Goal: Transaction & Acquisition: Book appointment/travel/reservation

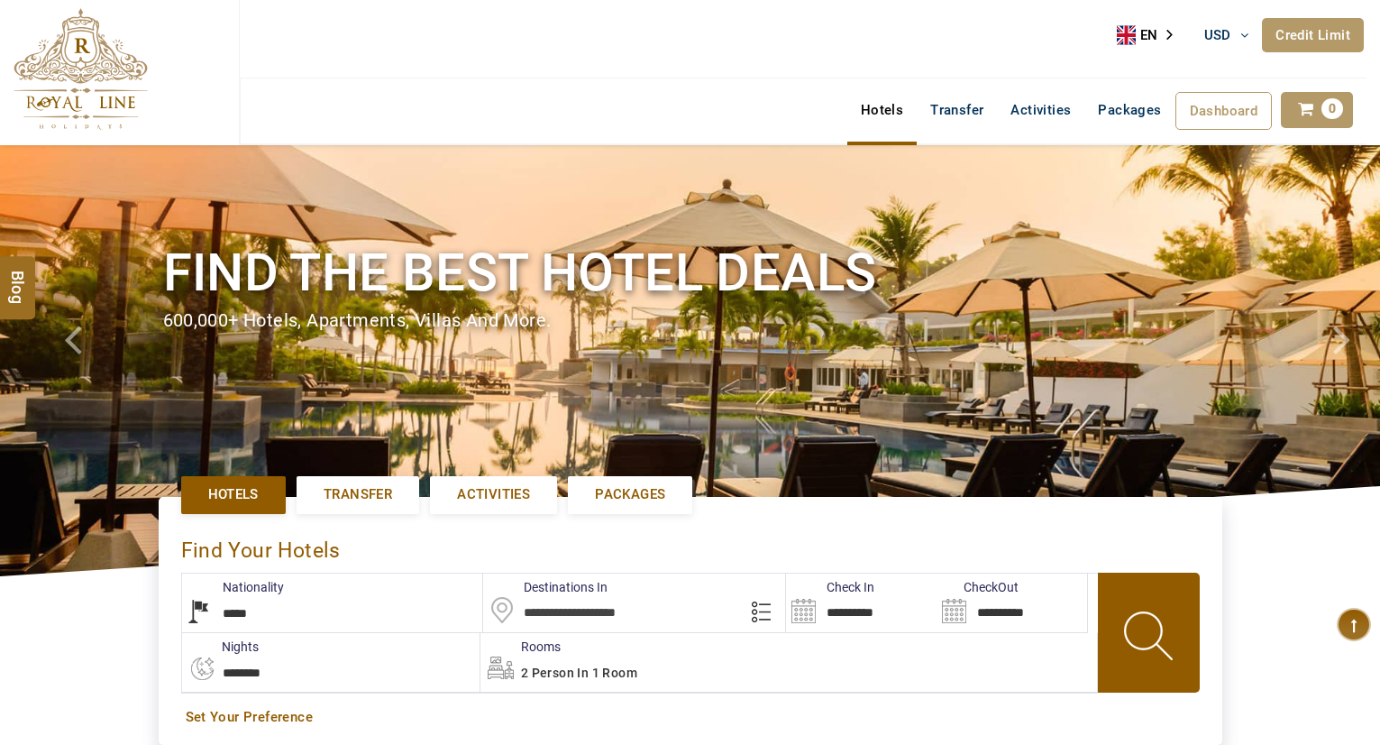
select select "*****"
type input "**********"
click at [613, 610] on input "text" at bounding box center [634, 602] width 302 height 59
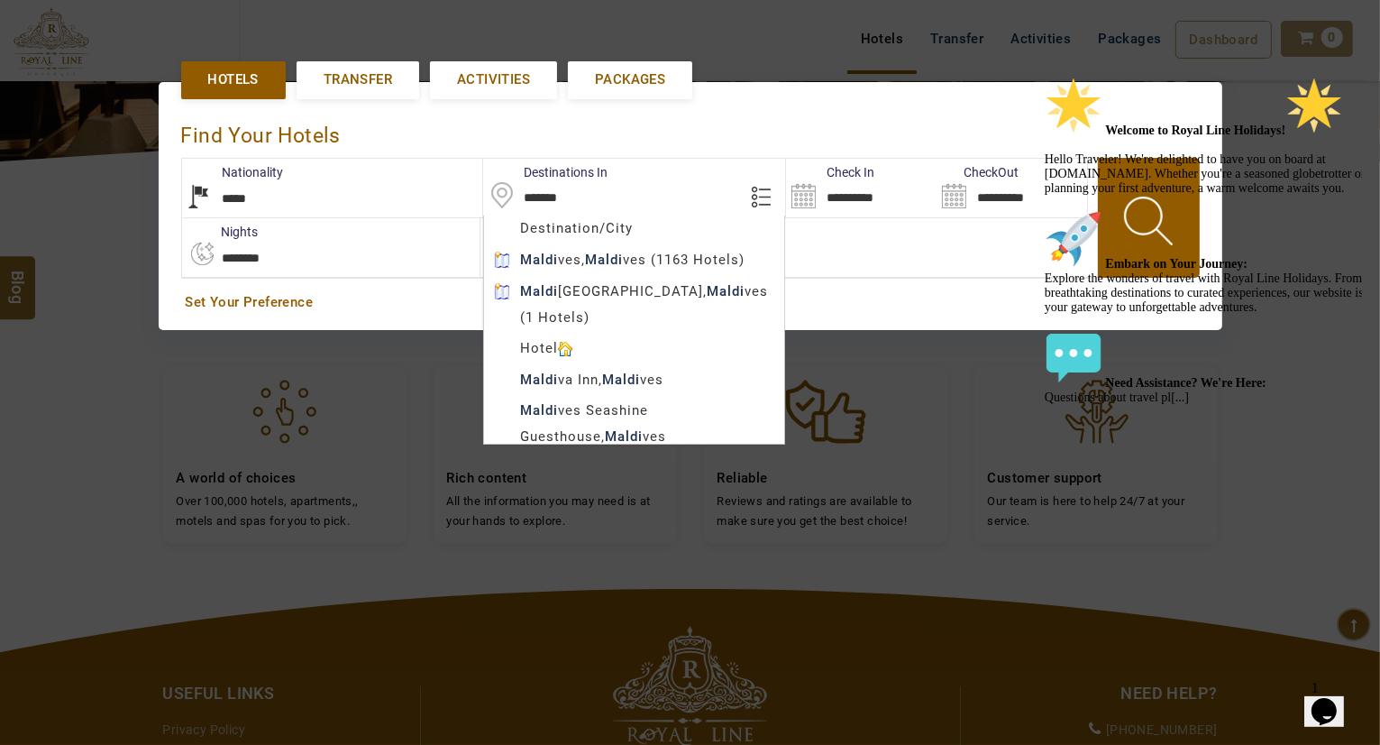
type input "********"
click at [680, 258] on body "TESTTEAM USD AED AED EUR € USD $ INR ₹ THB ฿ IDR Rp BHD BHD TRY ₺ Credit Limit …" at bounding box center [690, 323] width 1380 height 1476
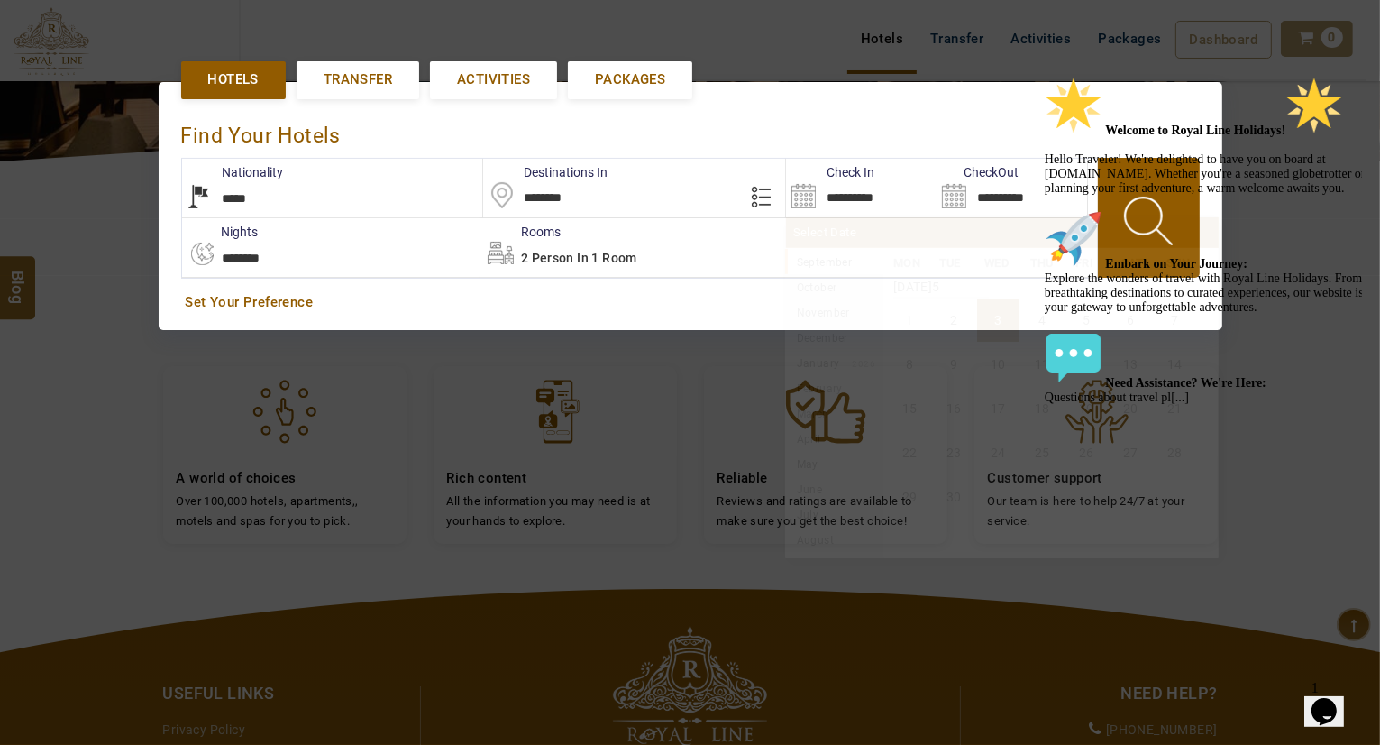
click at [837, 192] on input "**********" at bounding box center [861, 188] width 151 height 59
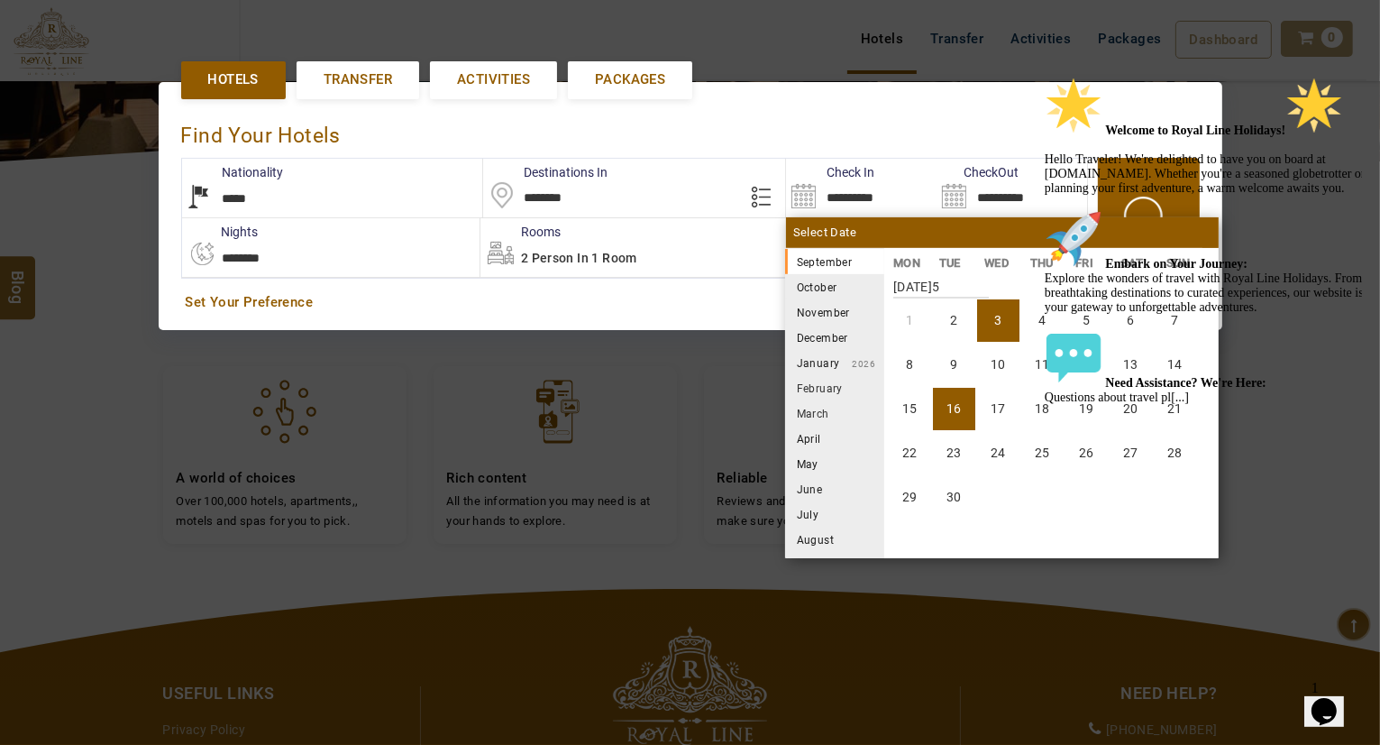
click at [948, 390] on li "16" at bounding box center [954, 409] width 42 height 42
type input "**********"
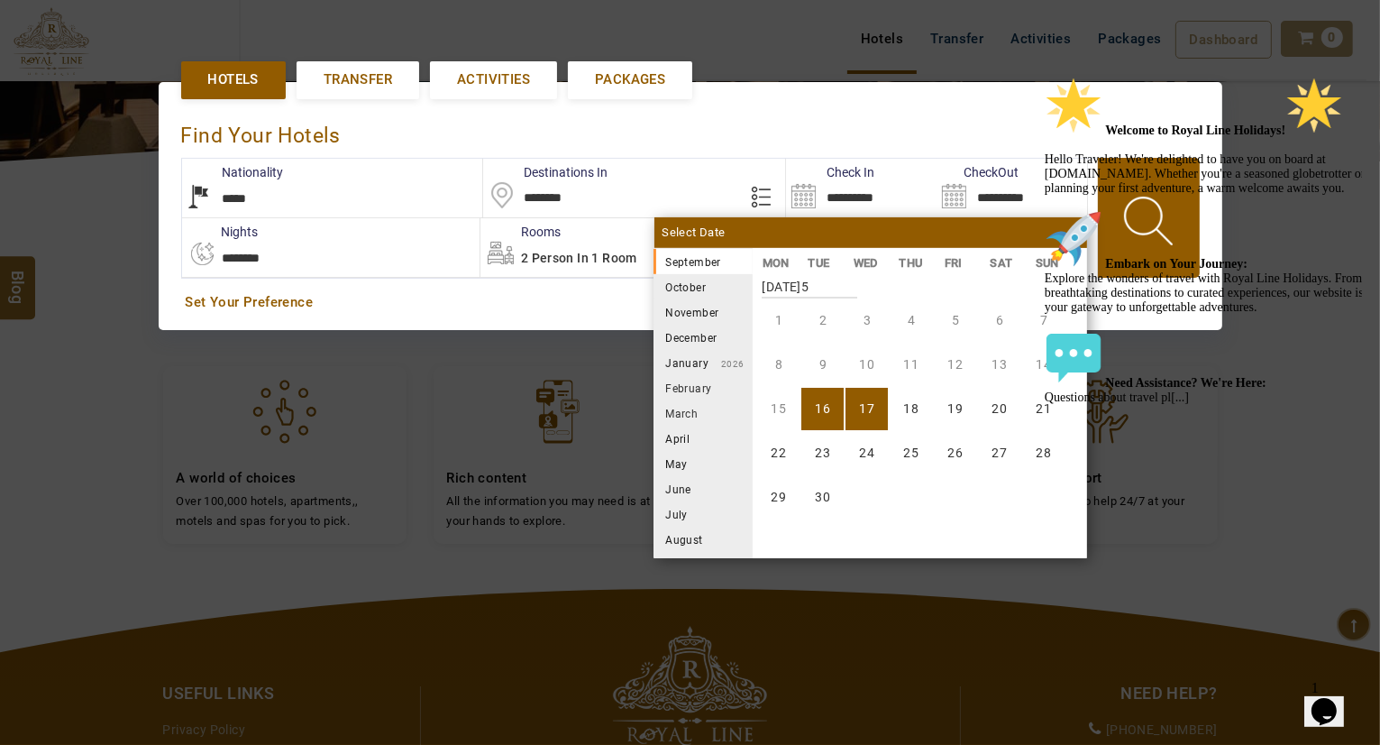
drag, startPoint x: 1346, startPoint y: 208, endPoint x: 2331, endPoint y: 304, distance: 990.0
click at [1044, 76] on icon "Chat attention grabber" at bounding box center [1044, 76] width 0 height 0
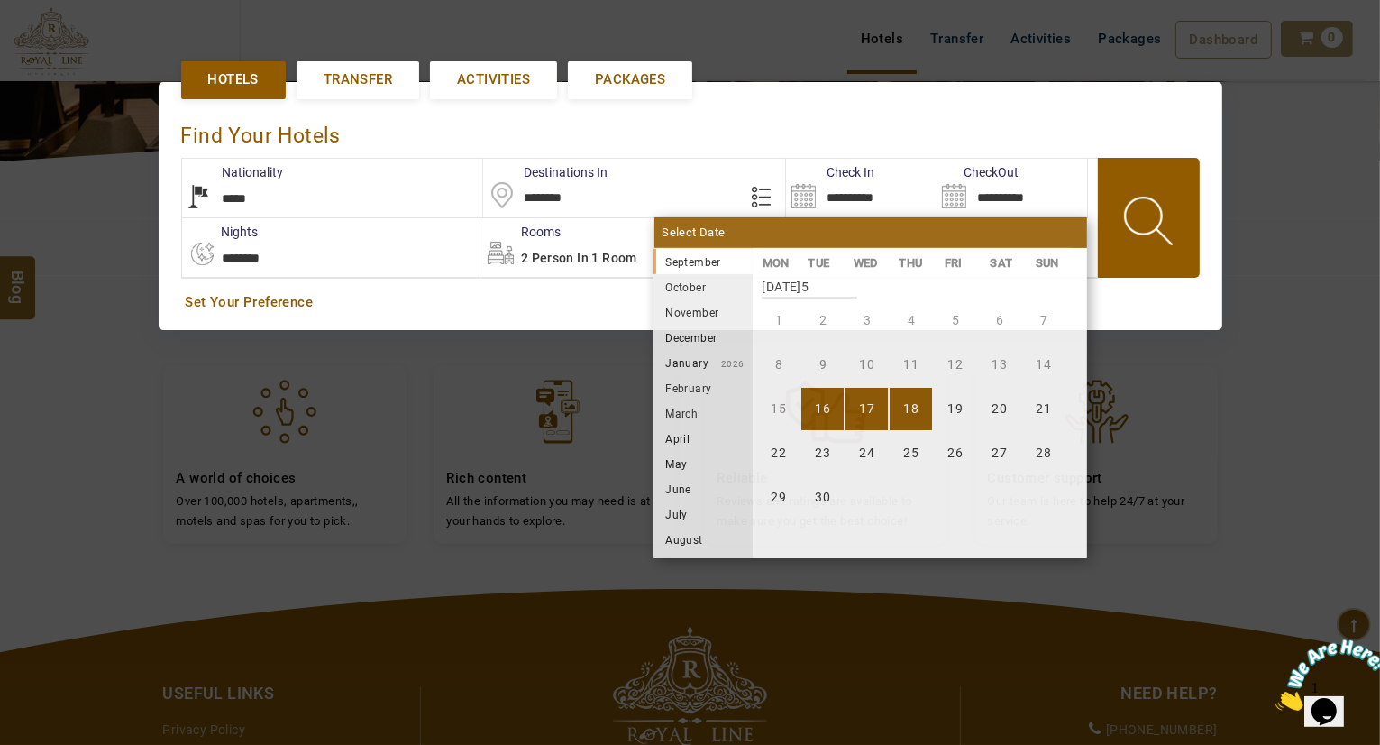
drag, startPoint x: 916, startPoint y: 407, endPoint x: 934, endPoint y: 404, distance: 18.4
click at [915, 407] on li "18" at bounding box center [911, 409] width 42 height 42
type input "**********"
select select "*"
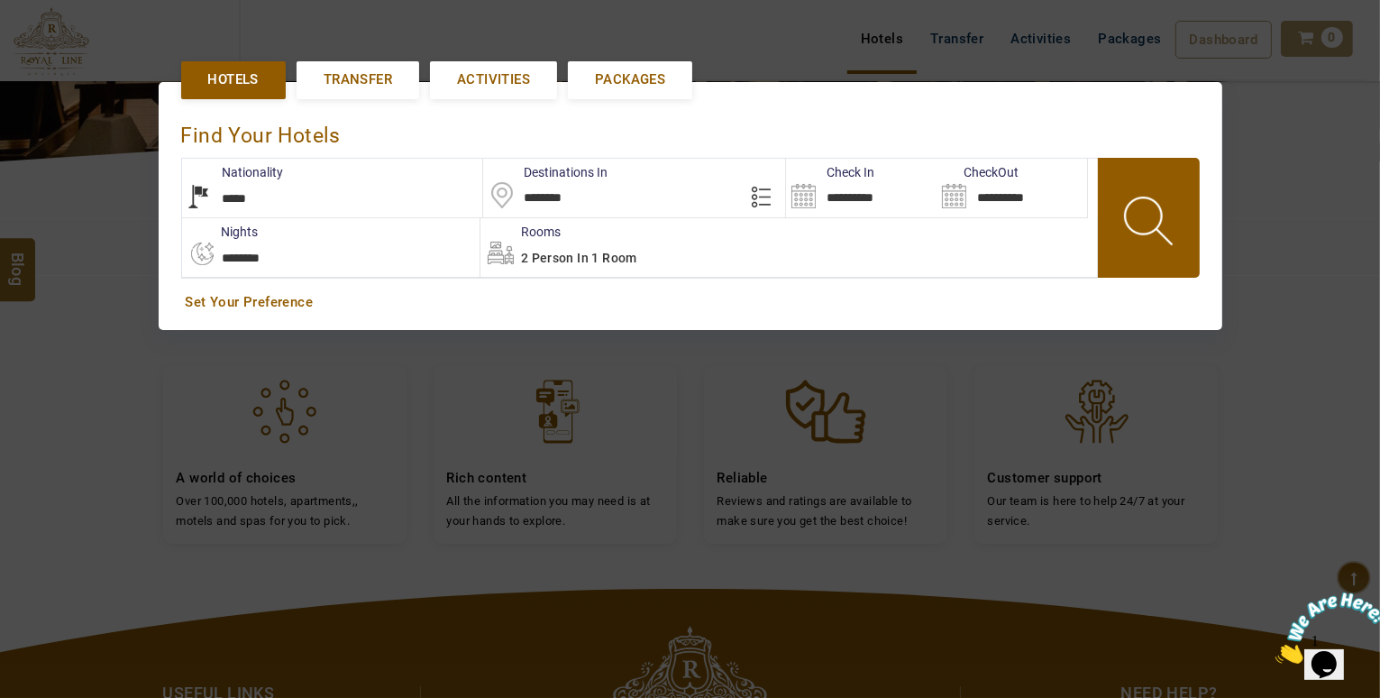
click at [930, 195] on input "**********" at bounding box center [861, 188] width 151 height 59
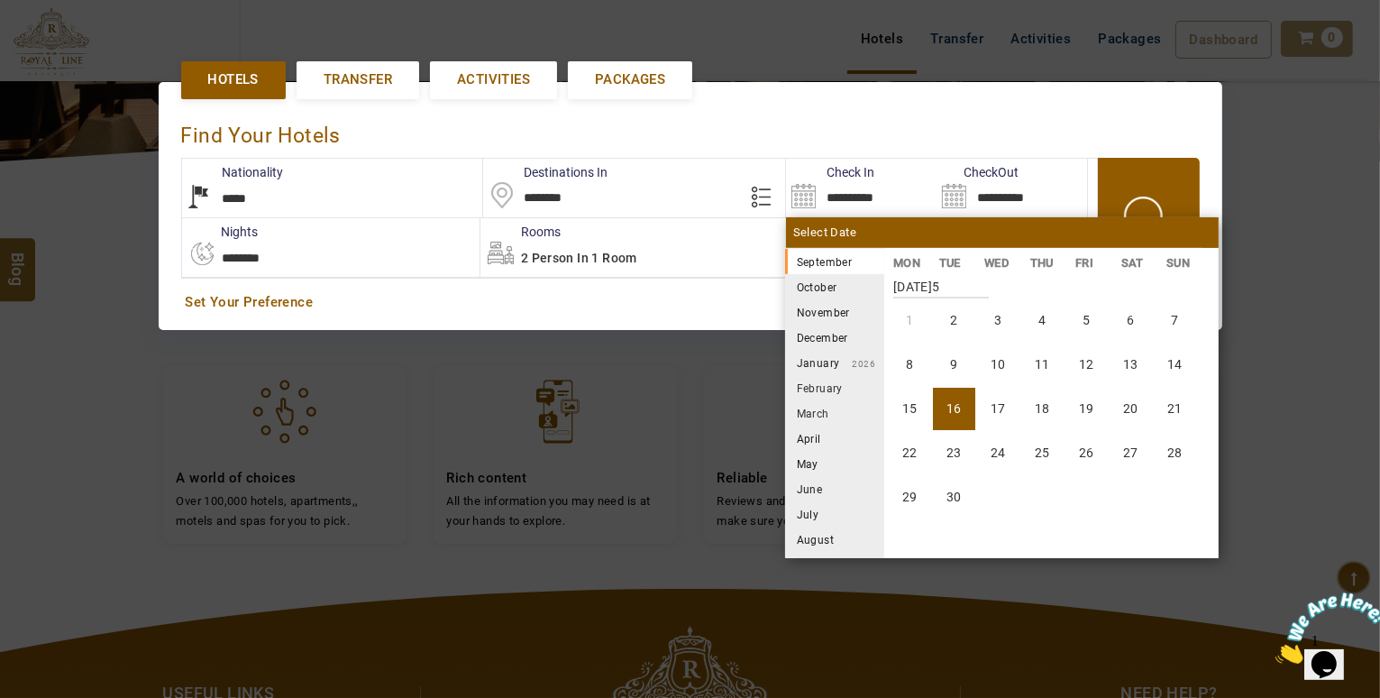
click at [831, 315] on li "November" at bounding box center [834, 311] width 99 height 25
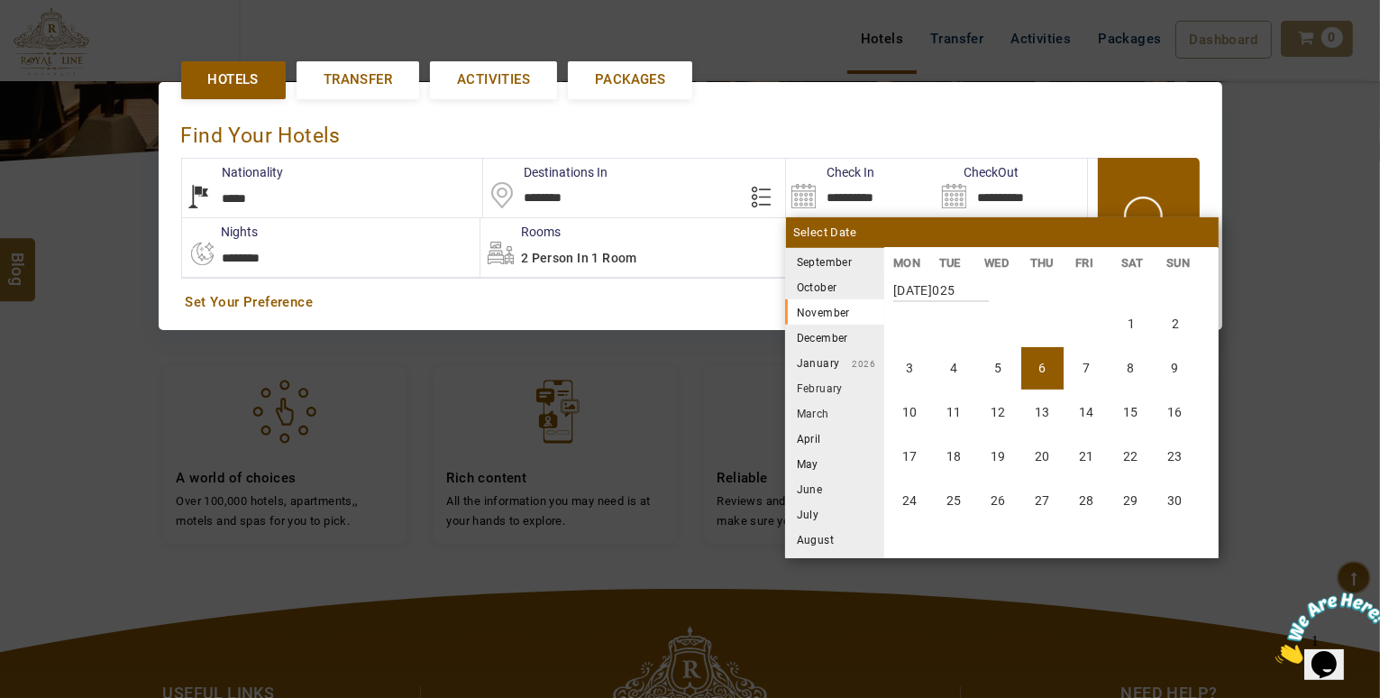
scroll to position [667, 0]
click at [1057, 391] on li "13" at bounding box center [1042, 409] width 42 height 42
type input "**********"
select select "*"
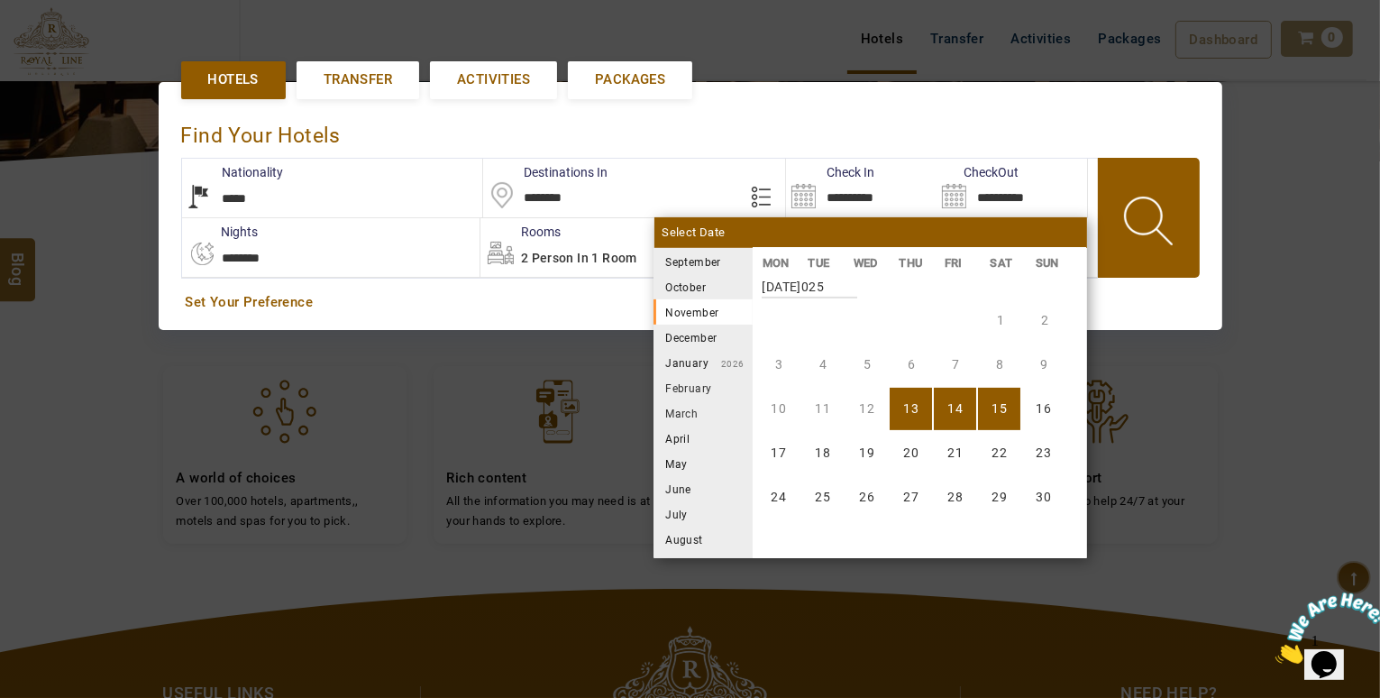
click at [999, 408] on li "15" at bounding box center [999, 409] width 42 height 42
type input "**********"
select select "*"
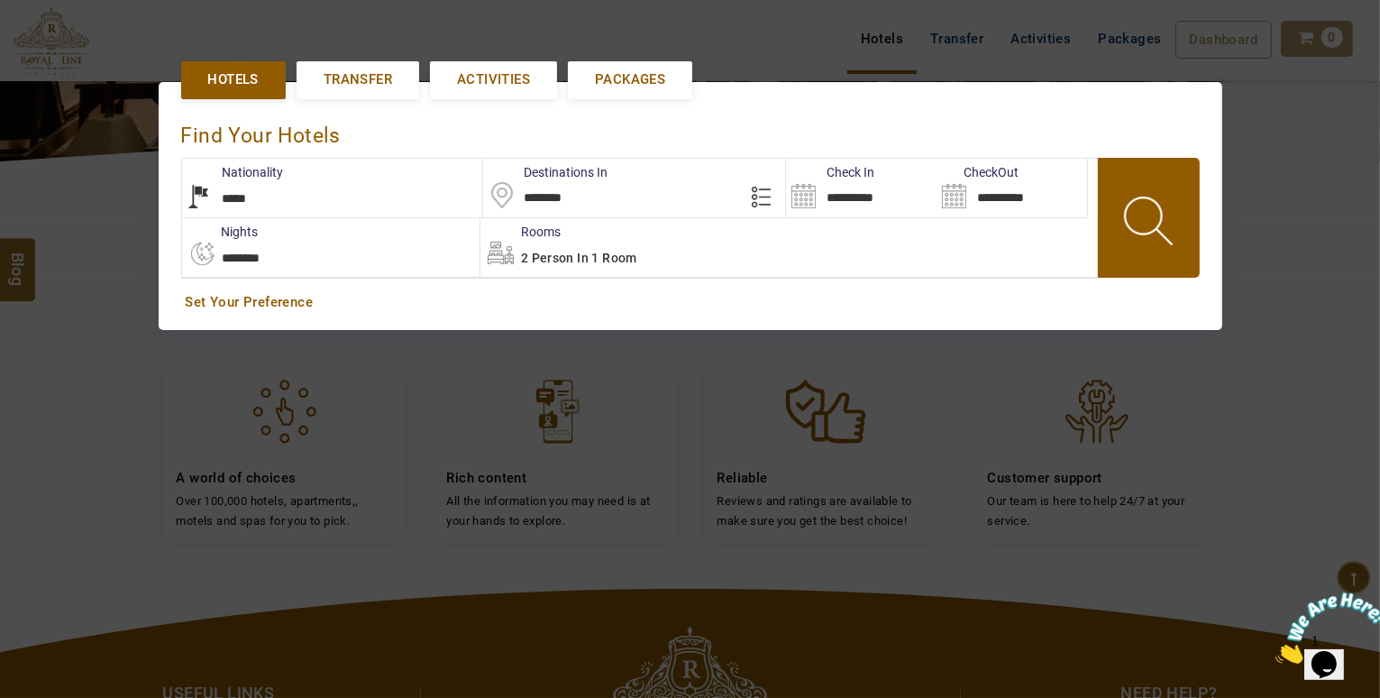
click at [1146, 220] on span at bounding box center [1150, 223] width 81 height 89
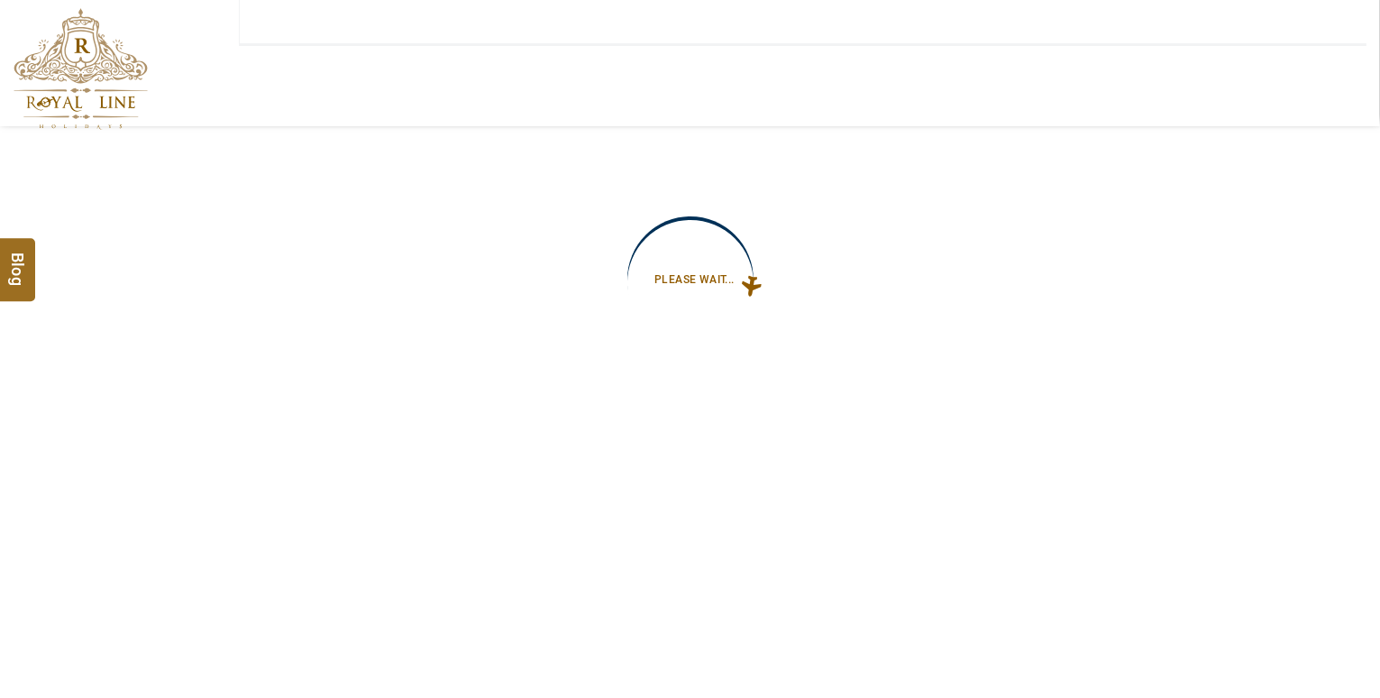
type input "**********"
select select "*"
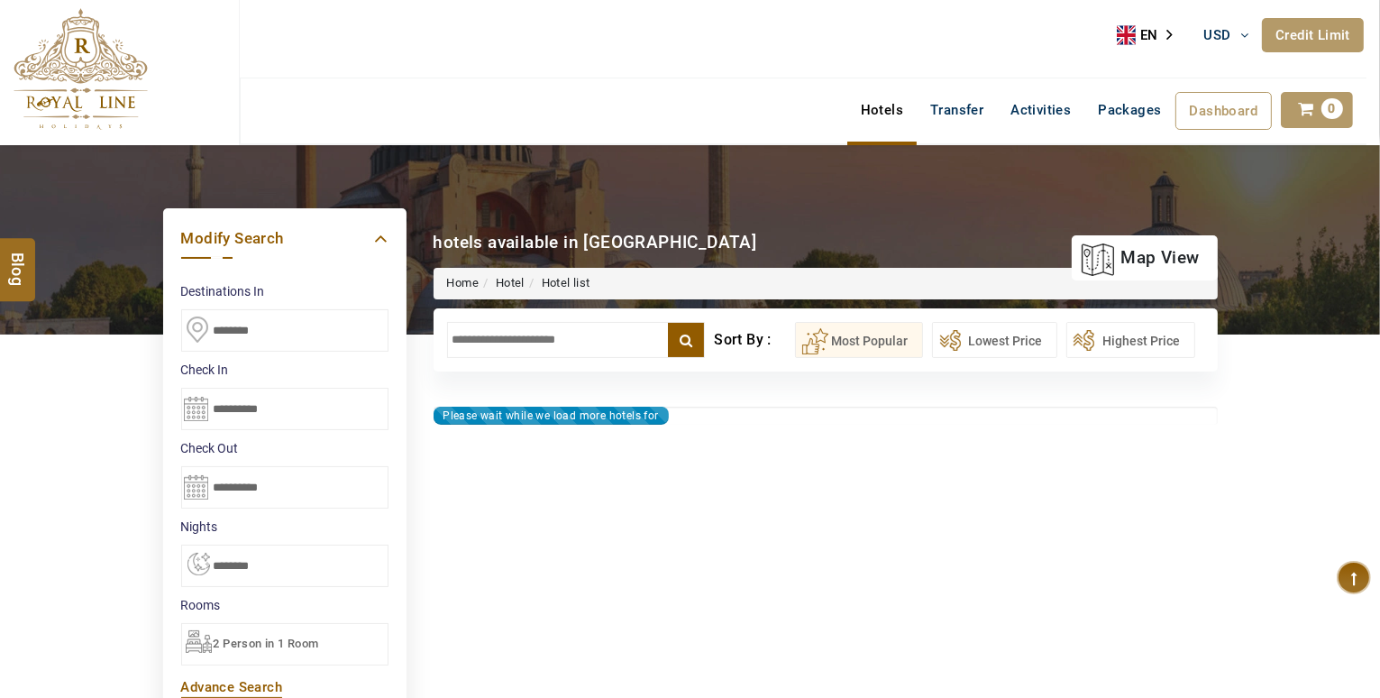
type input "**********"
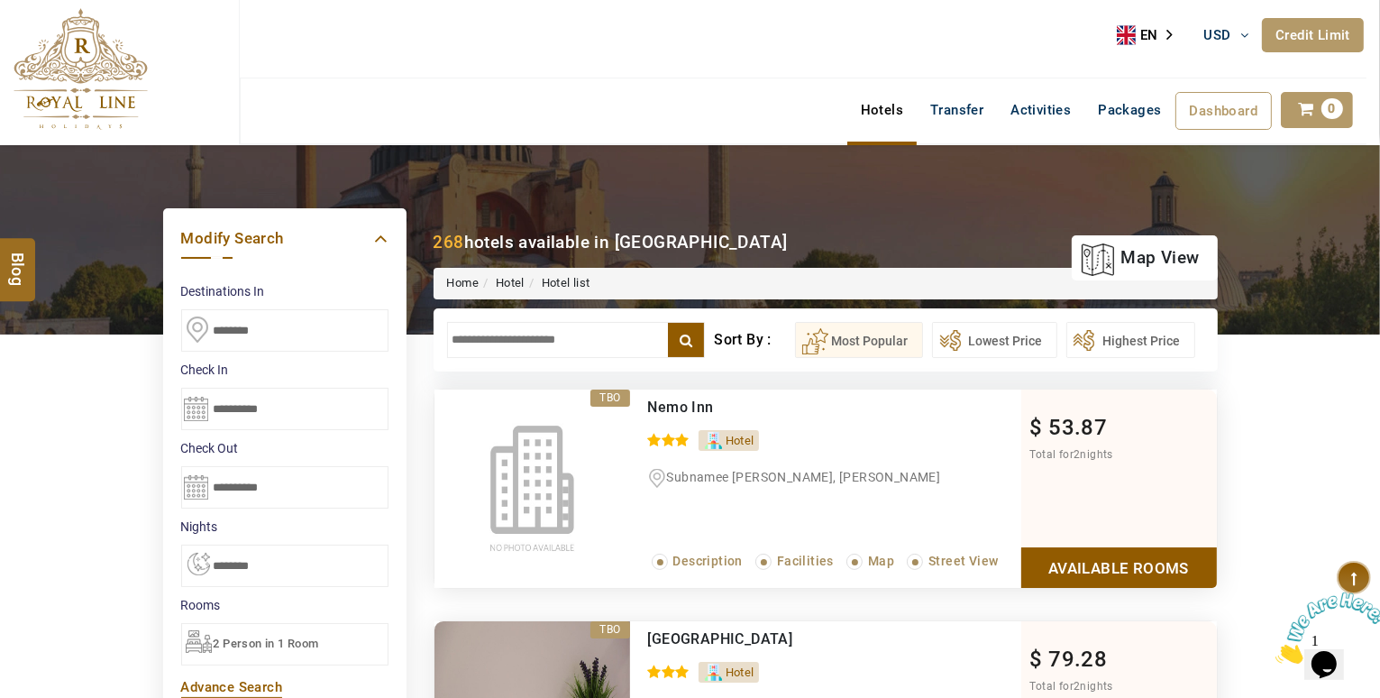
click at [291, 316] on input "********" at bounding box center [284, 330] width 207 height 42
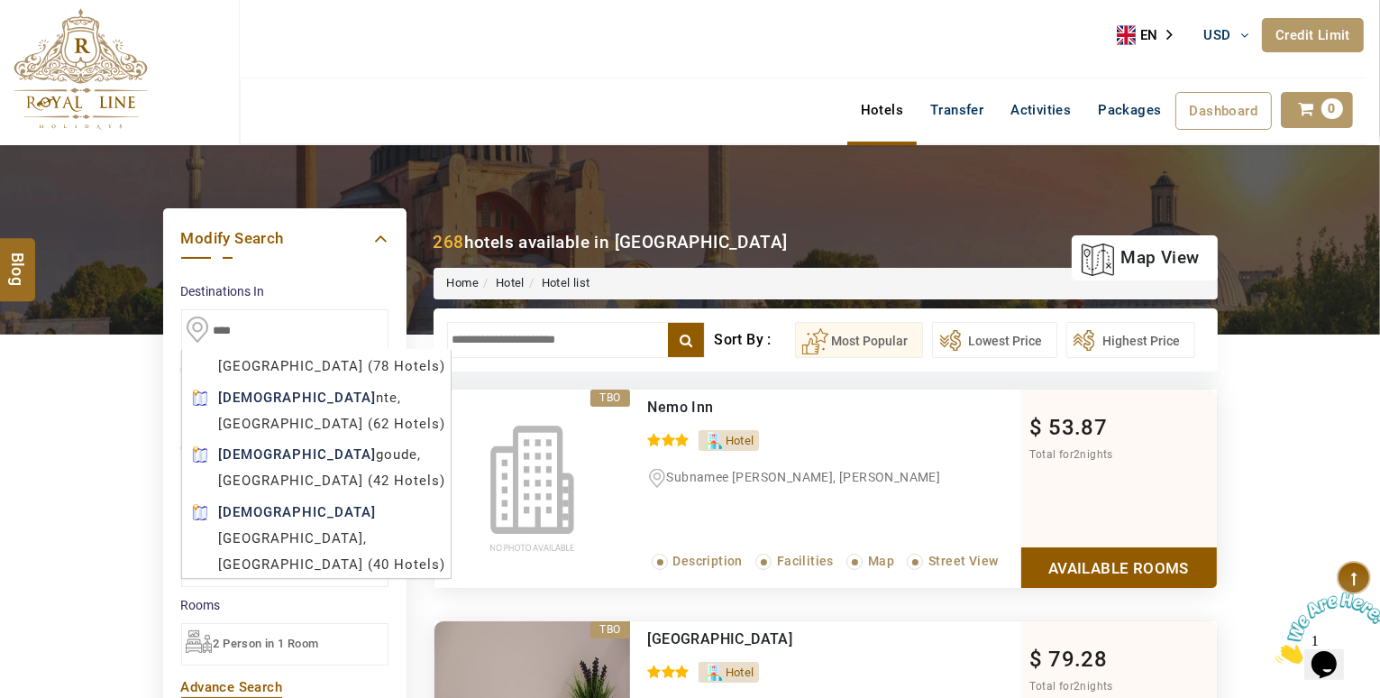
scroll to position [212, 0]
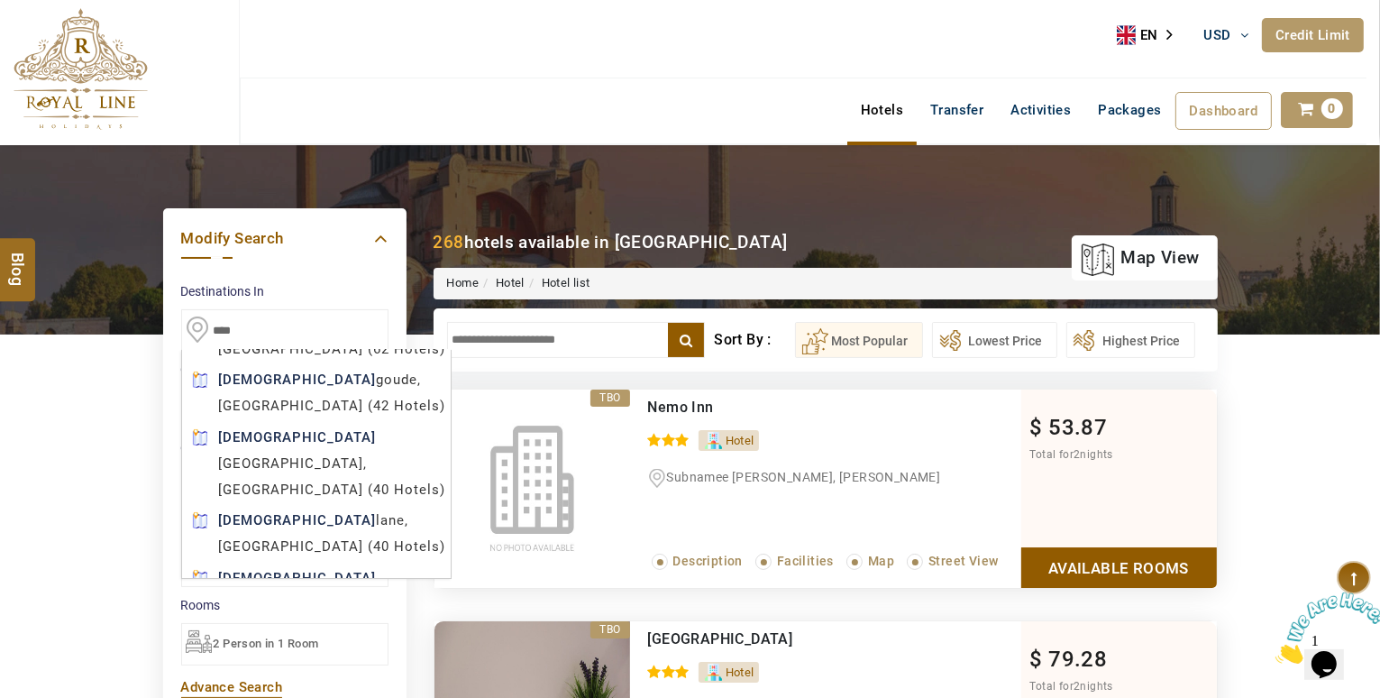
type input "****"
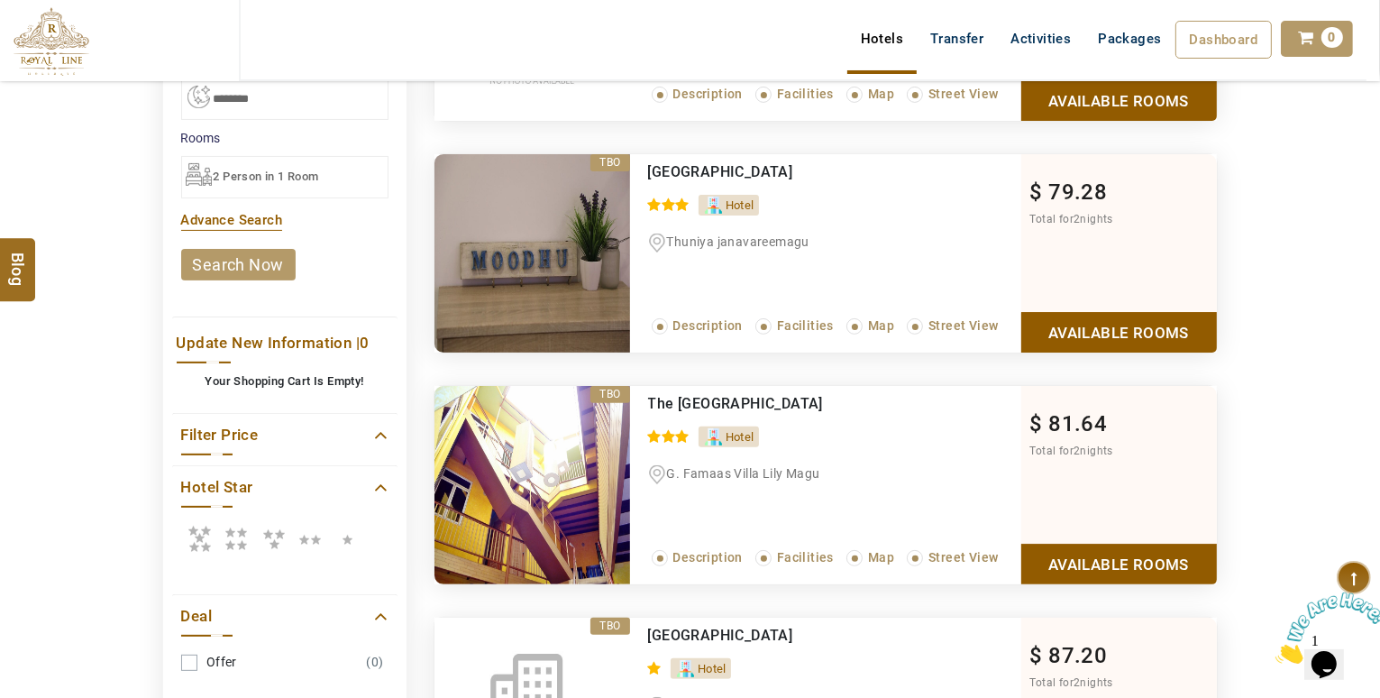
scroll to position [500, 0]
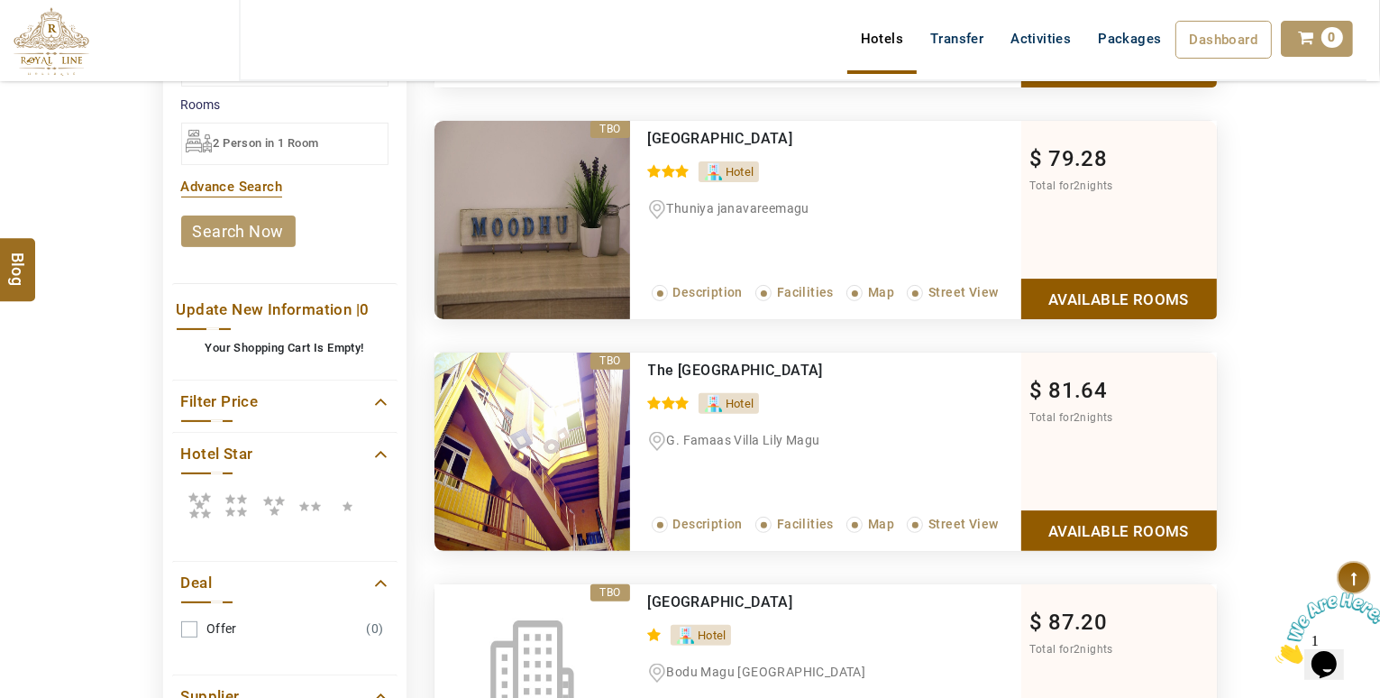
click at [254, 233] on link "search now" at bounding box center [238, 231] width 114 height 32
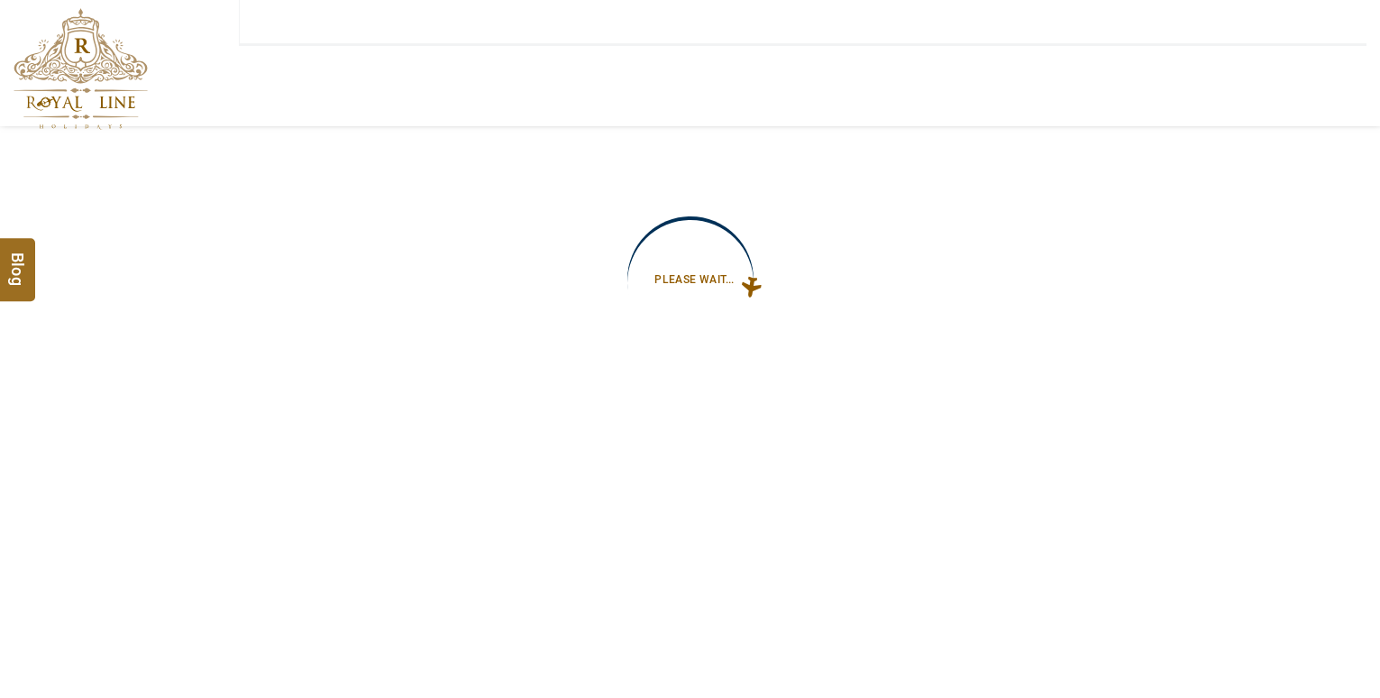
type input "**********"
select select "*"
type input "**********"
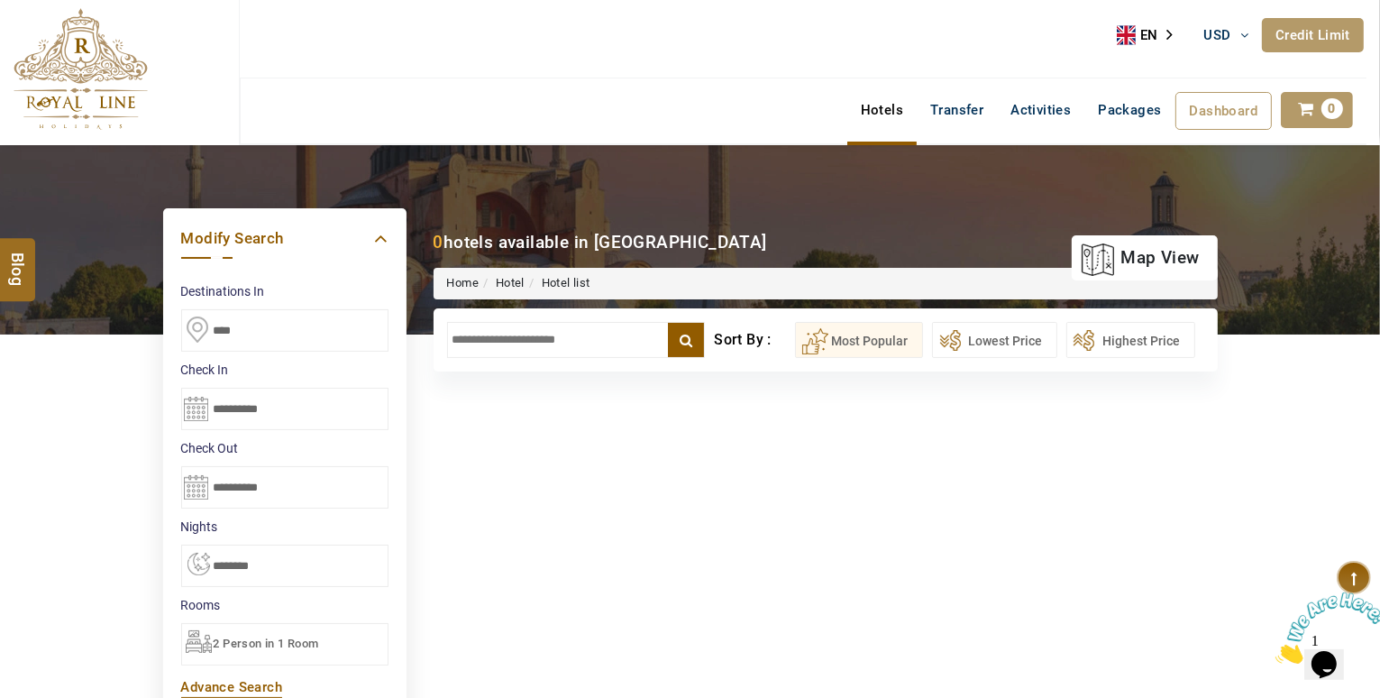
scroll to position [23, 0]
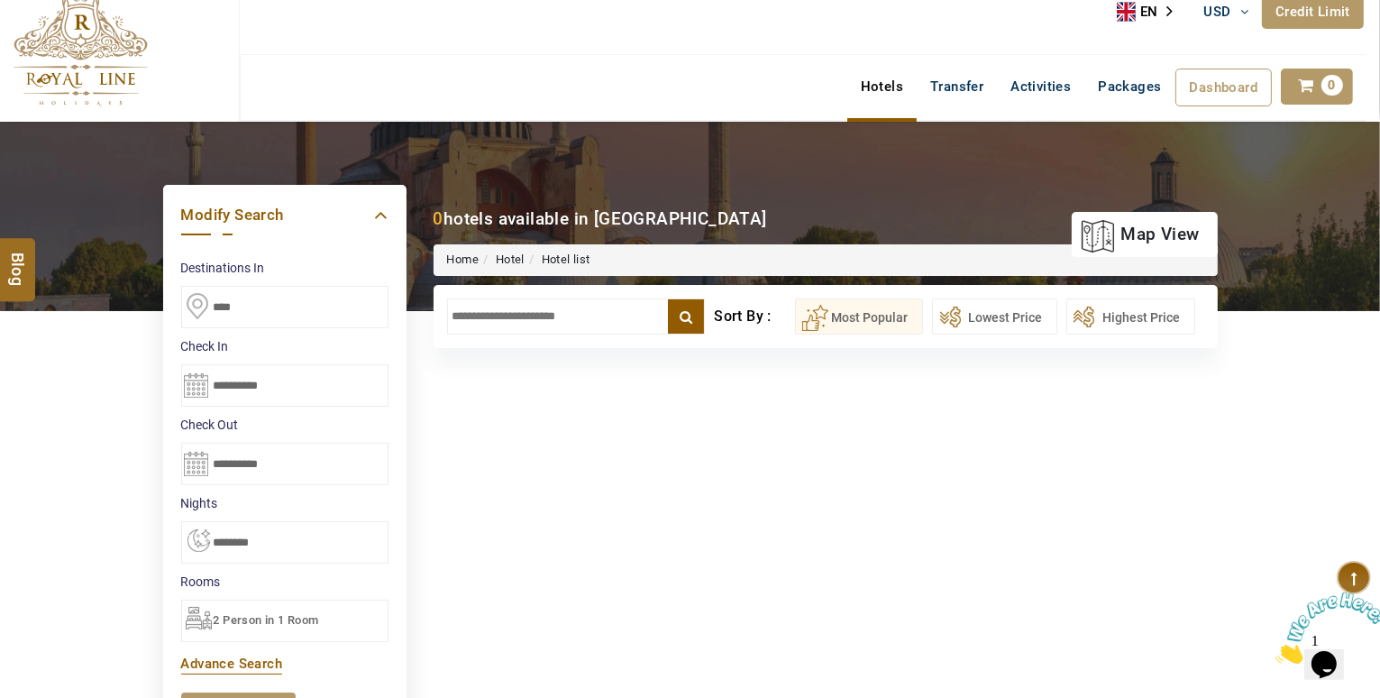
click at [303, 303] on input "****" at bounding box center [284, 307] width 207 height 42
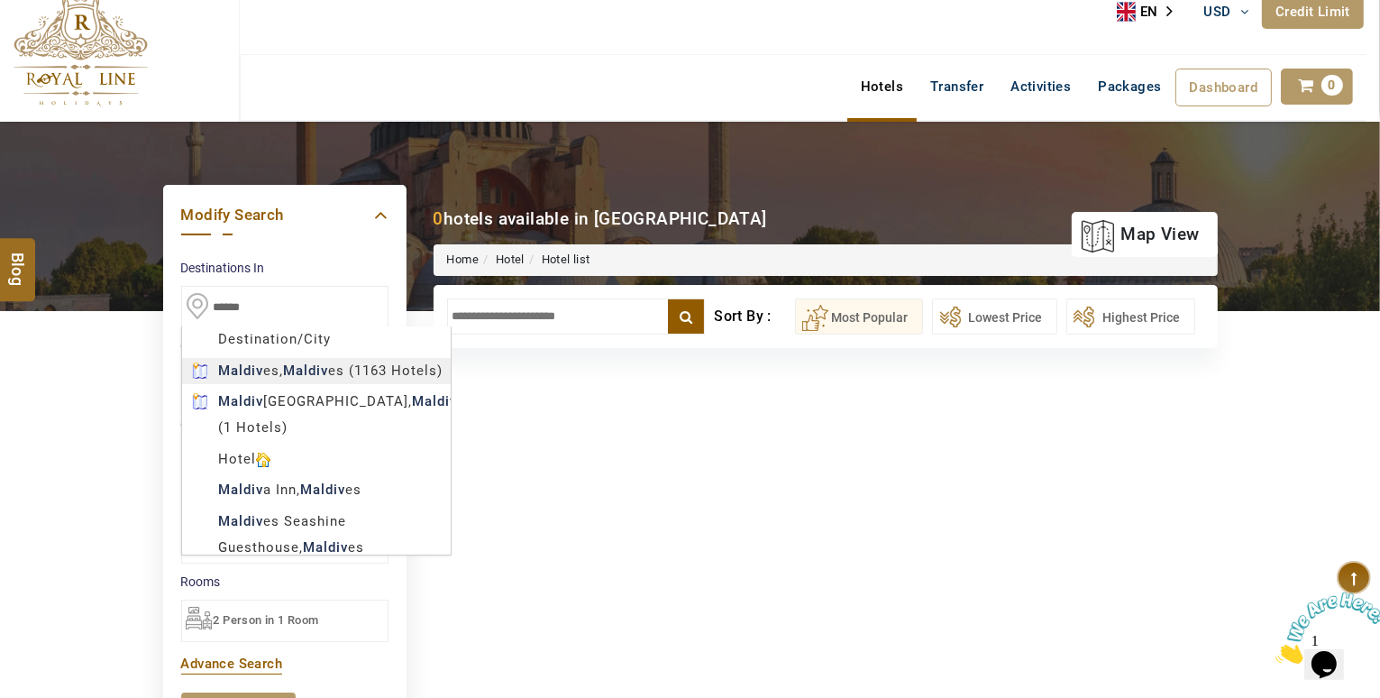
type input "********"
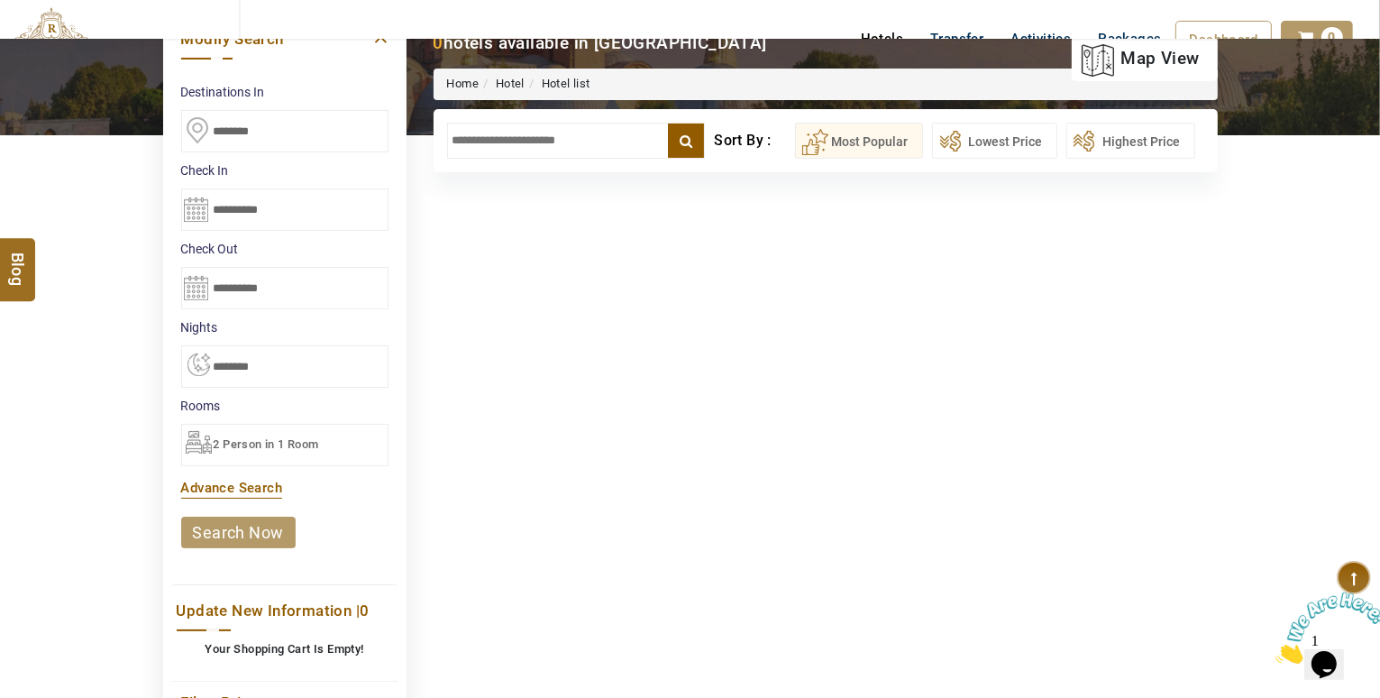
scroll to position [285, 0]
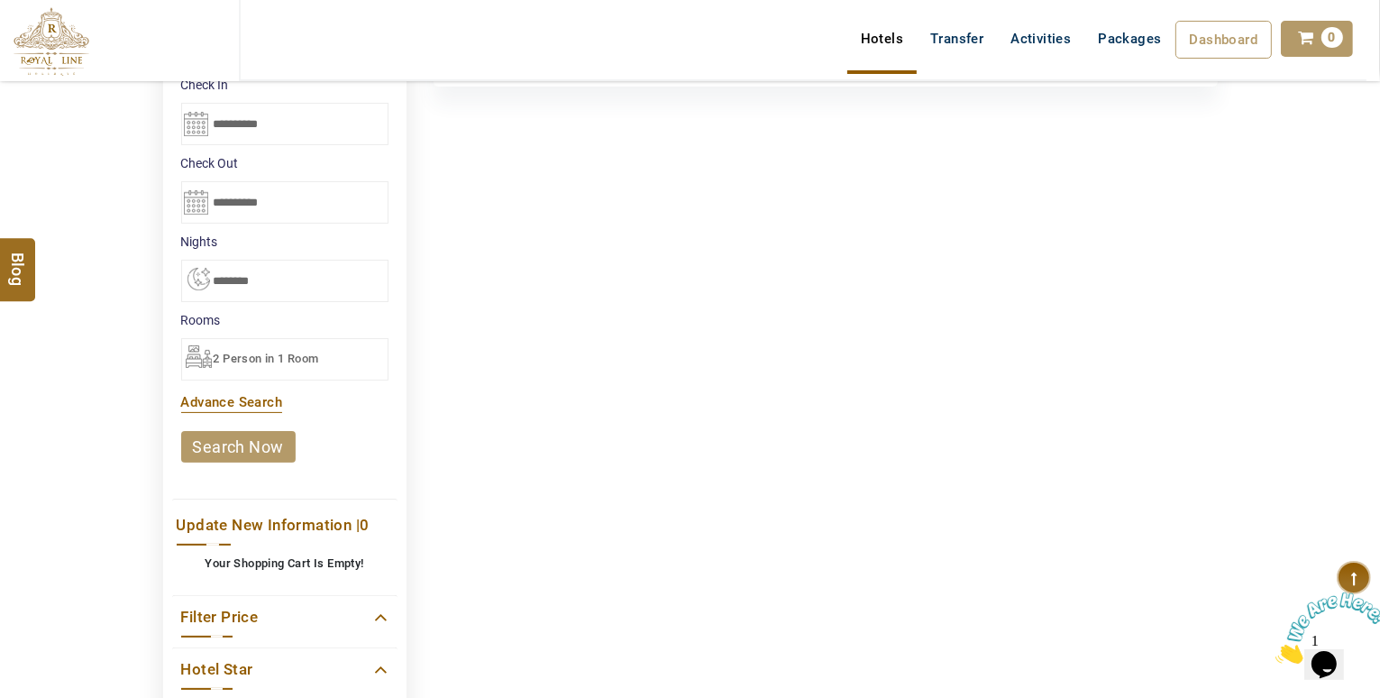
click at [257, 442] on link "search now" at bounding box center [238, 447] width 114 height 32
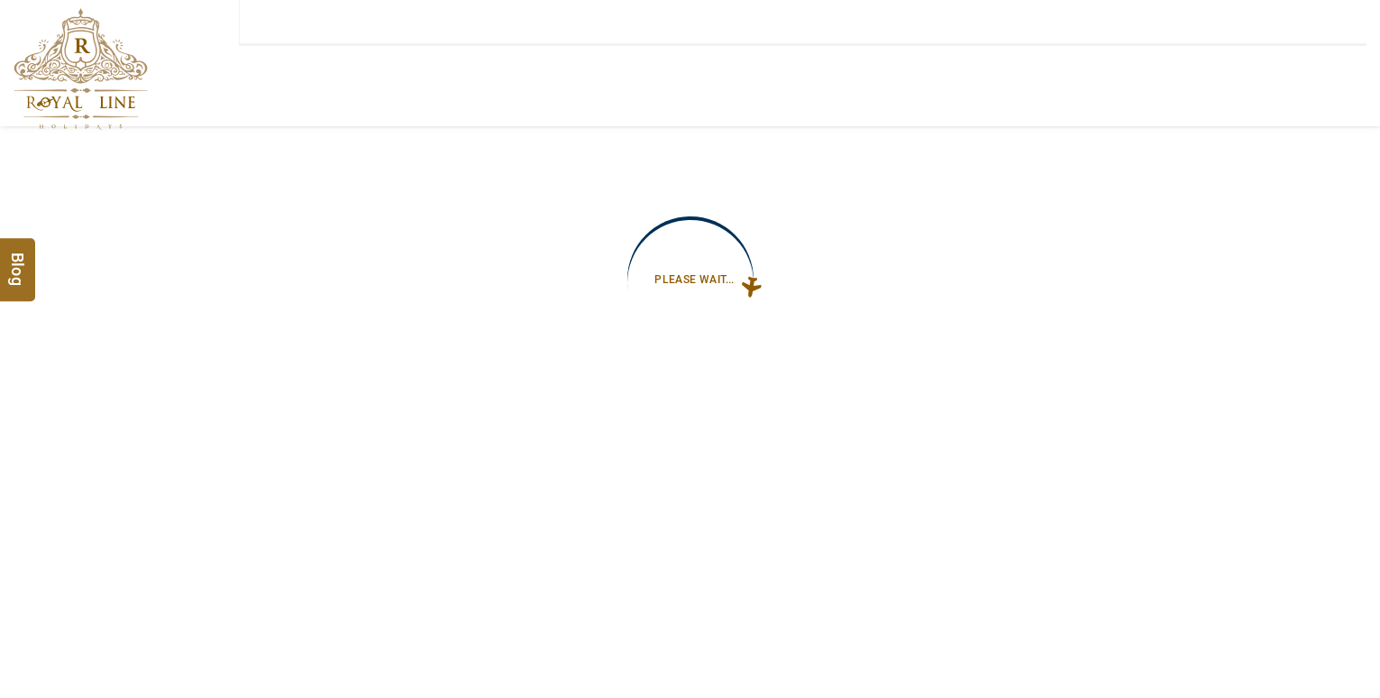
type input "**********"
select select "*"
type input "**********"
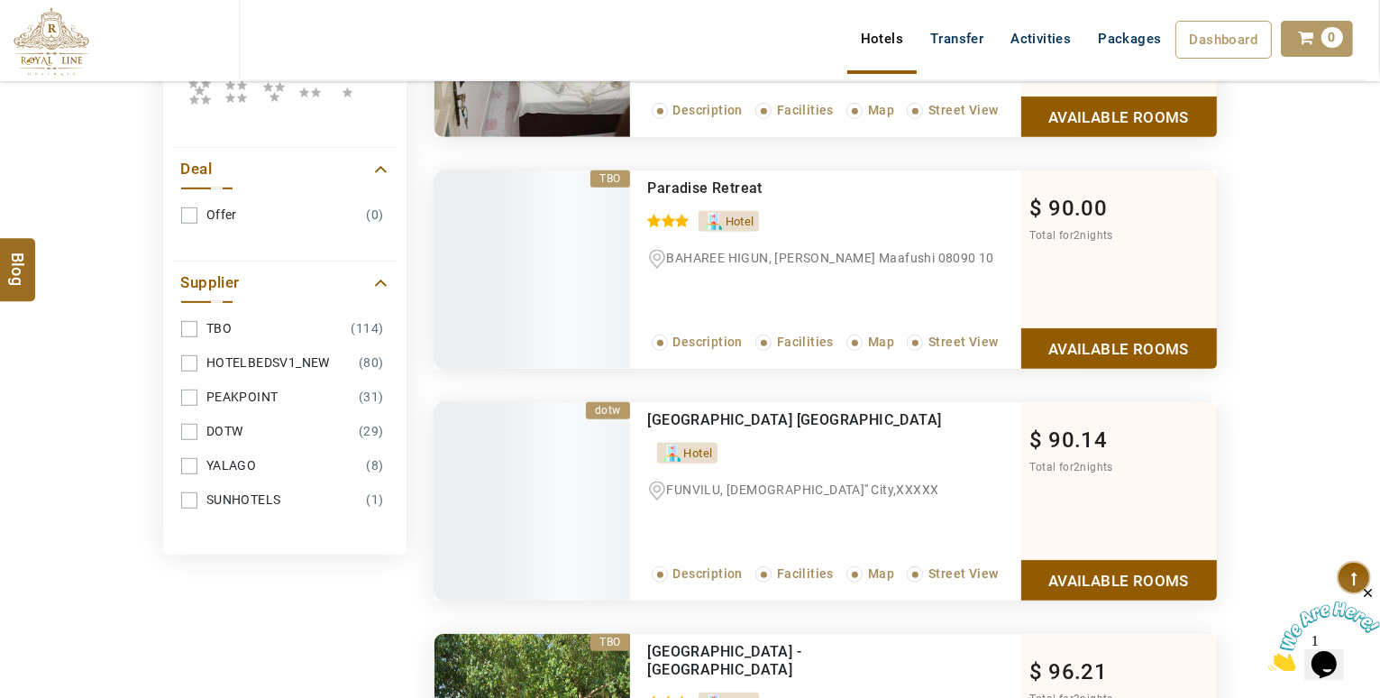
scroll to position [923, 0]
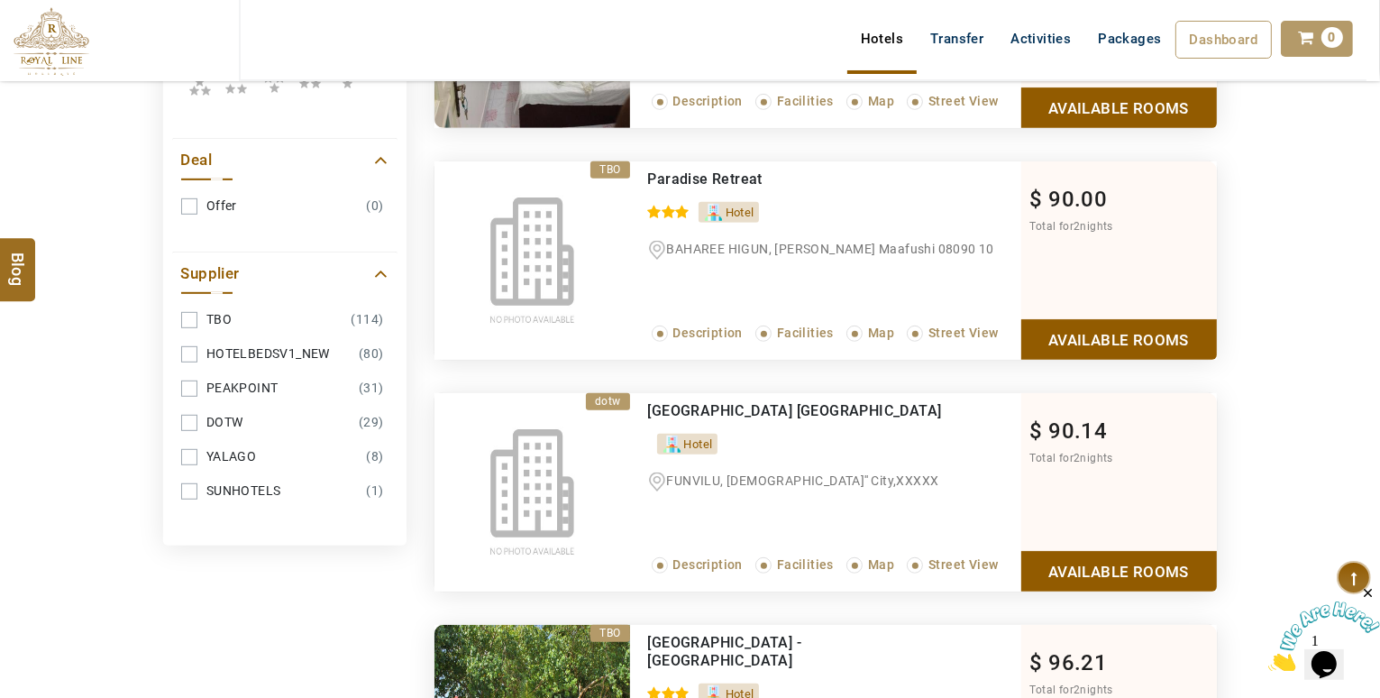
click at [188, 448] on link "YALAGO (8)" at bounding box center [284, 456] width 207 height 33
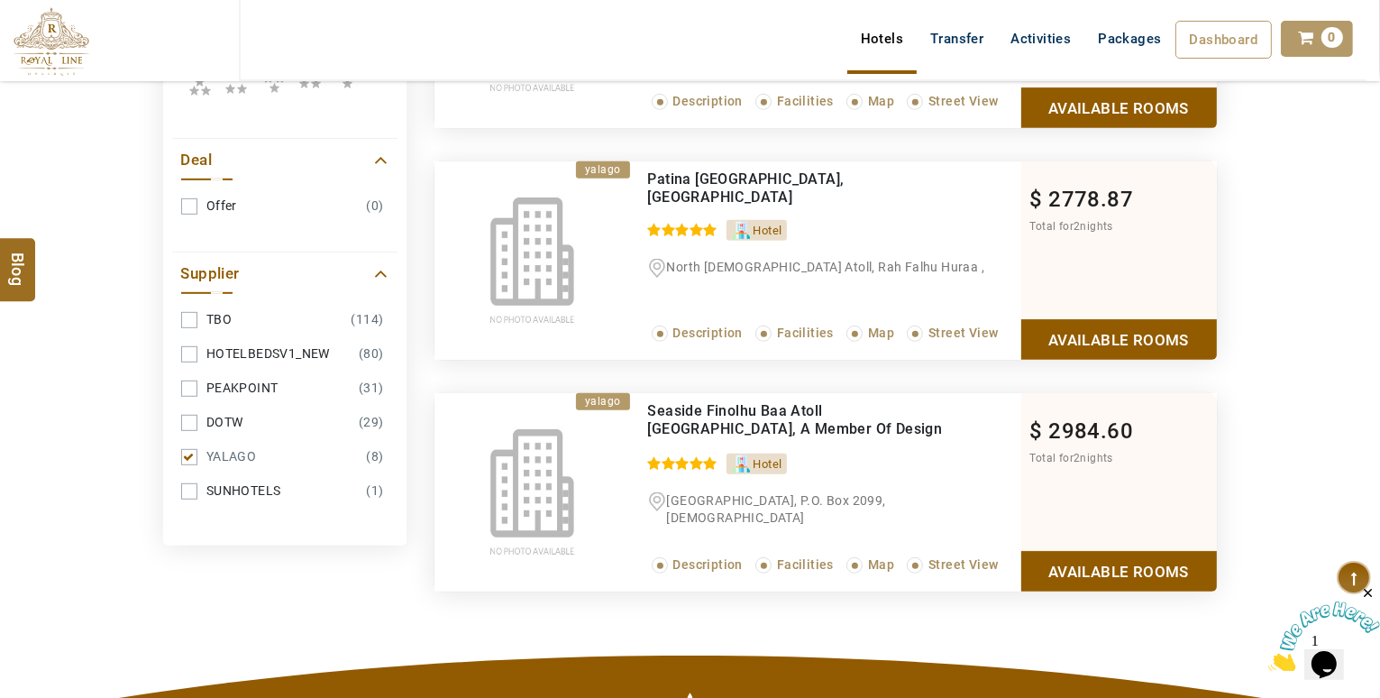
click at [188, 448] on link "YALAGO (8)" at bounding box center [284, 456] width 207 height 33
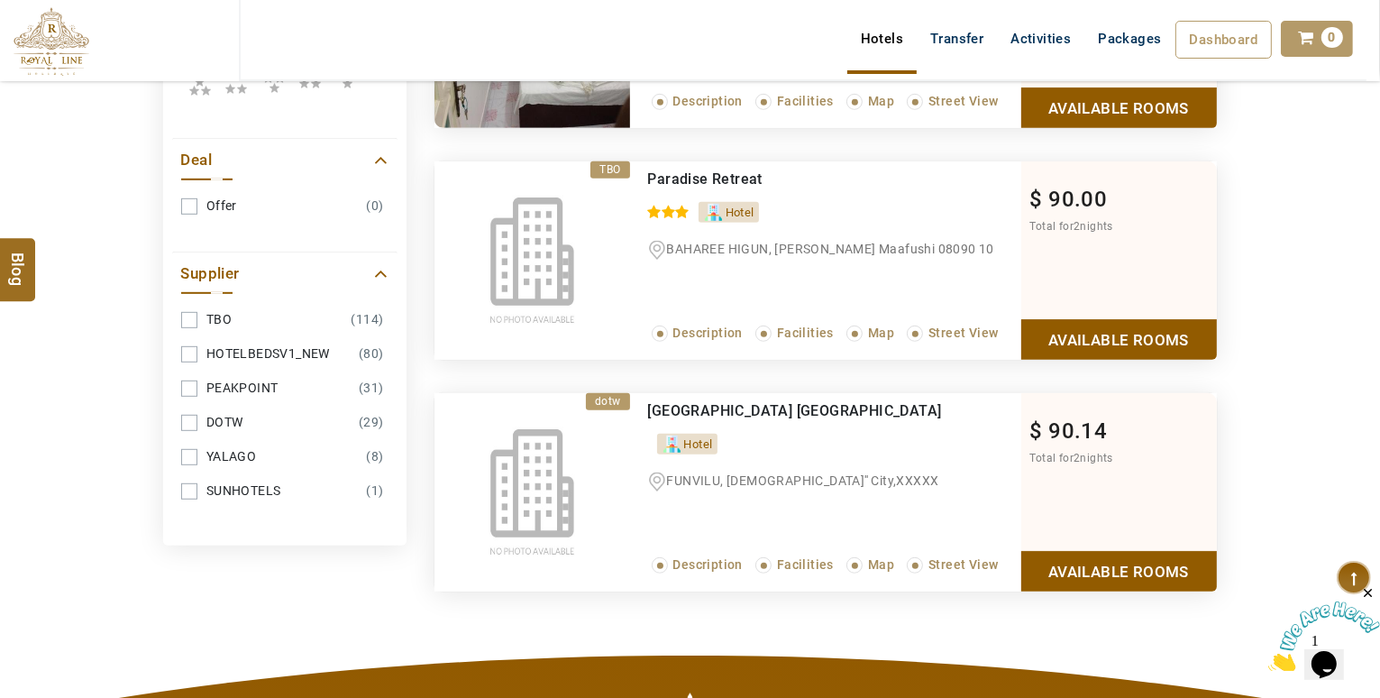
click at [187, 444] on link "YALAGO (8)" at bounding box center [284, 456] width 207 height 33
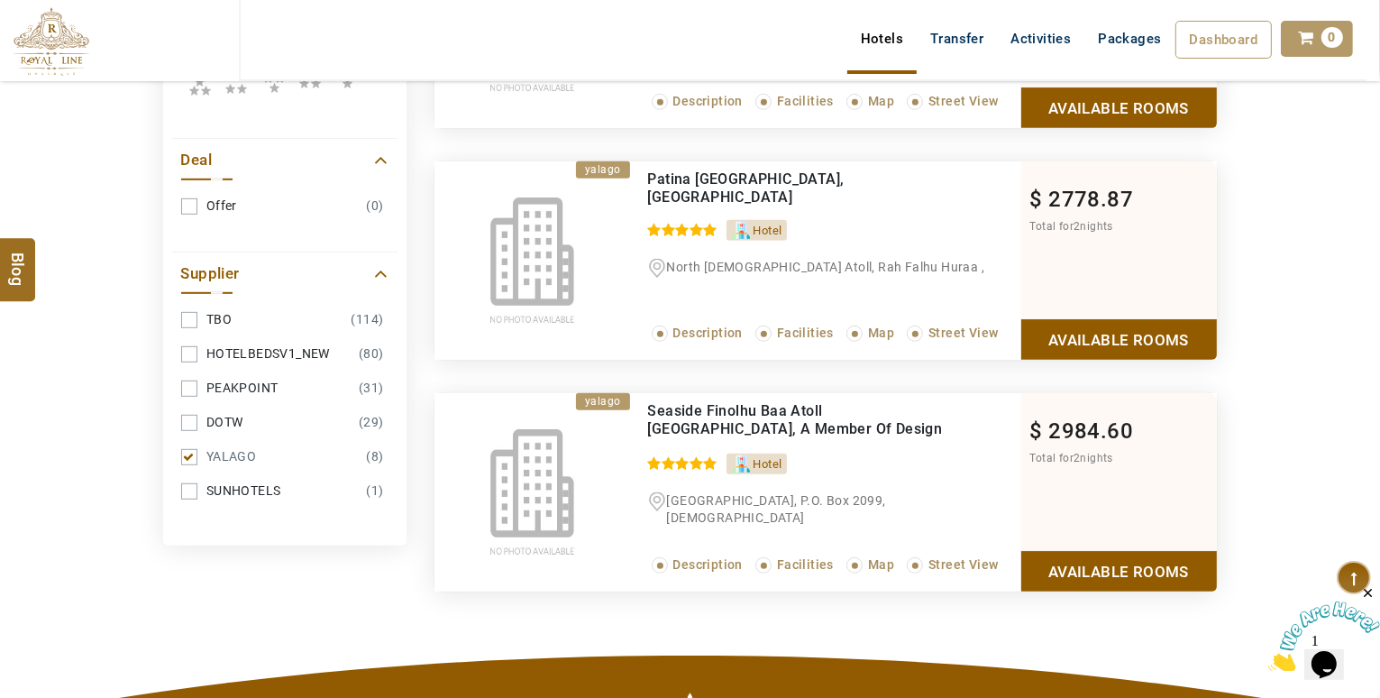
click at [187, 444] on link "YALAGO (8)" at bounding box center [284, 456] width 207 height 33
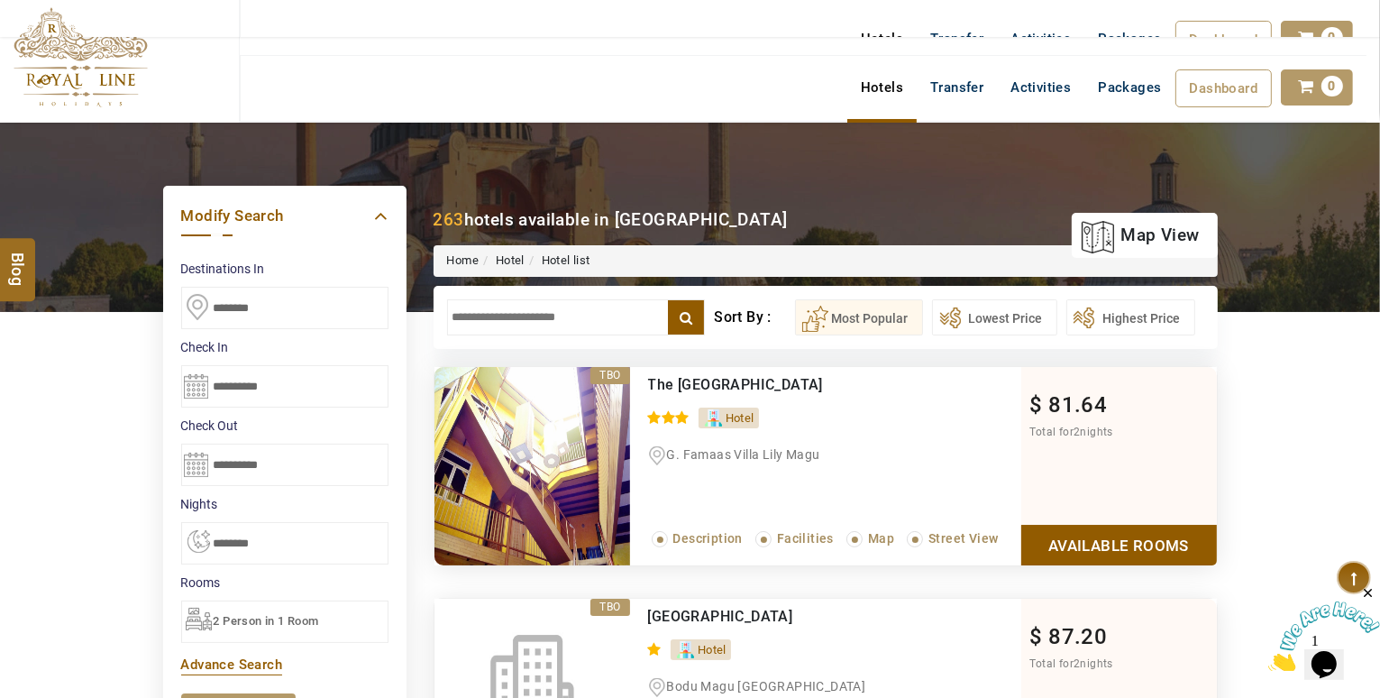
scroll to position [0, 0]
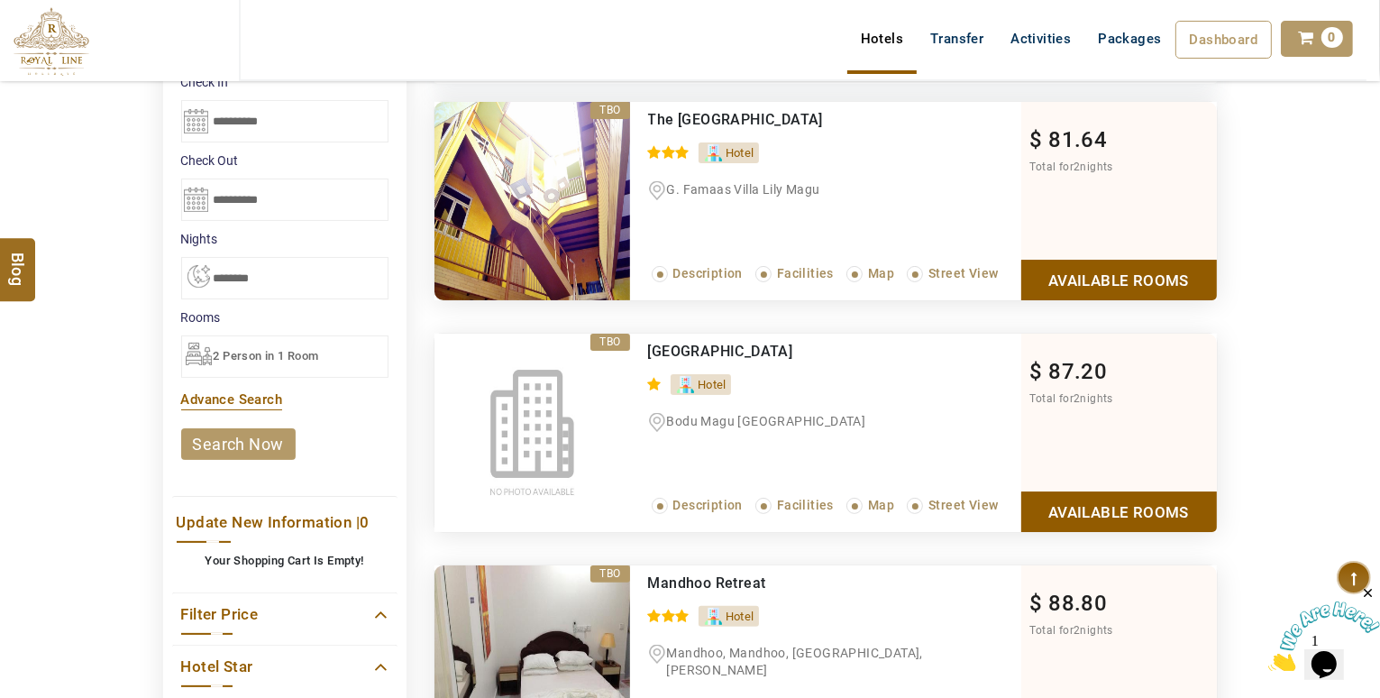
click at [1140, 278] on link "Available Rooms" at bounding box center [1119, 280] width 196 height 41
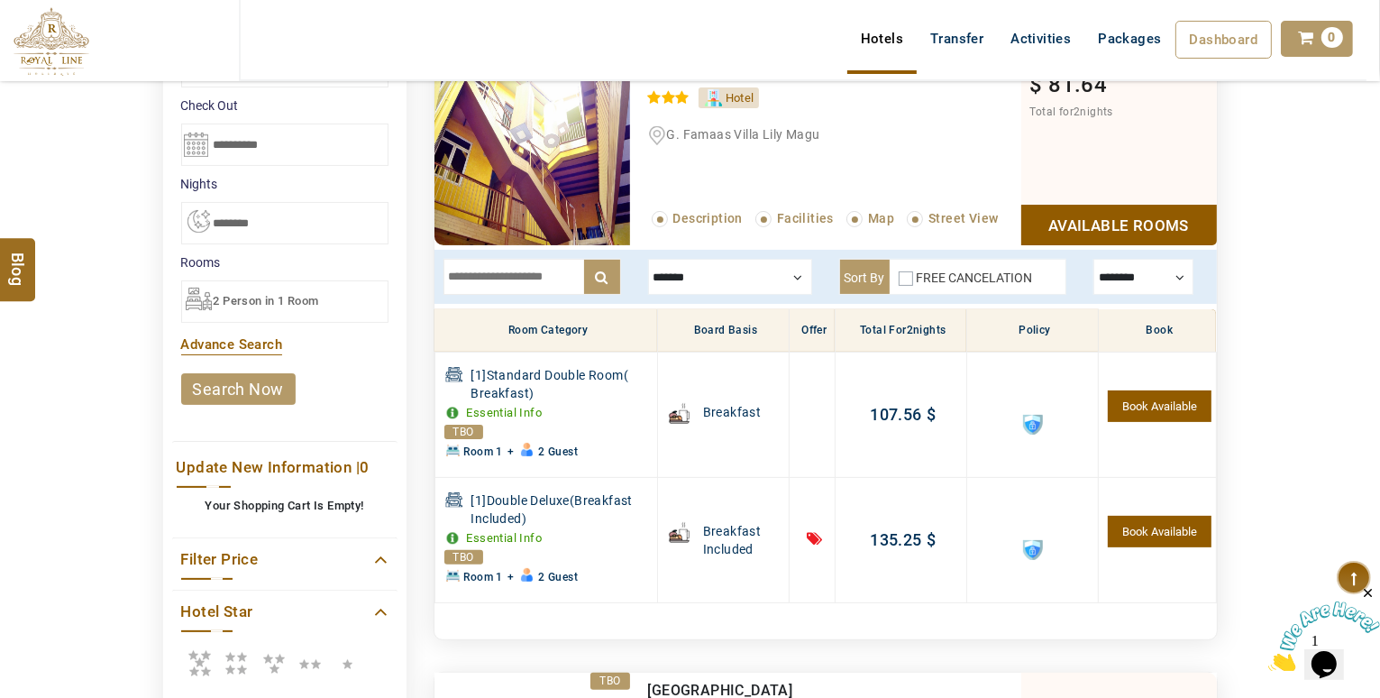
click at [1165, 288] on div at bounding box center [1144, 277] width 100 height 36
click at [1165, 286] on div at bounding box center [1144, 277] width 100 height 36
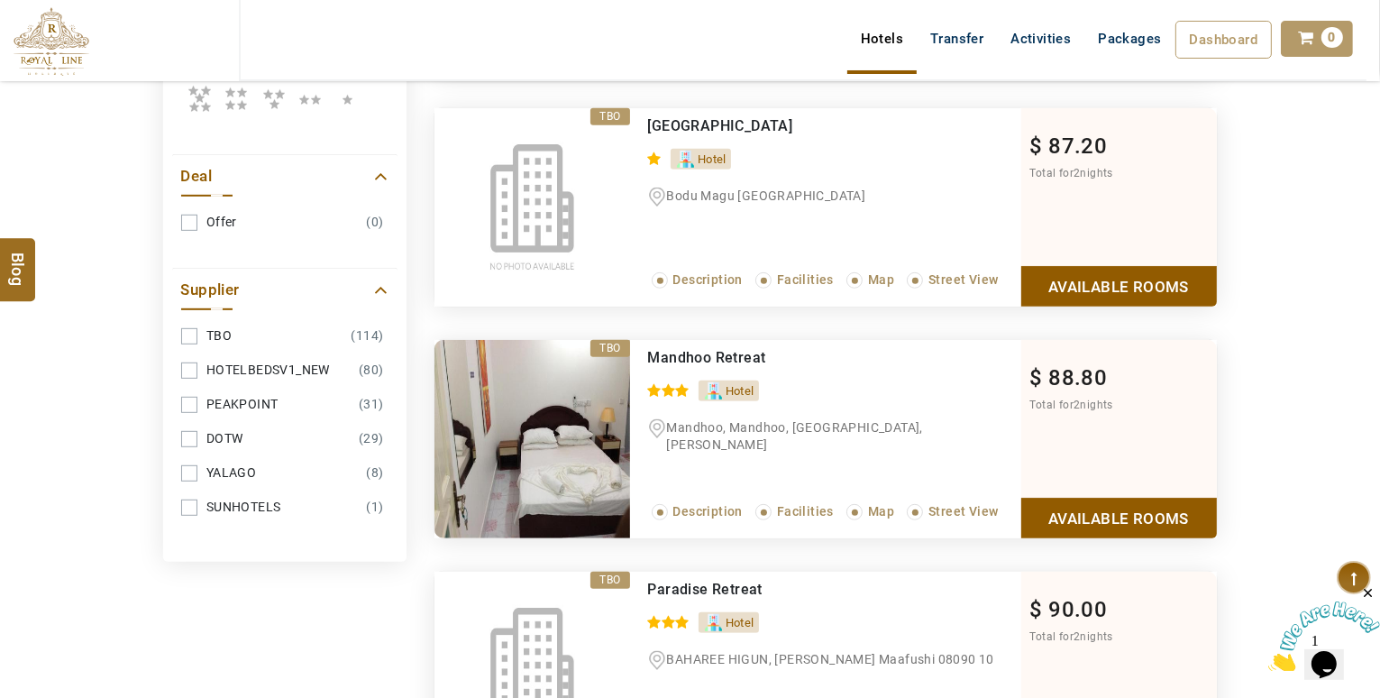
scroll to position [918, 0]
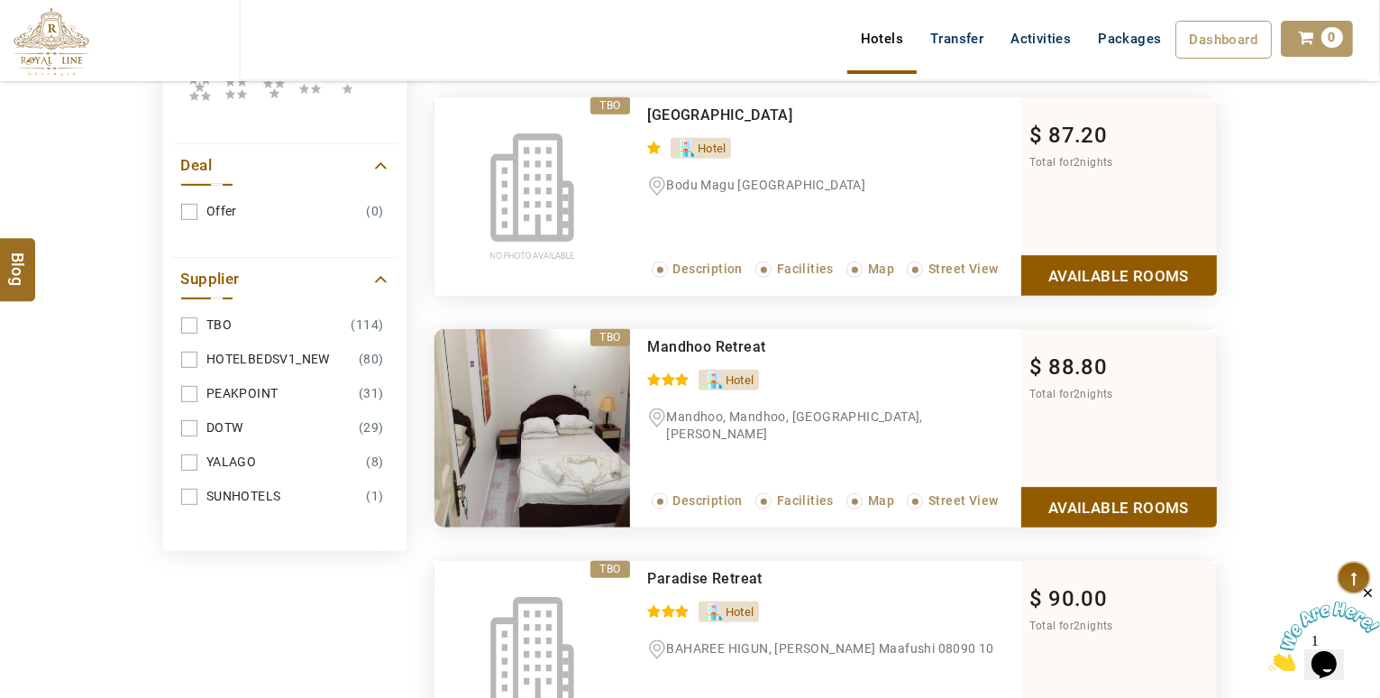
click at [1122, 271] on link "Available Rooms" at bounding box center [1119, 275] width 196 height 41
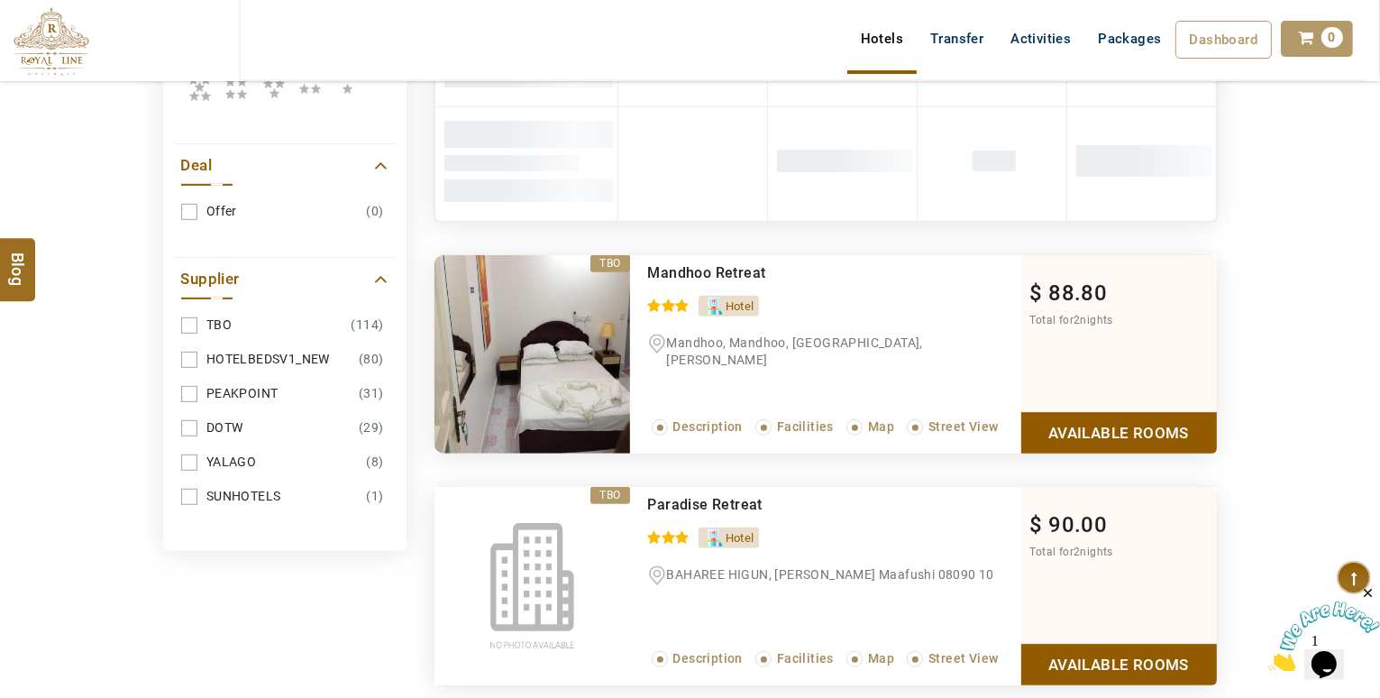
scroll to position [574, 0]
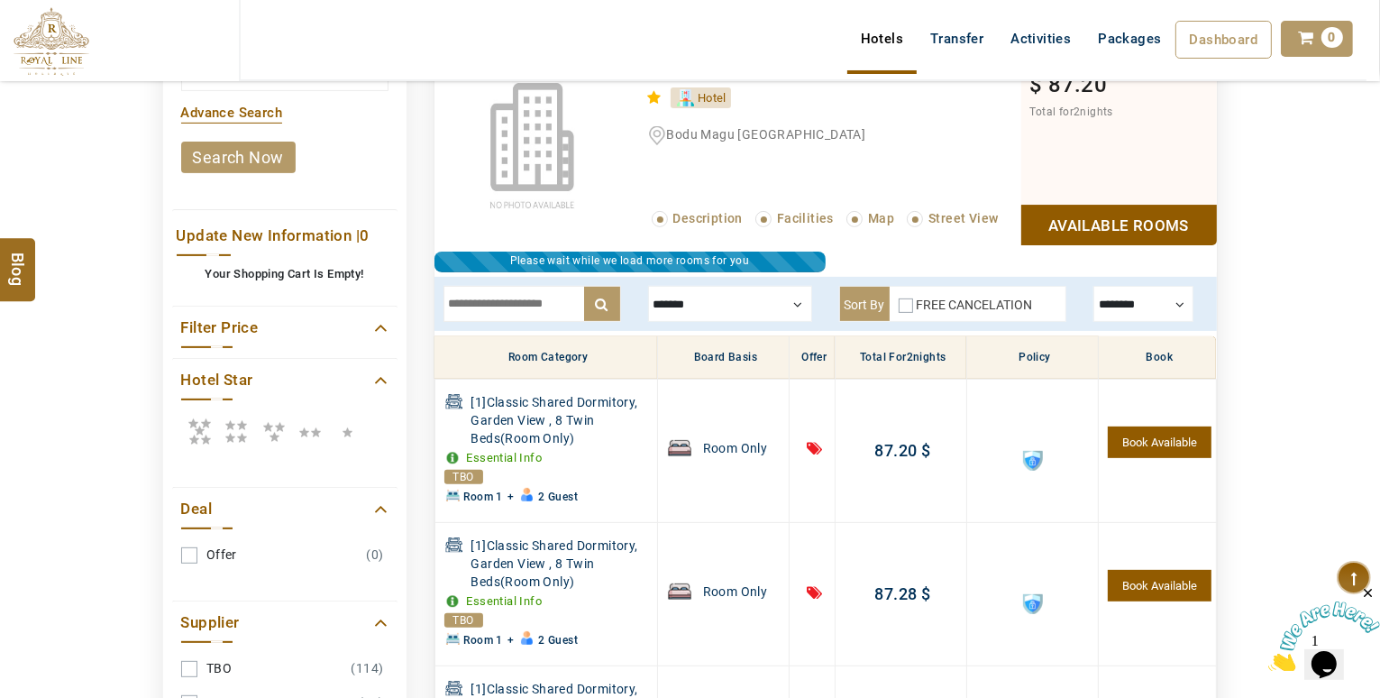
click at [1123, 300] on div at bounding box center [1144, 304] width 100 height 36
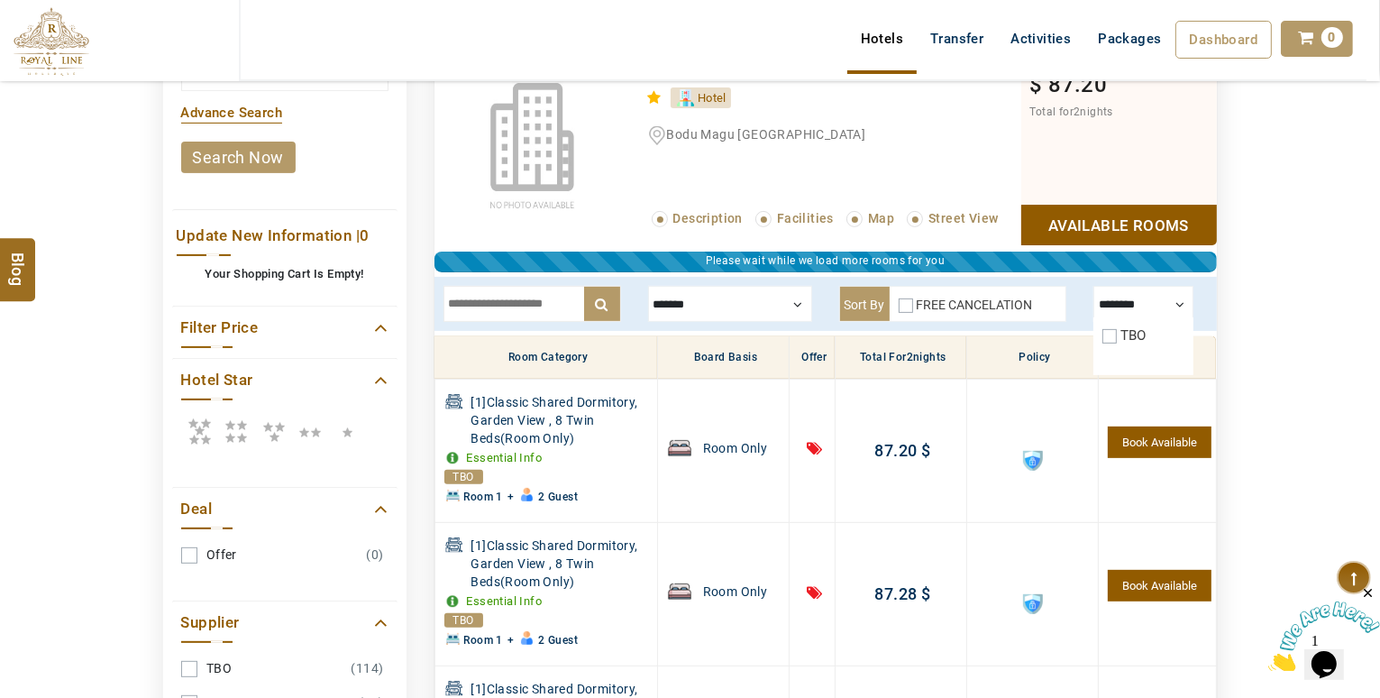
click at [1123, 301] on div at bounding box center [1144, 304] width 100 height 36
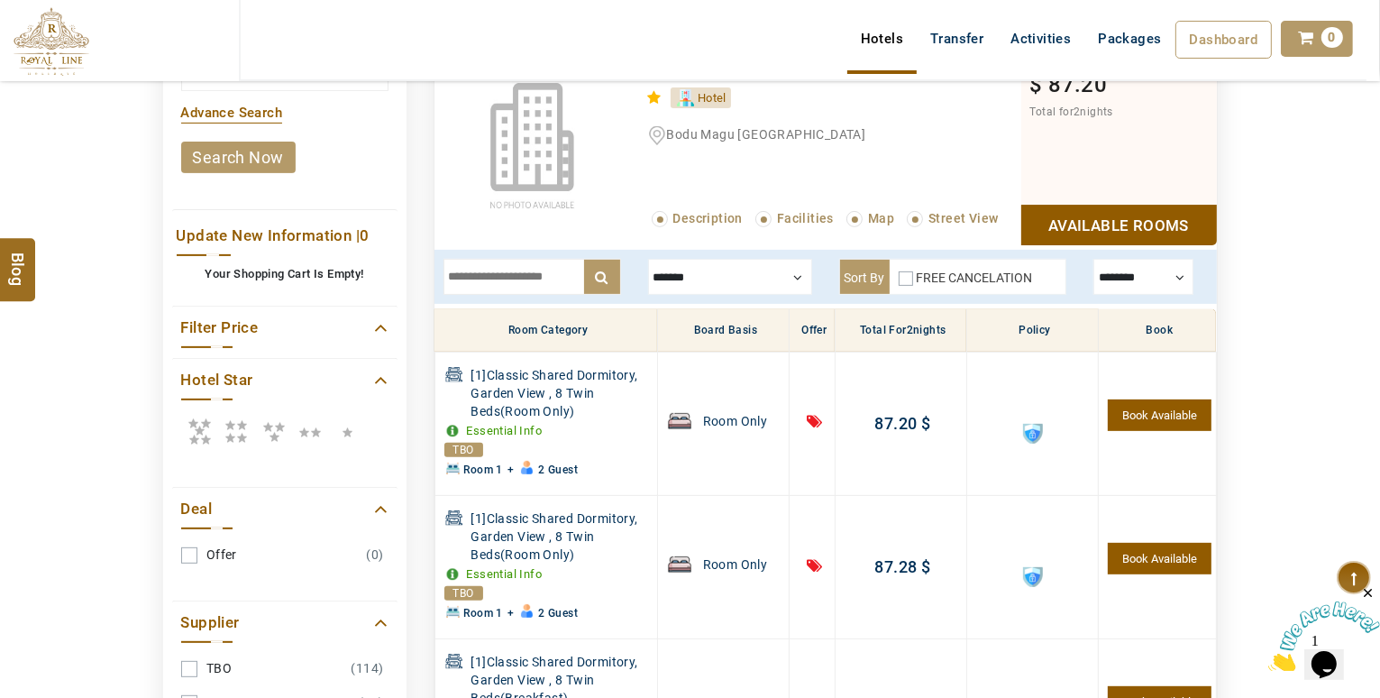
click at [1128, 286] on div at bounding box center [1144, 277] width 100 height 36
drag, startPoint x: 1128, startPoint y: 284, endPoint x: 1278, endPoint y: 245, distance: 155.5
click at [1129, 284] on div at bounding box center [1144, 277] width 100 height 36
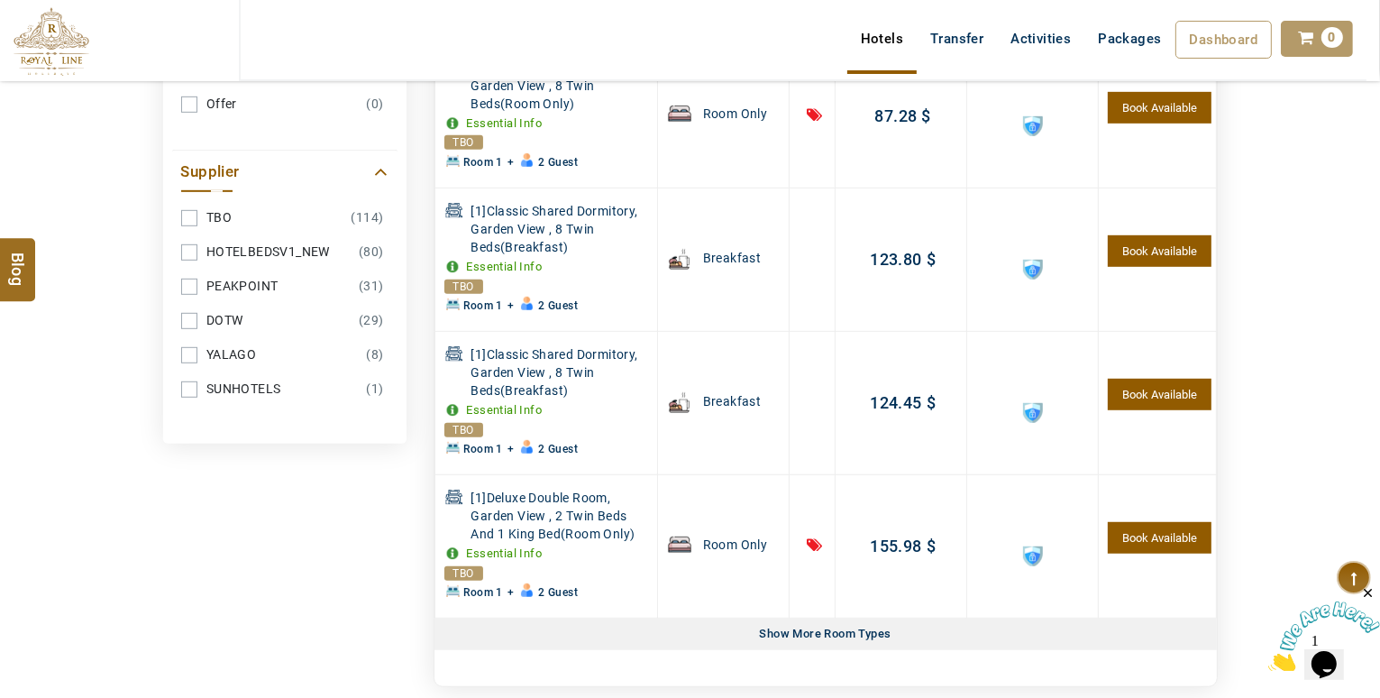
scroll to position [1017, 0]
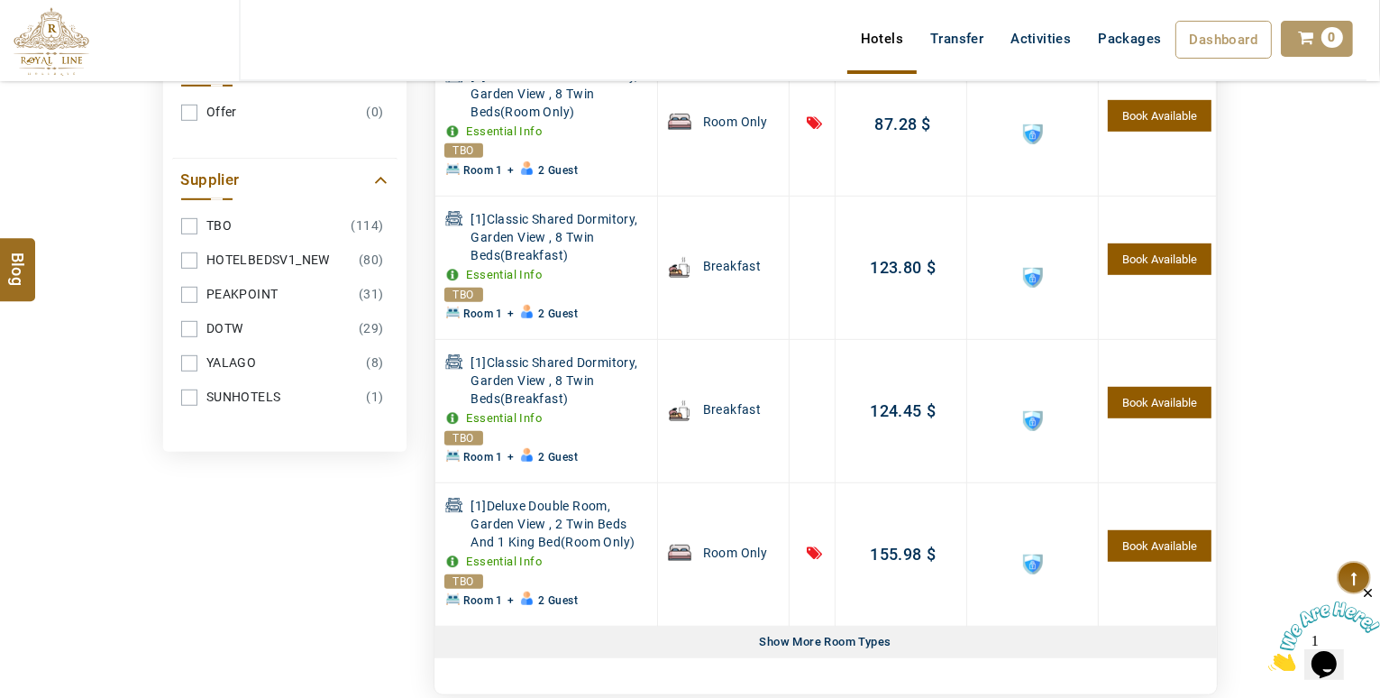
click at [196, 353] on link "YALAGO (8)" at bounding box center [284, 362] width 207 height 33
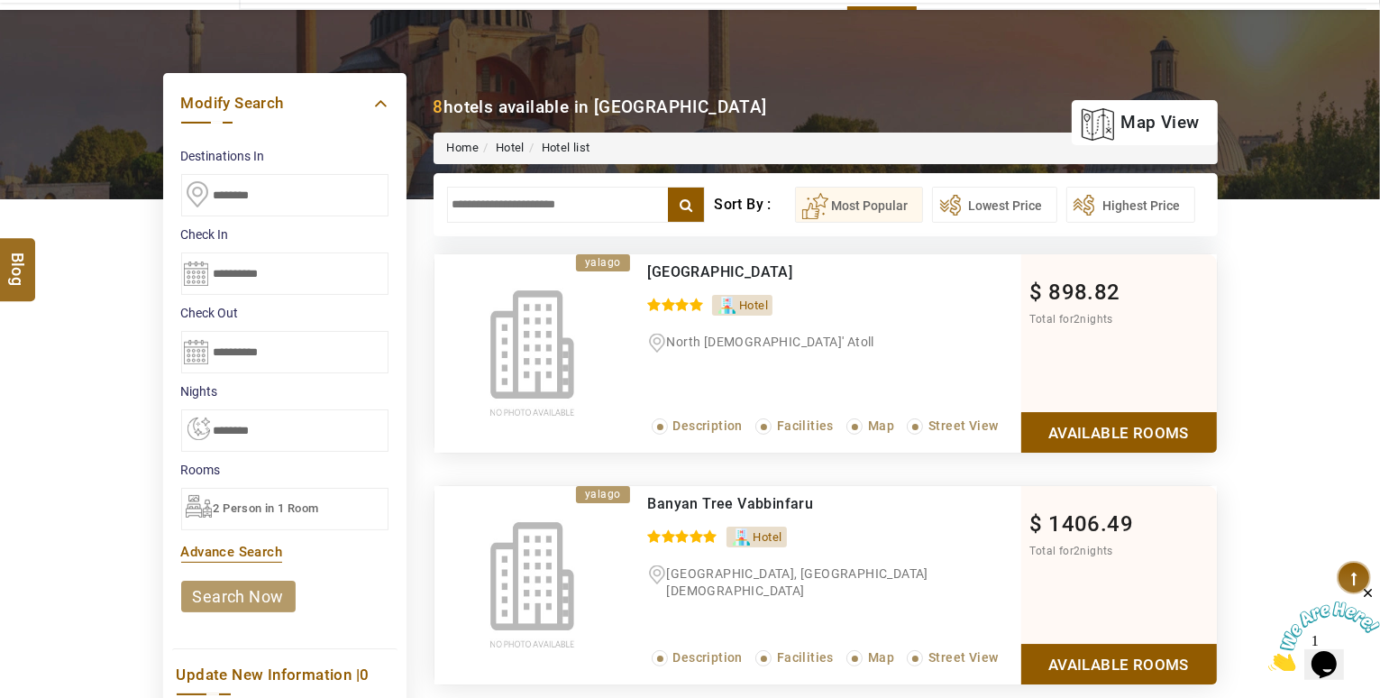
scroll to position [148, 0]
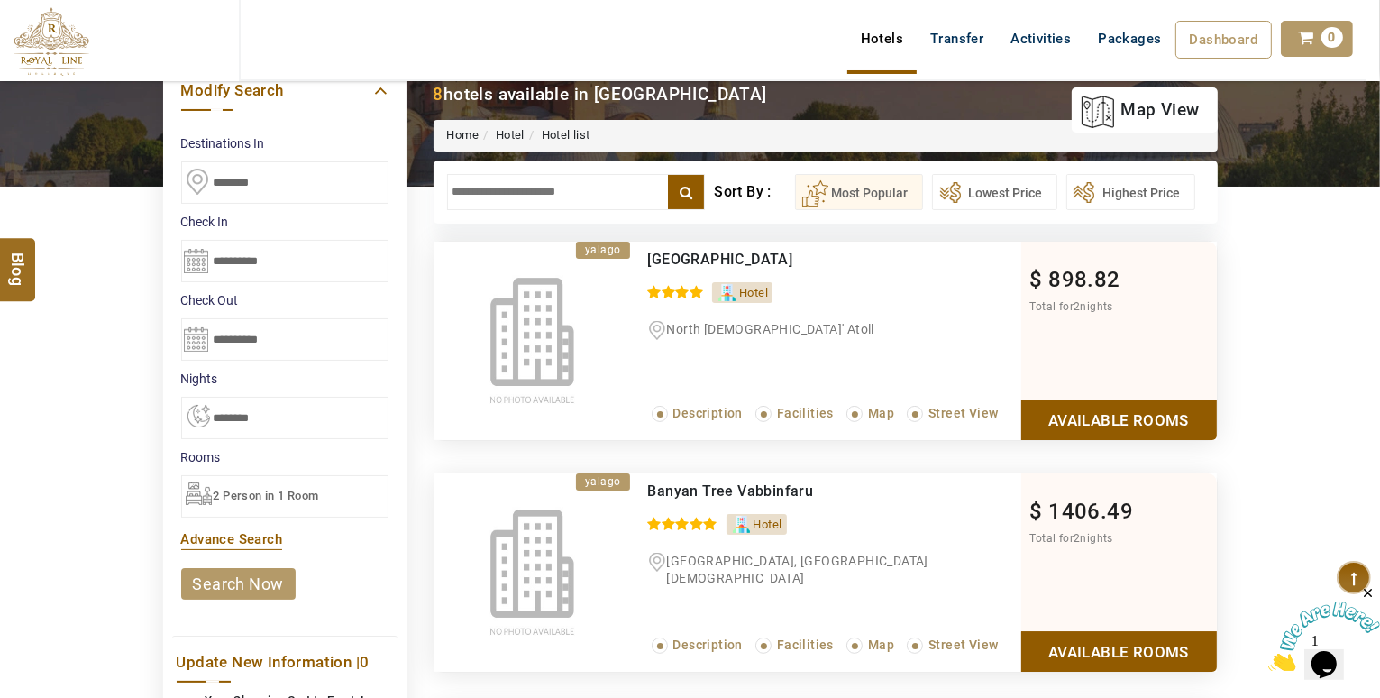
click at [1096, 410] on link "Available Rooms" at bounding box center [1119, 419] width 196 height 41
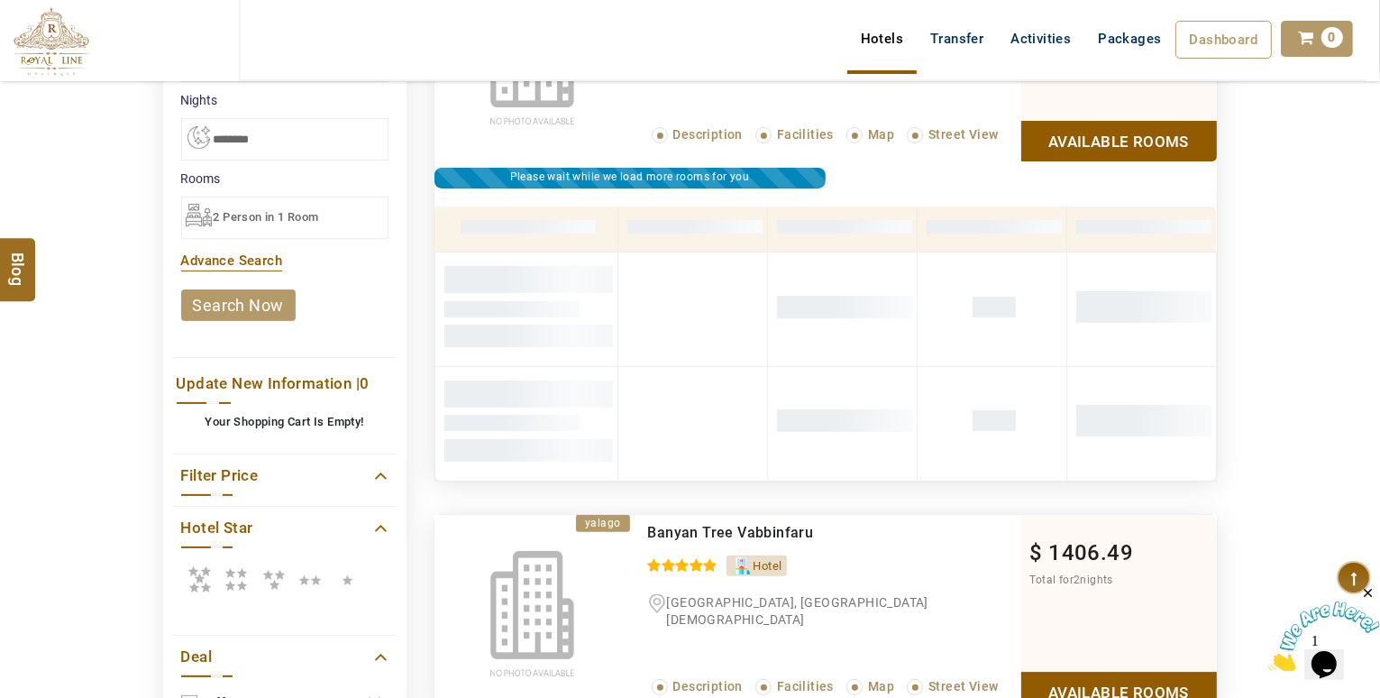
scroll to position [265, 0]
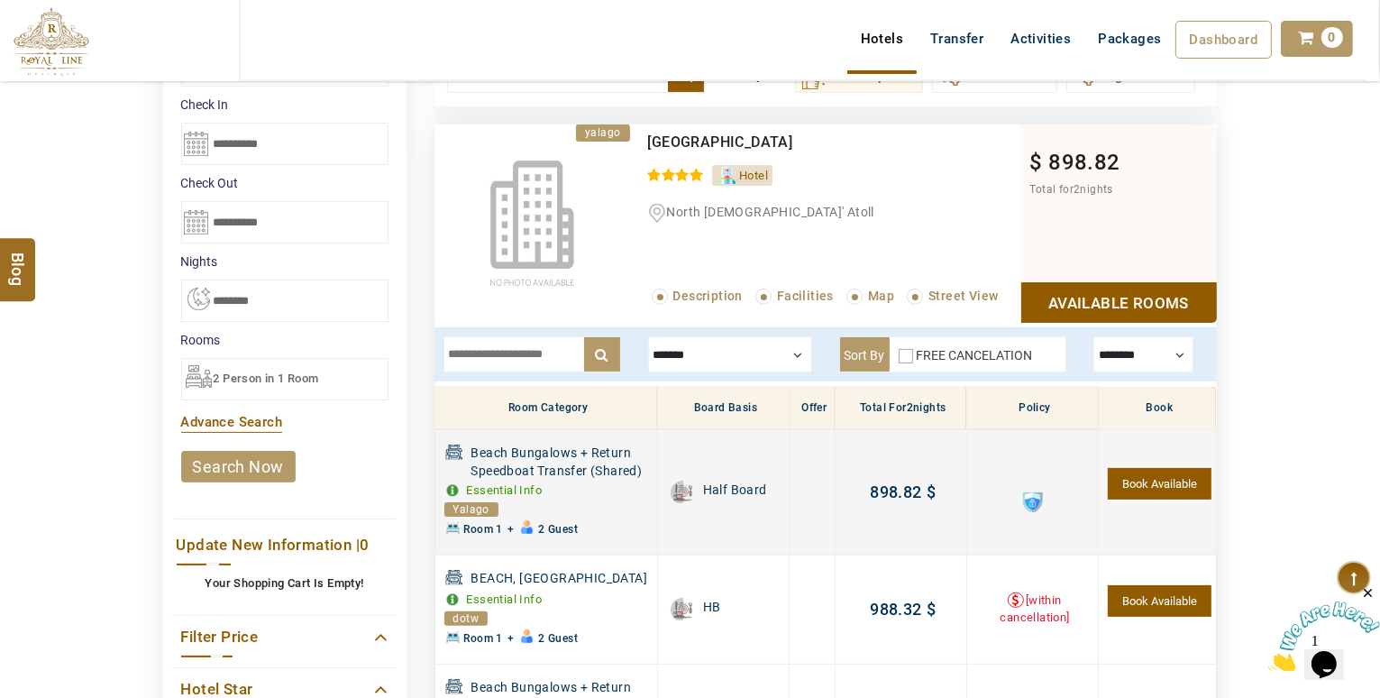
click at [472, 490] on link "Essential Info" at bounding box center [505, 490] width 76 height 14
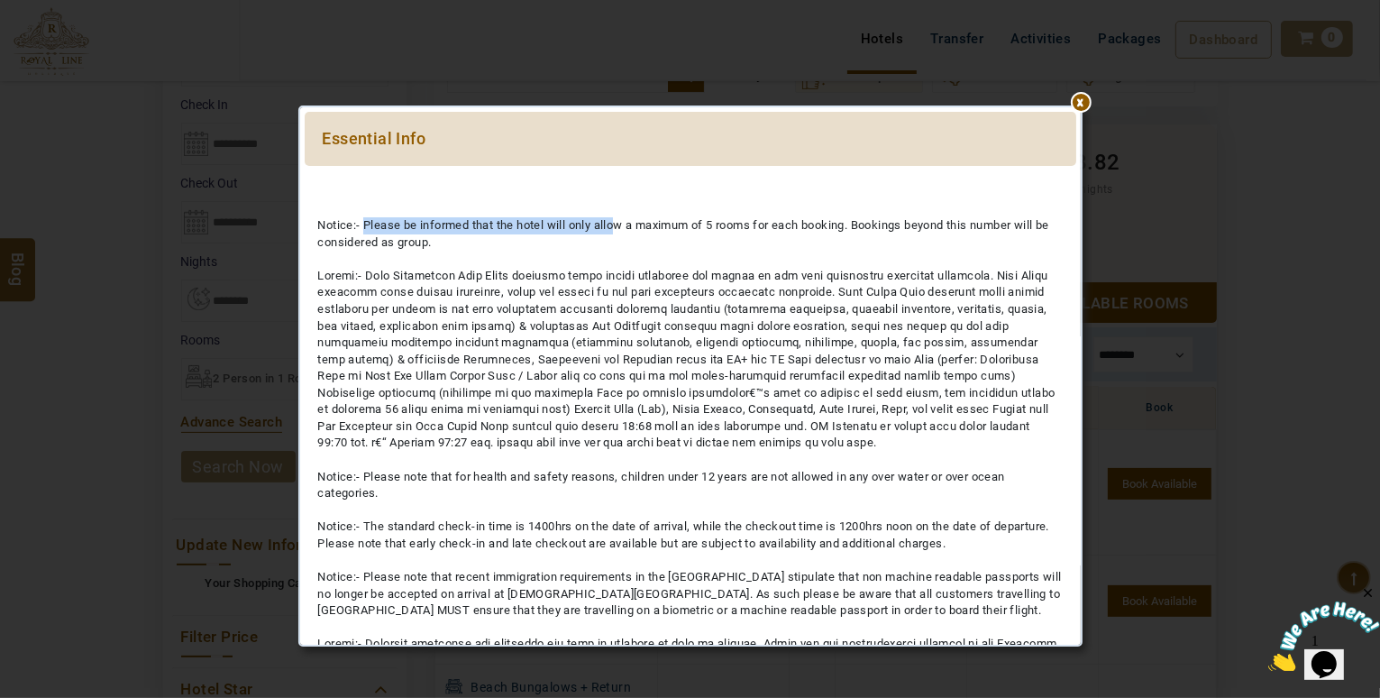
drag, startPoint x: 364, startPoint y: 224, endPoint x: 617, endPoint y: 232, distance: 252.5
click at [617, 232] on div "Notice:- Please be informed that the hotel will only allow a maximum of 5 rooms…" at bounding box center [691, 619] width 772 height 870
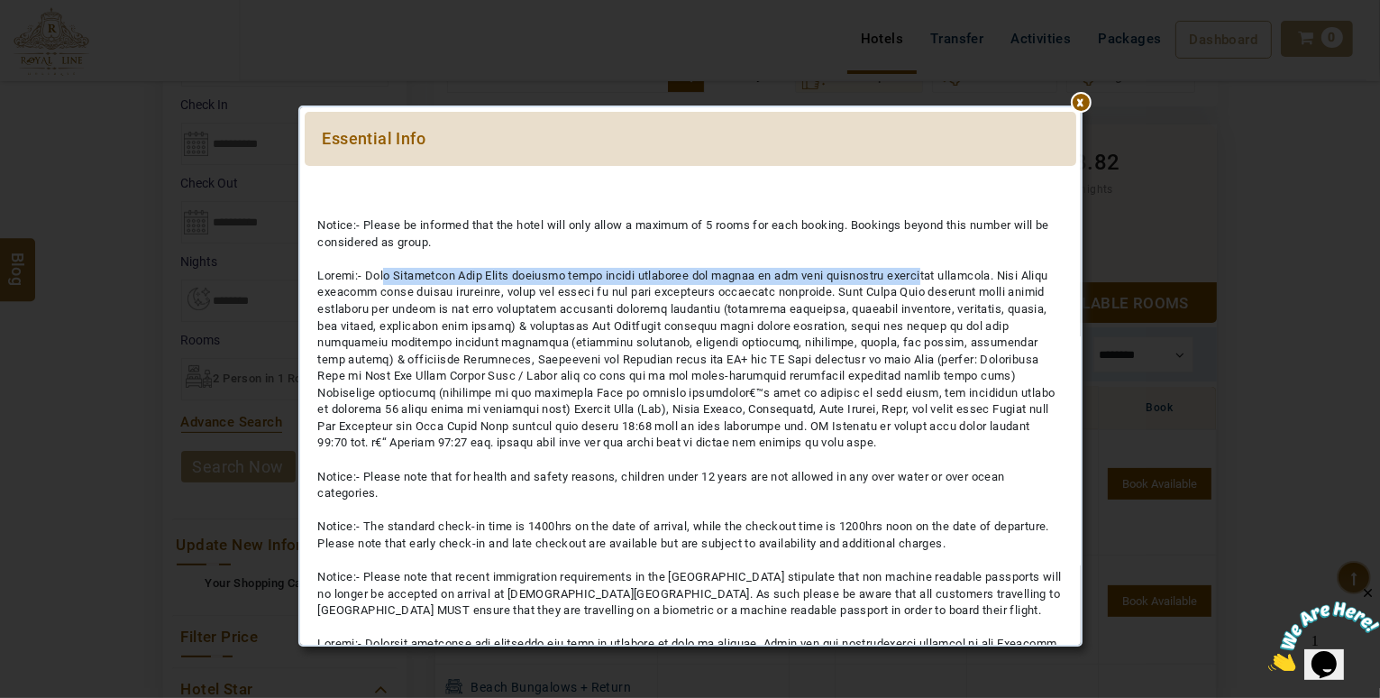
drag, startPoint x: 389, startPoint y: 281, endPoint x: 908, endPoint y: 276, distance: 519.3
click at [908, 276] on div "Notice:- Please be informed that the hotel will only allow a maximum of 5 rooms…" at bounding box center [691, 619] width 772 height 870
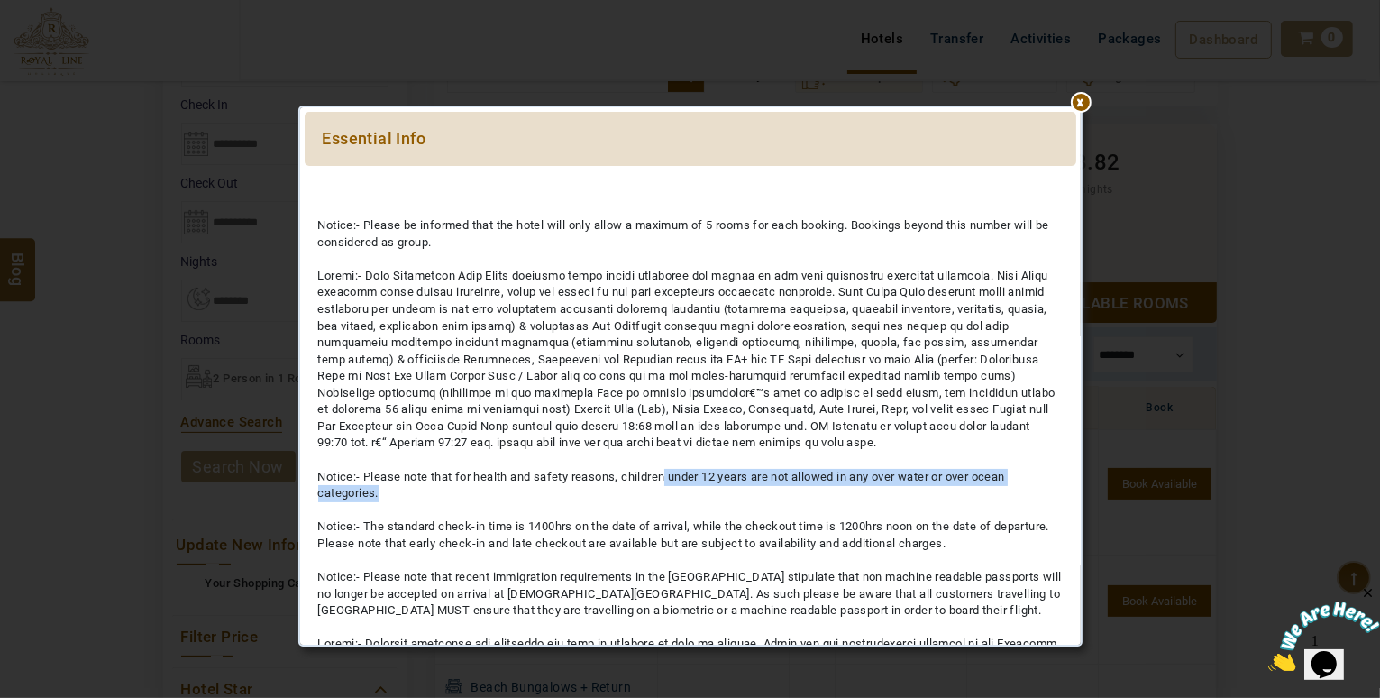
drag, startPoint x: 389, startPoint y: 484, endPoint x: 670, endPoint y: 473, distance: 281.5
click at [670, 474] on div "Notice:- Please be informed that the hotel will only allow a maximum of 5 rooms…" at bounding box center [691, 619] width 772 height 870
click at [671, 473] on div "Notice:- Please be informed that the hotel will only allow a maximum of 5 rooms…" at bounding box center [691, 619] width 772 height 870
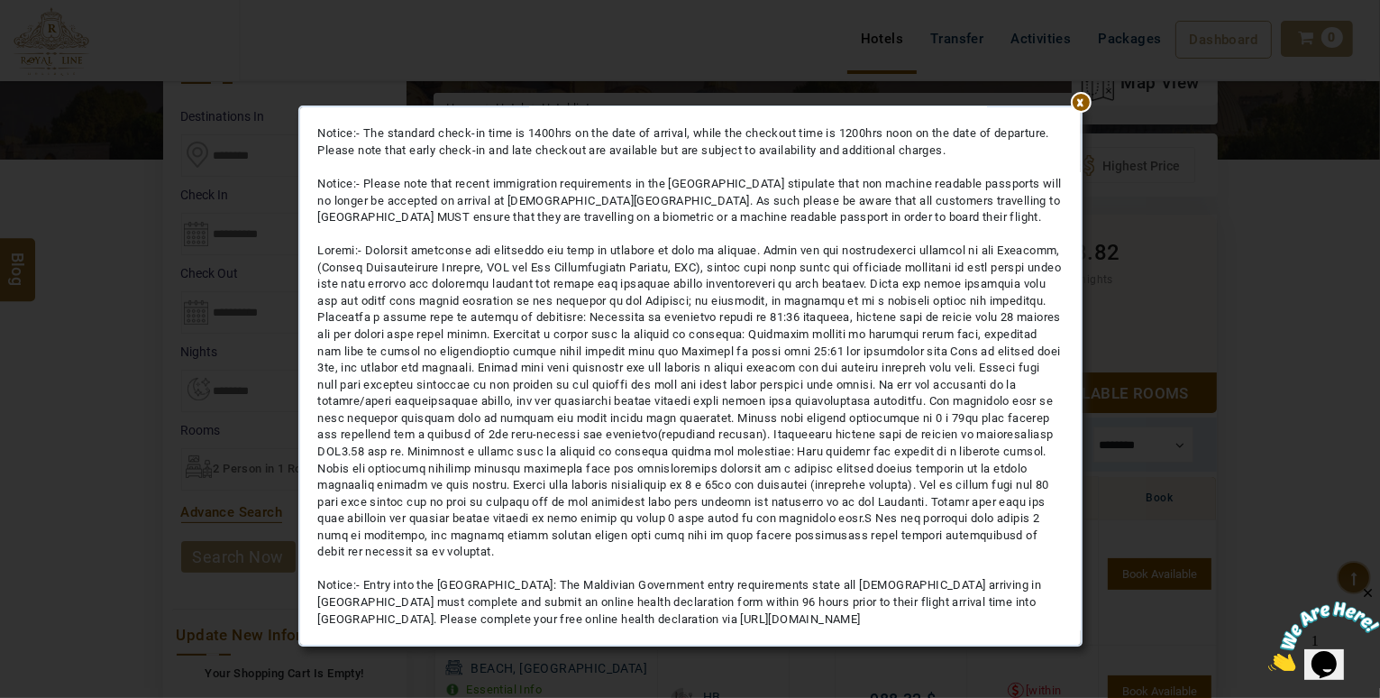
scroll to position [408, 0]
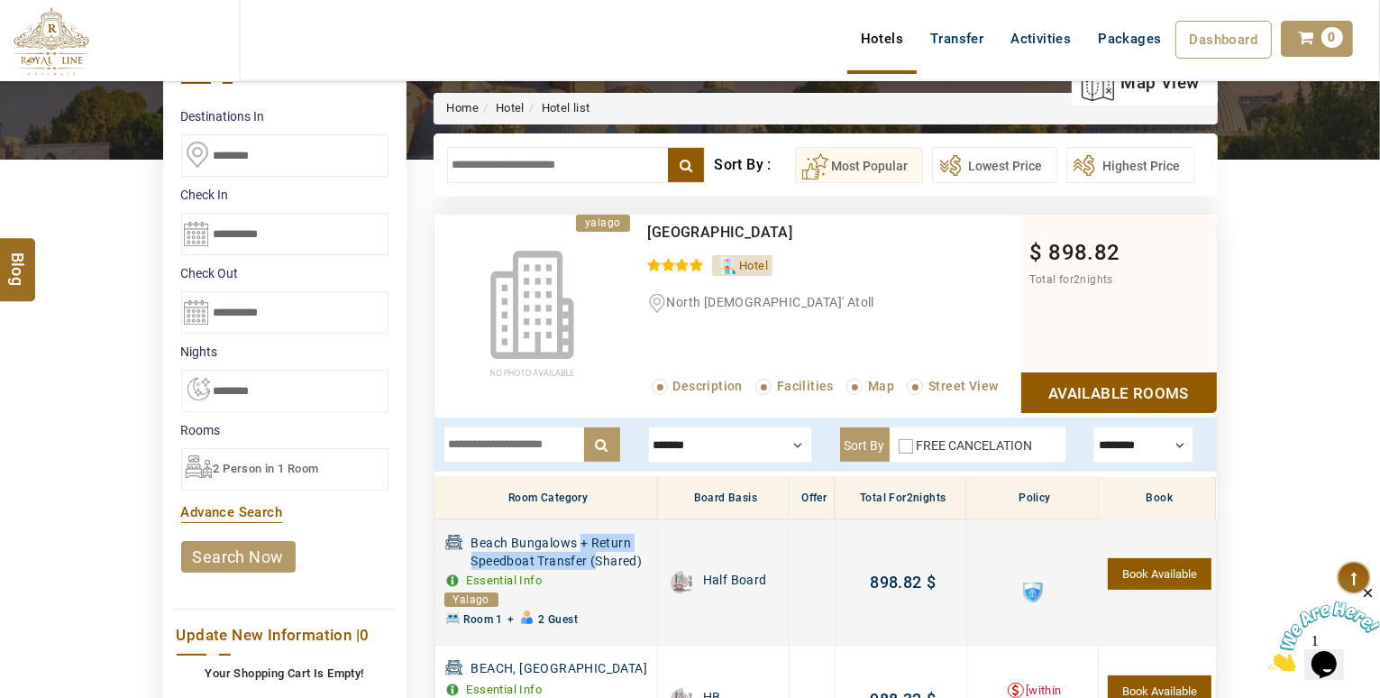
drag, startPoint x: 580, startPoint y: 540, endPoint x: 599, endPoint y: 556, distance: 24.9
click at [599, 558] on span "Beach Bungalows + Return Speedboat Transfer (Shared)" at bounding box center [562, 552] width 181 height 36
click at [599, 554] on span "Beach Bungalows + Return Speedboat Transfer (Shared)" at bounding box center [562, 552] width 181 height 36
click at [1020, 592] on td at bounding box center [1032, 581] width 132 height 125
click at [1023, 589] on span at bounding box center [1033, 592] width 20 height 20
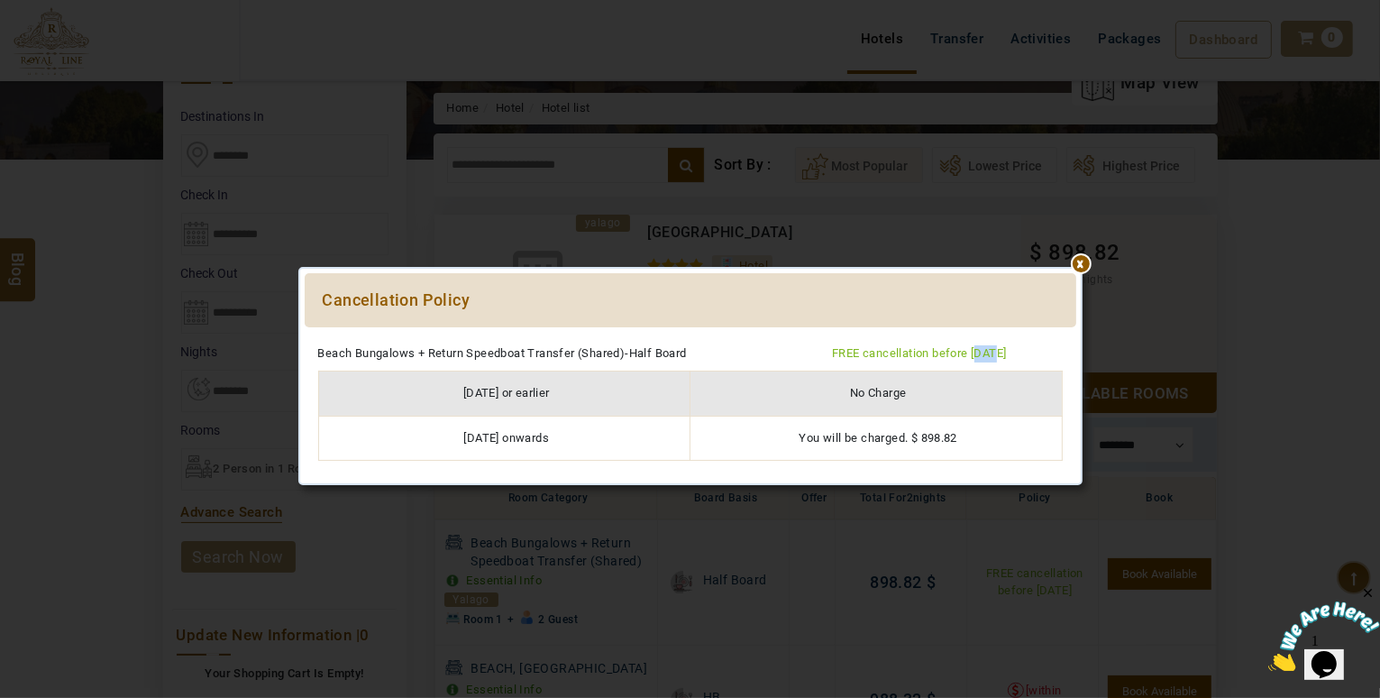
drag, startPoint x: 976, startPoint y: 353, endPoint x: 997, endPoint y: 352, distance: 20.8
click at [997, 352] on div "FREE cancellation before 25/10/2025" at bounding box center [947, 353] width 257 height 17
click at [1076, 336] on div at bounding box center [691, 336] width 772 height 0
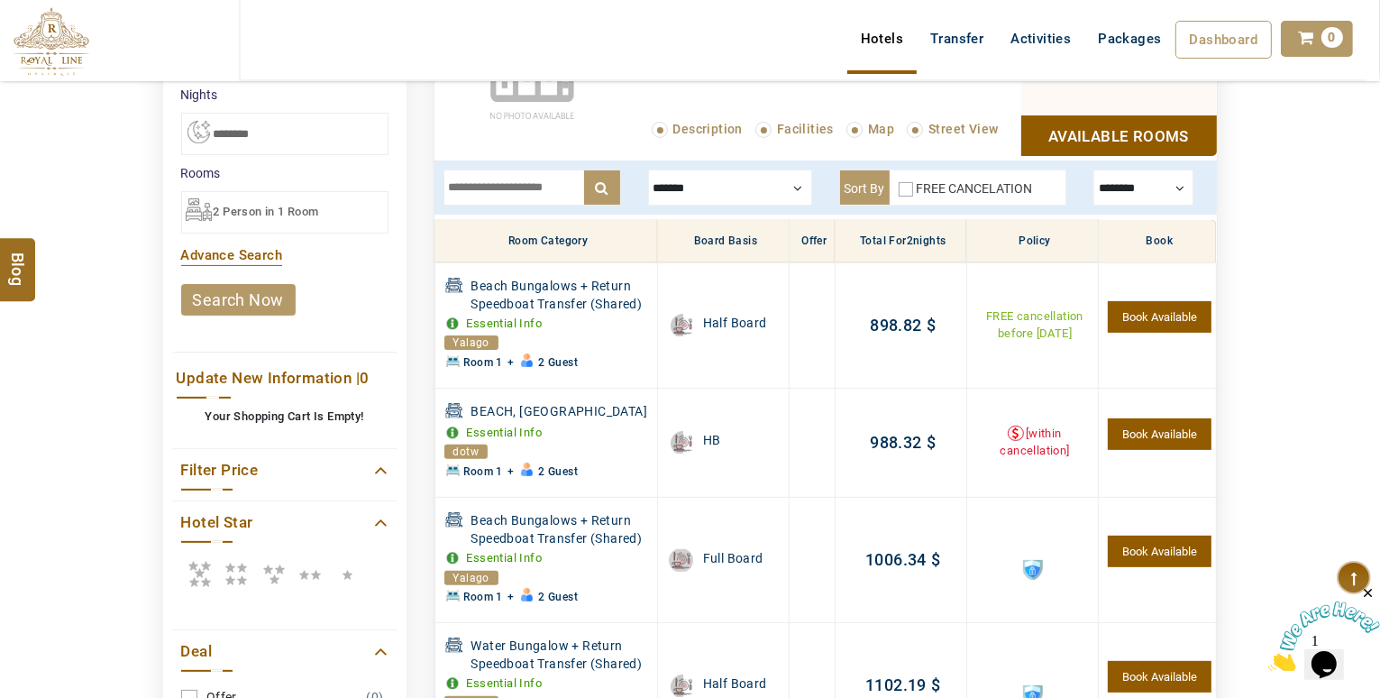
scroll to position [414, 0]
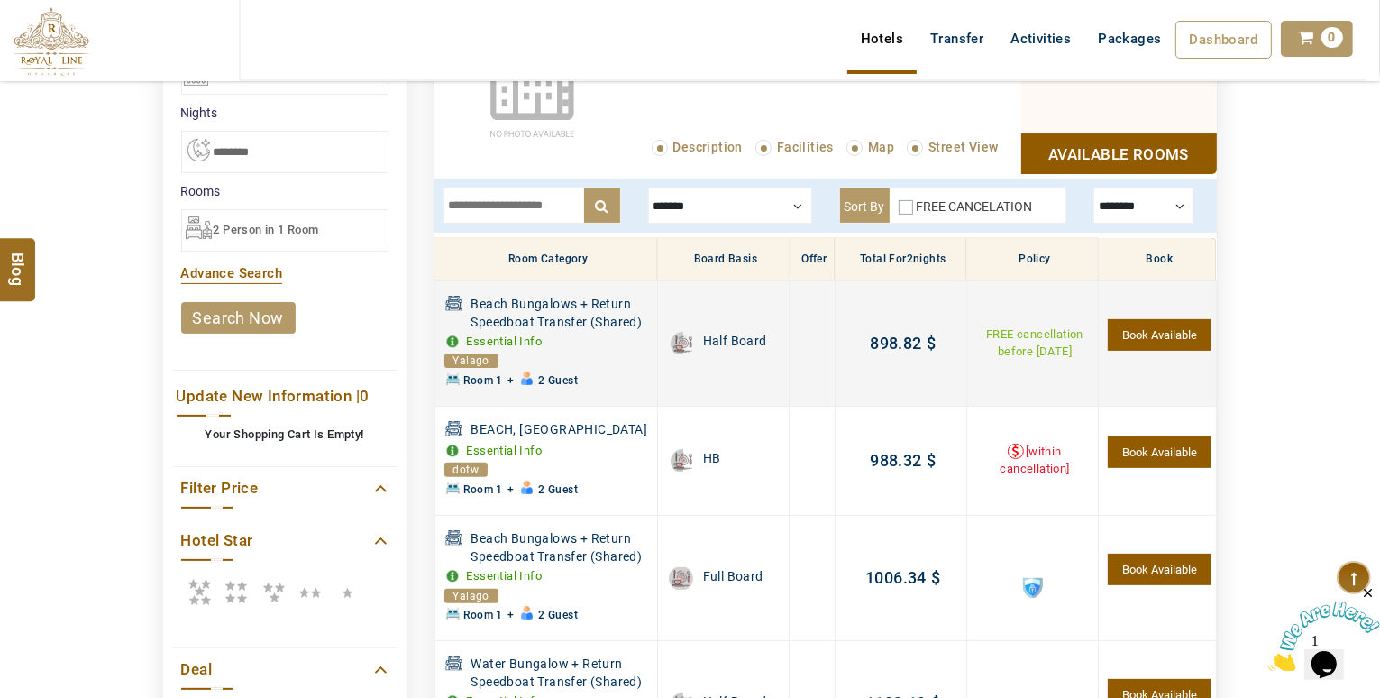
click at [1149, 319] on link "Book Available" at bounding box center [1159, 335] width 103 height 32
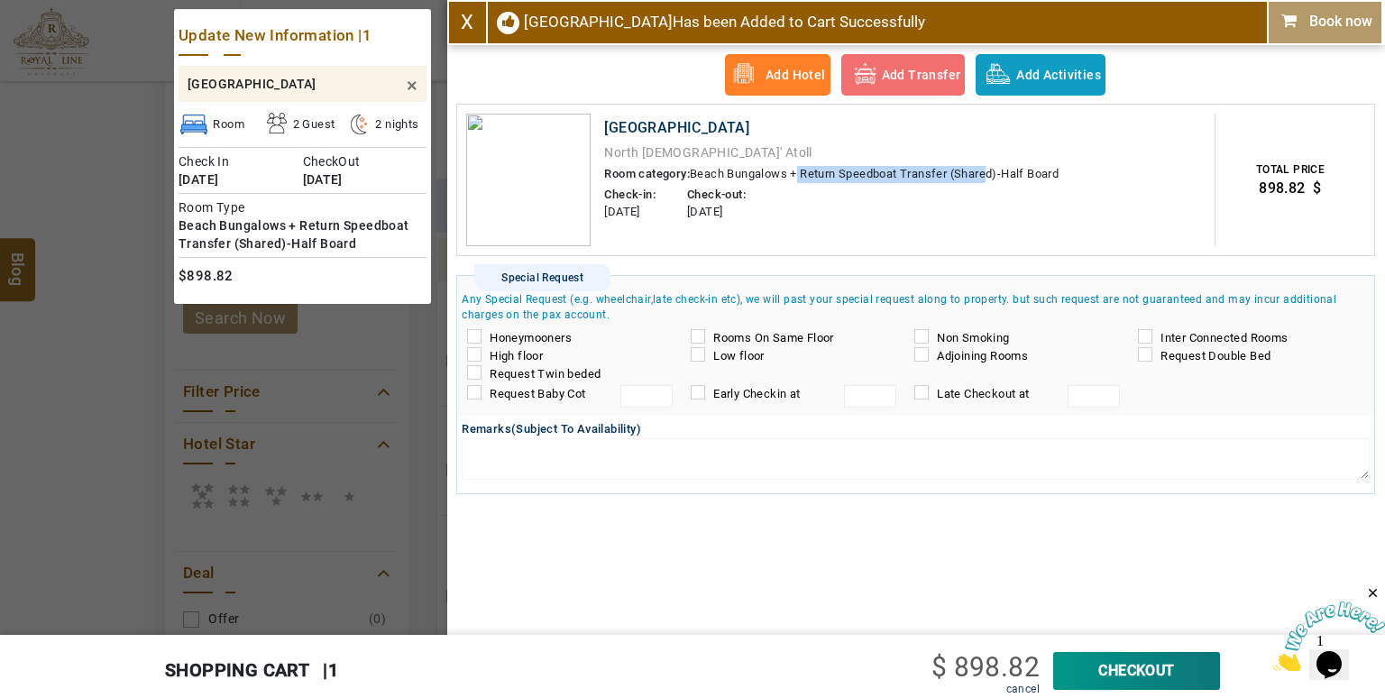
drag, startPoint x: 804, startPoint y: 169, endPoint x: 995, endPoint y: 169, distance: 191.1
click at [995, 169] on span "Beach Bungalows + Return Speedboat Transfer (Shared)-Half Board" at bounding box center [874, 174] width 369 height 14
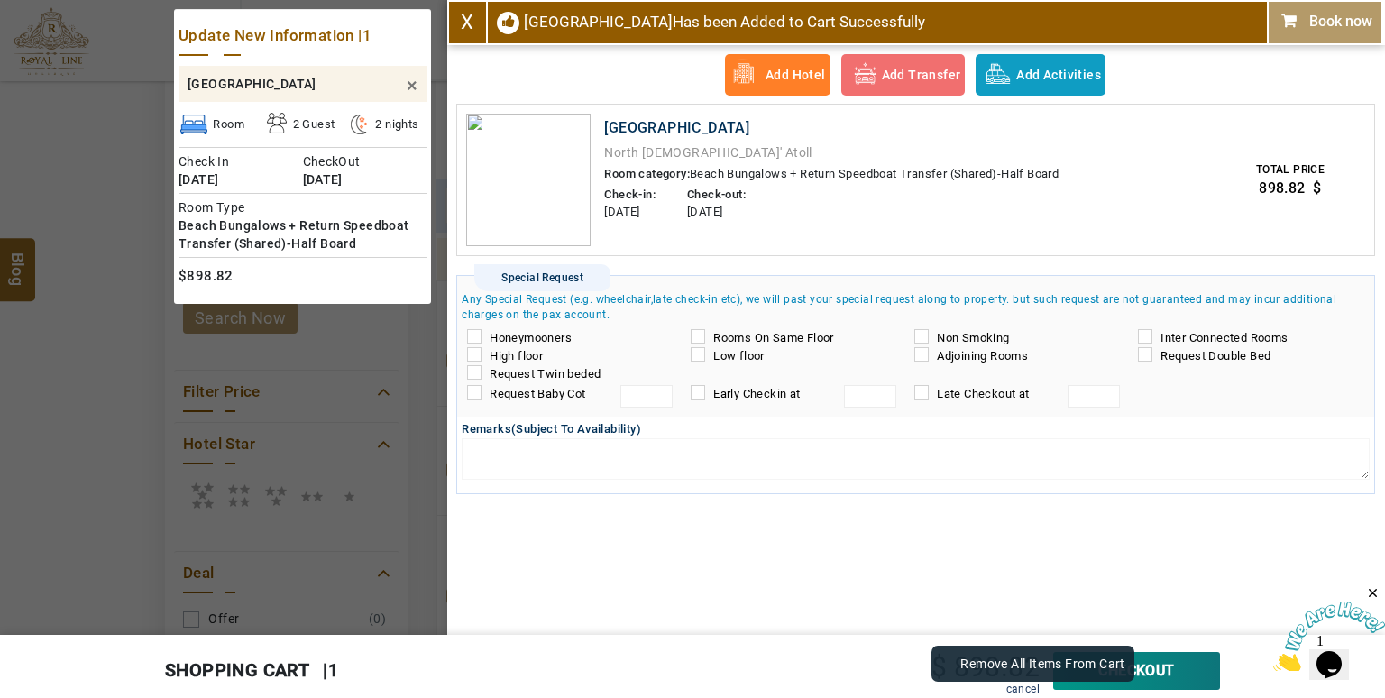
click at [1006, 684] on link "cancel" at bounding box center [1022, 688] width 33 height 13
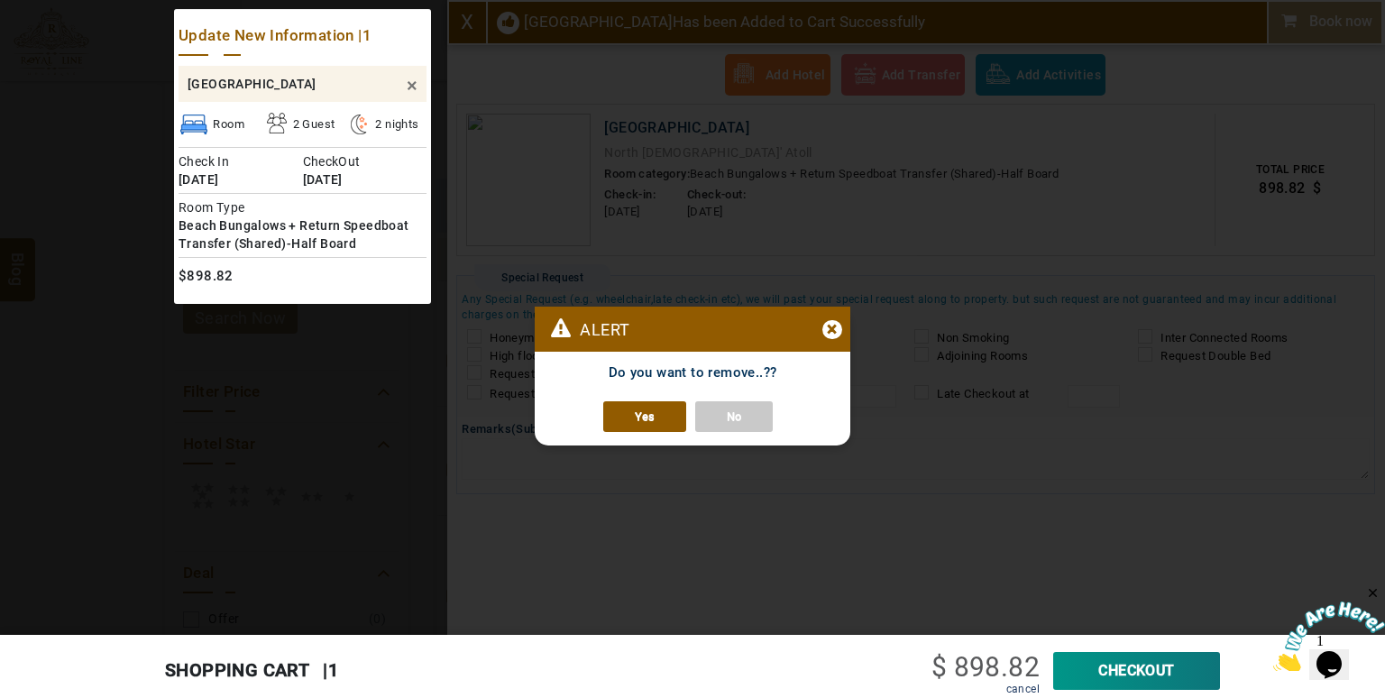
click at [673, 426] on link "Yes" at bounding box center [644, 416] width 83 height 31
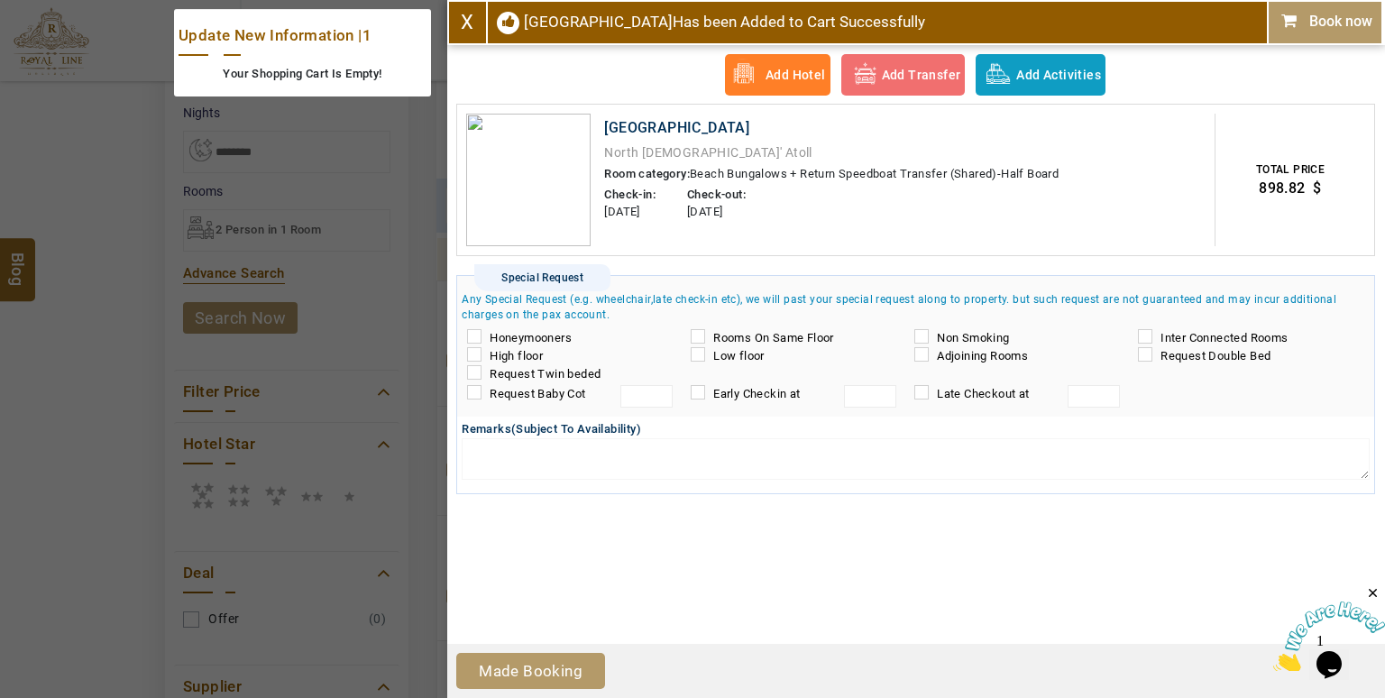
click at [470, 26] on link "X" at bounding box center [467, 22] width 13 height 23
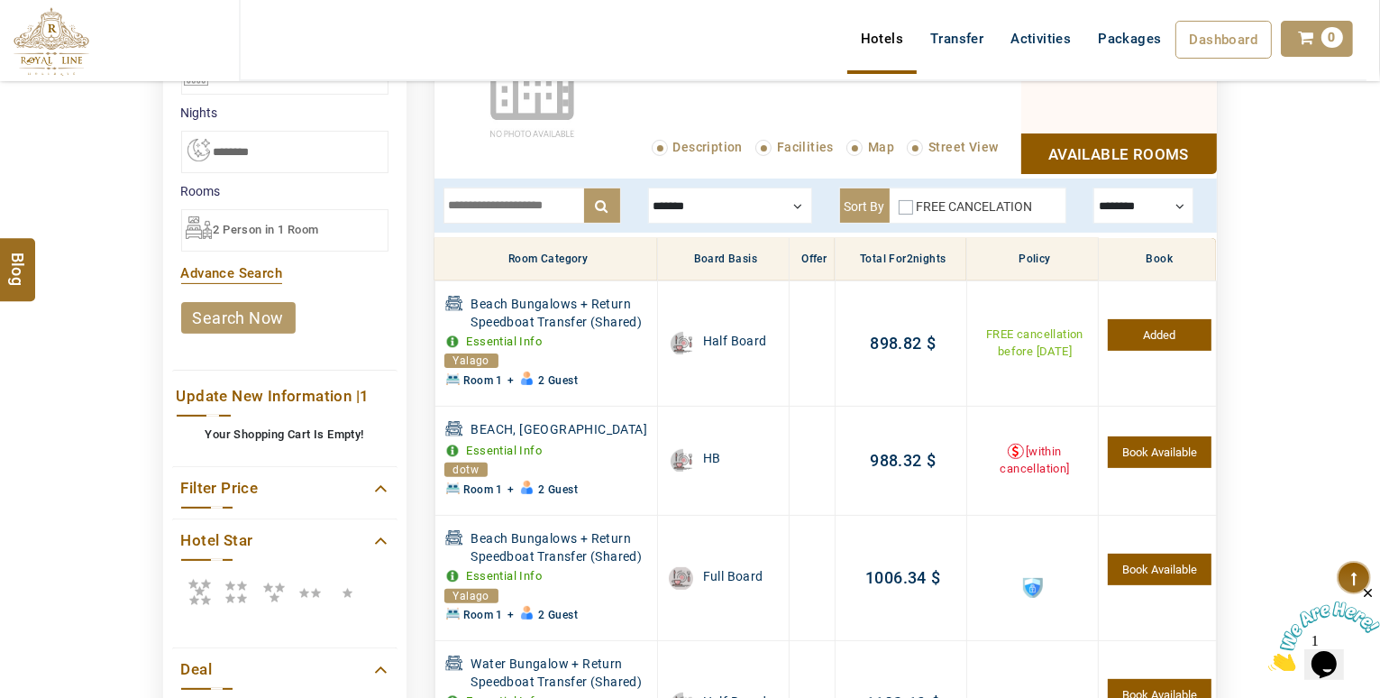
click at [1102, 162] on link "Available Rooms" at bounding box center [1119, 153] width 196 height 41
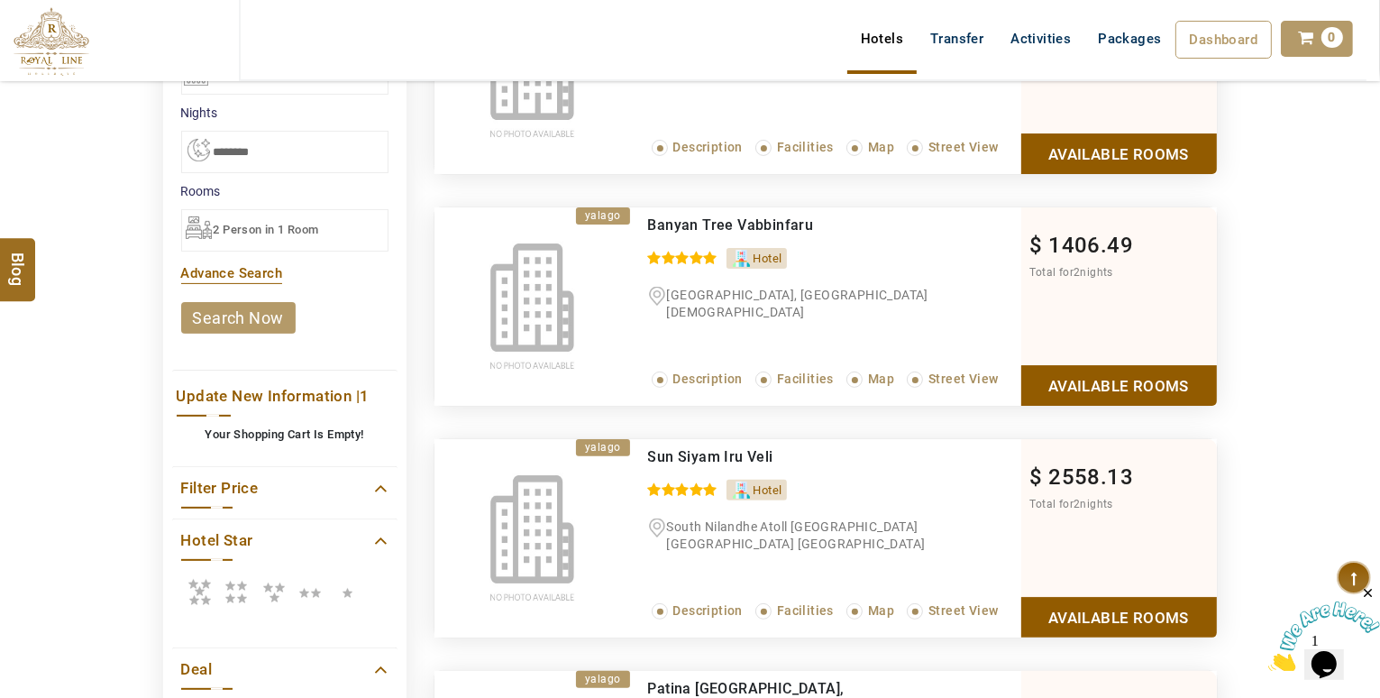
click at [1160, 371] on link "Available Rooms" at bounding box center [1119, 385] width 196 height 41
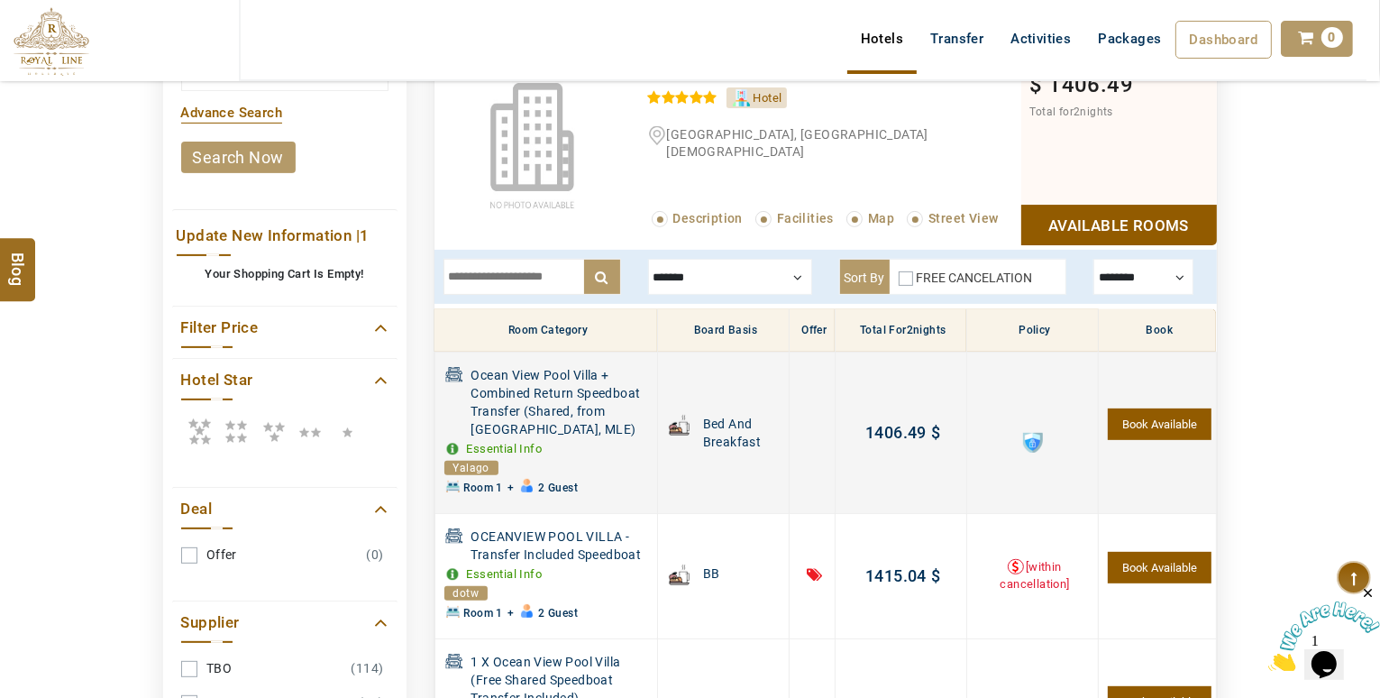
drag, startPoint x: 530, startPoint y: 408, endPoint x: 627, endPoint y: 423, distance: 97.5
click at [627, 423] on span "Ocean View Pool Villa + Combined Return Speedboat Transfer (Shared, from Velana…" at bounding box center [562, 402] width 181 height 72
click at [624, 423] on span "Ocean View Pool Villa + Combined Return Speedboat Transfer (Shared, from Velana…" at bounding box center [562, 402] width 181 height 72
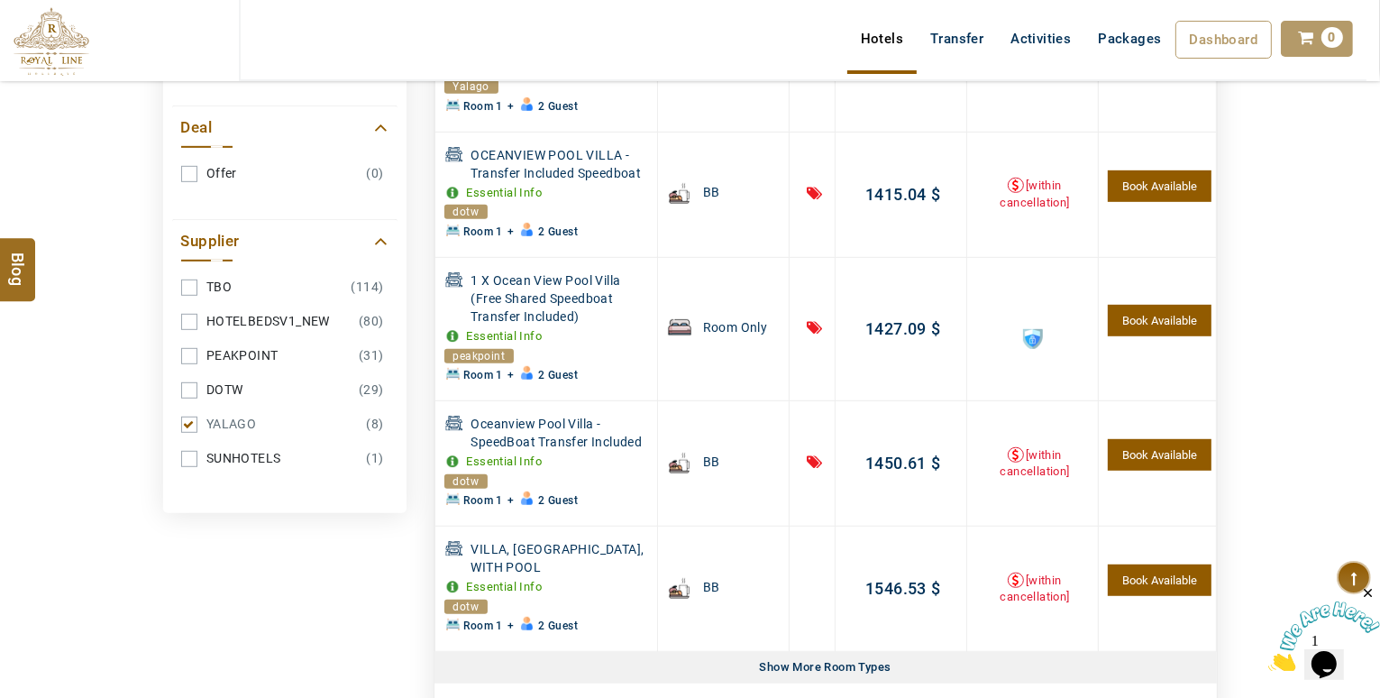
scroll to position [960, 0]
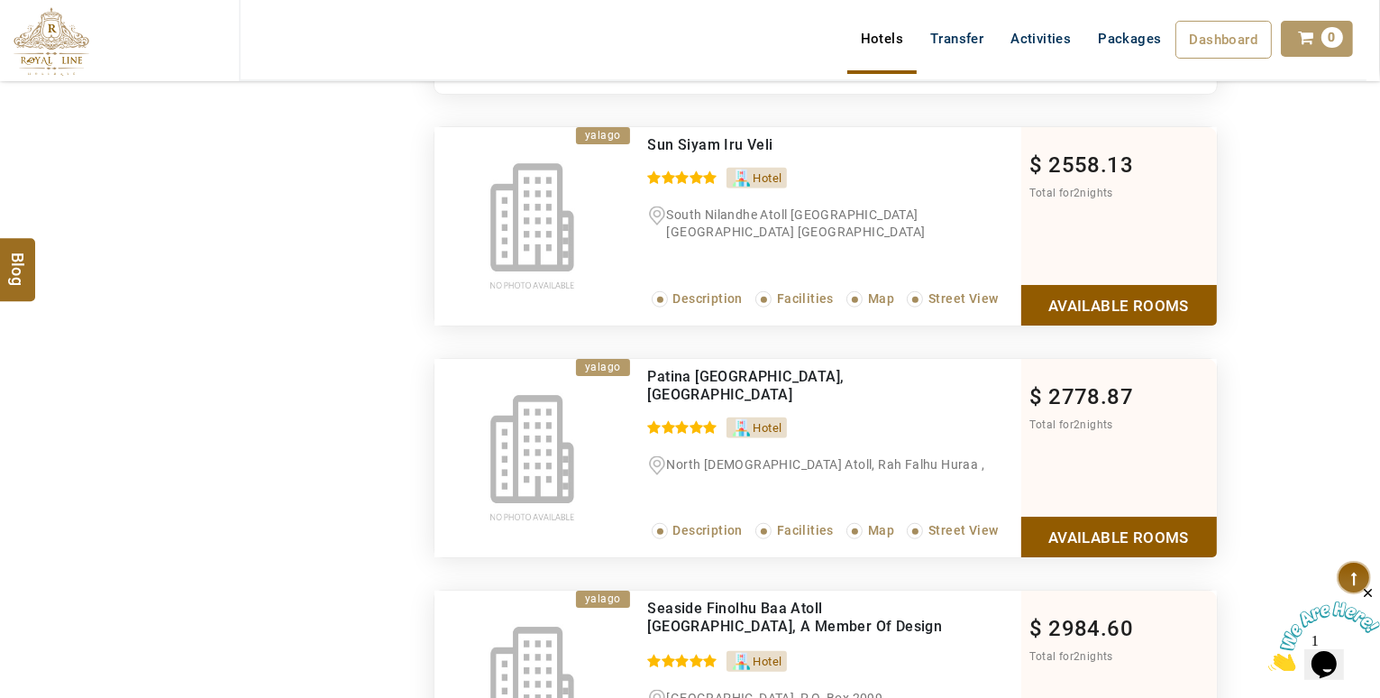
click at [1186, 311] on link "Available Rooms" at bounding box center [1119, 305] width 196 height 41
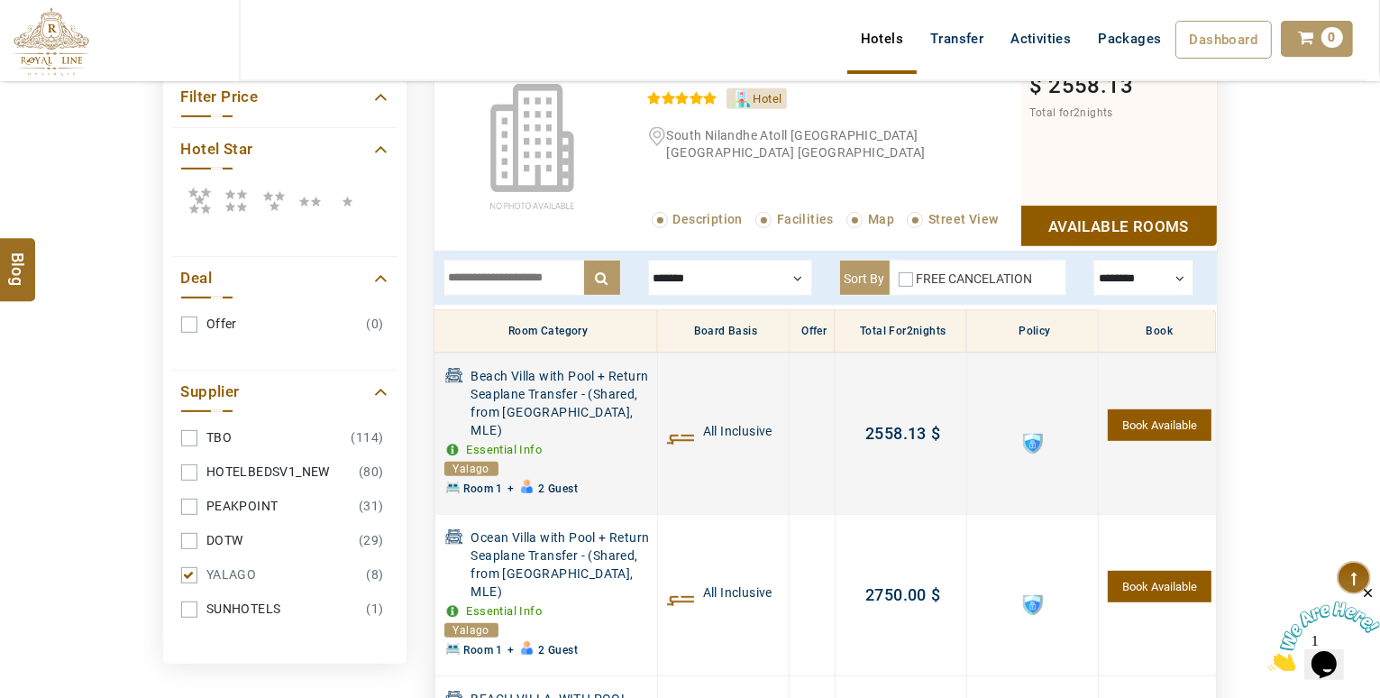
click at [488, 430] on span "Beach Villa with Pool + Return Seaplane Transfer - (Shared, from Velana Interna…" at bounding box center [562, 403] width 181 height 72
click at [489, 430] on span "Beach Villa with Pool + Return Seaplane Transfer - (Shared, from Velana Interna…" at bounding box center [562, 403] width 181 height 72
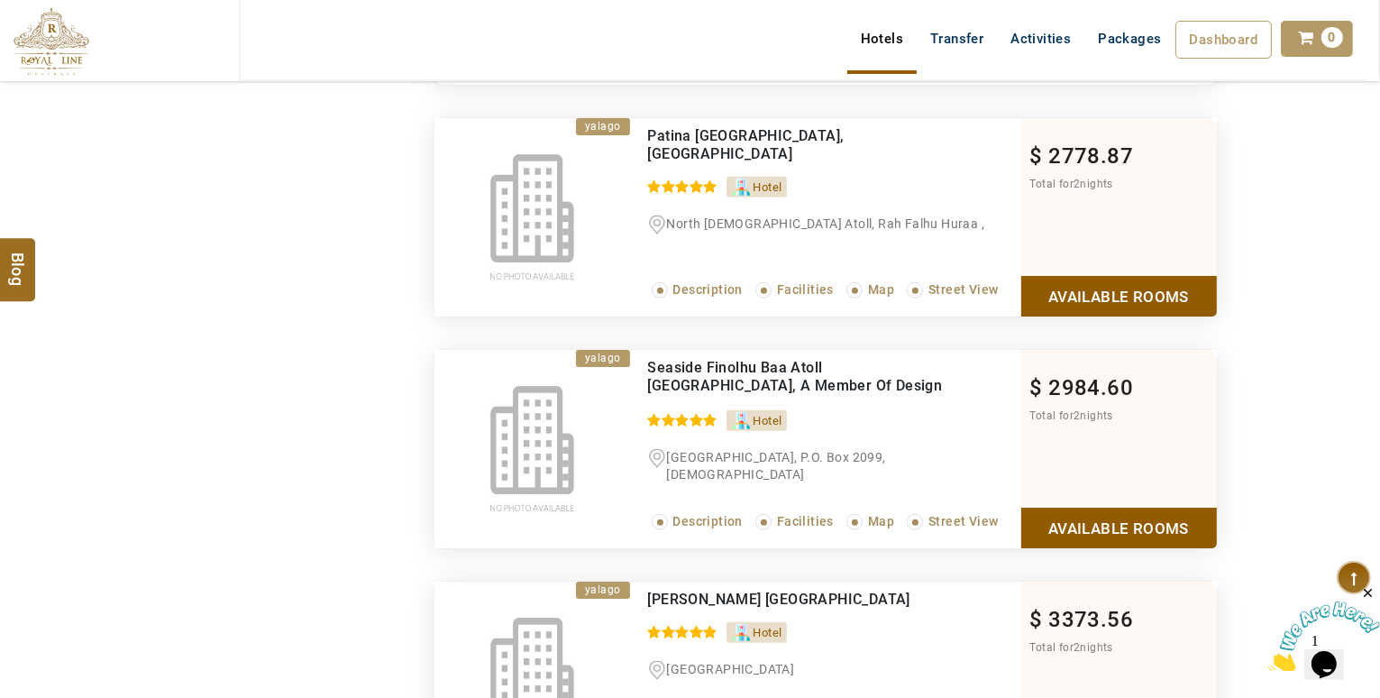
scroll to position [1854, 0]
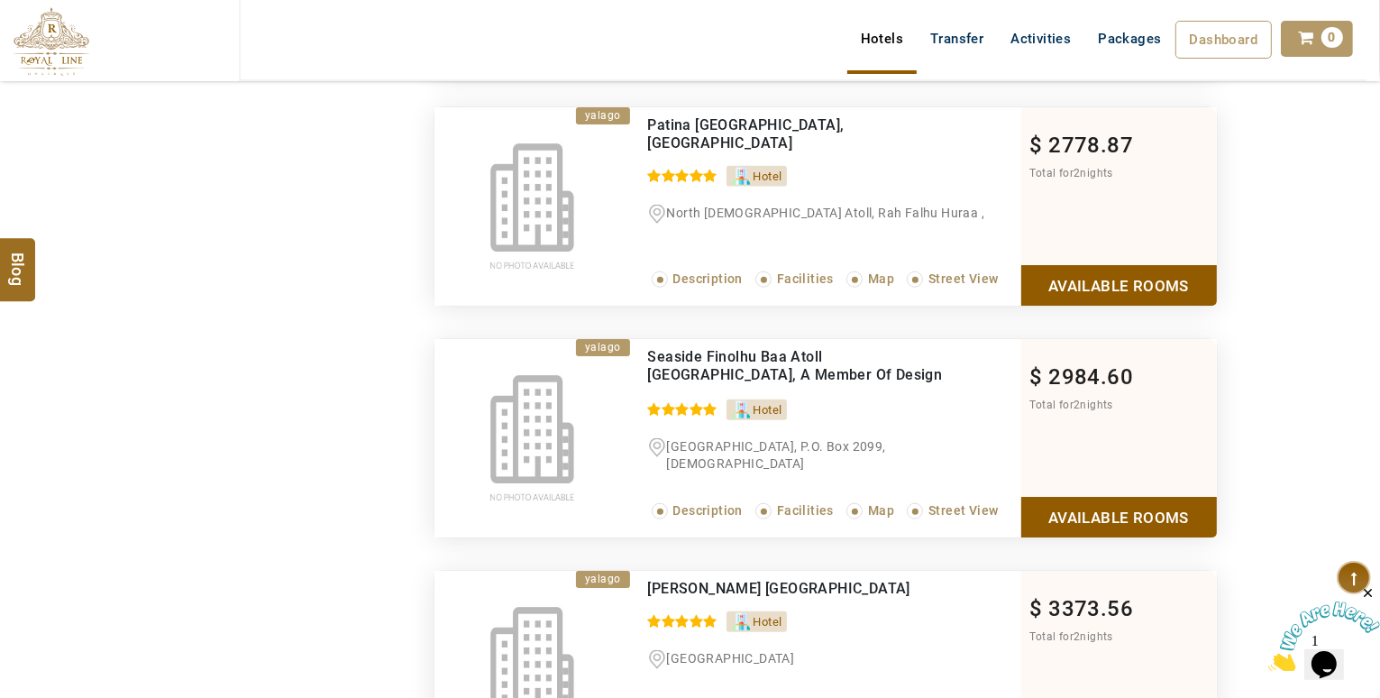
click at [1160, 505] on link "Available Rooms" at bounding box center [1119, 517] width 196 height 41
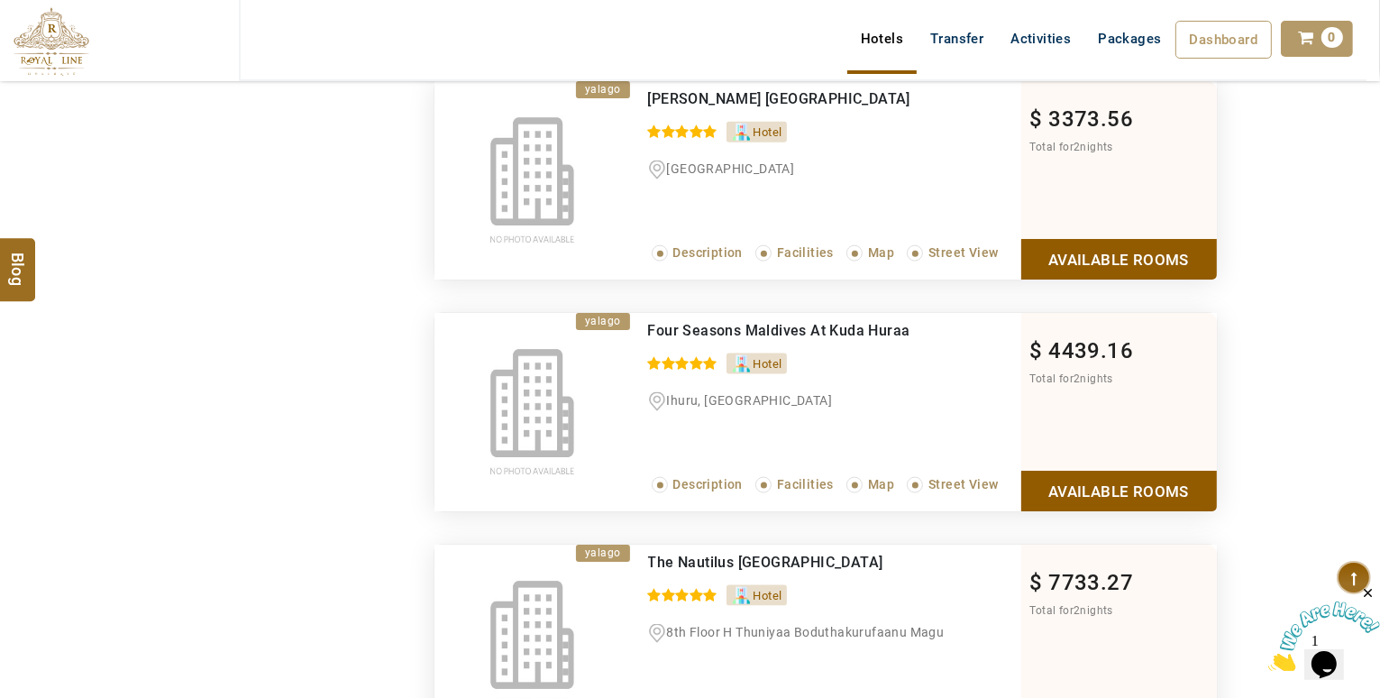
scroll to position [2336, 0]
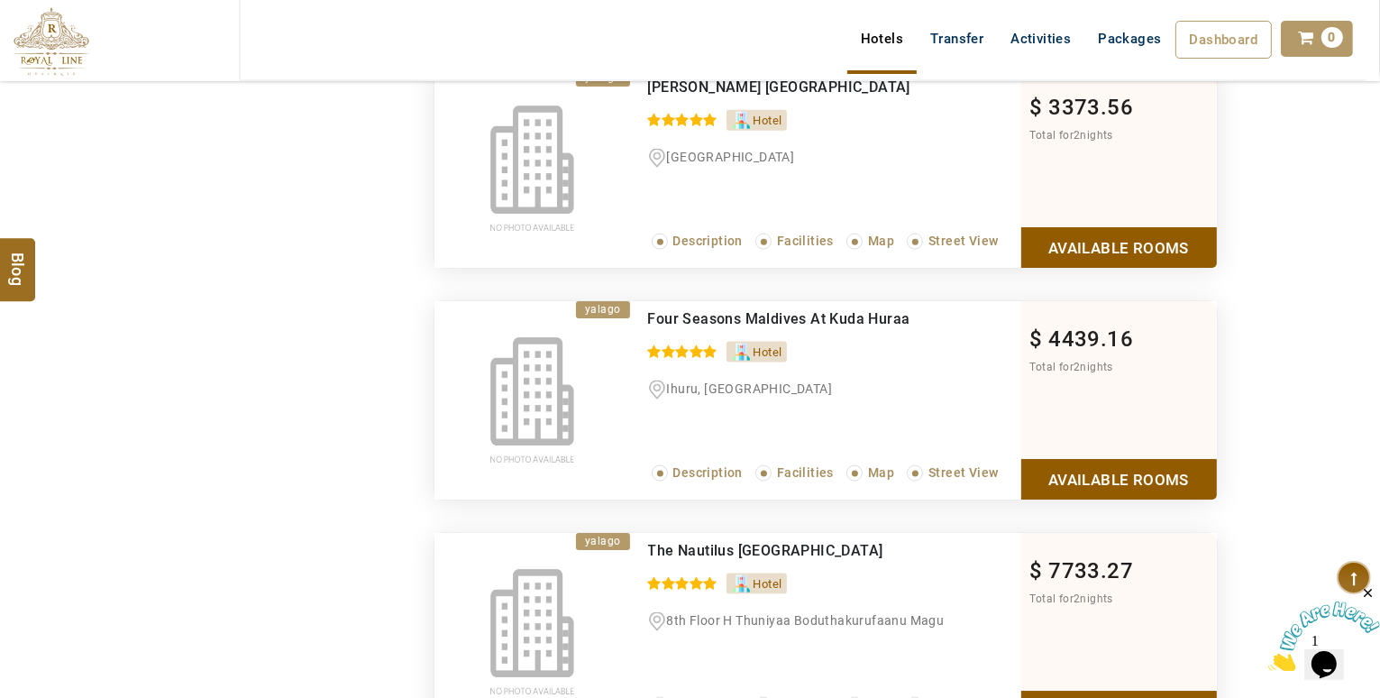
click at [1180, 467] on link "Available Rooms" at bounding box center [1119, 479] width 196 height 41
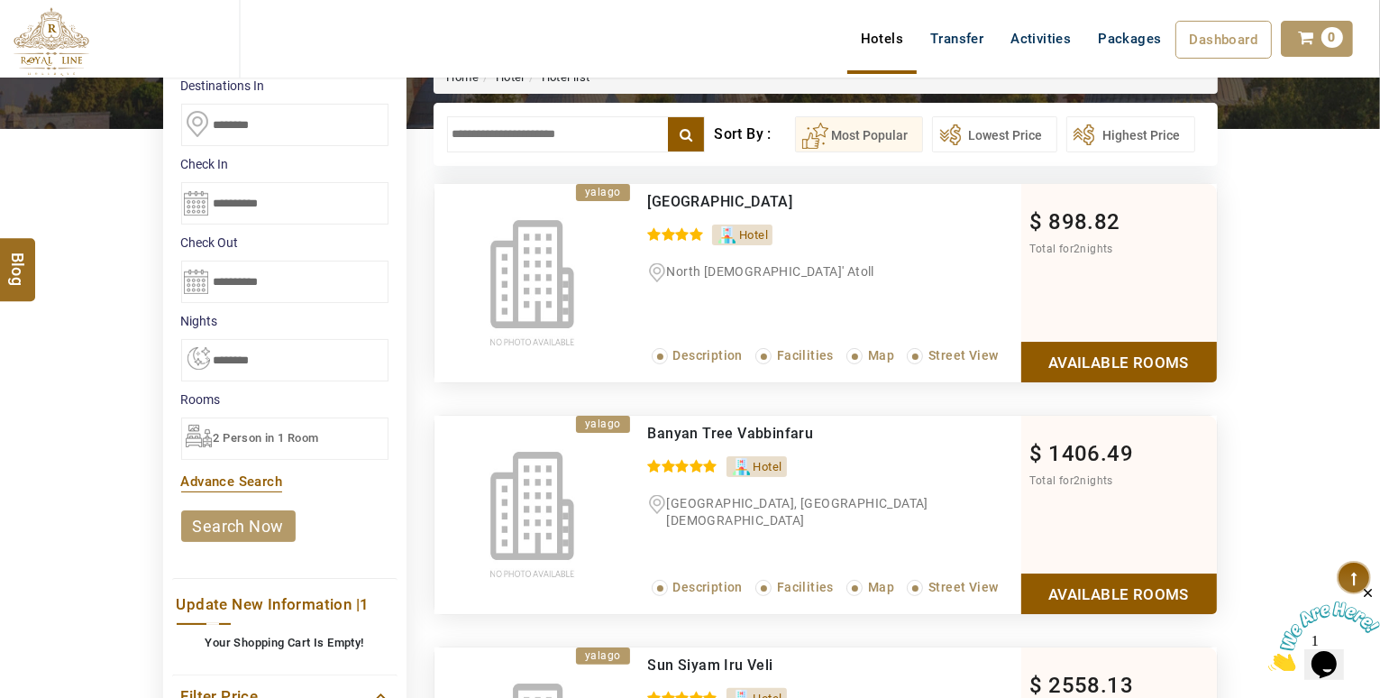
scroll to position [0, 0]
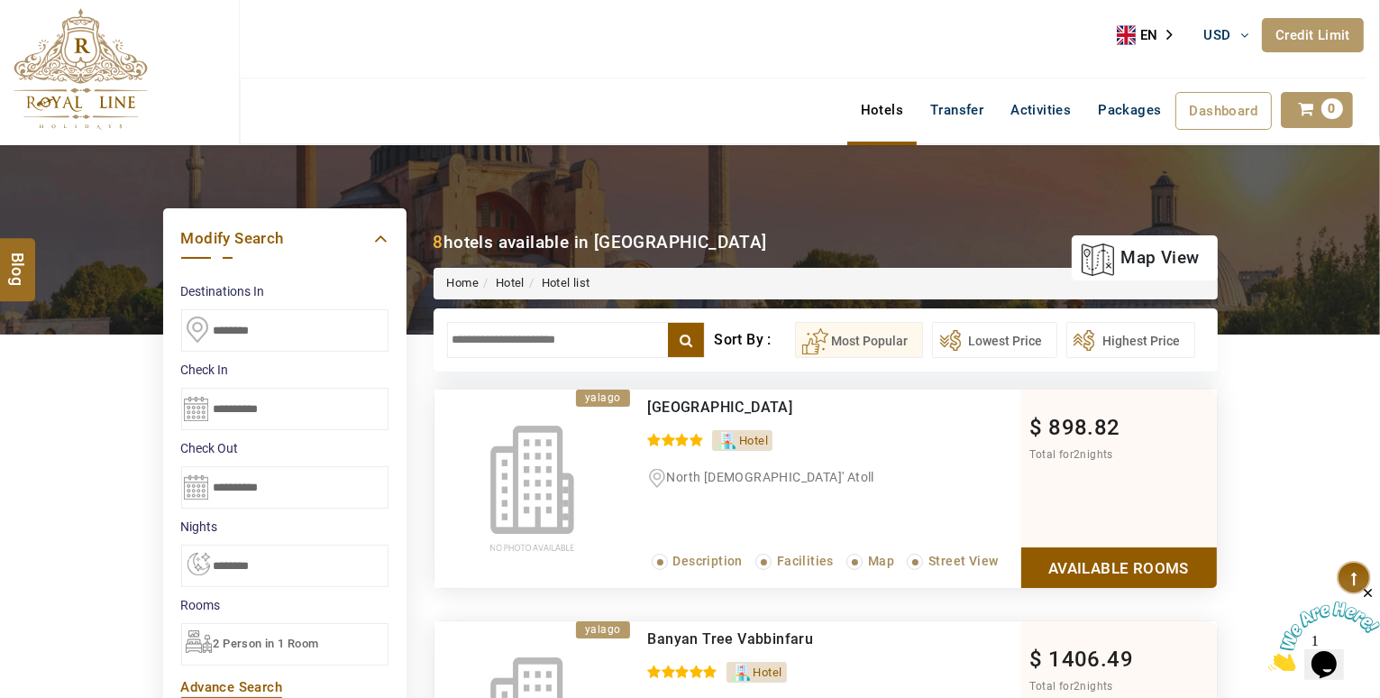
click at [260, 319] on input "********" at bounding box center [284, 330] width 207 height 42
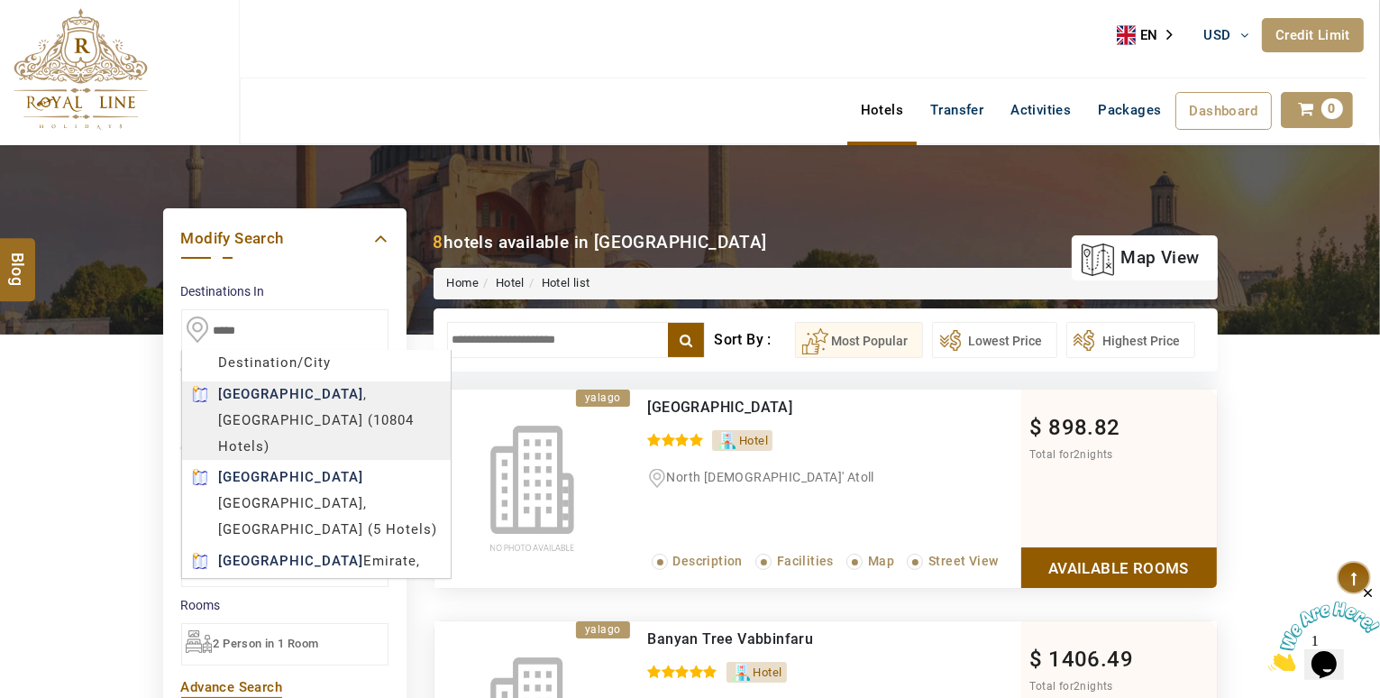
type input "*****"
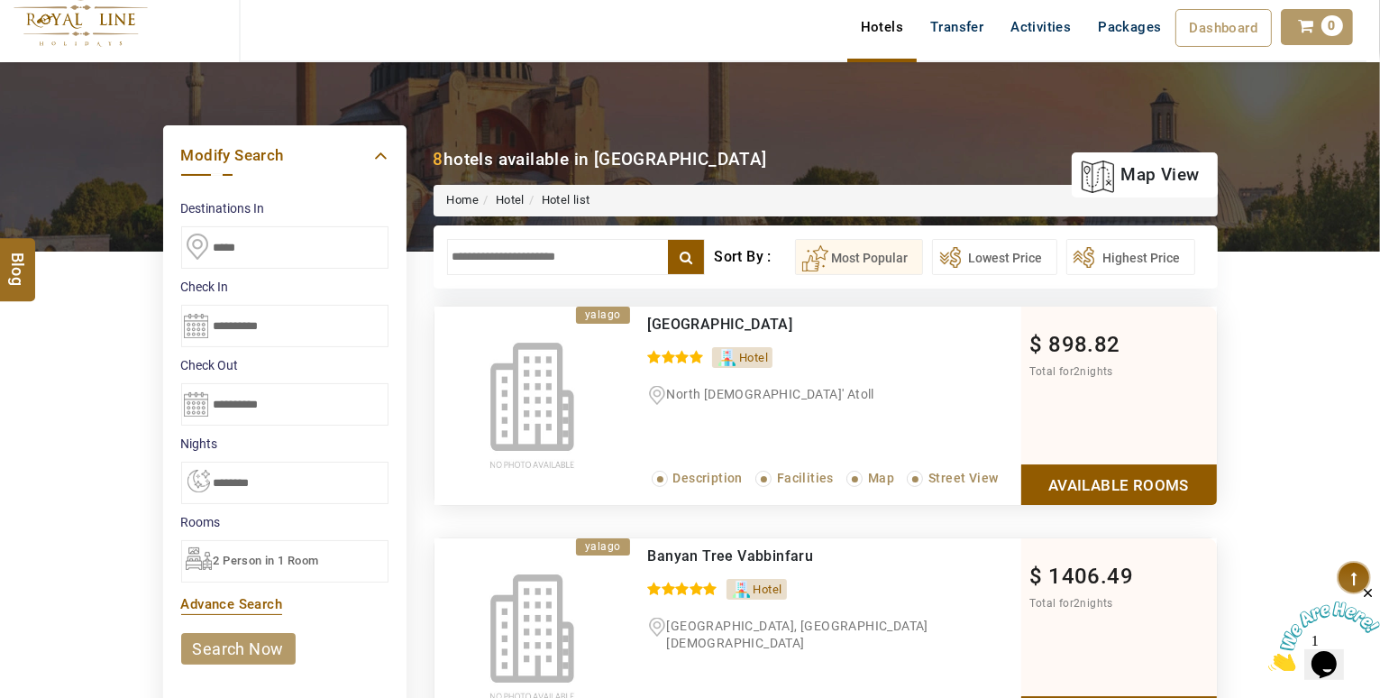
scroll to position [90, 0]
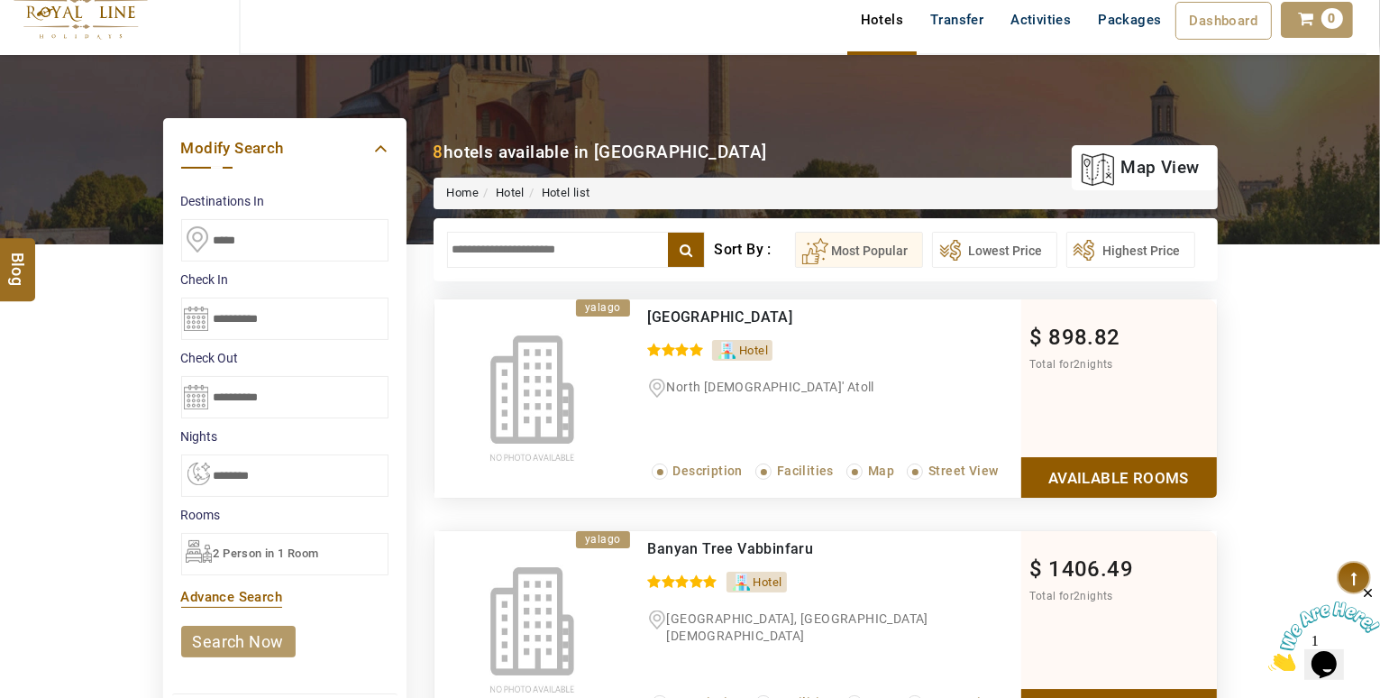
click at [264, 635] on link "search now" at bounding box center [238, 642] width 114 height 32
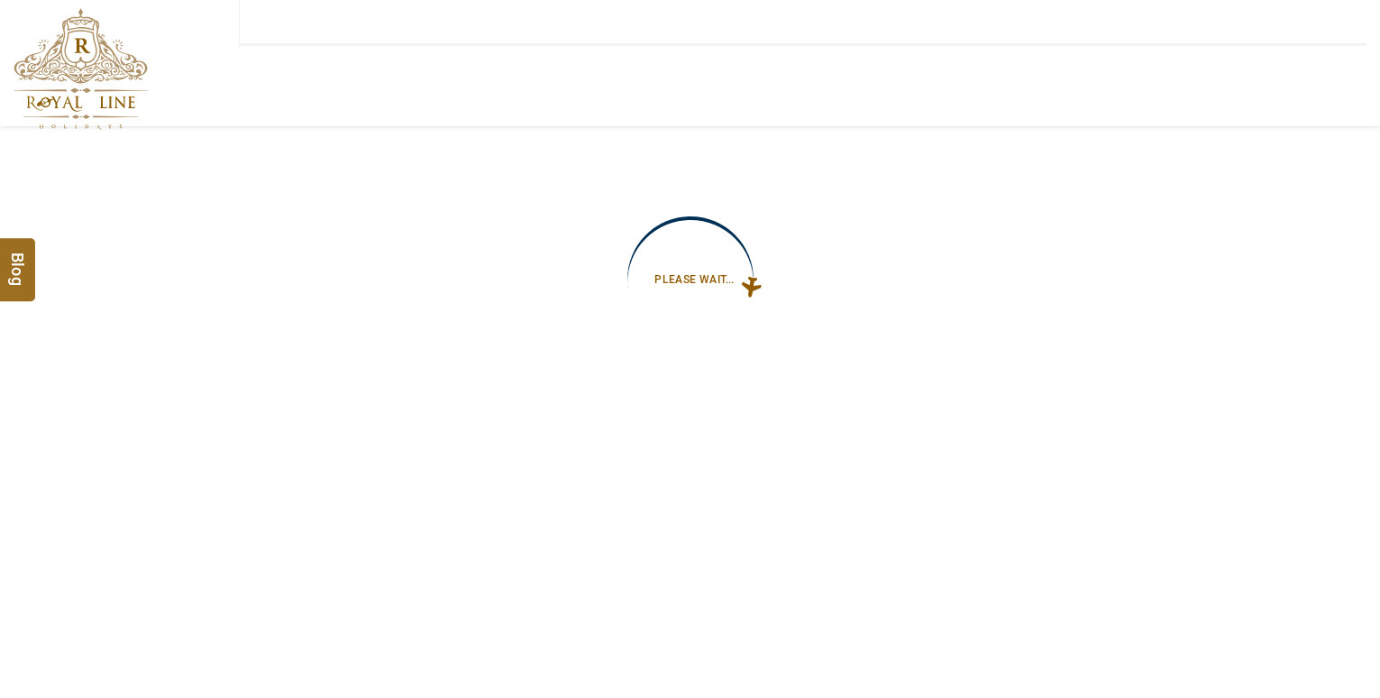
type input "**********"
select select "*"
type input "**********"
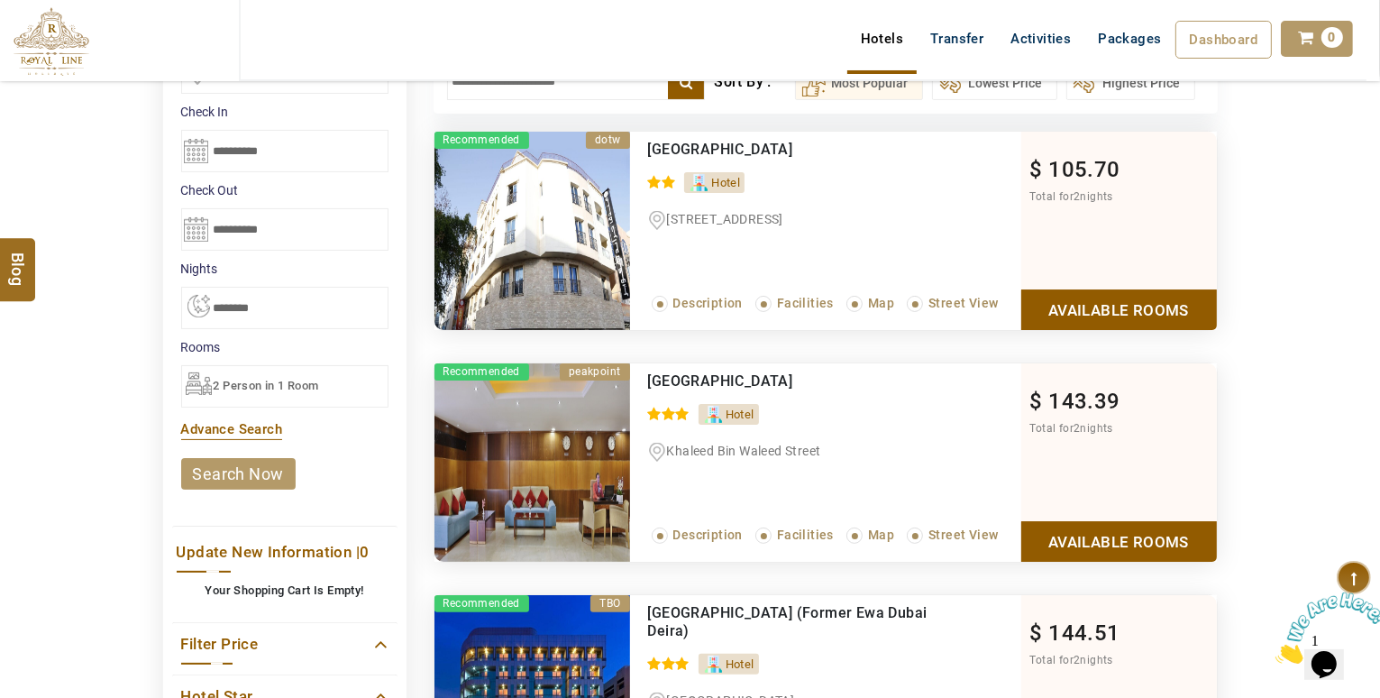
scroll to position [139, 0]
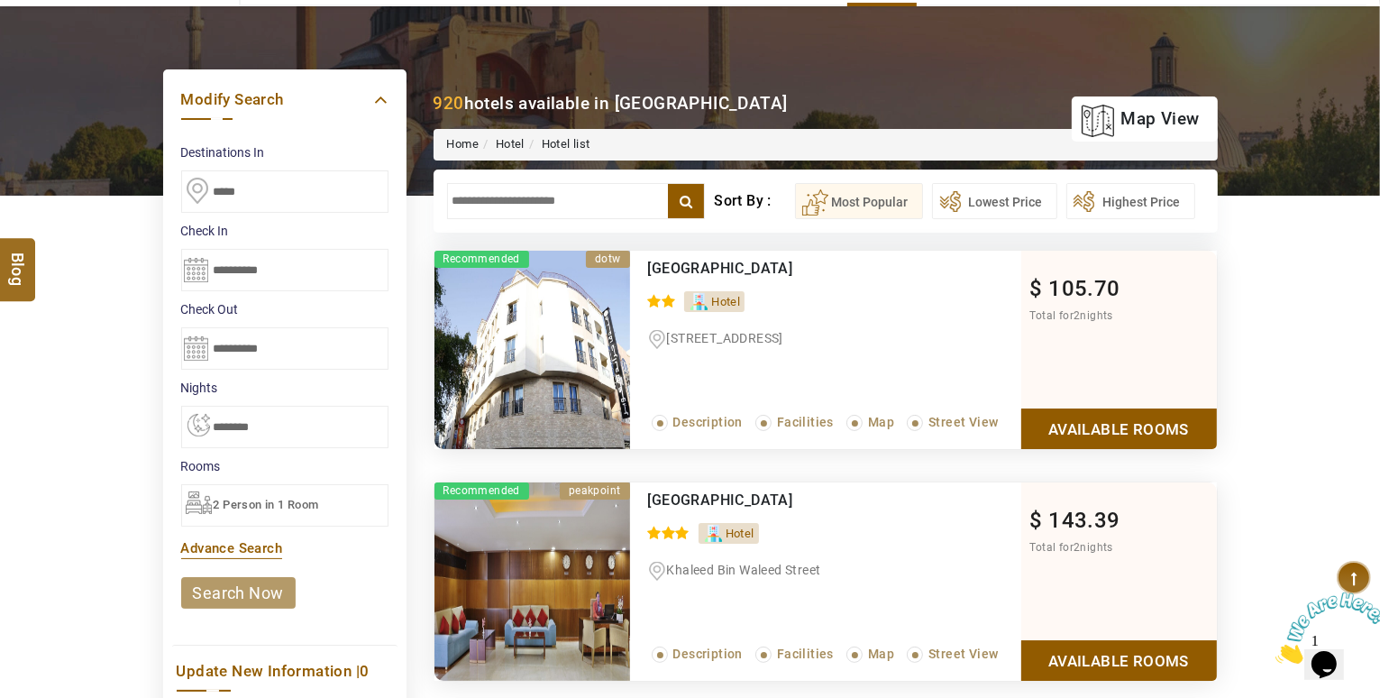
click at [1152, 422] on link "Available Rooms" at bounding box center [1119, 428] width 196 height 41
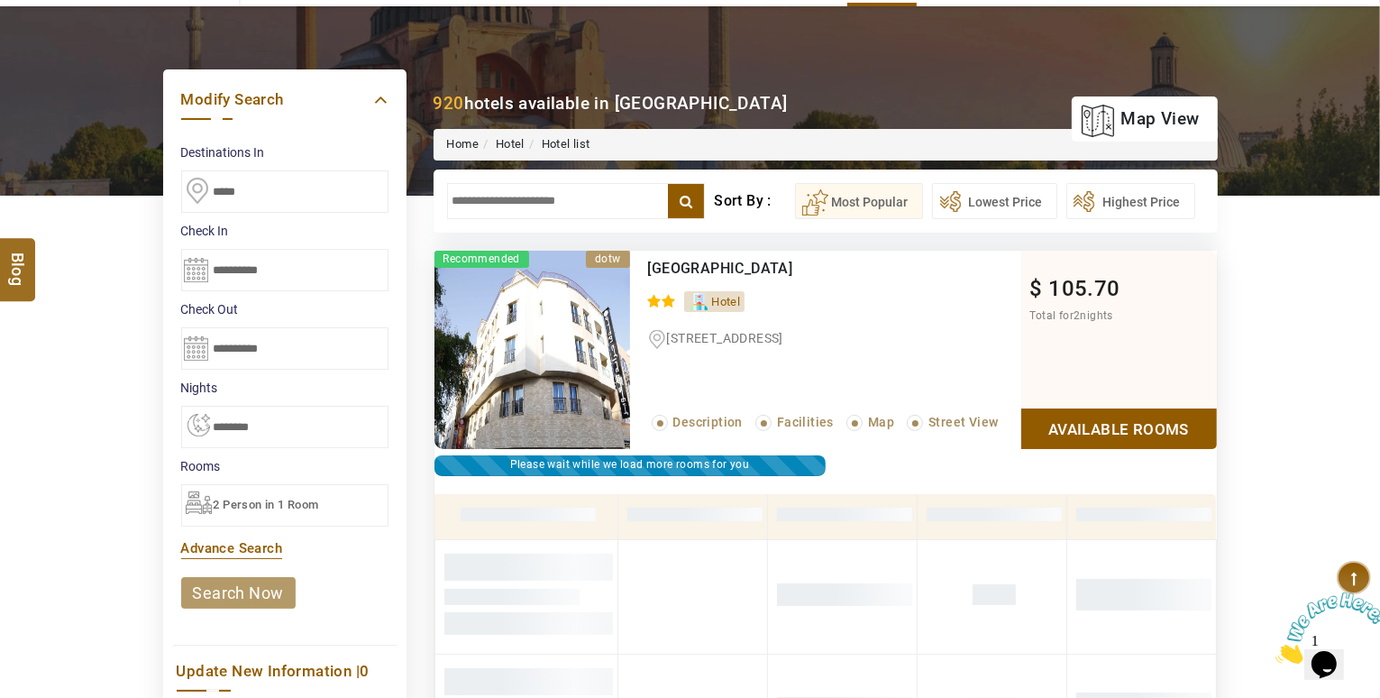
scroll to position [343, 0]
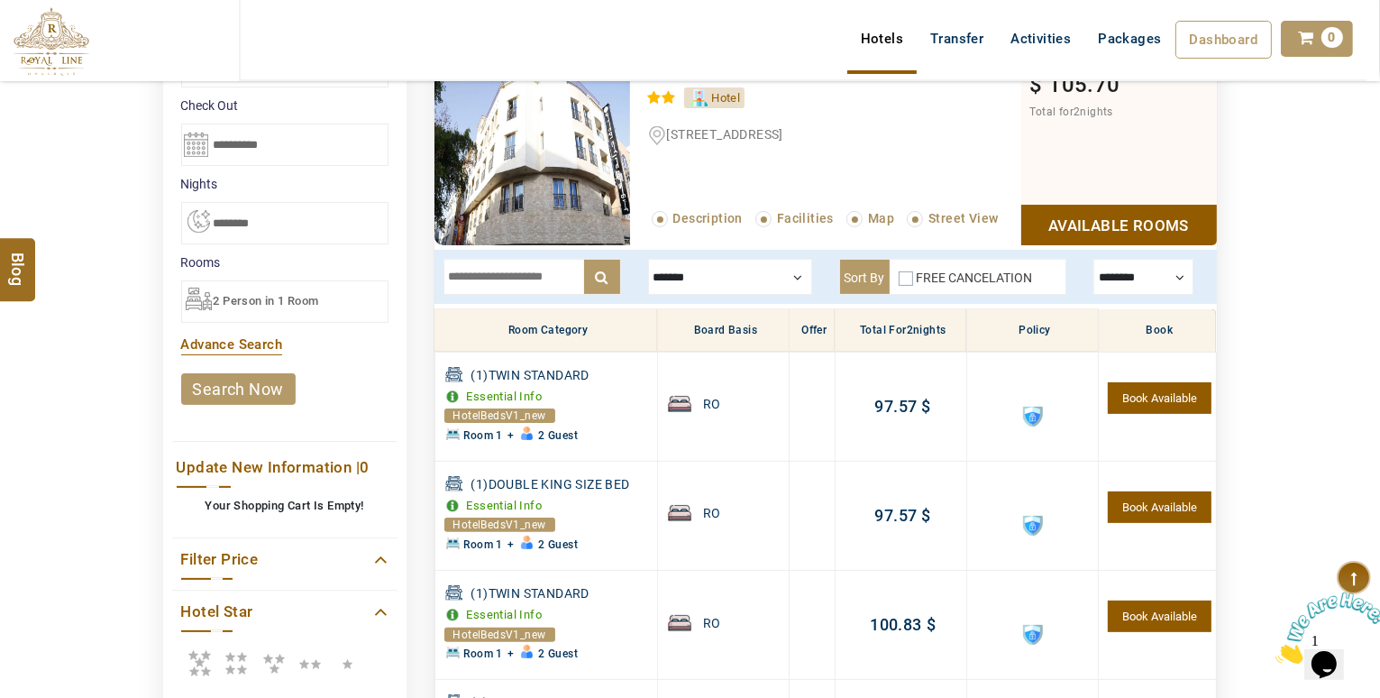
click at [1154, 272] on div at bounding box center [1144, 277] width 100 height 36
drag, startPoint x: 1154, startPoint y: 272, endPoint x: 1190, endPoint y: 264, distance: 37.0
click at [1154, 272] on div at bounding box center [1144, 277] width 100 height 36
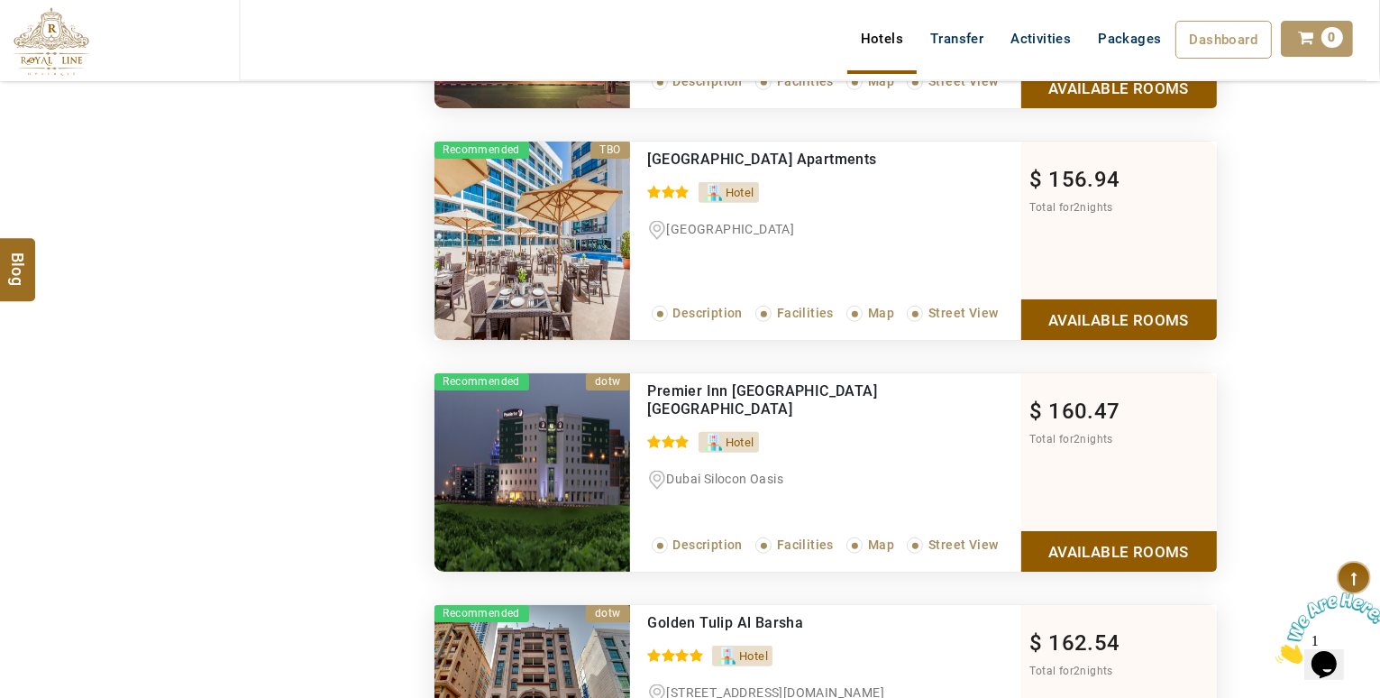
scroll to position [1672, 0]
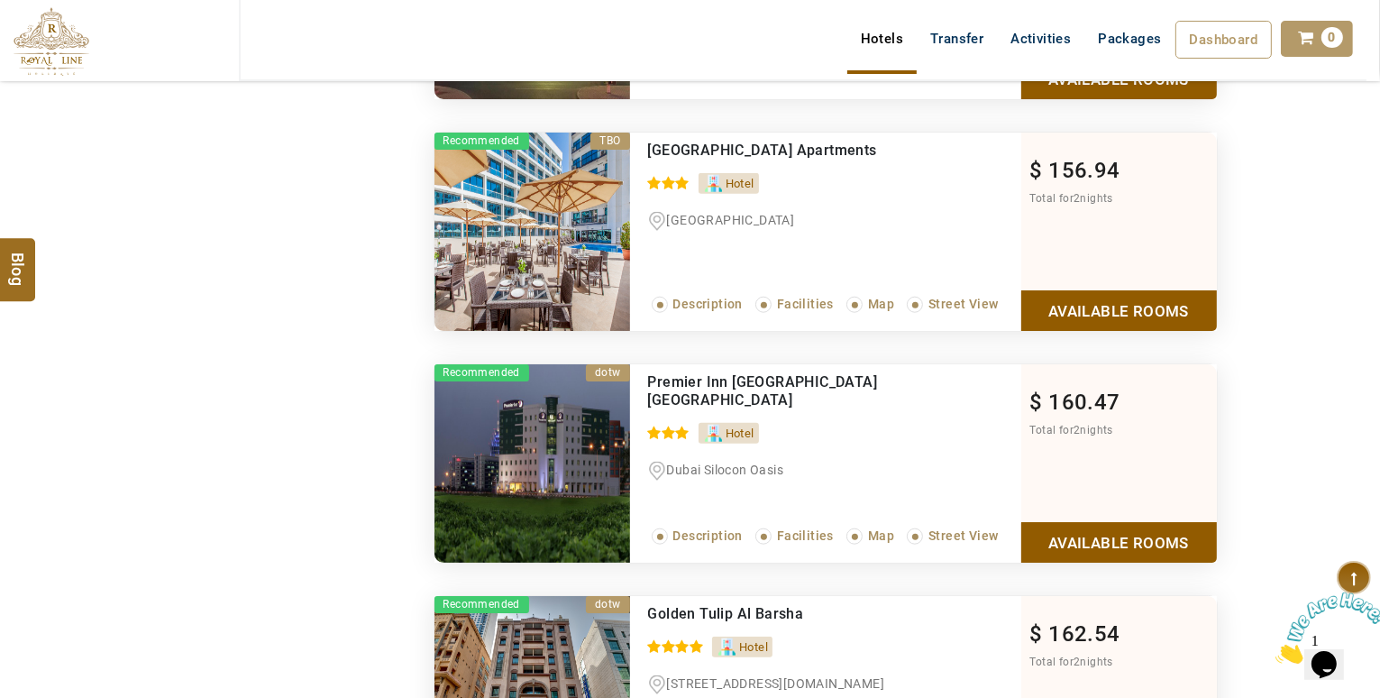
click at [1376, 378] on div "DESTINATION + Add Destination Nationality Afghanistan Albania Algeria American …" at bounding box center [690, 113] width 1380 height 3281
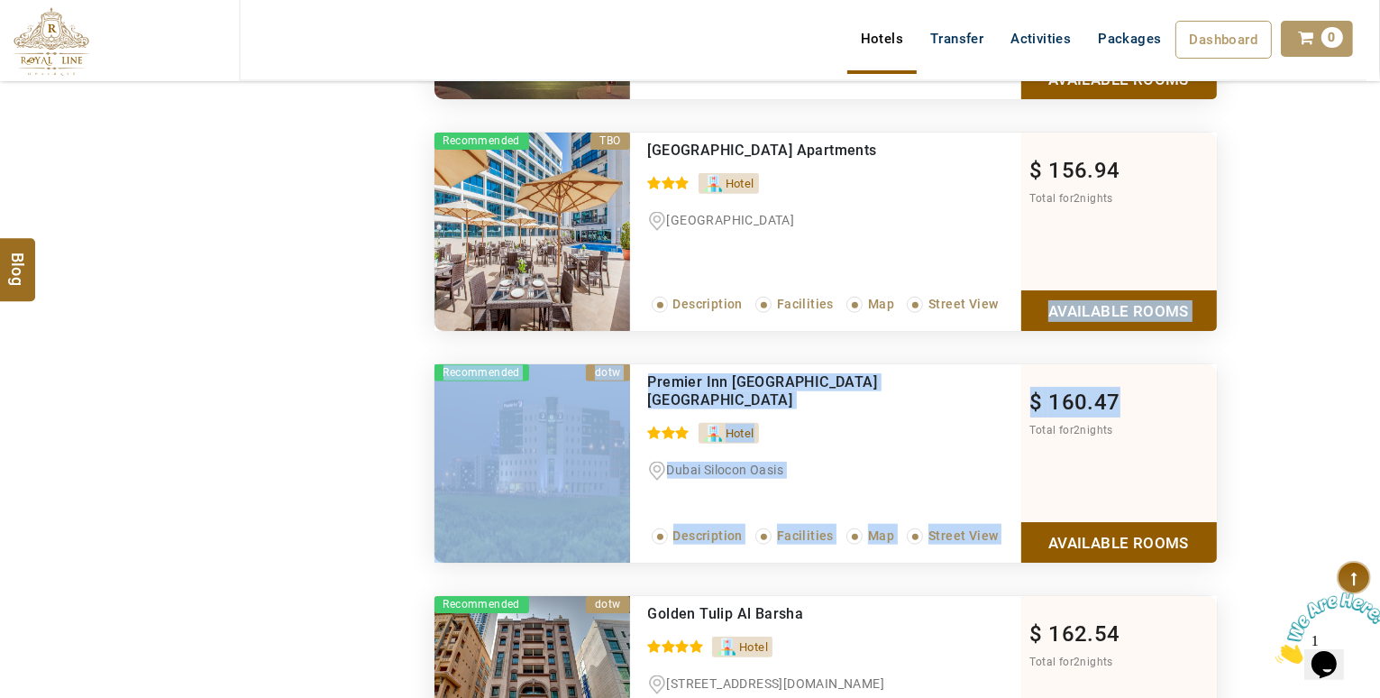
drag, startPoint x: 1378, startPoint y: 334, endPoint x: 1384, endPoint y: 143, distance: 191.2
click at [1379, 178] on html "TESTTEAM USD AED AED EUR € USD $ INR ₹ THB ฿ IDR Rp BHD BHD TRY ₺ Credit Limit …" at bounding box center [690, 293] width 1380 height 3931
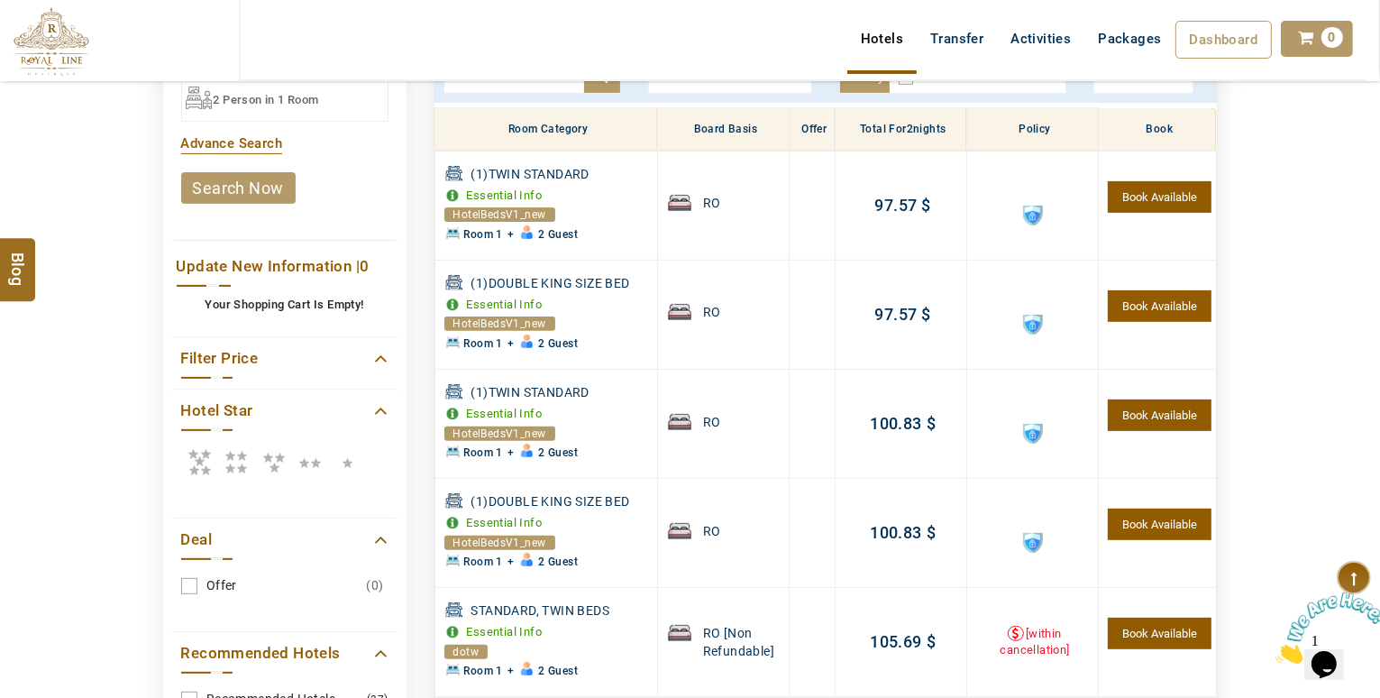
scroll to position [523, 0]
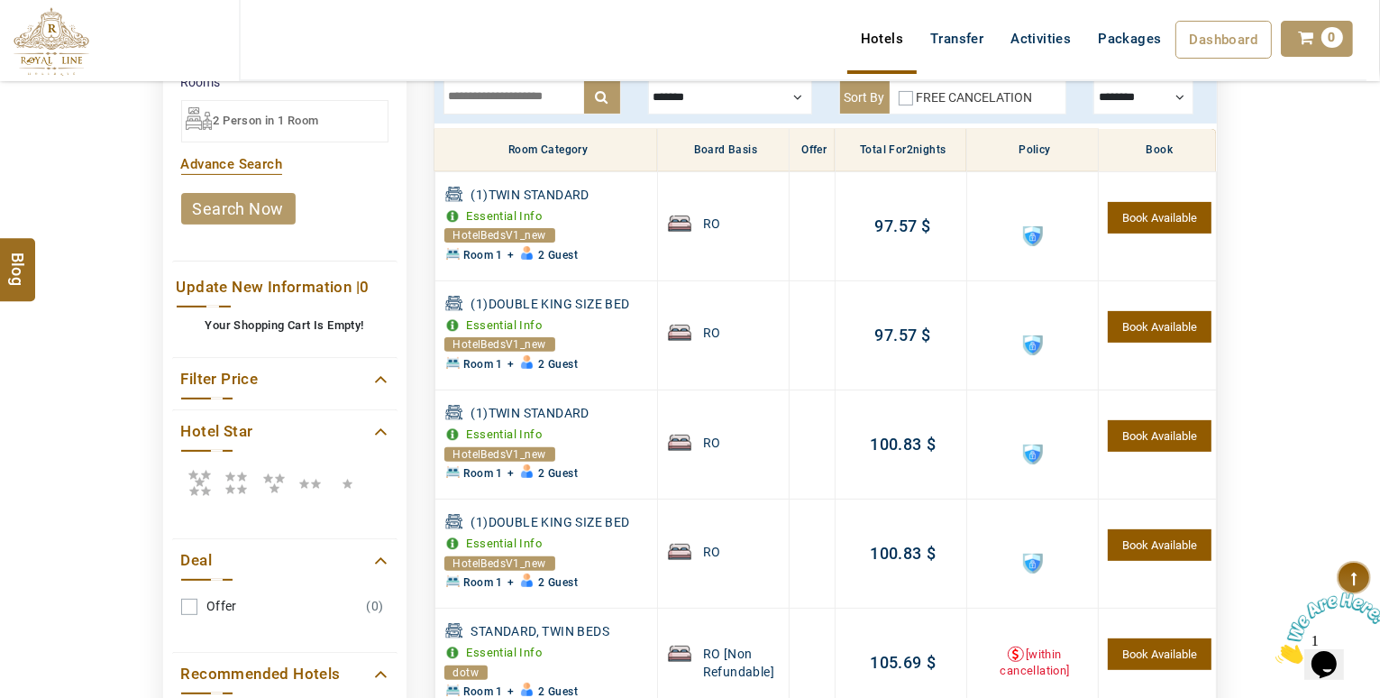
click at [205, 479] on icon at bounding box center [199, 482] width 36 height 36
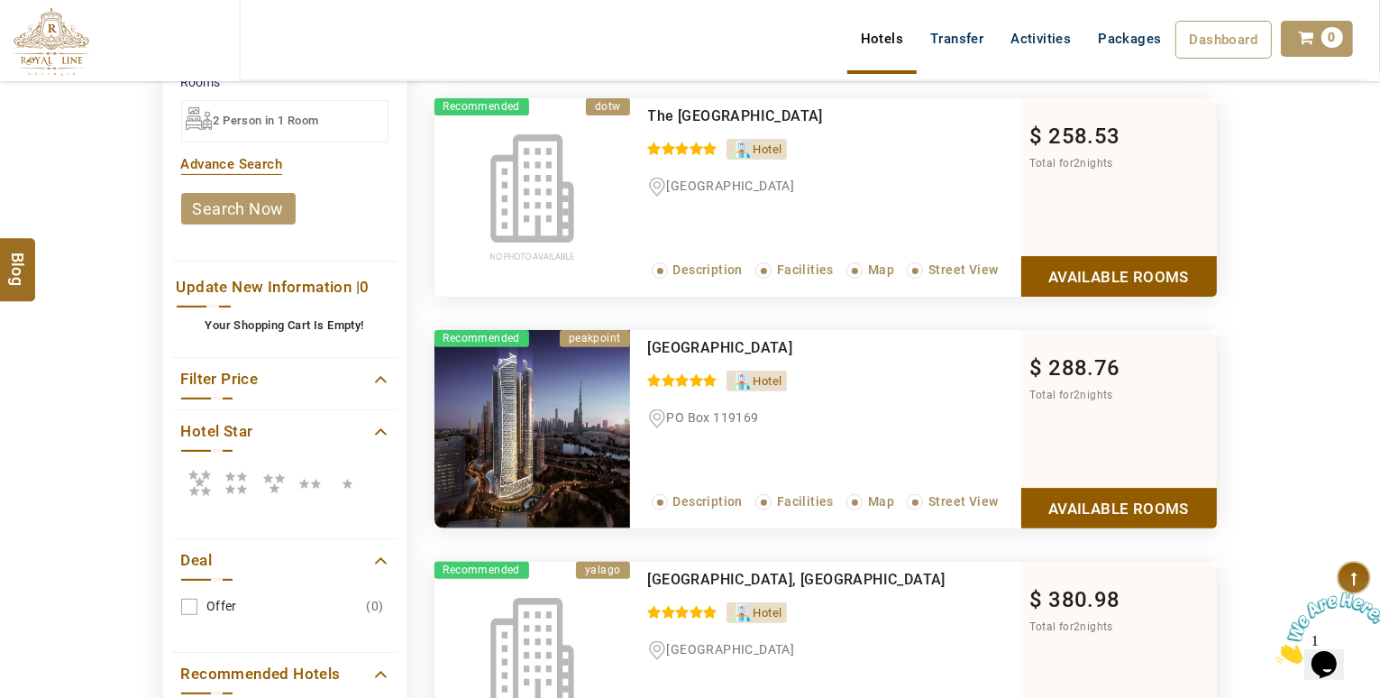
click at [1137, 270] on link "Available Rooms" at bounding box center [1119, 276] width 196 height 41
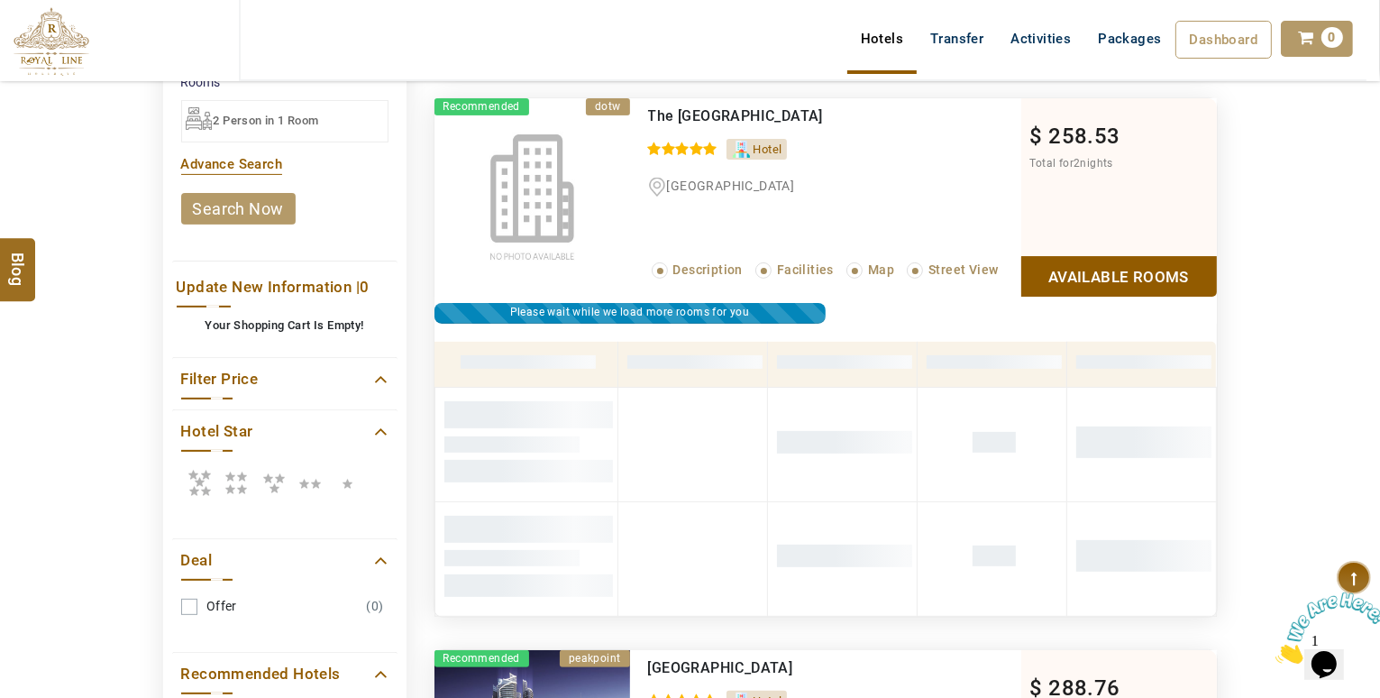
scroll to position [574, 0]
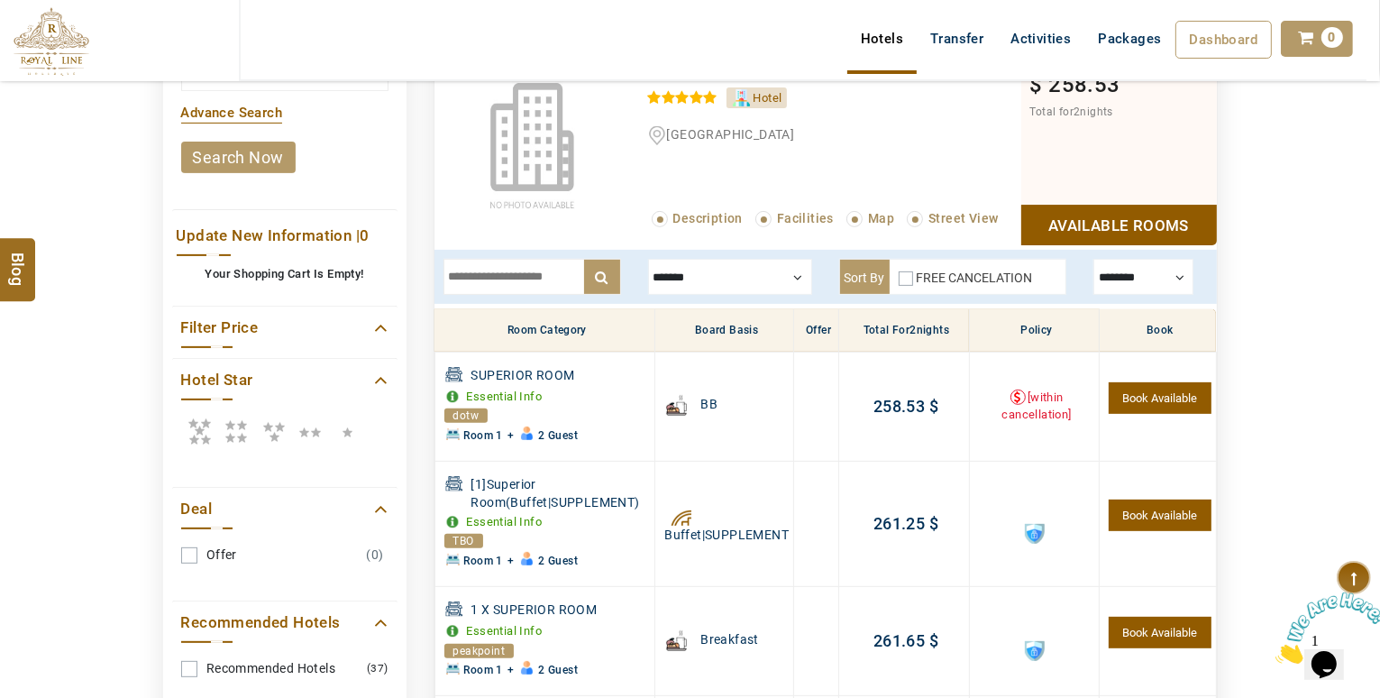
click at [1123, 279] on div at bounding box center [1144, 277] width 100 height 36
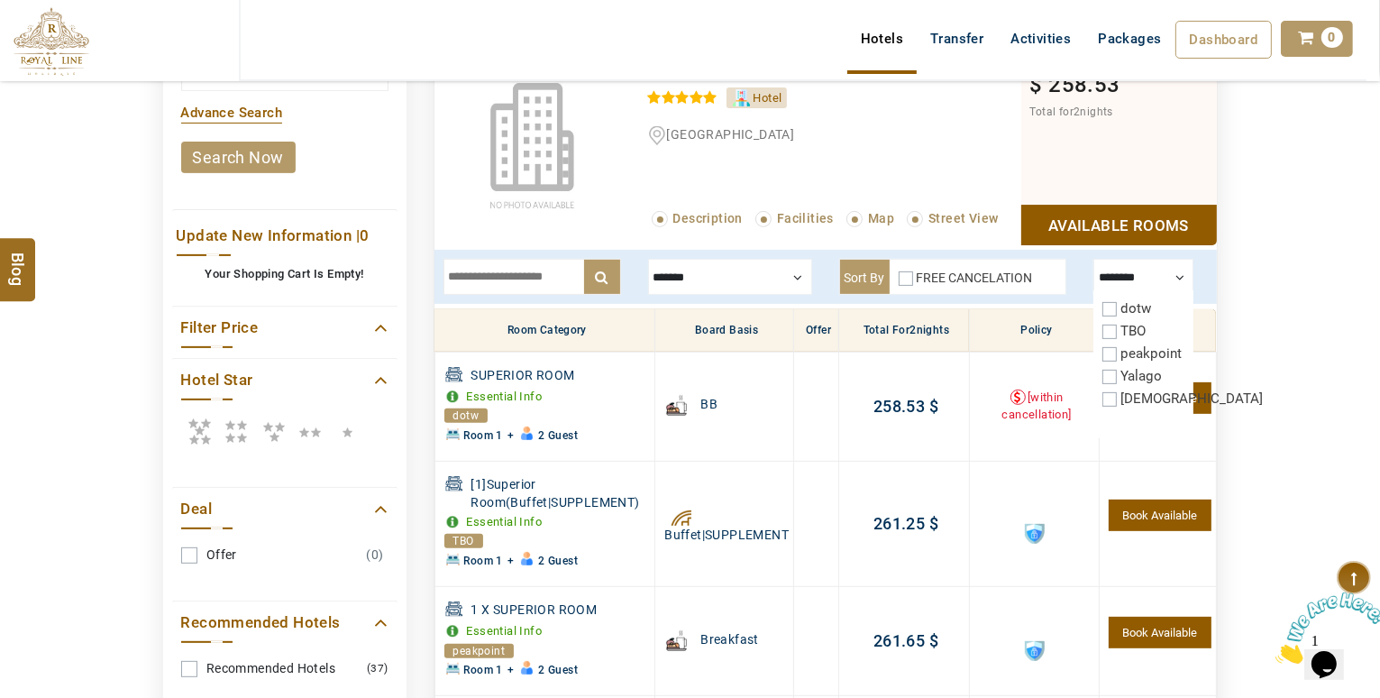
click at [1165, 280] on div at bounding box center [1144, 277] width 100 height 36
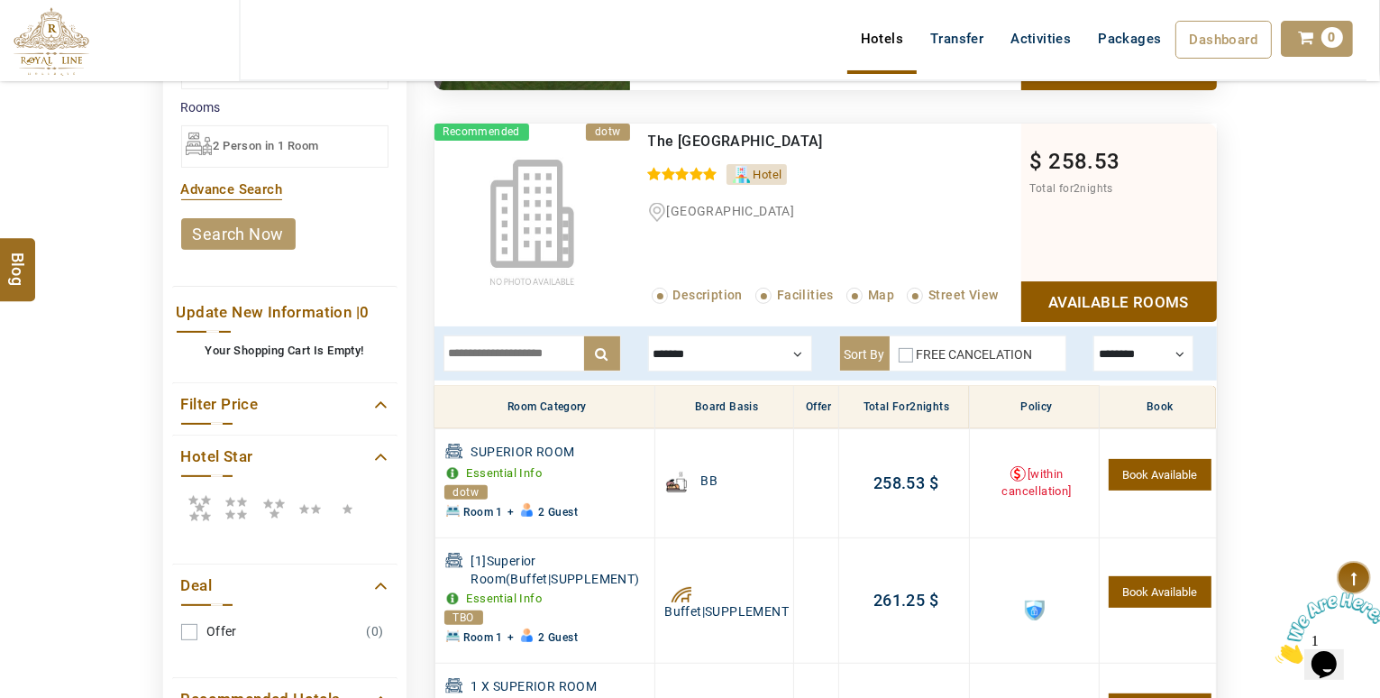
scroll to position [472, 0]
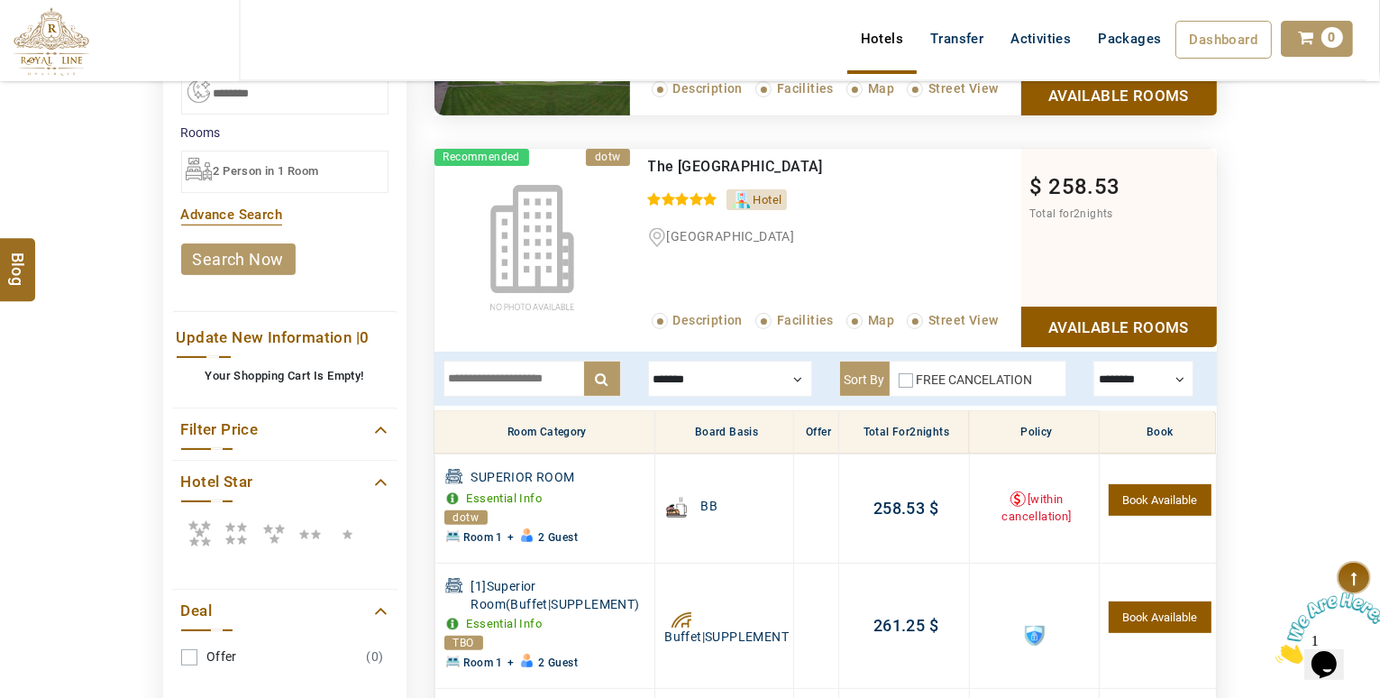
click at [1102, 378] on div at bounding box center [1144, 379] width 100 height 36
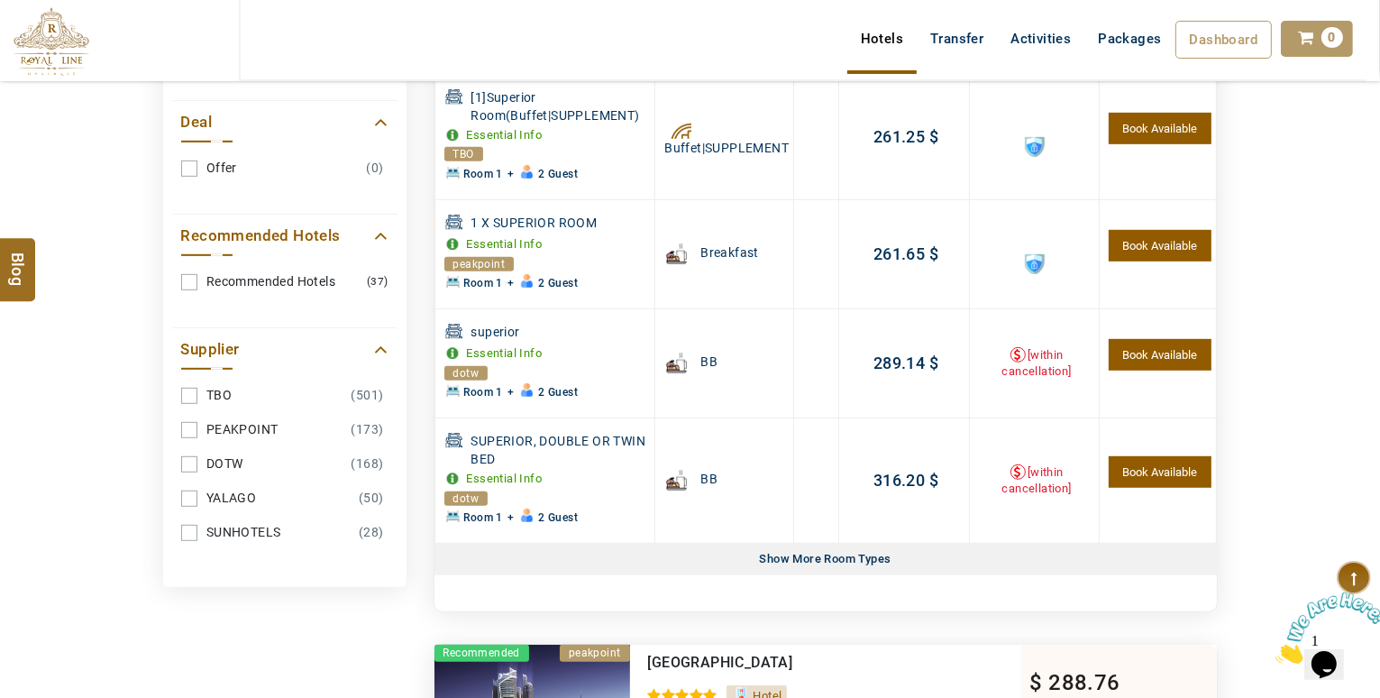
scroll to position [990, 0]
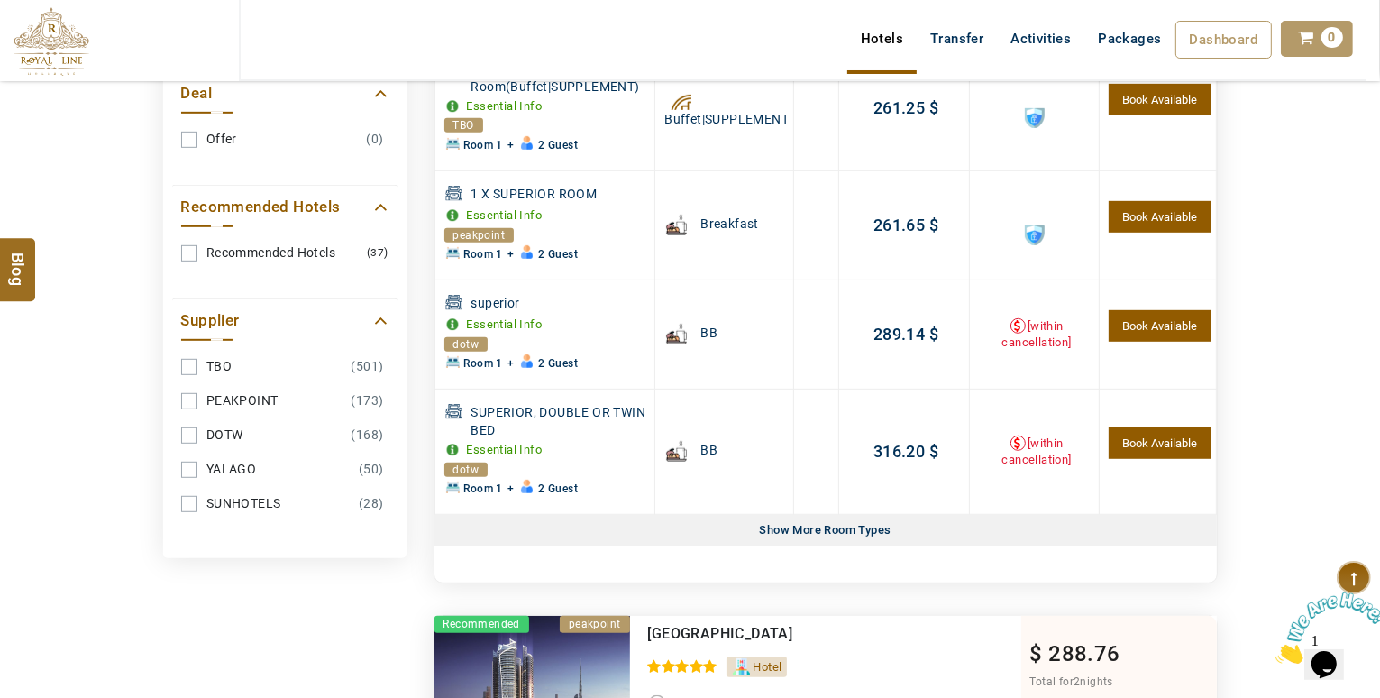
click at [191, 462] on link "YALAGO (50)" at bounding box center [284, 469] width 207 height 33
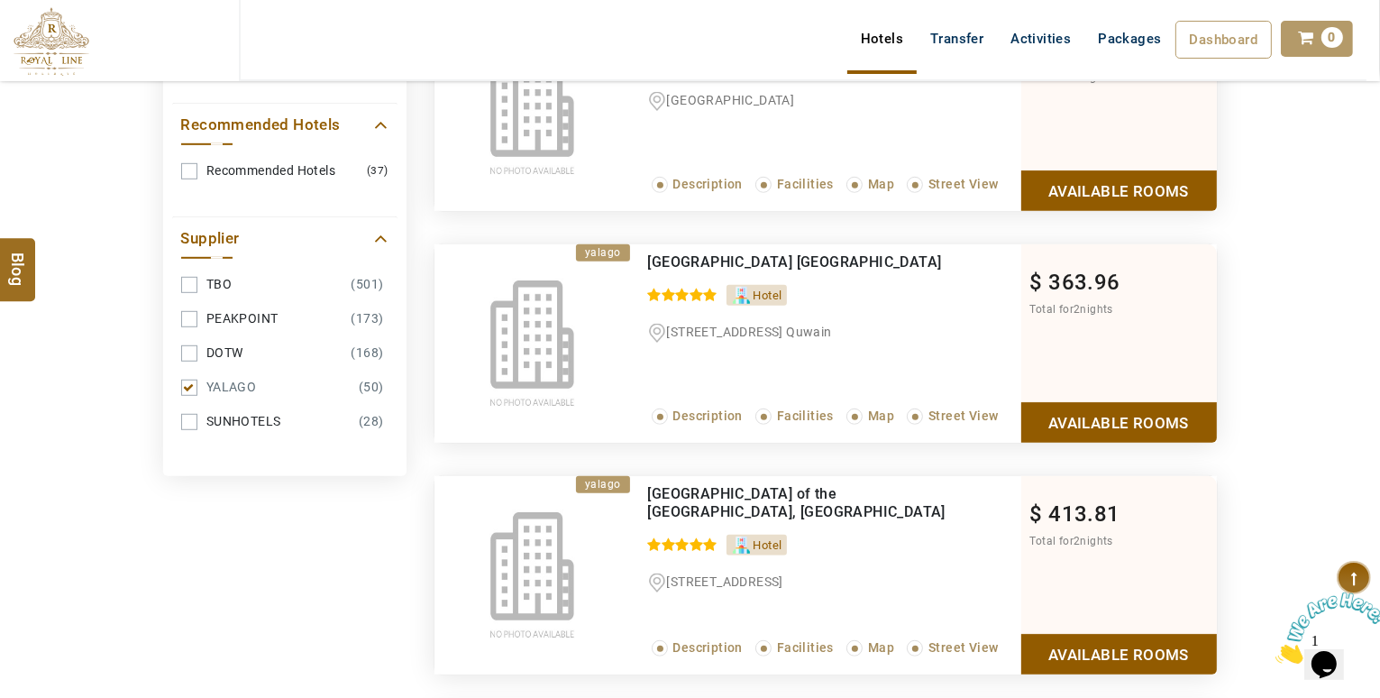
scroll to position [1146, 0]
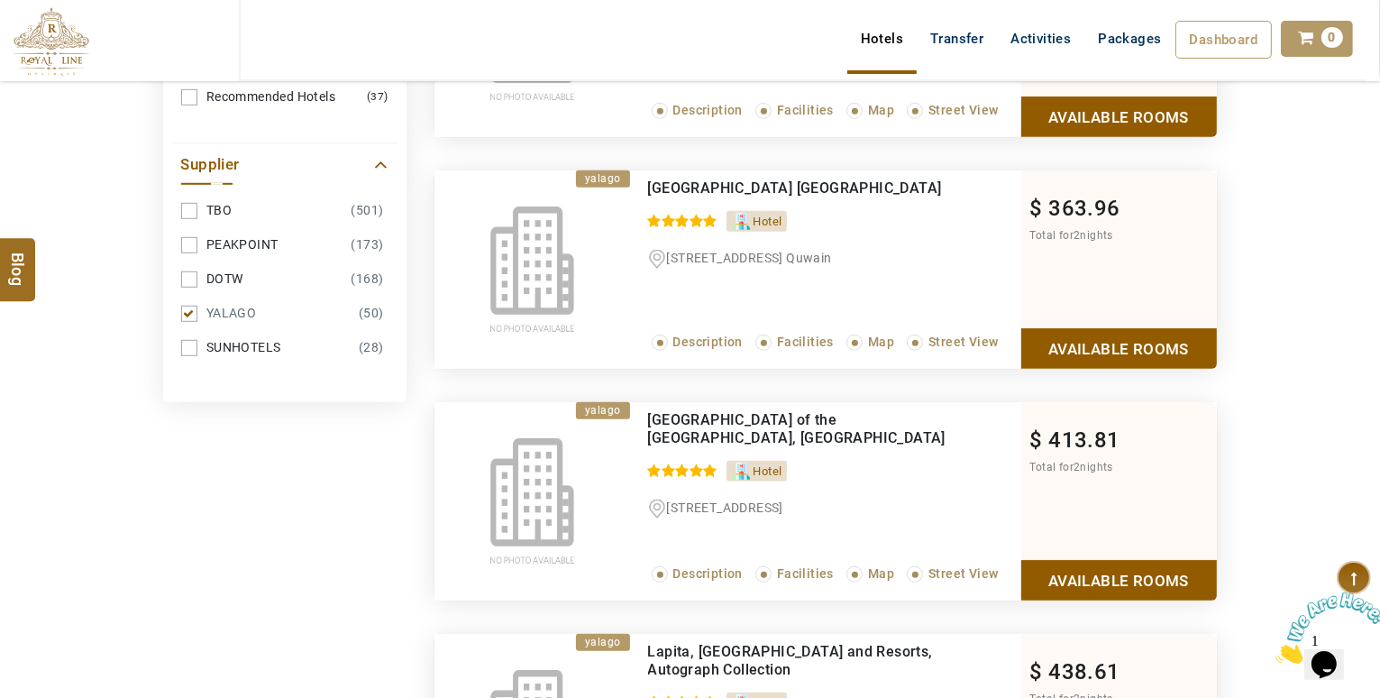
click at [186, 307] on link "YALAGO (50)" at bounding box center [284, 313] width 207 height 33
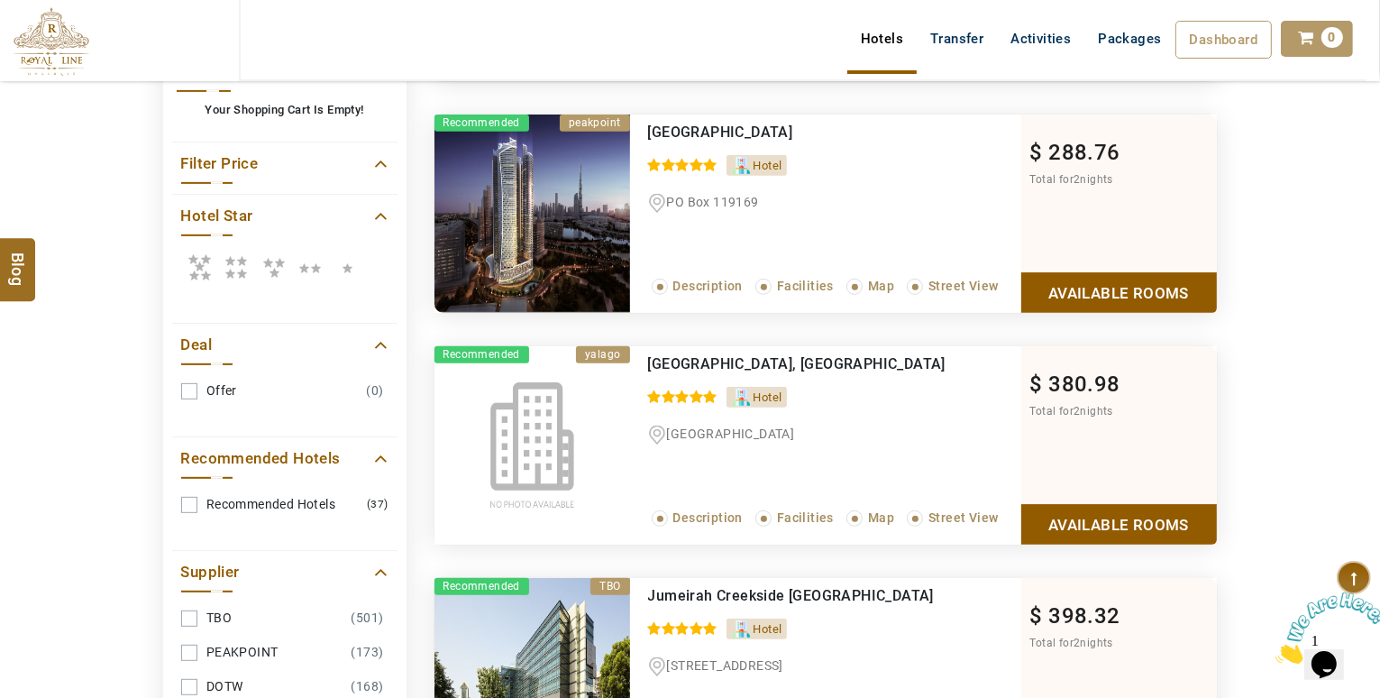
scroll to position [788, 0]
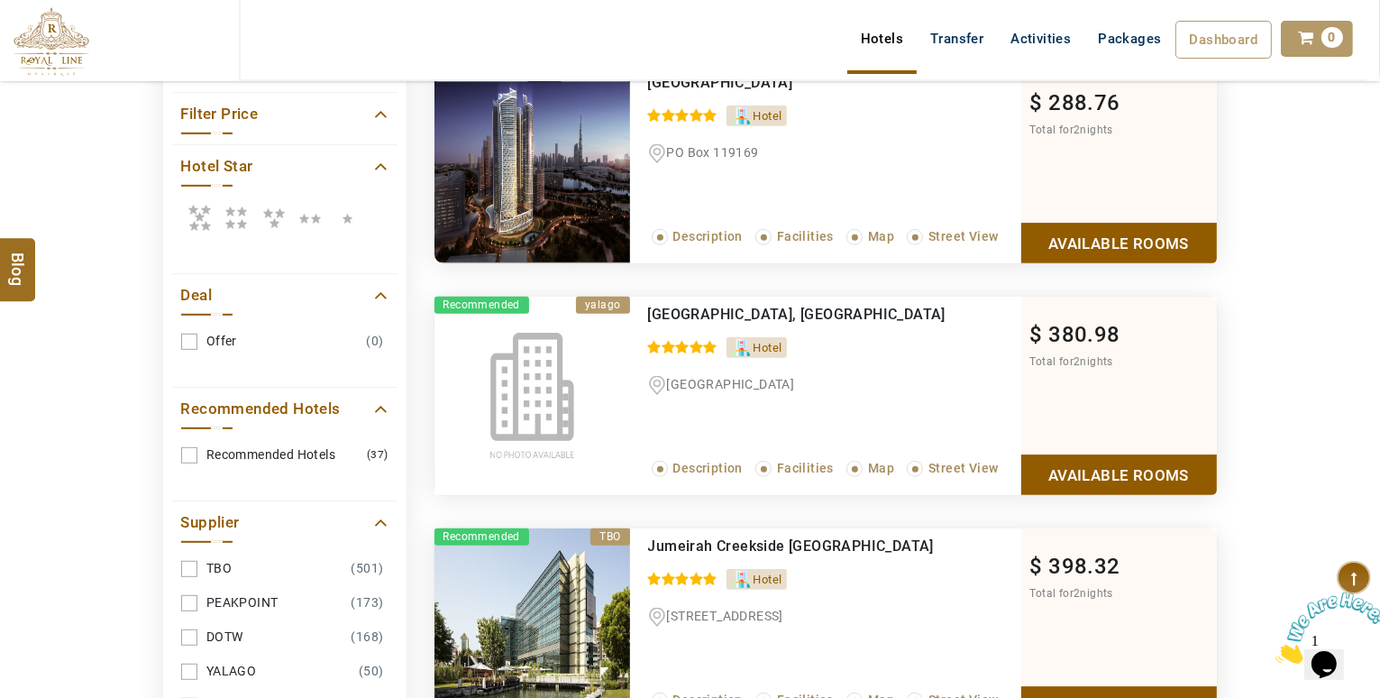
click at [1182, 478] on link "Available Rooms" at bounding box center [1119, 474] width 196 height 41
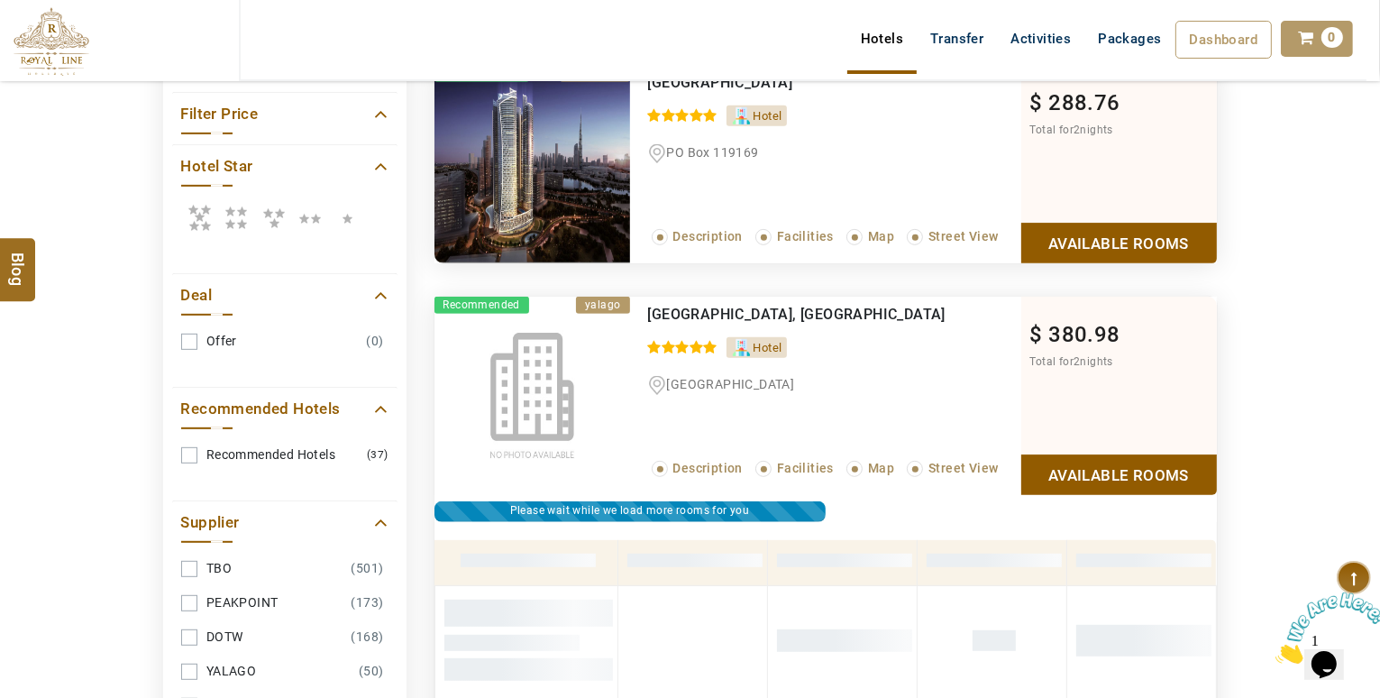
scroll to position [1037, 0]
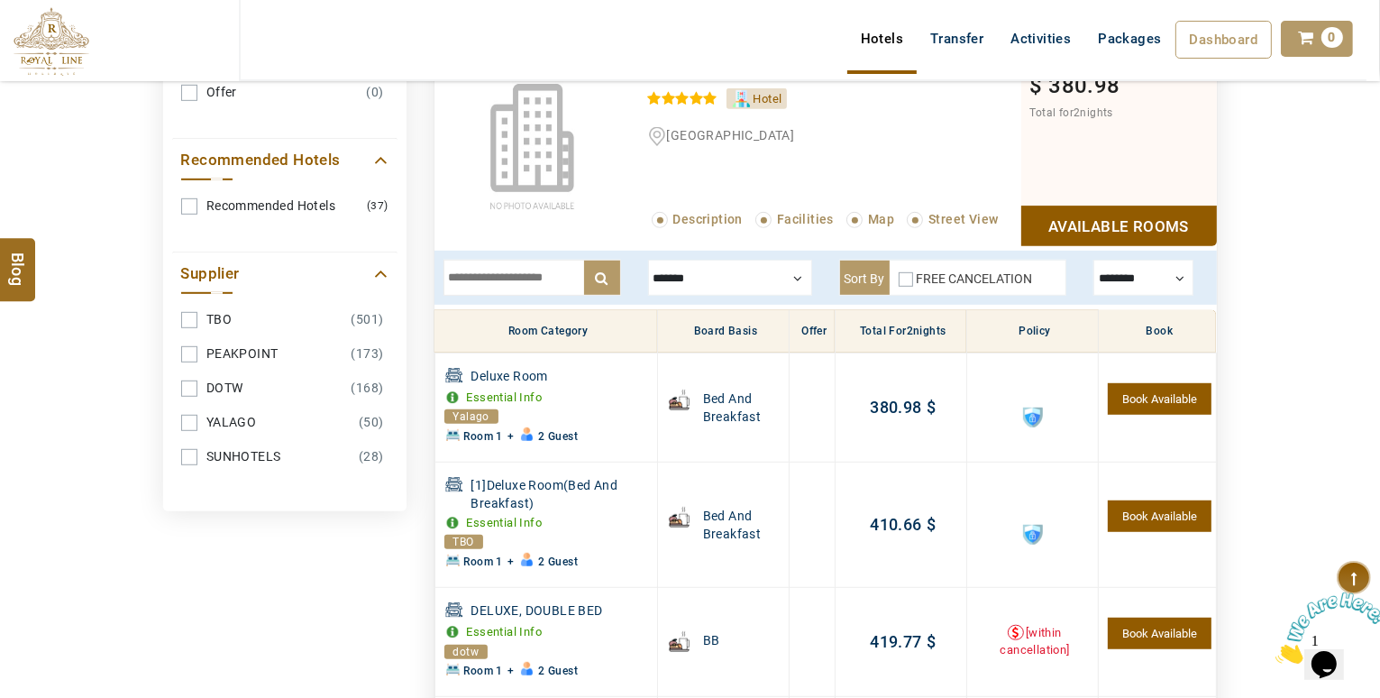
drag, startPoint x: 1114, startPoint y: 226, endPoint x: 1293, endPoint y: 250, distance: 180.0
click at [1114, 226] on link "Available Rooms" at bounding box center [1119, 226] width 196 height 41
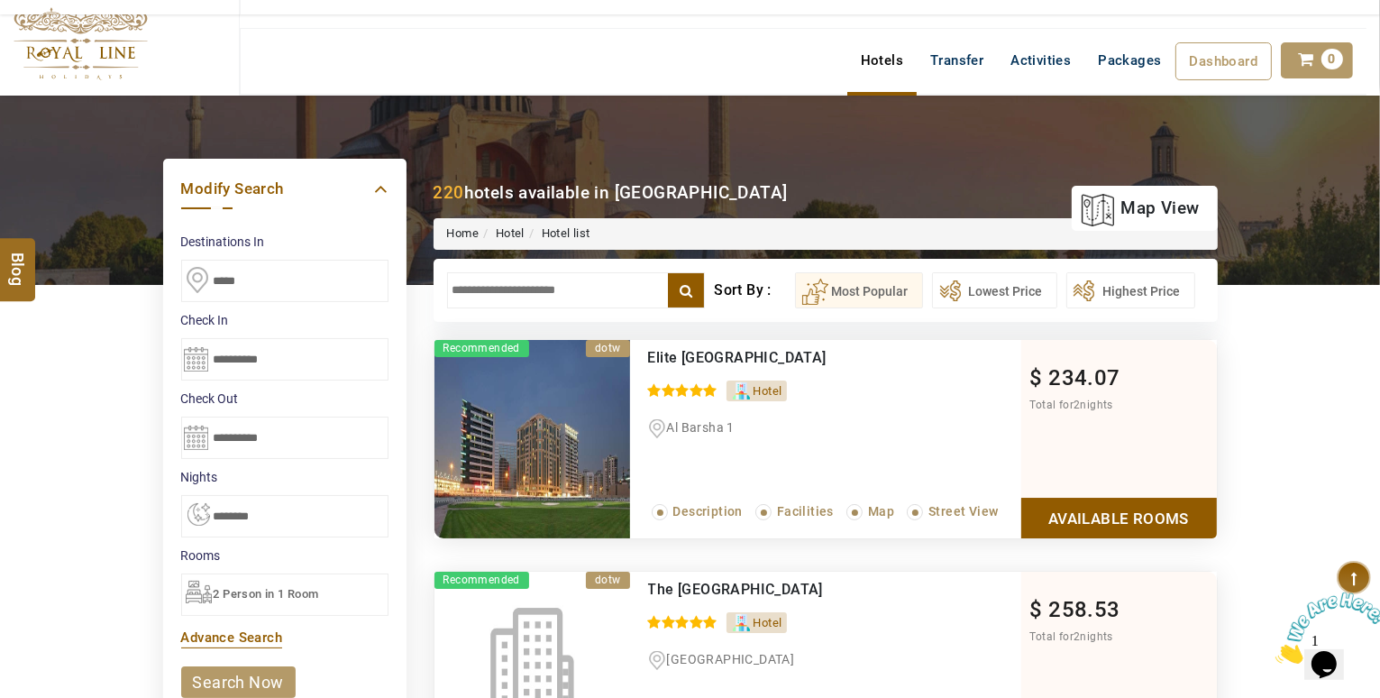
scroll to position [0, 0]
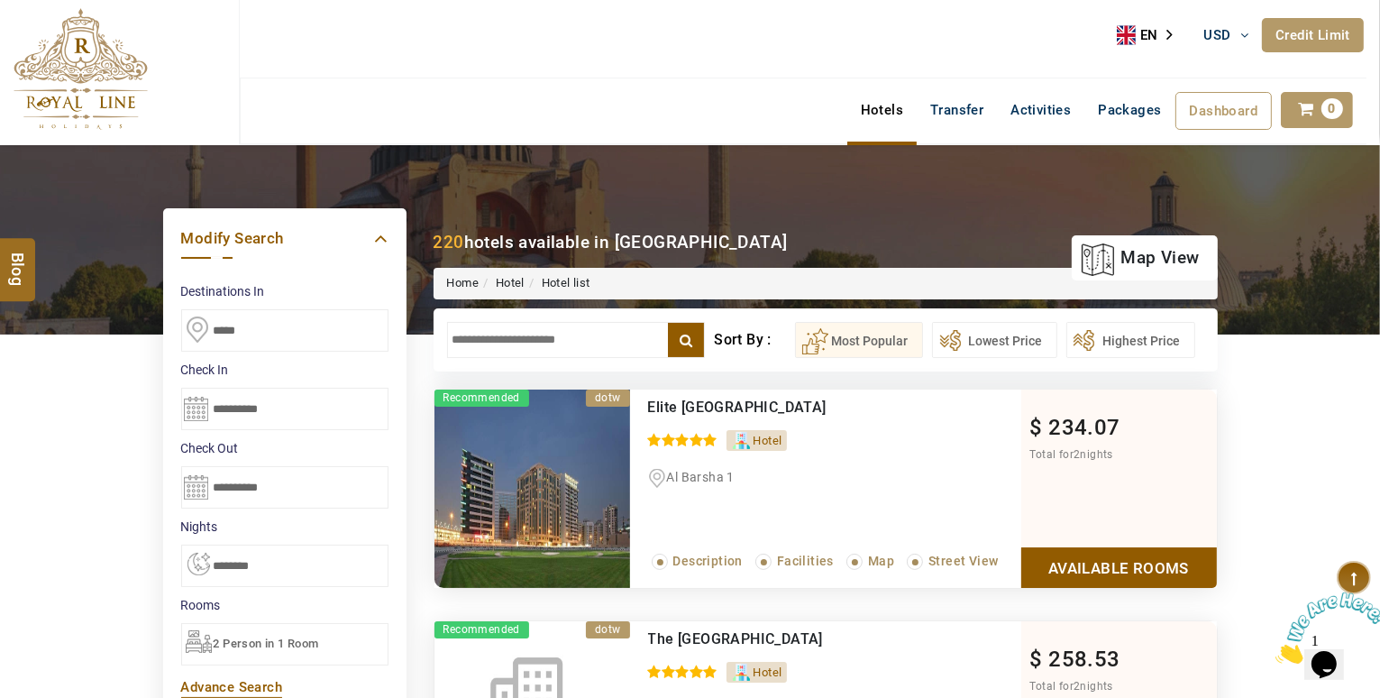
click at [494, 336] on input "text" at bounding box center [576, 340] width 259 height 36
type input "*"
type input "**"
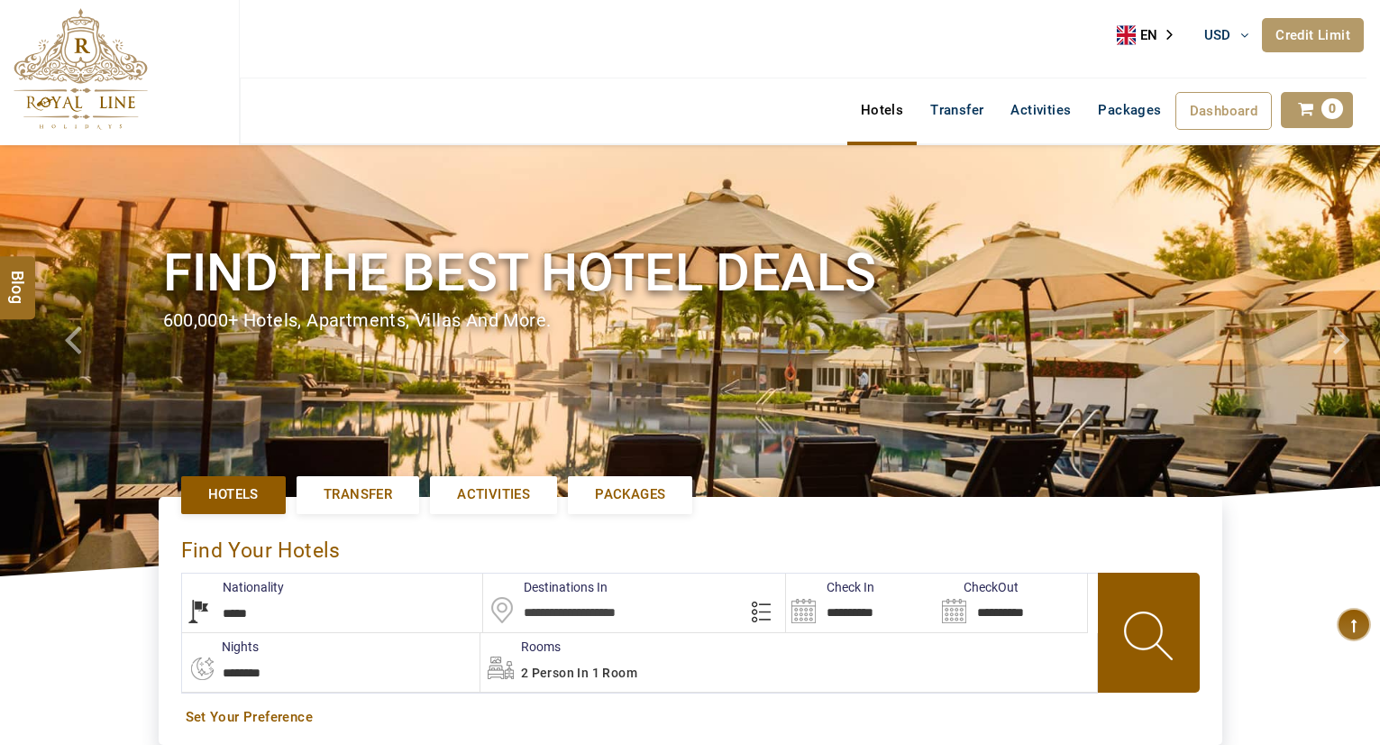
select select "*****"
click at [566, 613] on input "text" at bounding box center [634, 602] width 302 height 59
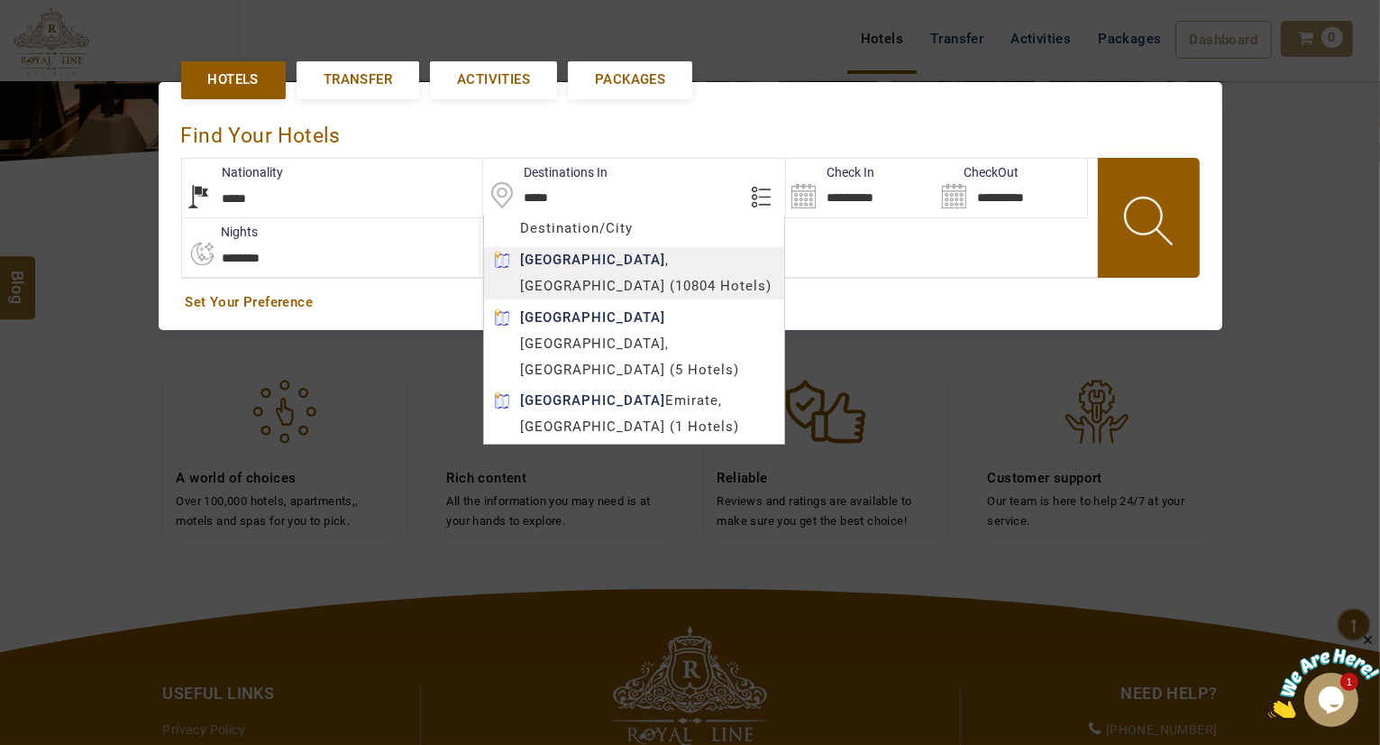
type input "*****"
click at [570, 254] on body "TESTTEAM USD AED AED EUR € USD $ INR ₹ THB ฿ IDR Rp BHD BHD TRY ₺ Credit Limit …" at bounding box center [690, 323] width 1380 height 1476
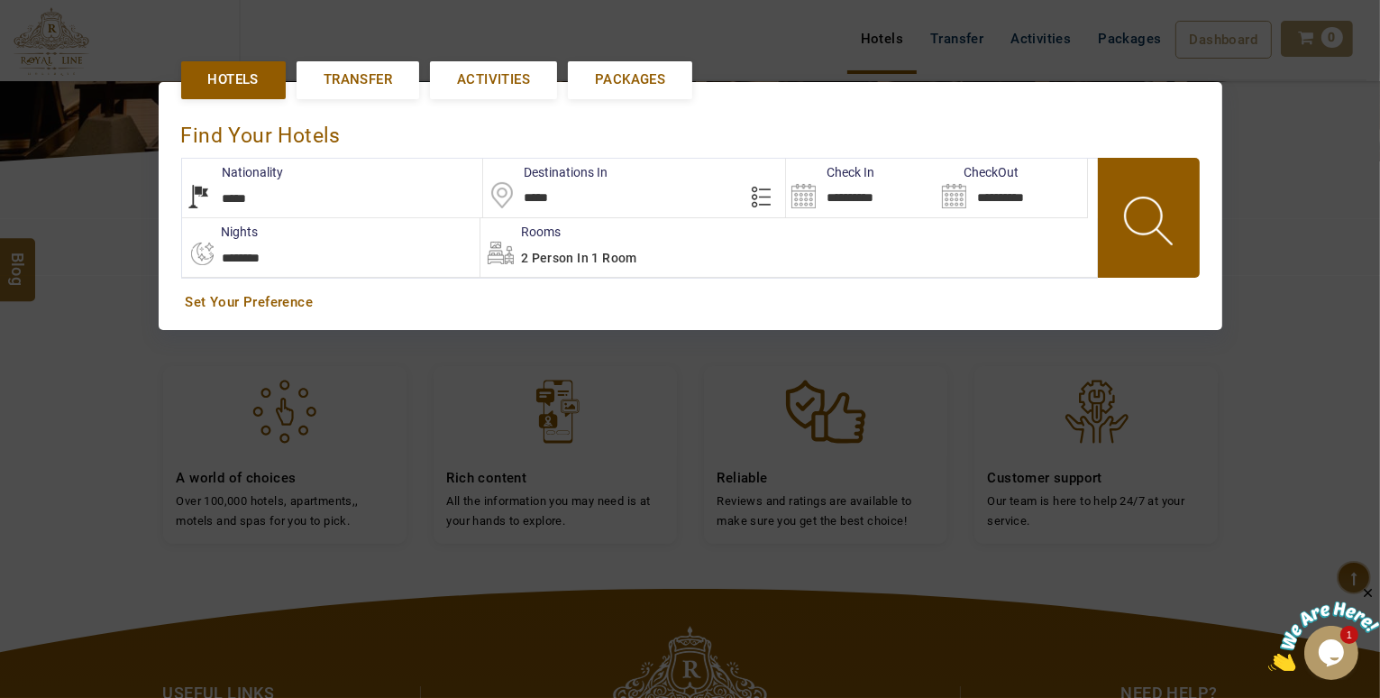
click at [859, 200] on input "**********" at bounding box center [861, 188] width 151 height 59
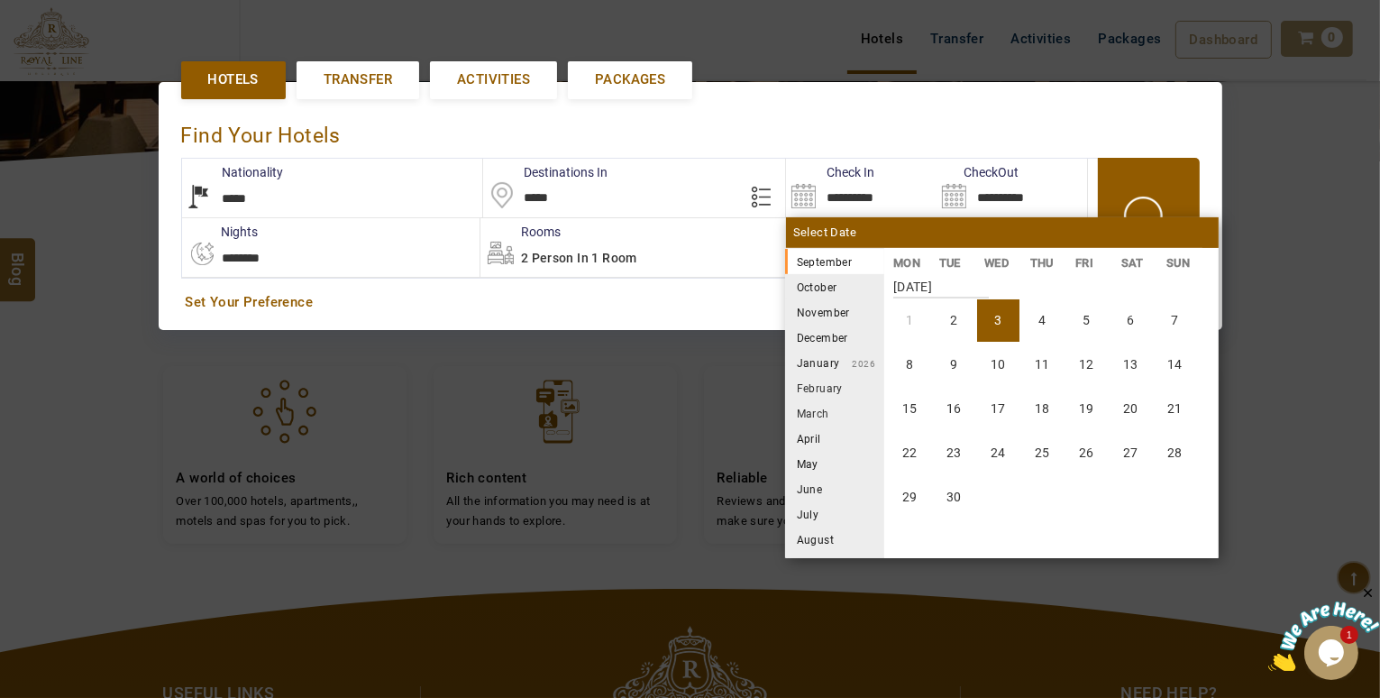
click at [826, 311] on li "November" at bounding box center [834, 311] width 99 height 25
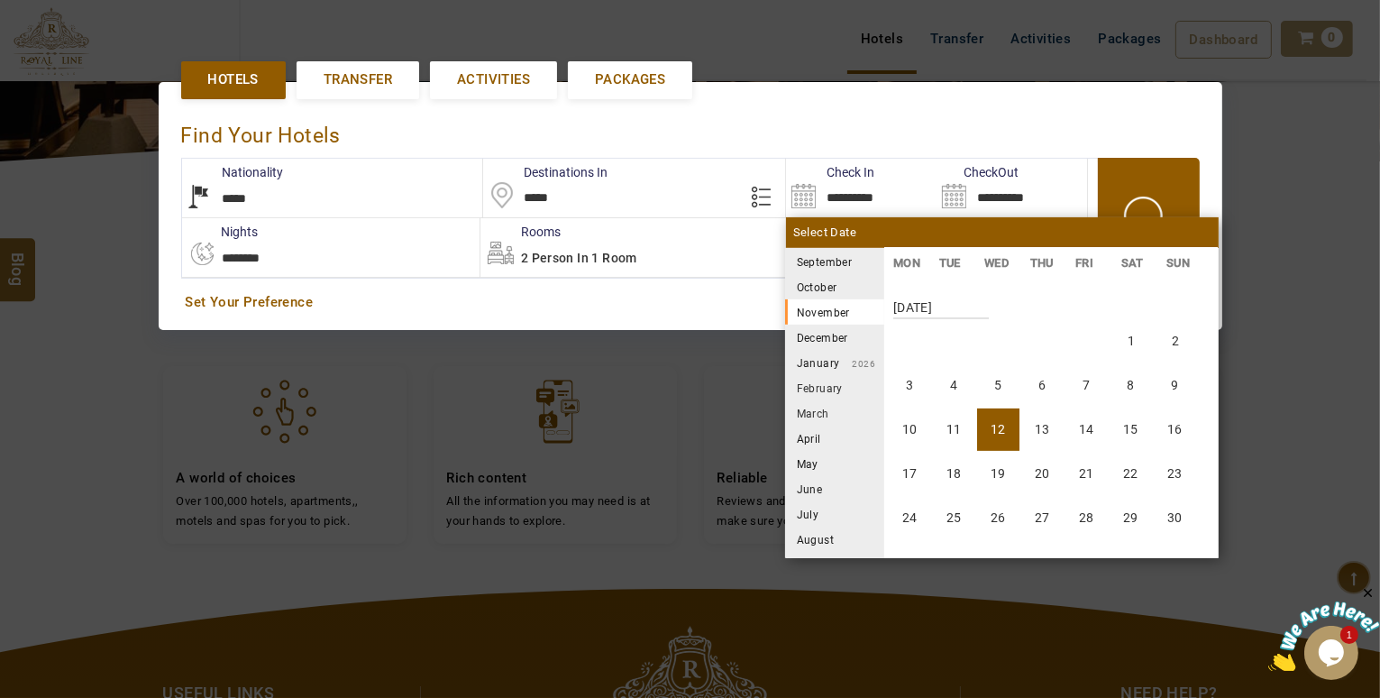
scroll to position [667, 0]
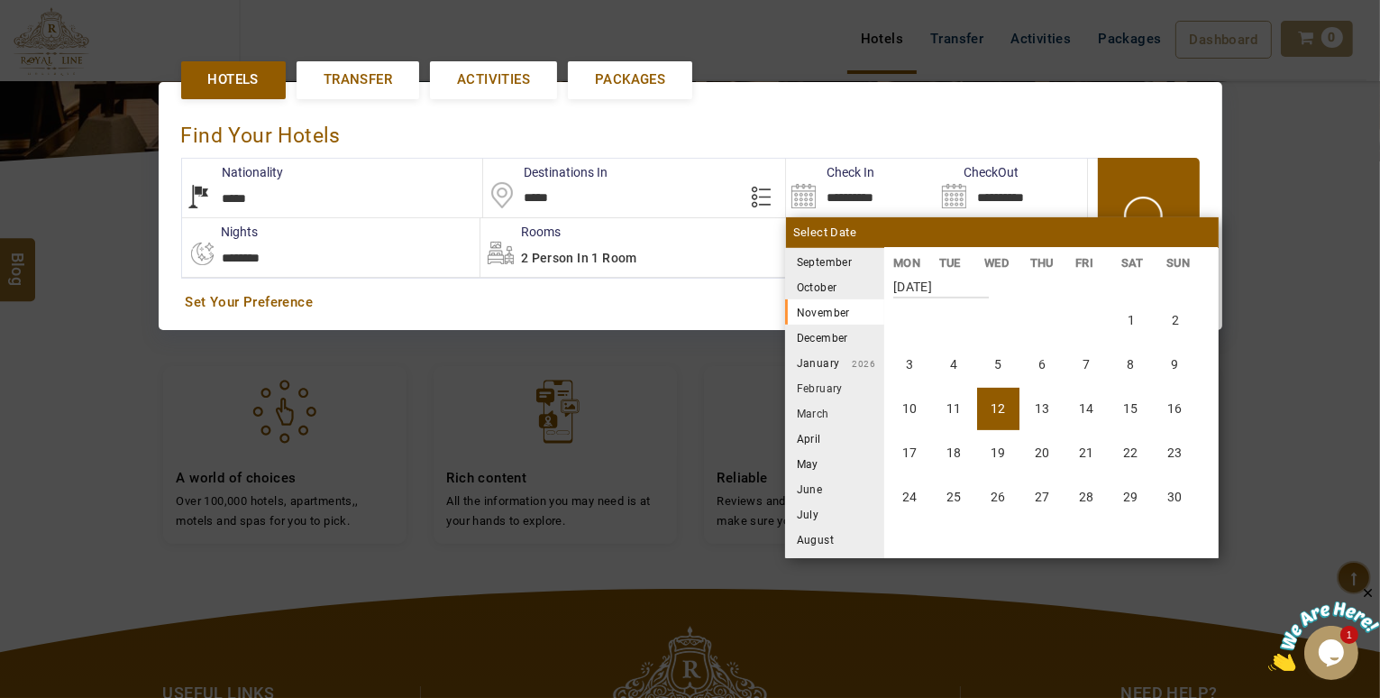
click at [1018, 402] on li "12" at bounding box center [998, 409] width 42 height 42
type input "**********"
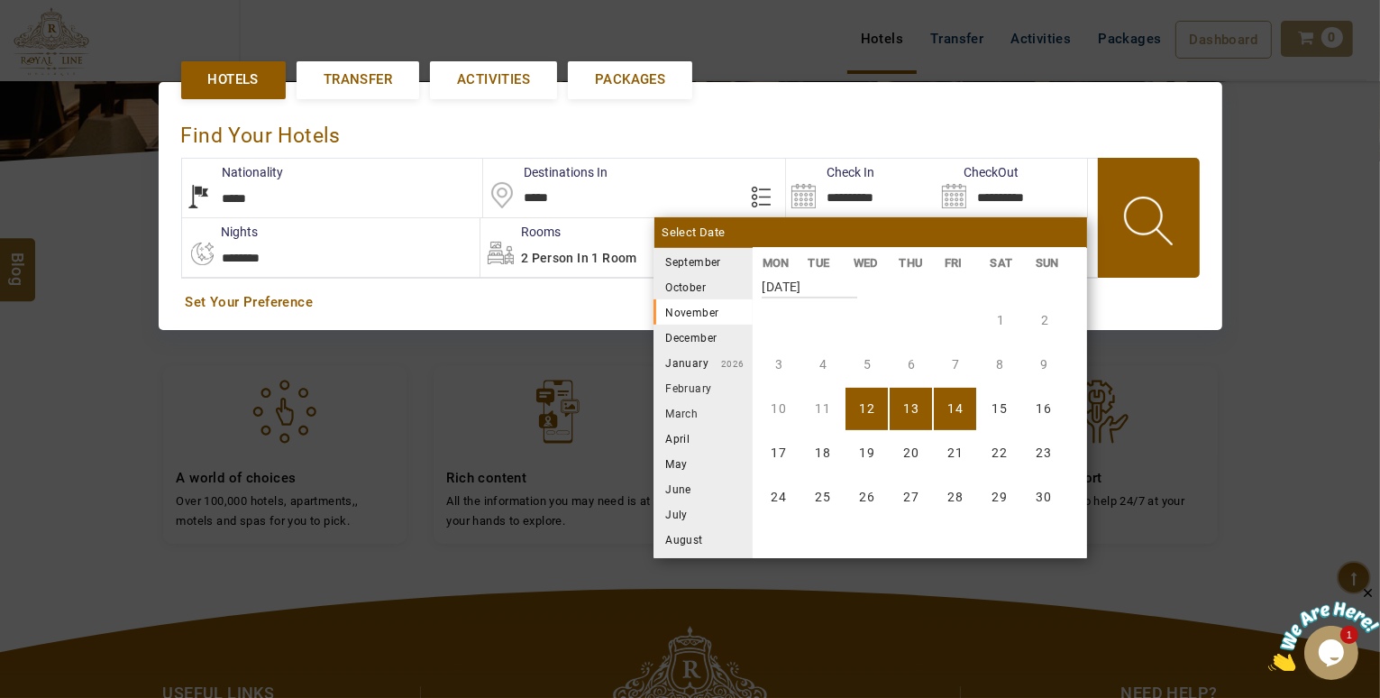
click at [968, 395] on li "14" at bounding box center [955, 409] width 42 height 42
type input "**********"
select select "*"
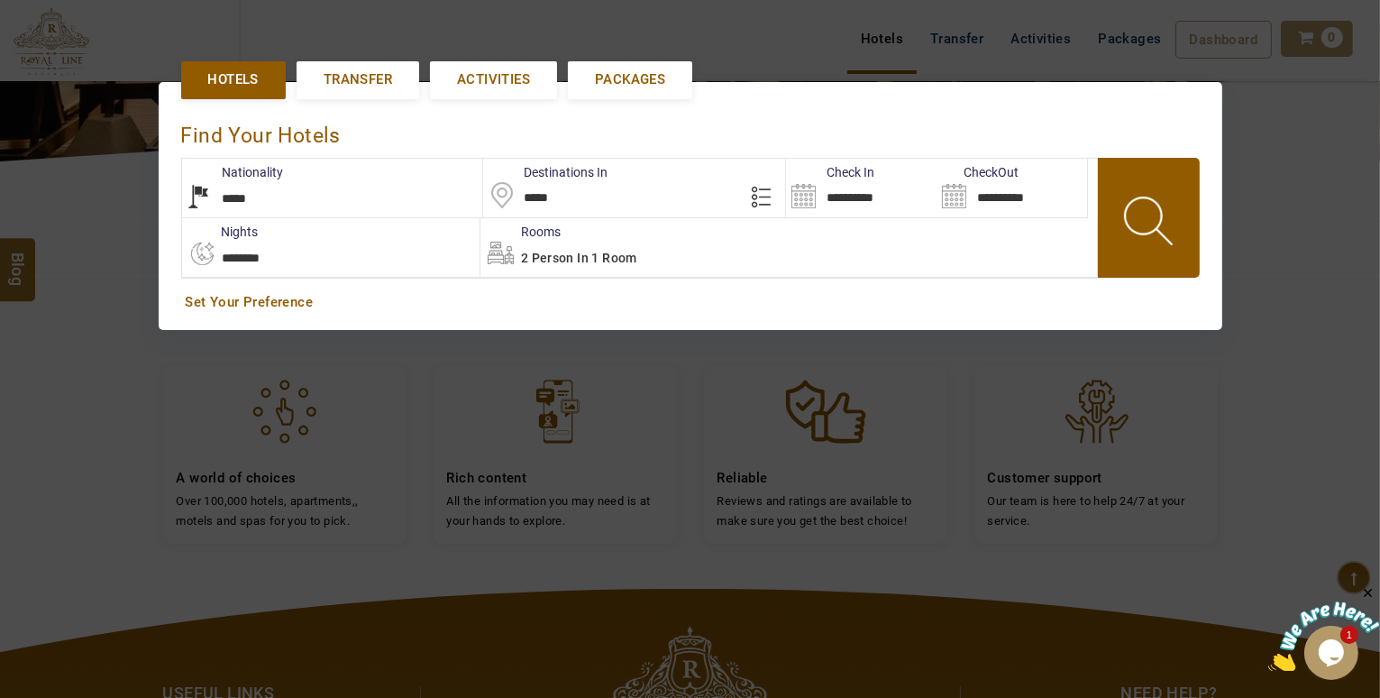
click at [1129, 229] on span at bounding box center [1150, 223] width 81 height 89
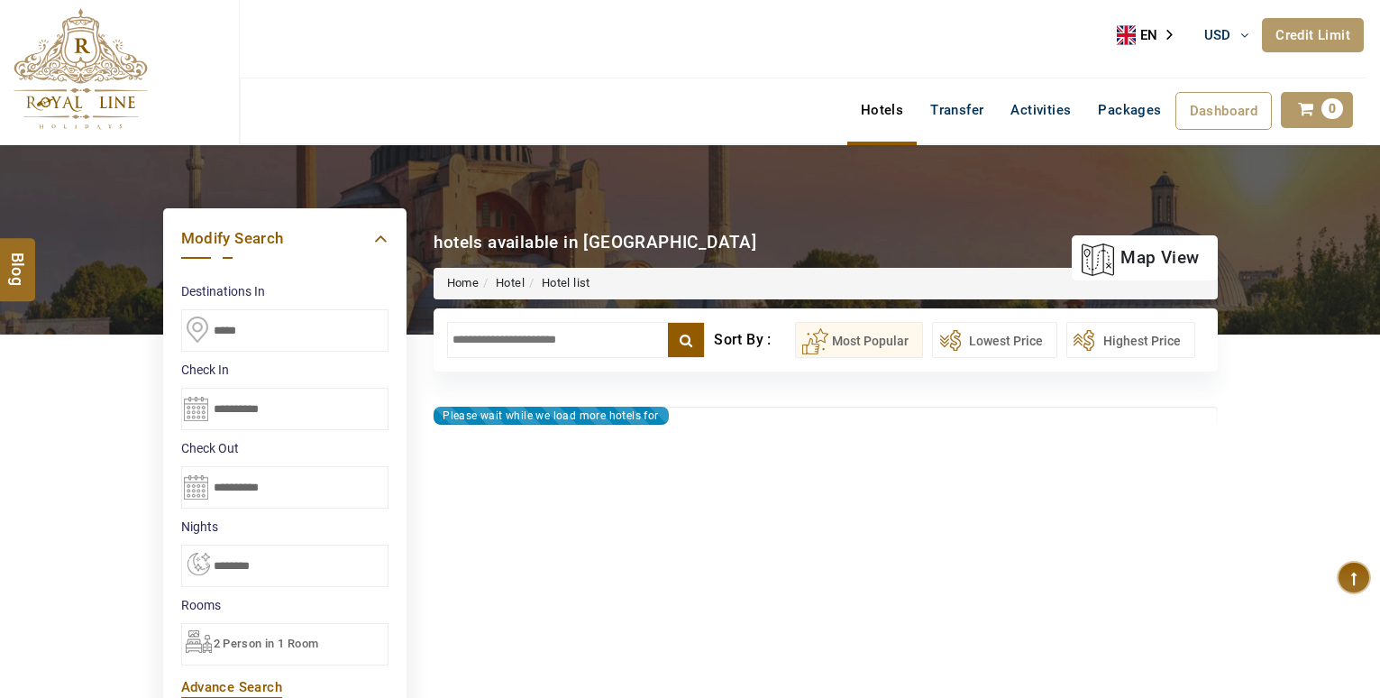
select select "*"
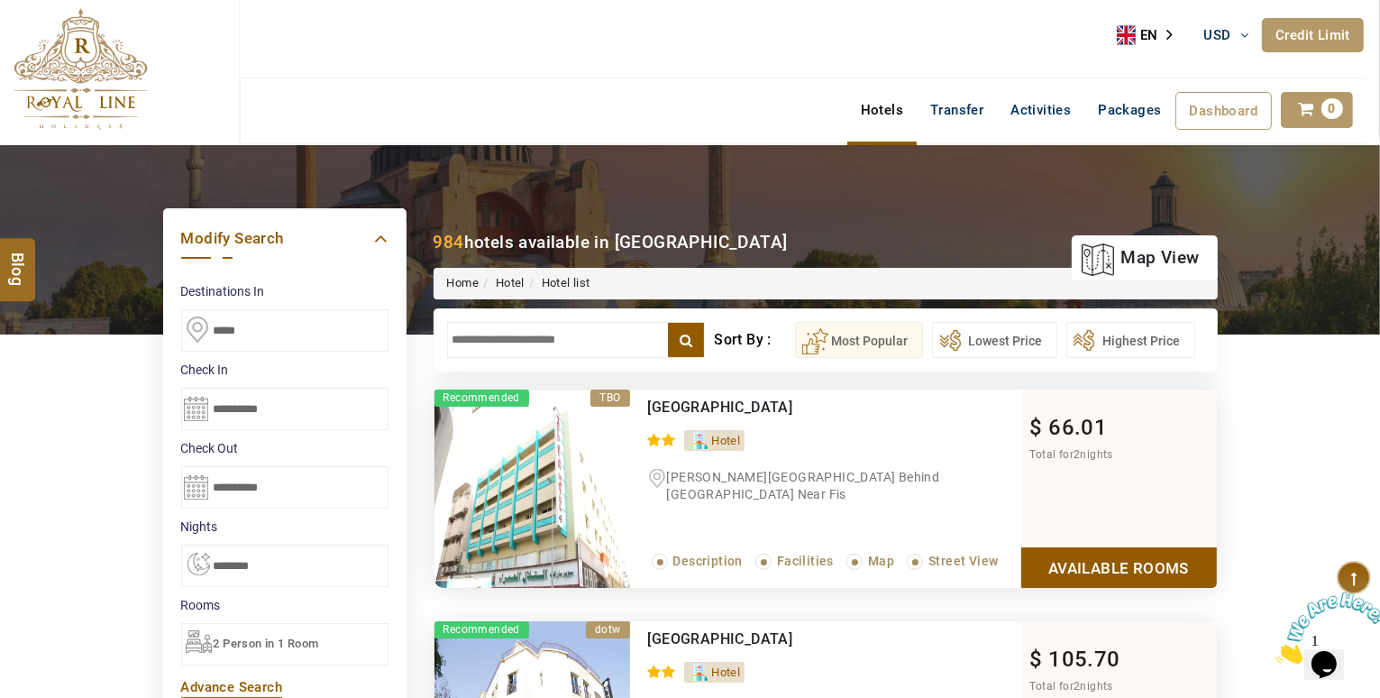
click at [566, 340] on input "text" at bounding box center [576, 340] width 259 height 36
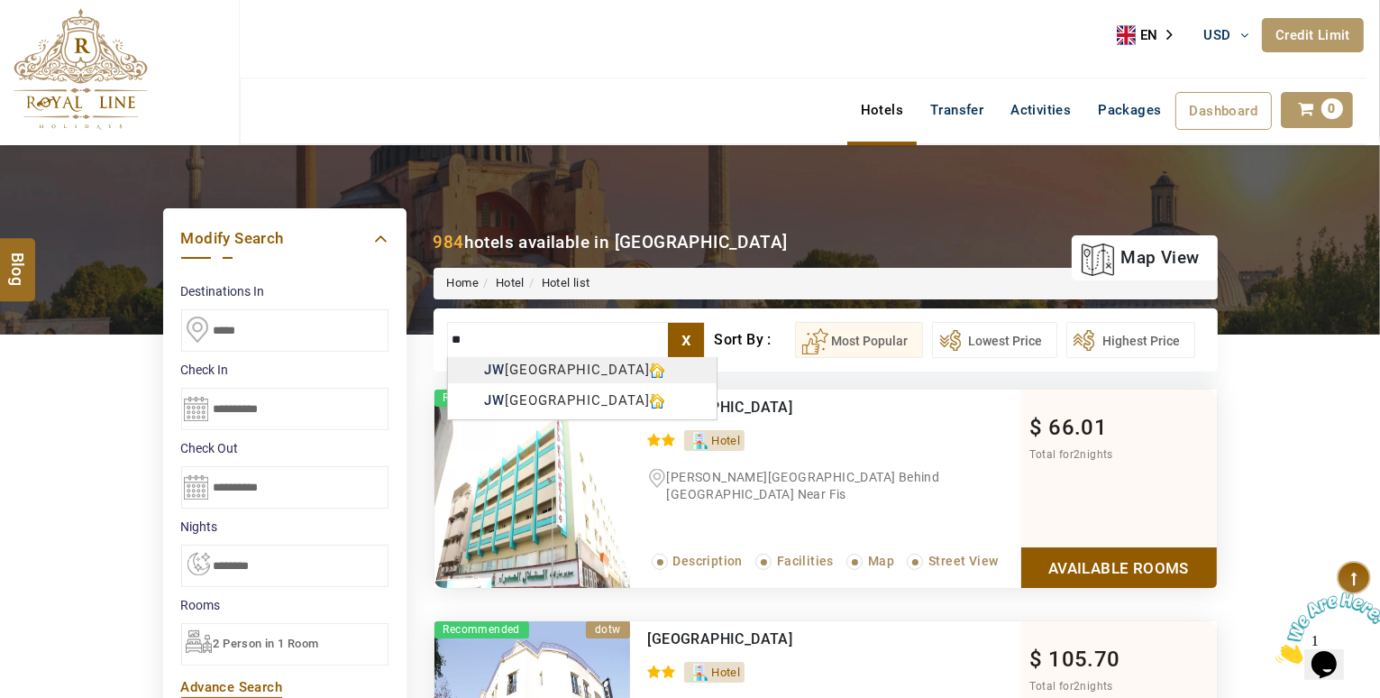
type input "**********"
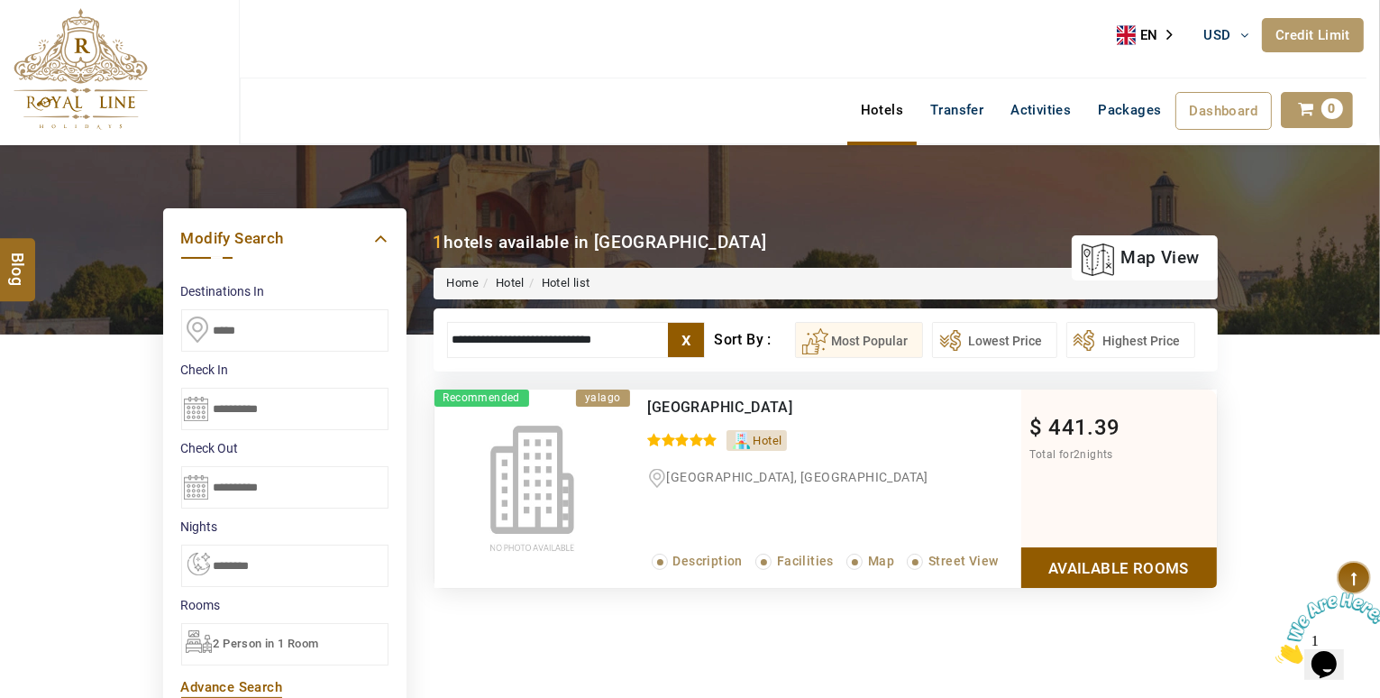
click at [545, 343] on input "**********" at bounding box center [576, 340] width 259 height 36
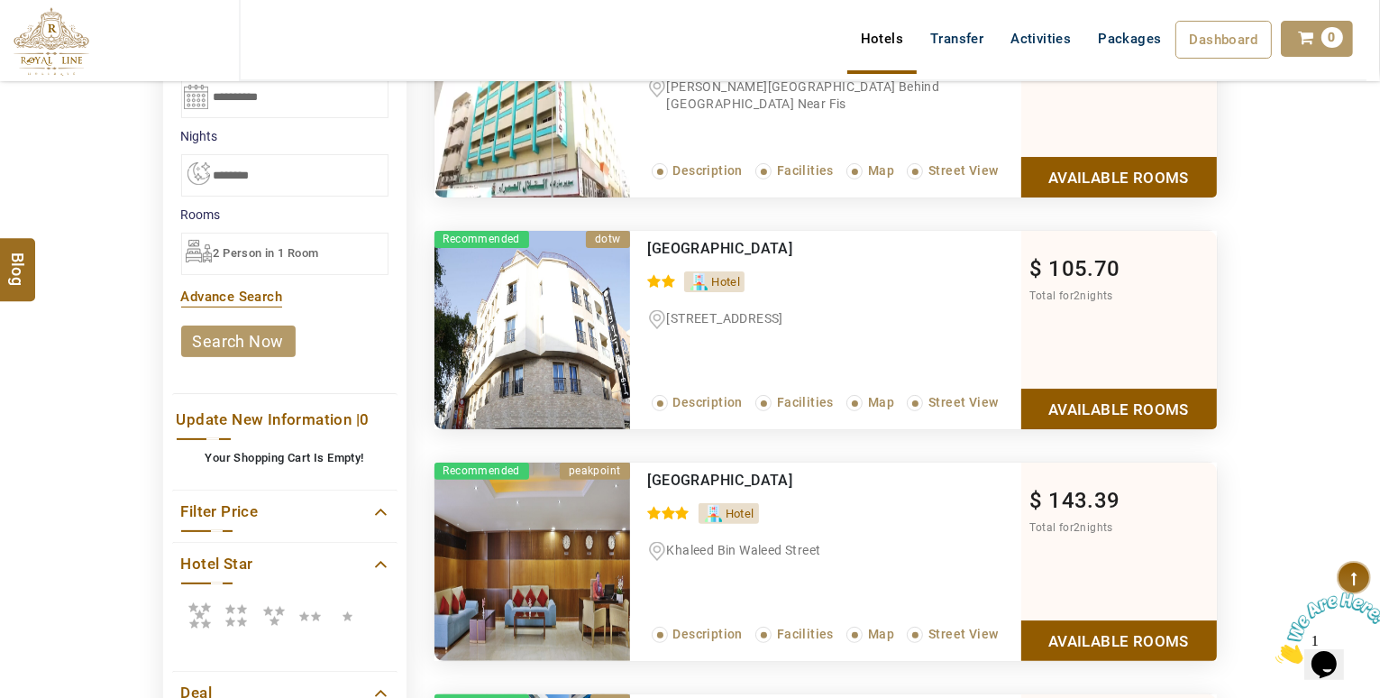
scroll to position [400, 0]
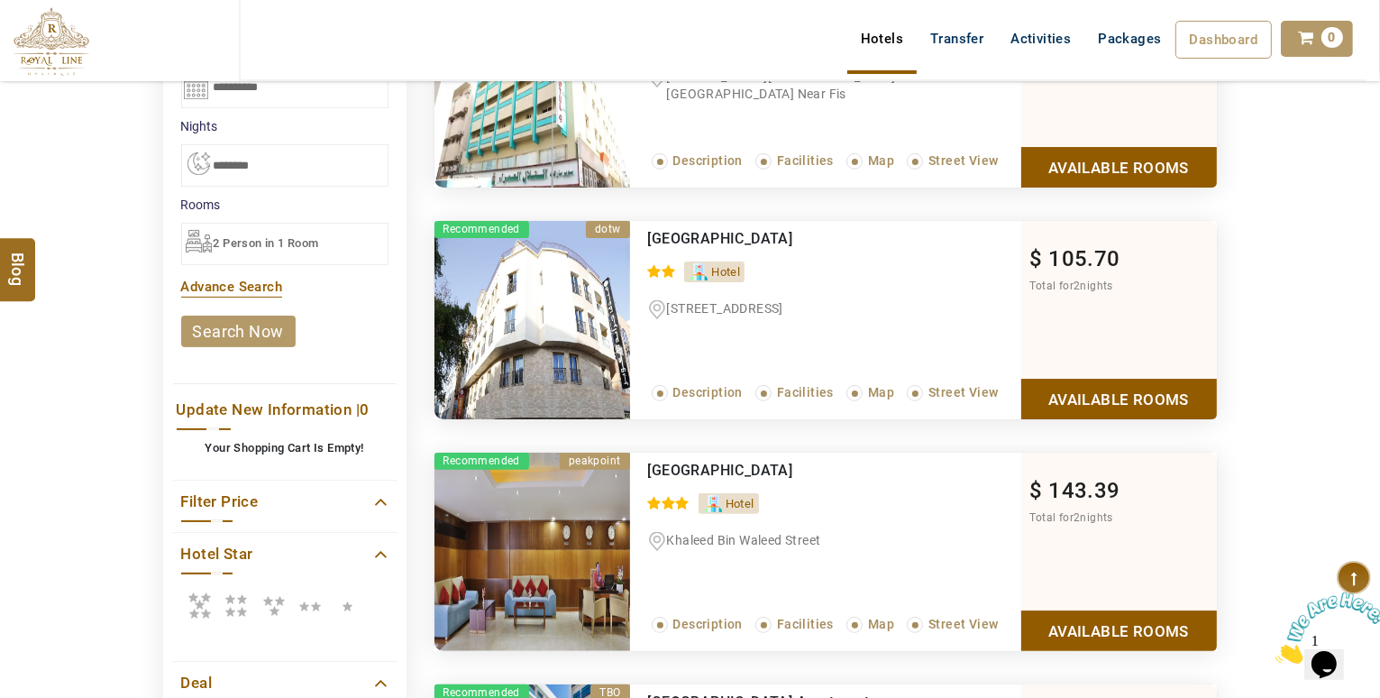
click at [197, 603] on icon at bounding box center [199, 605] width 36 height 36
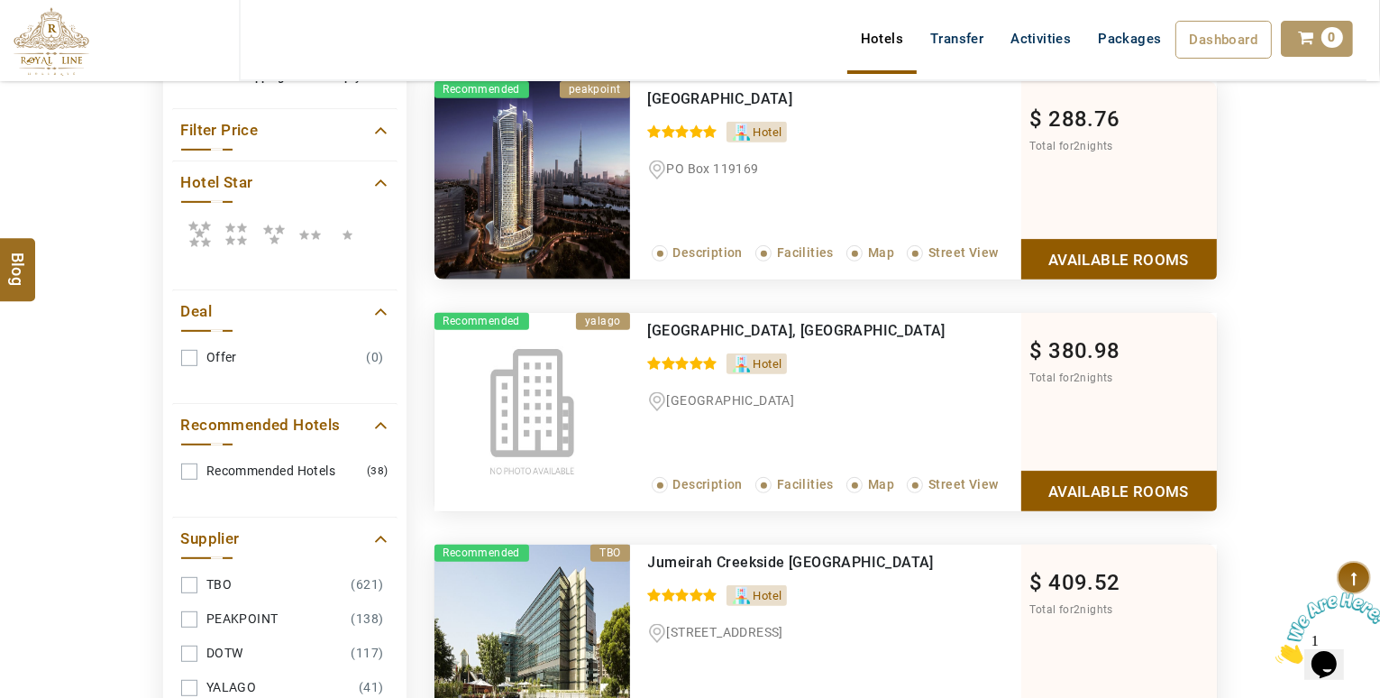
scroll to position [674, 0]
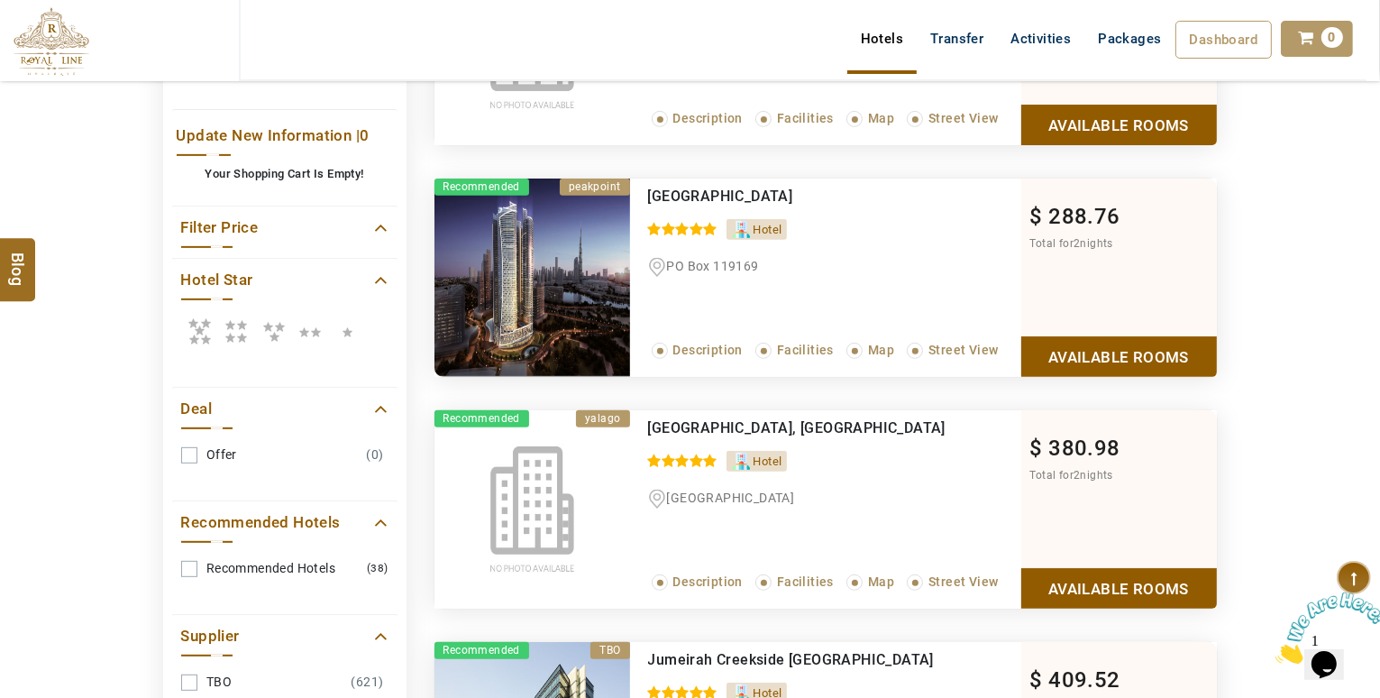
click at [1099, 358] on link "Available Rooms" at bounding box center [1119, 356] width 196 height 41
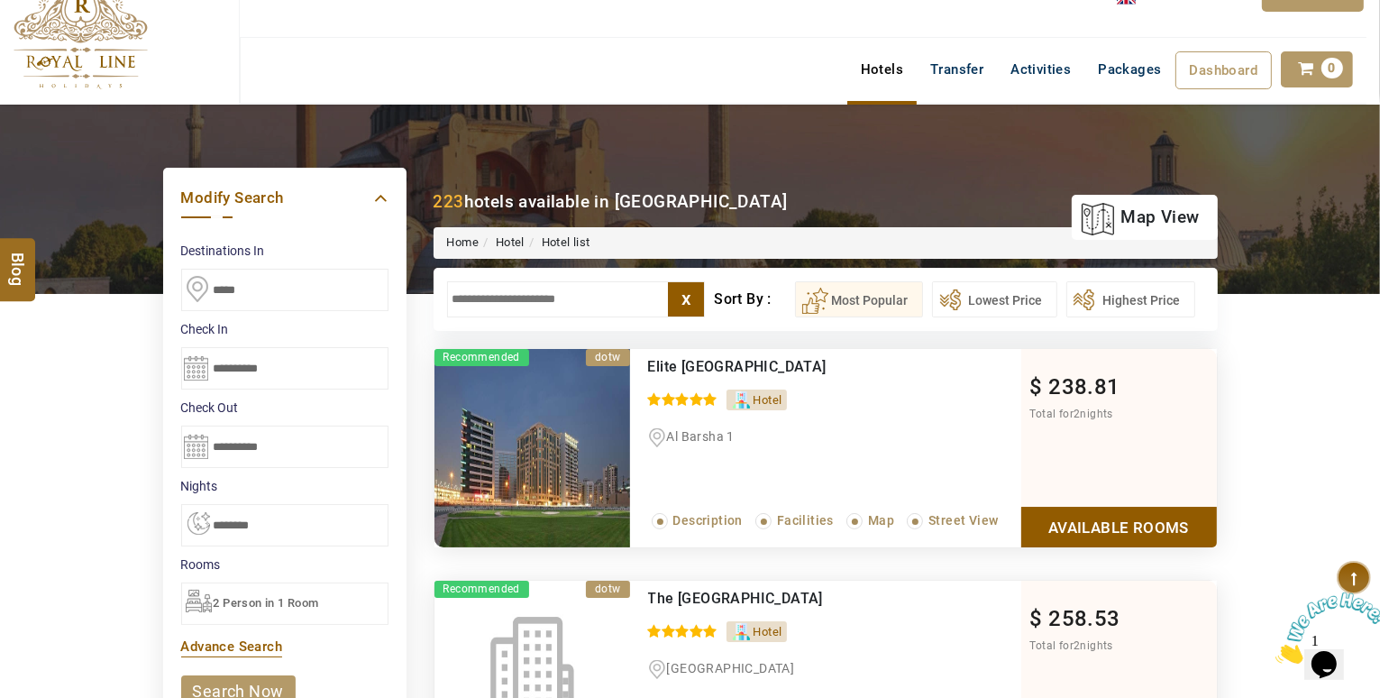
scroll to position [20, 0]
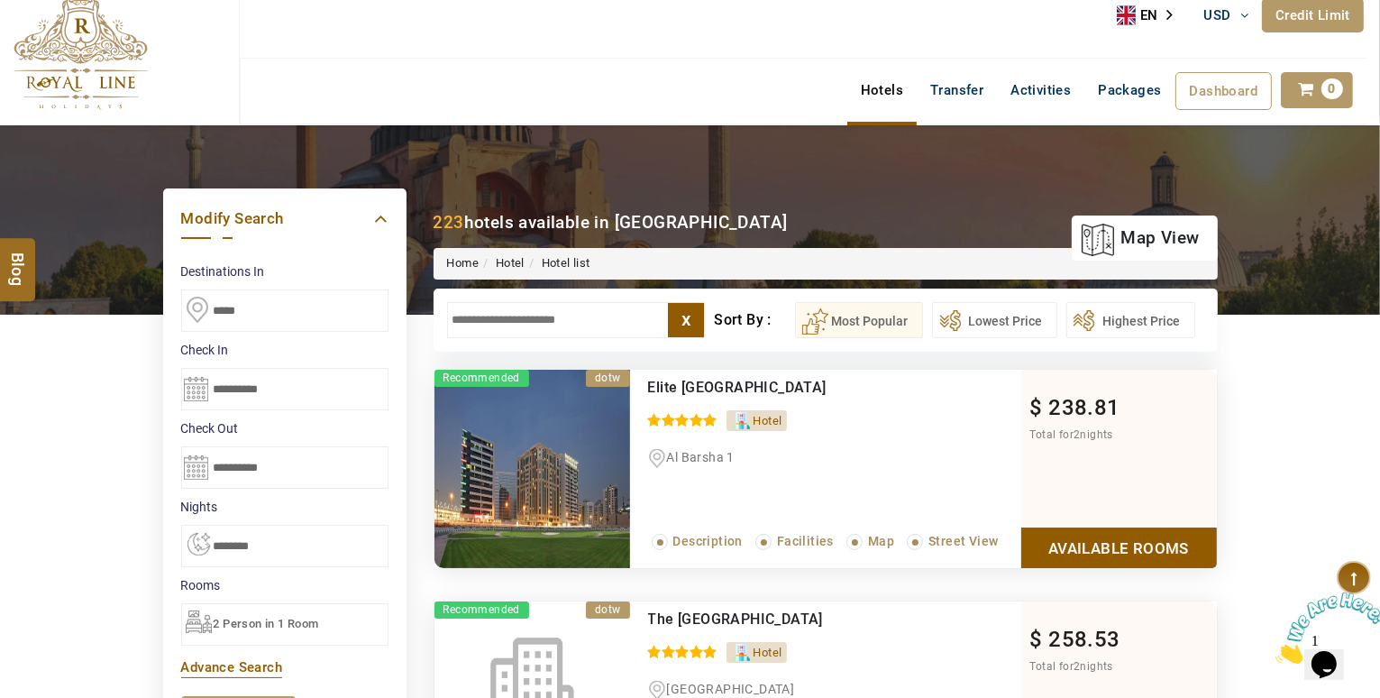
click at [524, 314] on input "text" at bounding box center [576, 320] width 259 height 36
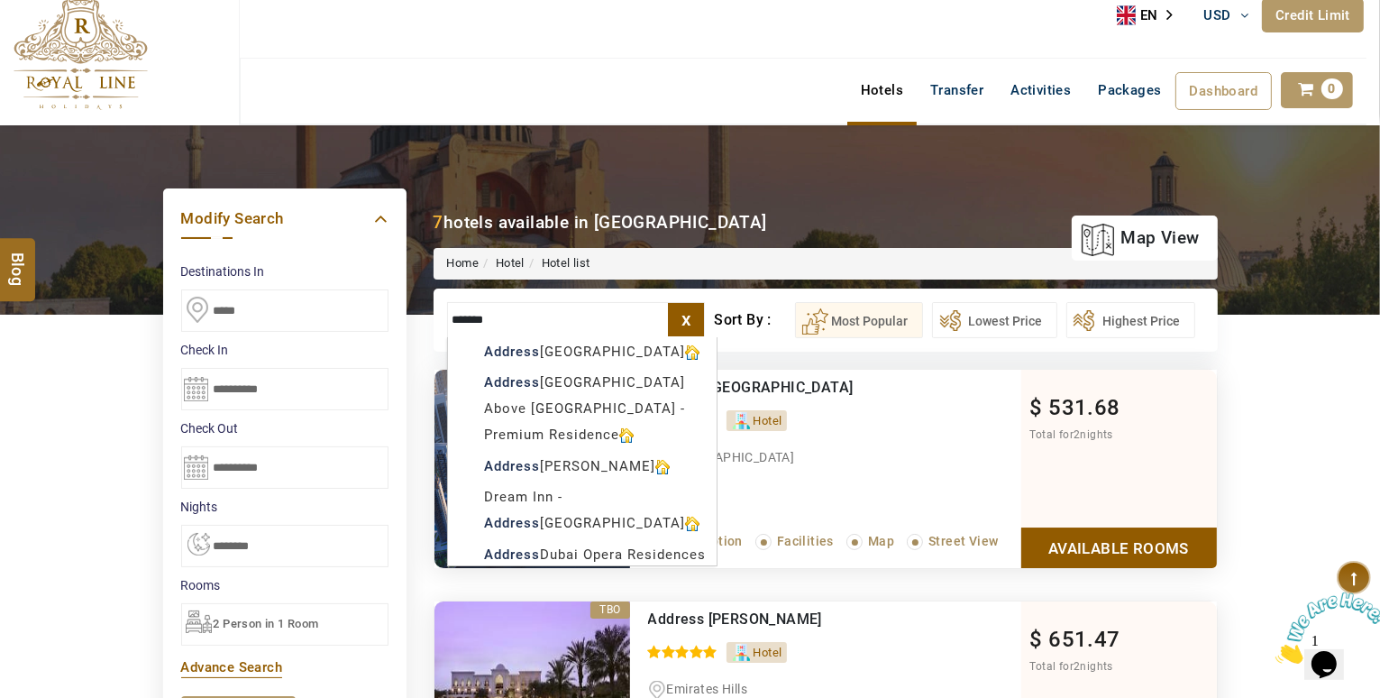
scroll to position [199, 0]
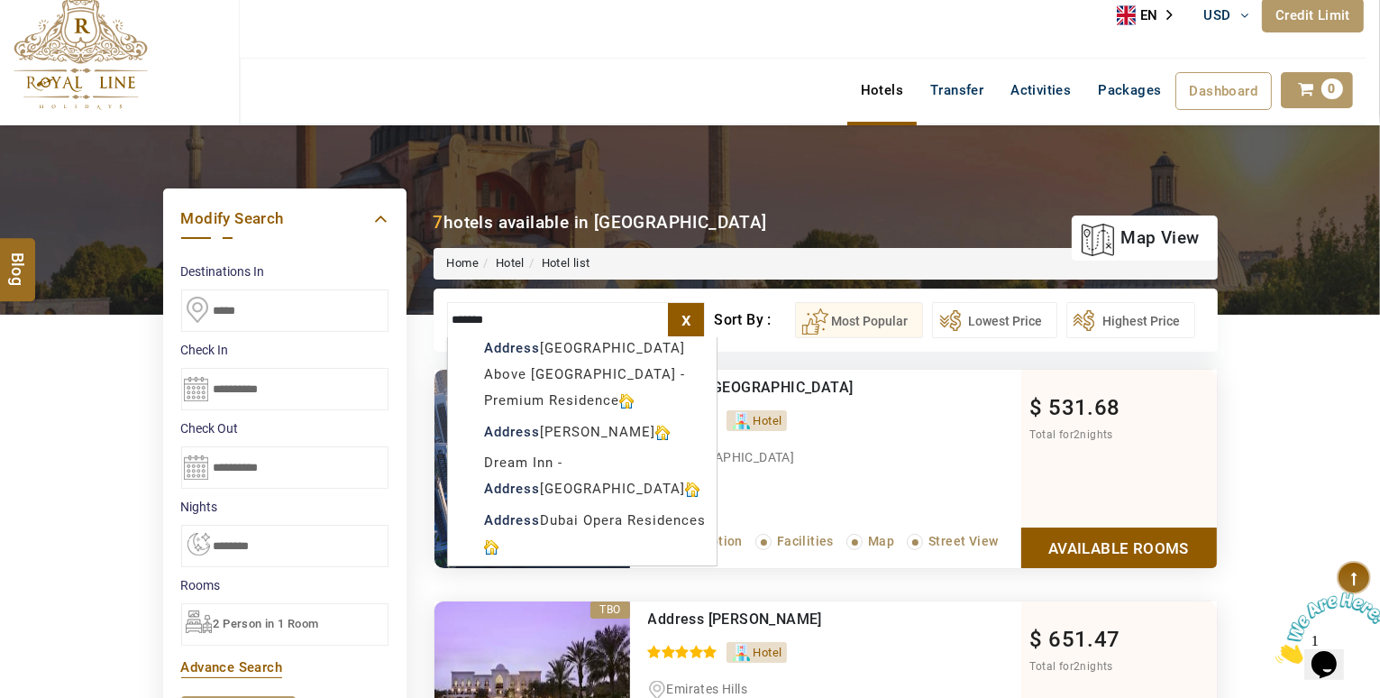
click at [716, 495] on div "Lush 1BR at The Address Residences Dubai Marina by Deluxe Holiday Homes The Add…" at bounding box center [582, 451] width 270 height 229
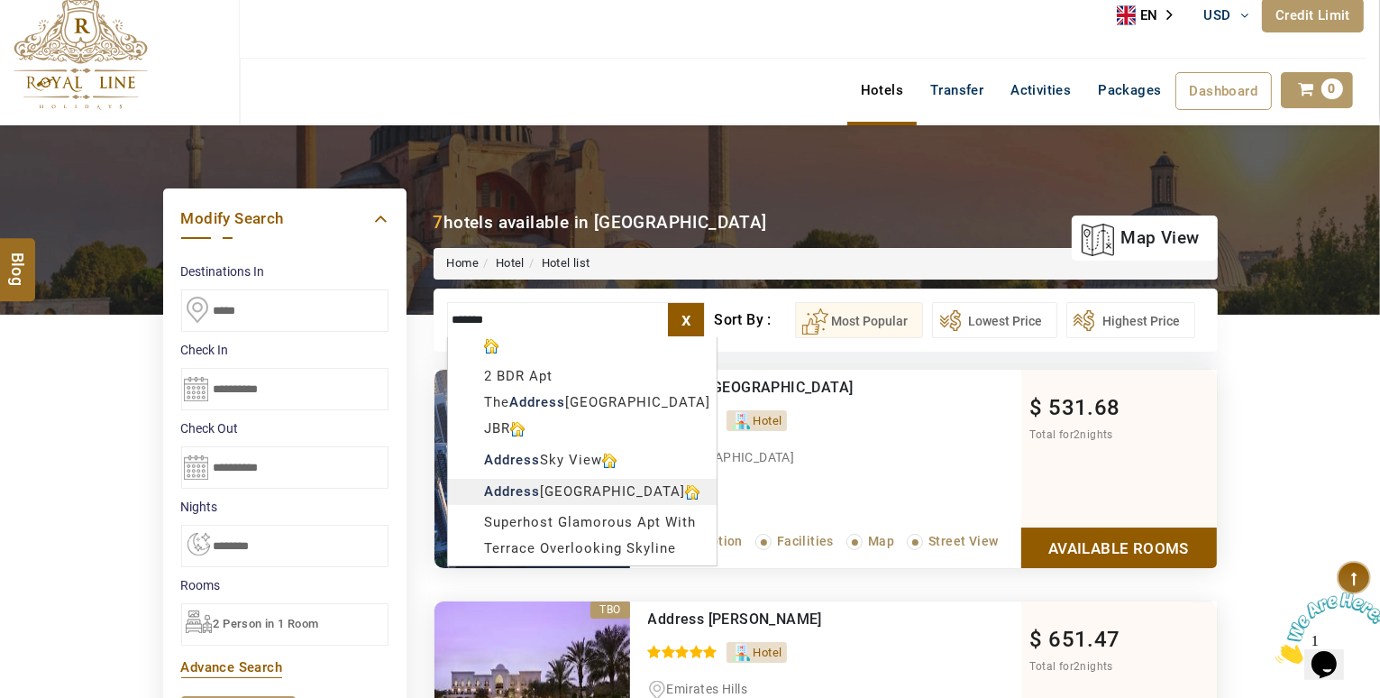
type input "**********"
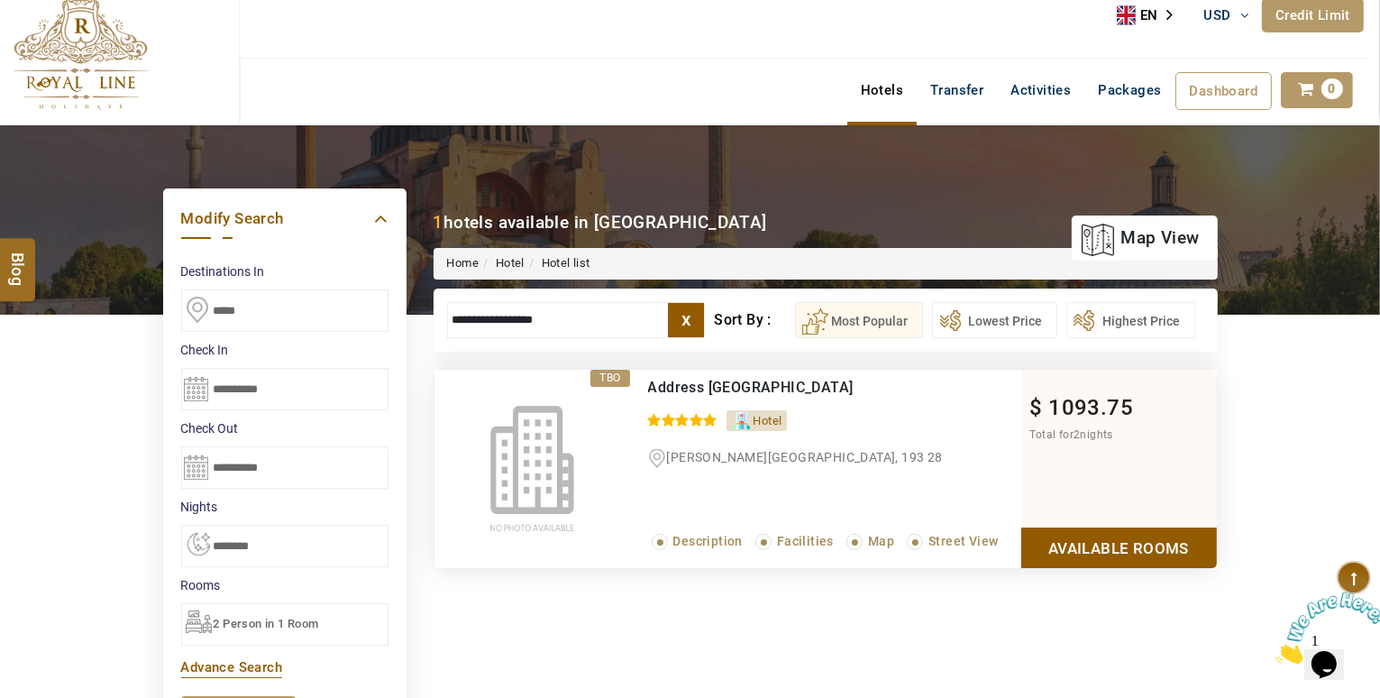
click at [1172, 527] on link "Available Rooms" at bounding box center [1119, 547] width 196 height 41
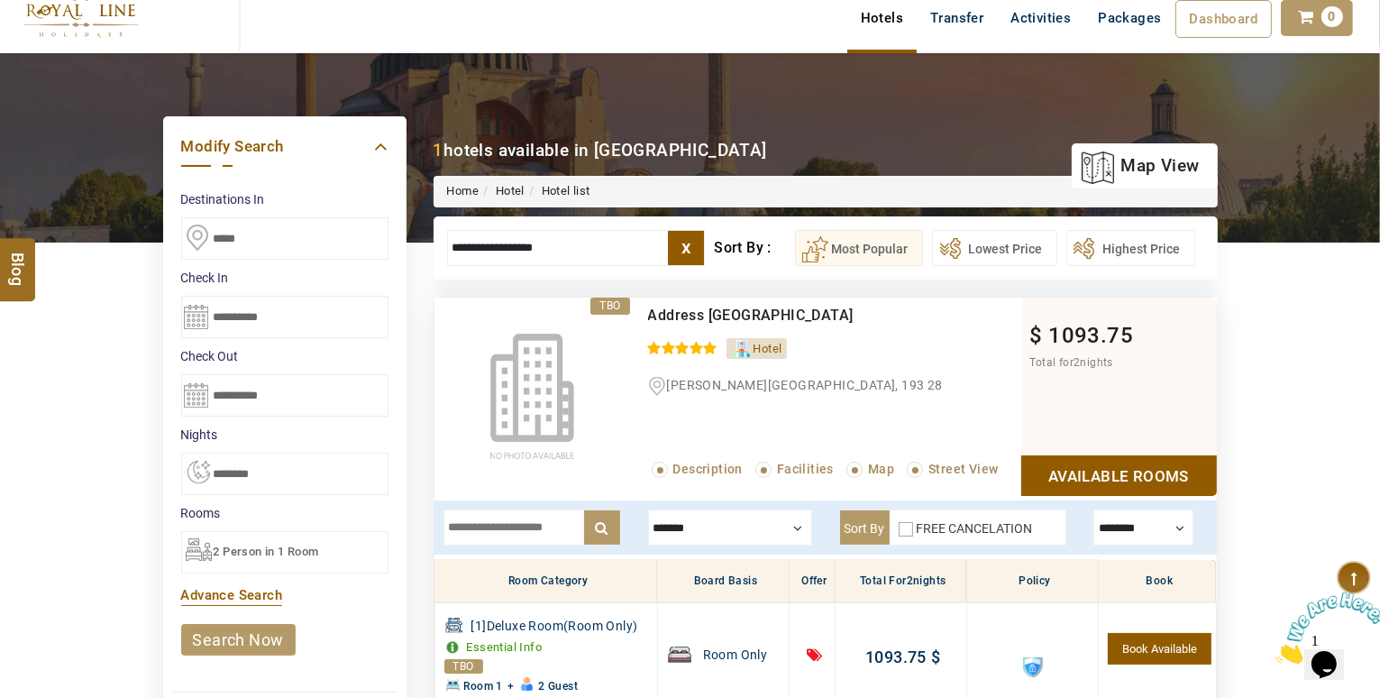
scroll to position [87, 0]
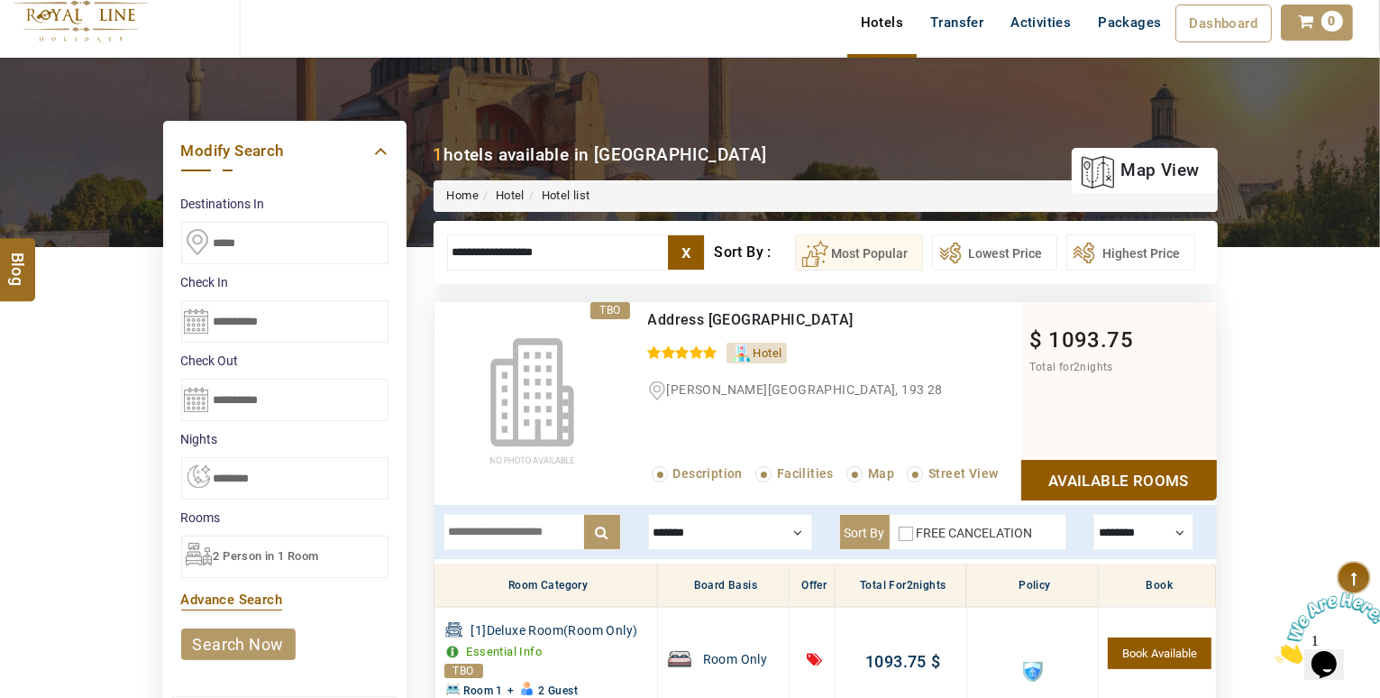
click at [524, 256] on input "**********" at bounding box center [576, 252] width 259 height 36
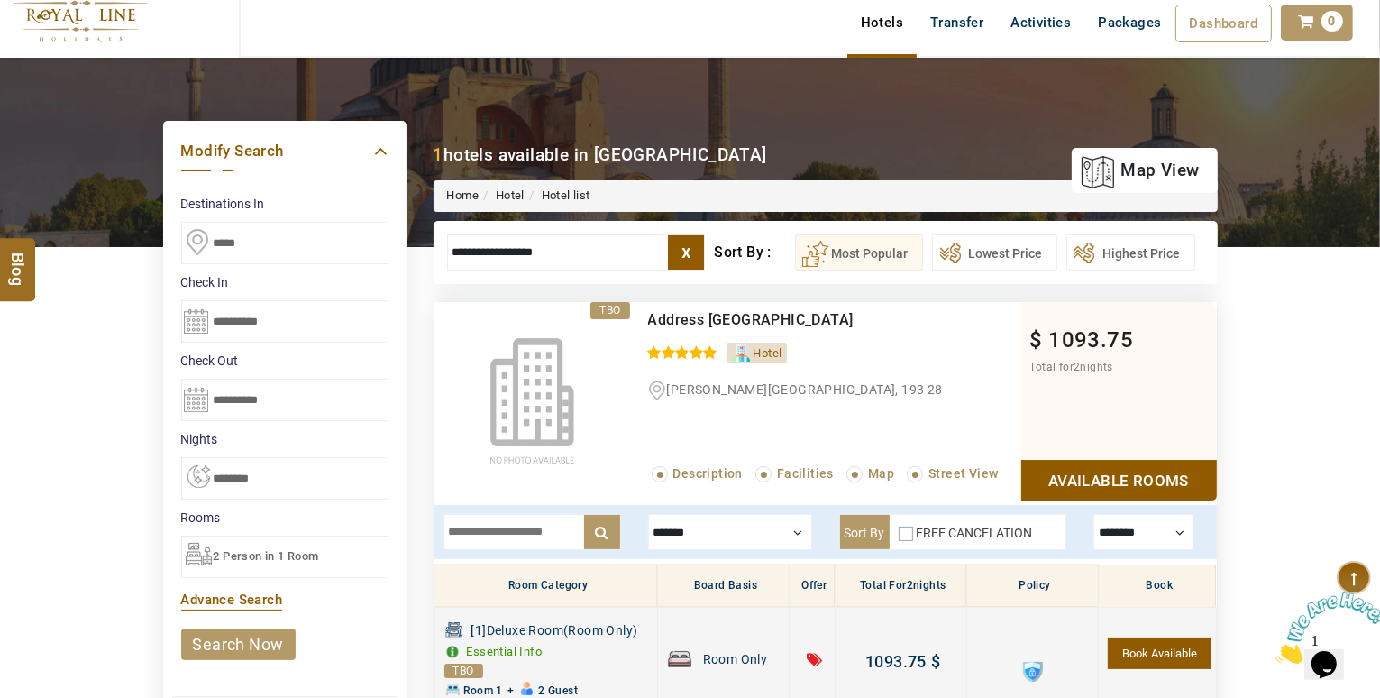
click at [812, 655] on icon at bounding box center [814, 657] width 15 height 20
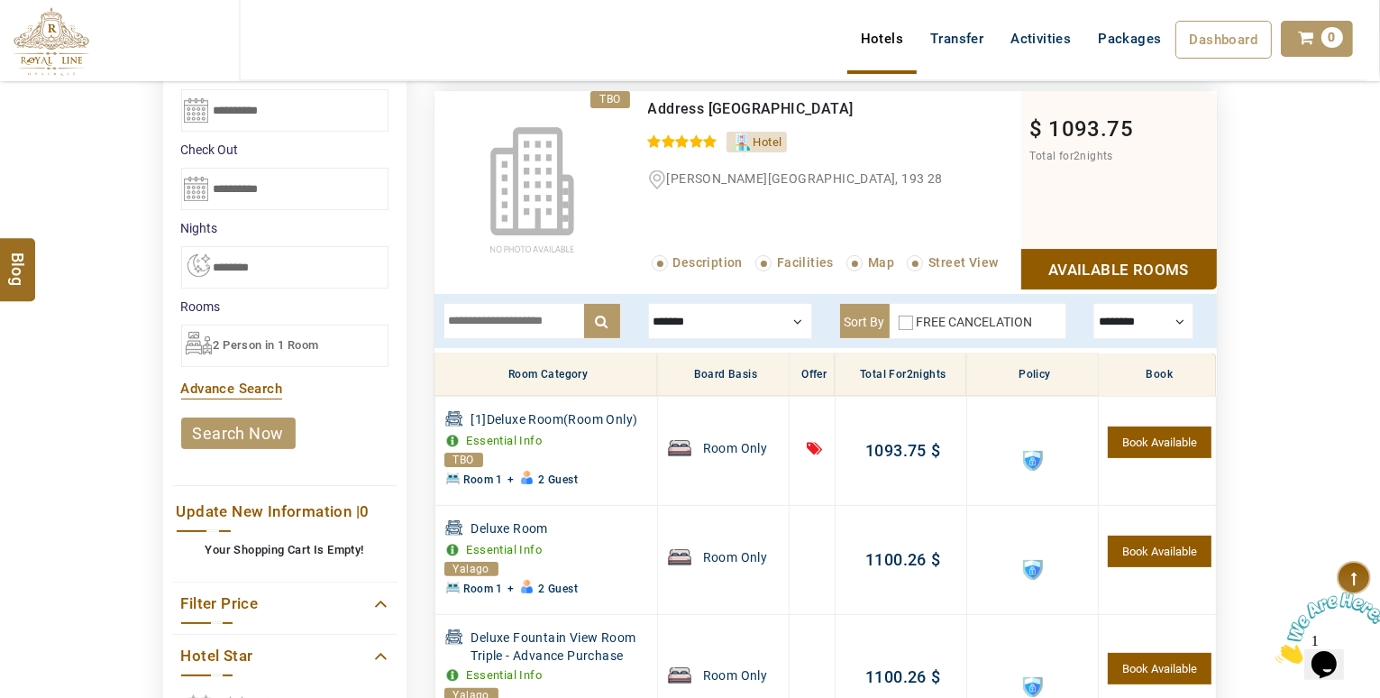
scroll to position [320, 0]
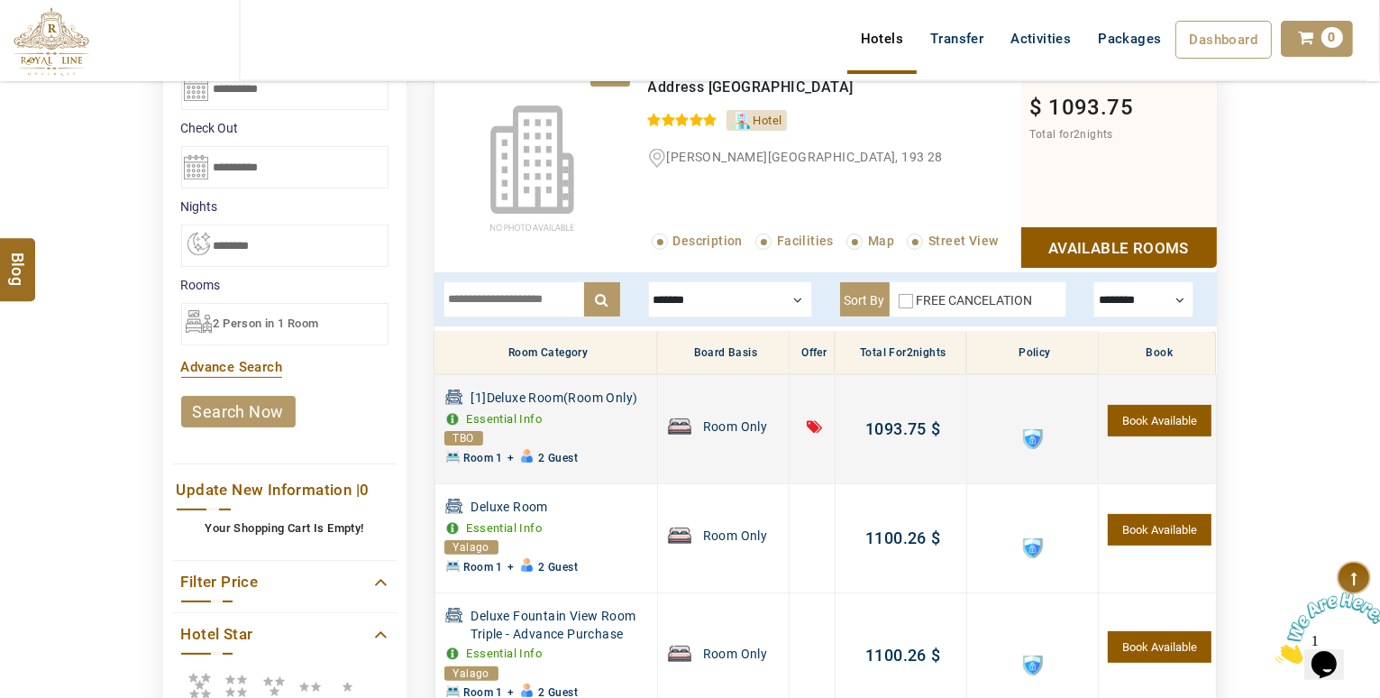
click at [811, 423] on icon at bounding box center [814, 425] width 15 height 20
click at [527, 416] on link "Essential Info" at bounding box center [505, 419] width 76 height 14
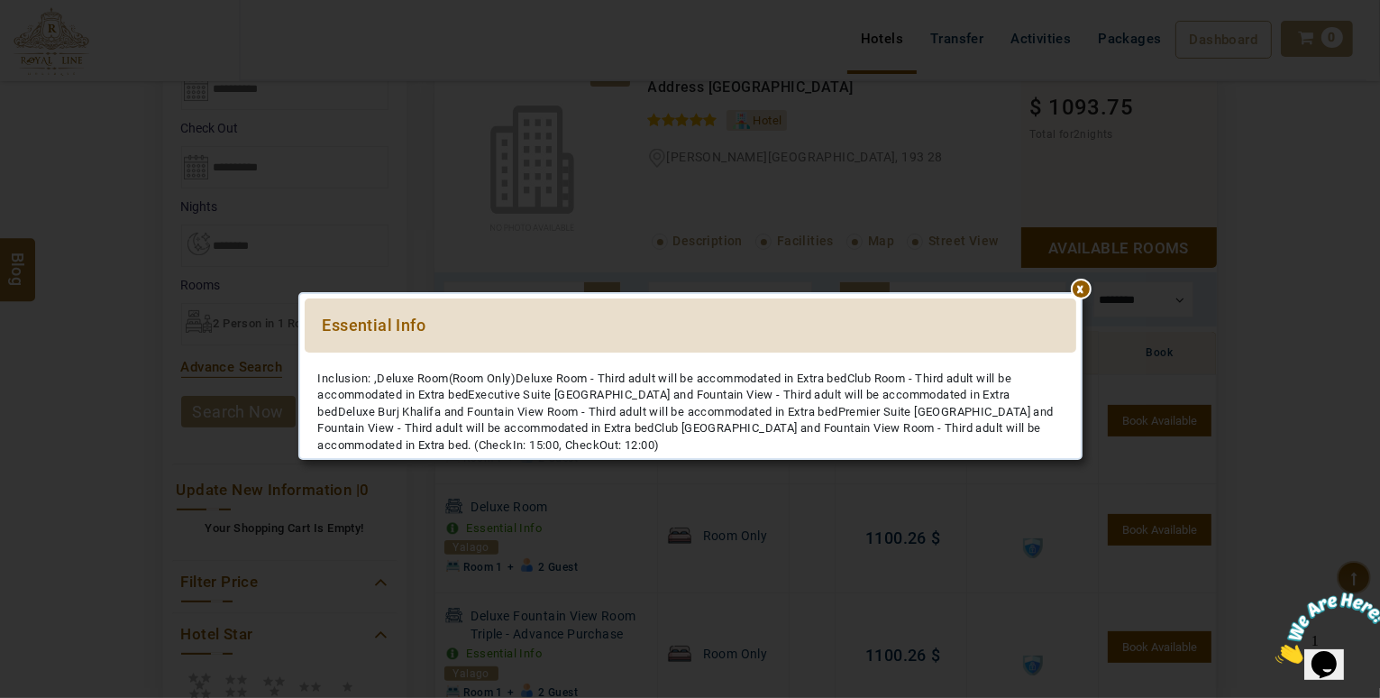
click at [908, 499] on div "****** Essential Info Please Wait... Rates Note: Inclusion: ,Deluxe Room(Room O…" at bounding box center [690, 376] width 1055 height 698
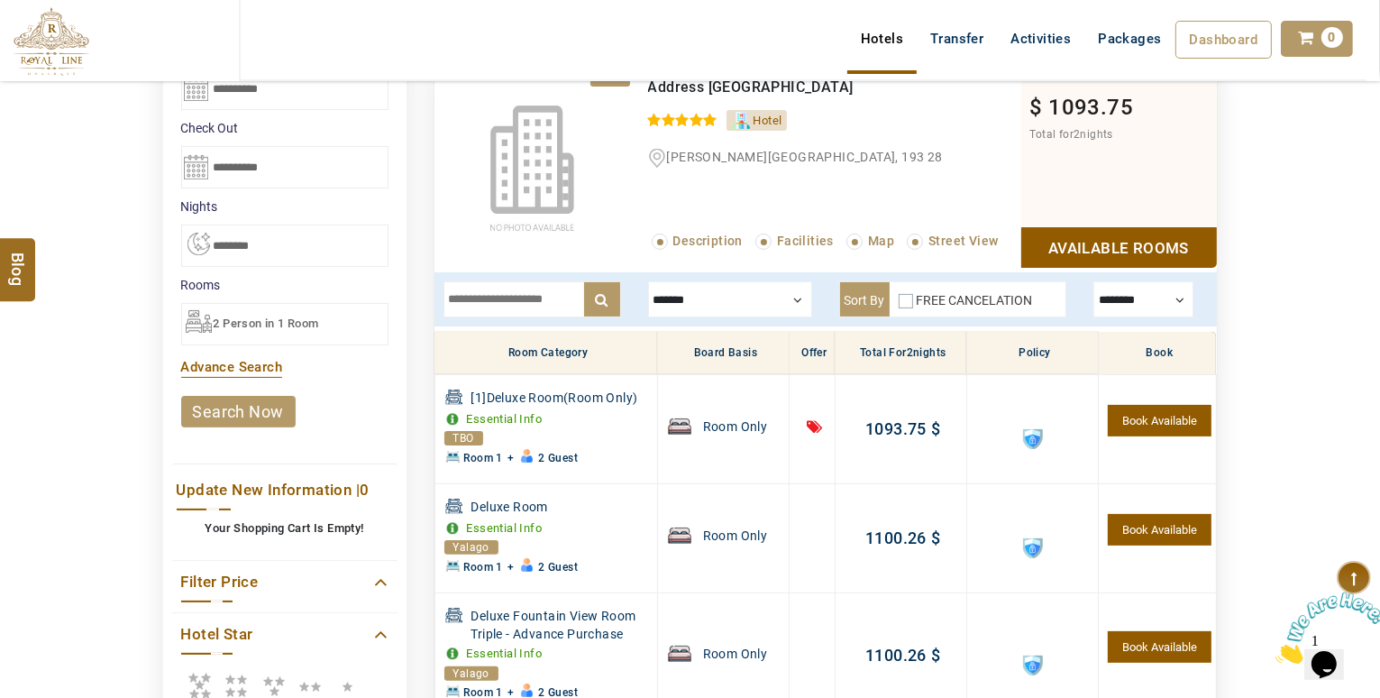
scroll to position [0, 0]
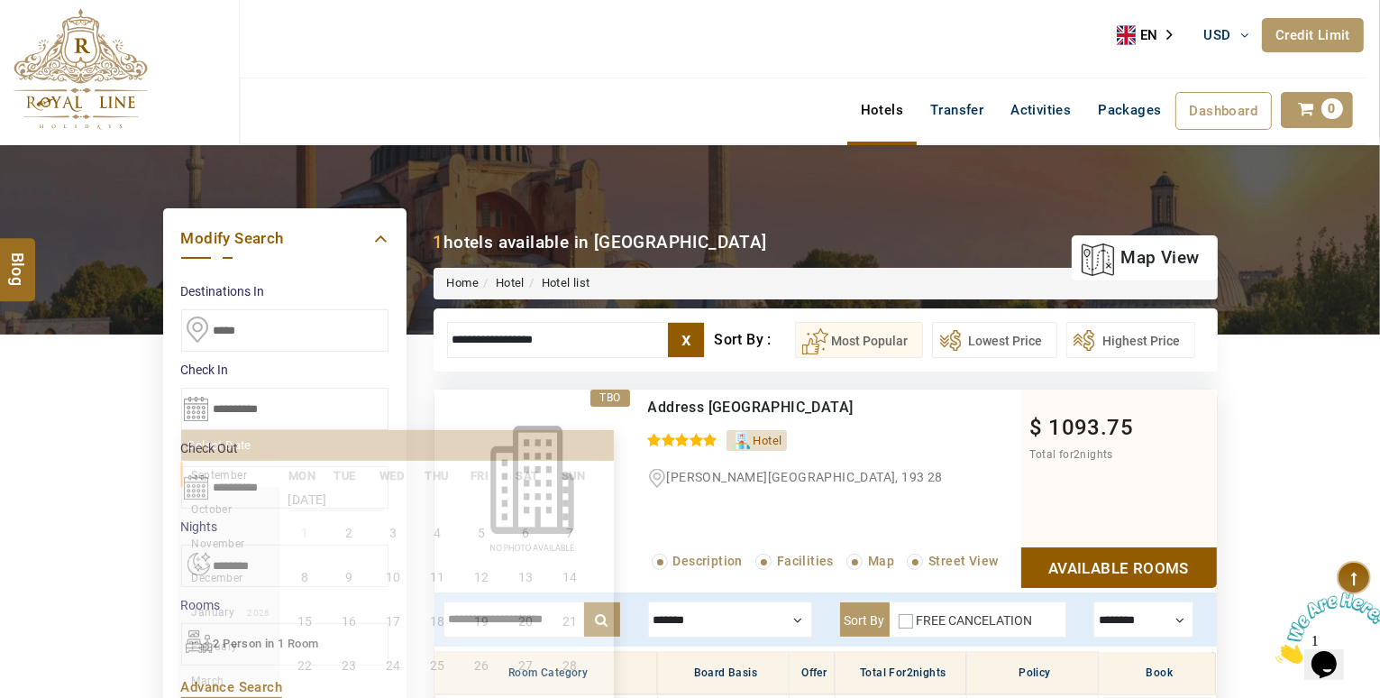
click at [259, 417] on input "**********" at bounding box center [284, 409] width 207 height 42
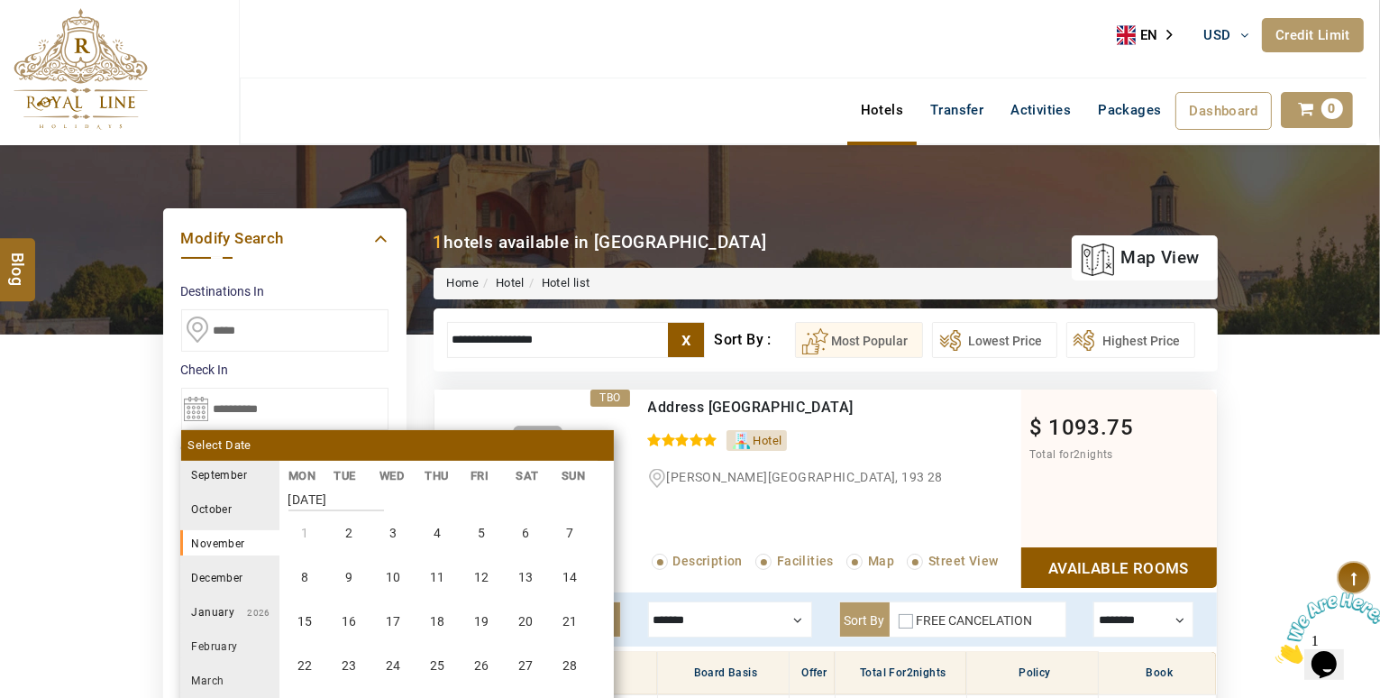
scroll to position [667, 0]
click at [202, 473] on li "September 2025" at bounding box center [229, 474] width 99 height 25
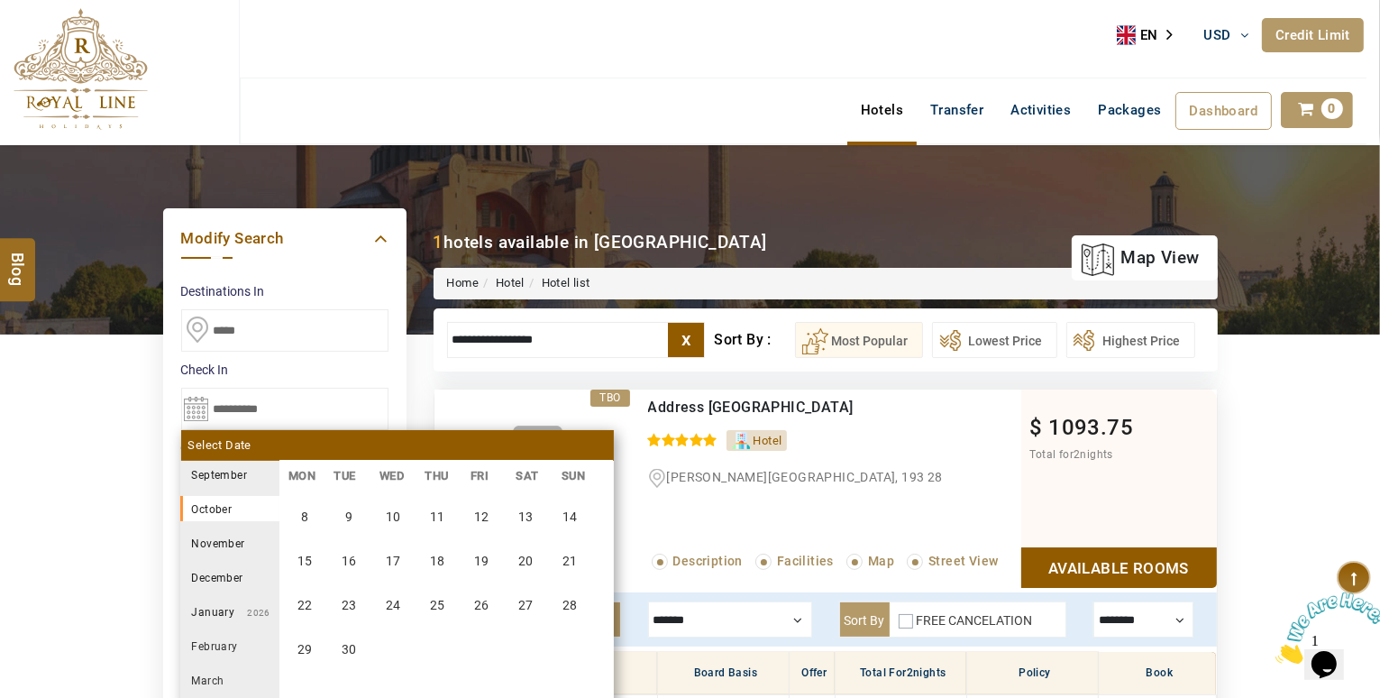
scroll to position [0, 0]
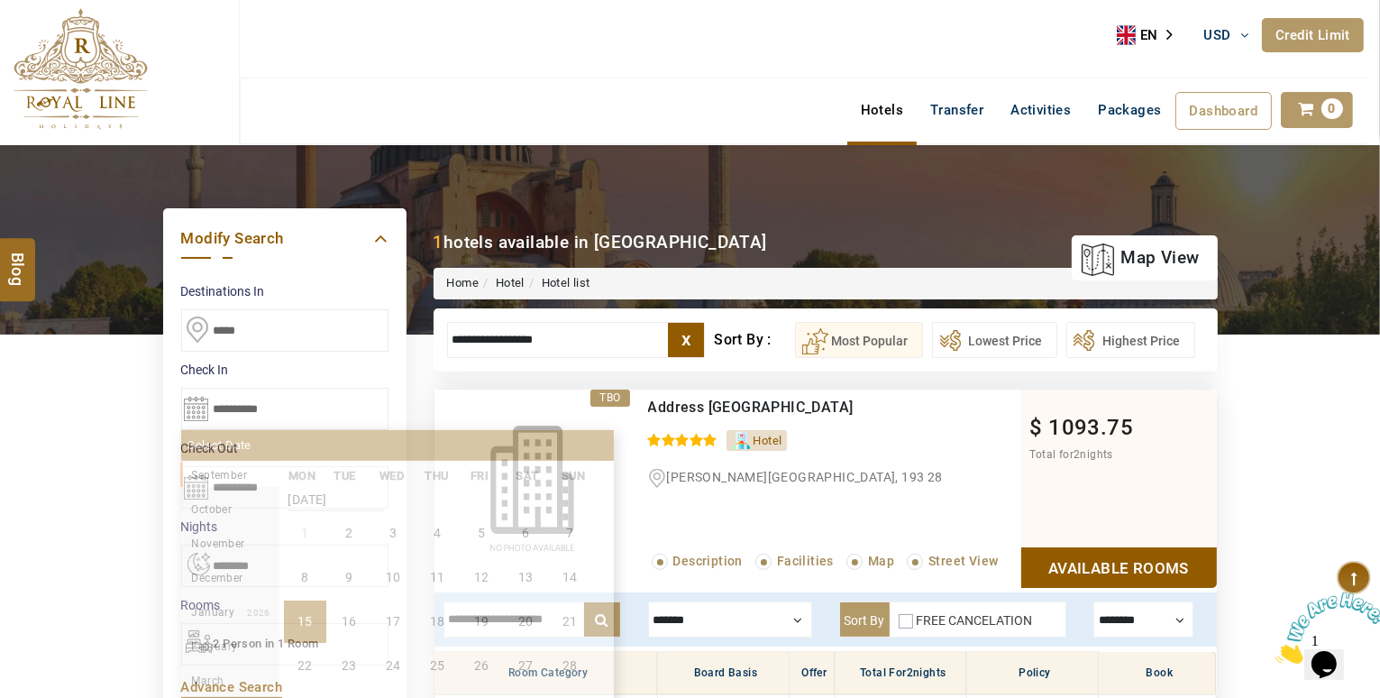
click at [294, 282] on ul "**********" at bounding box center [284, 267] width 207 height 32
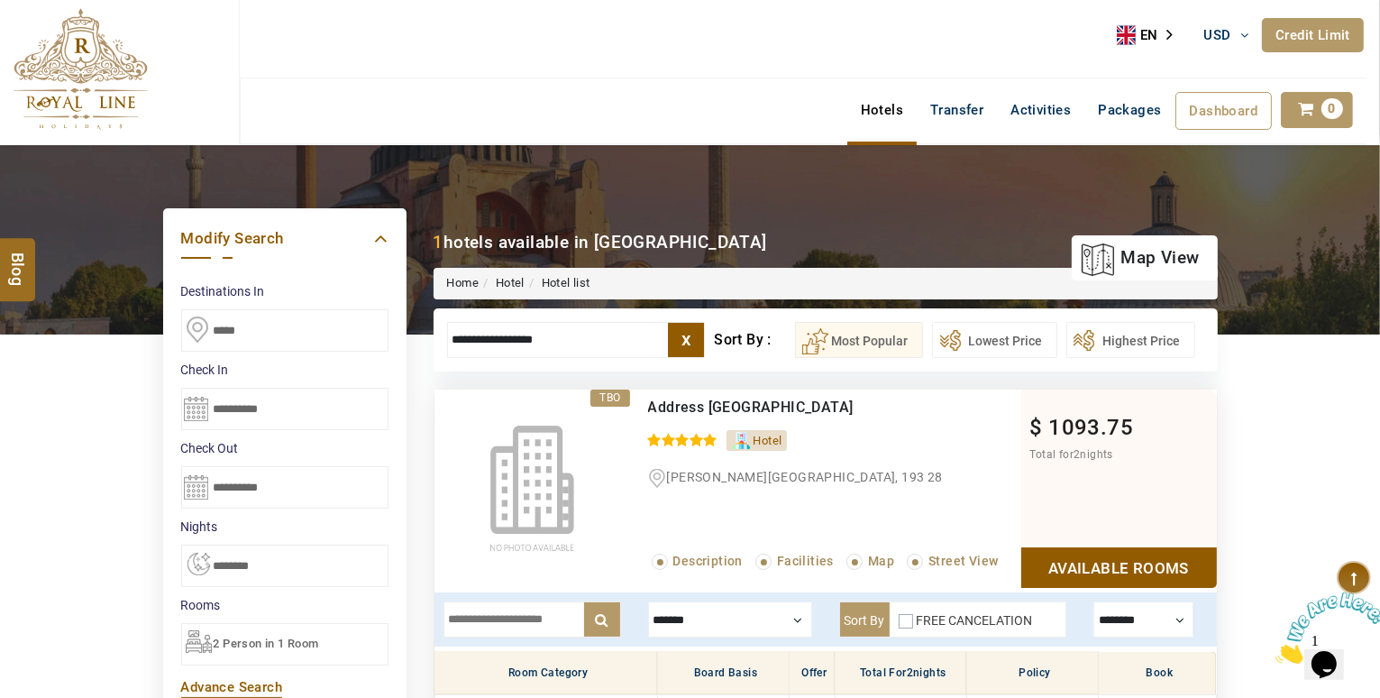
click at [281, 405] on input "**********" at bounding box center [284, 409] width 207 height 42
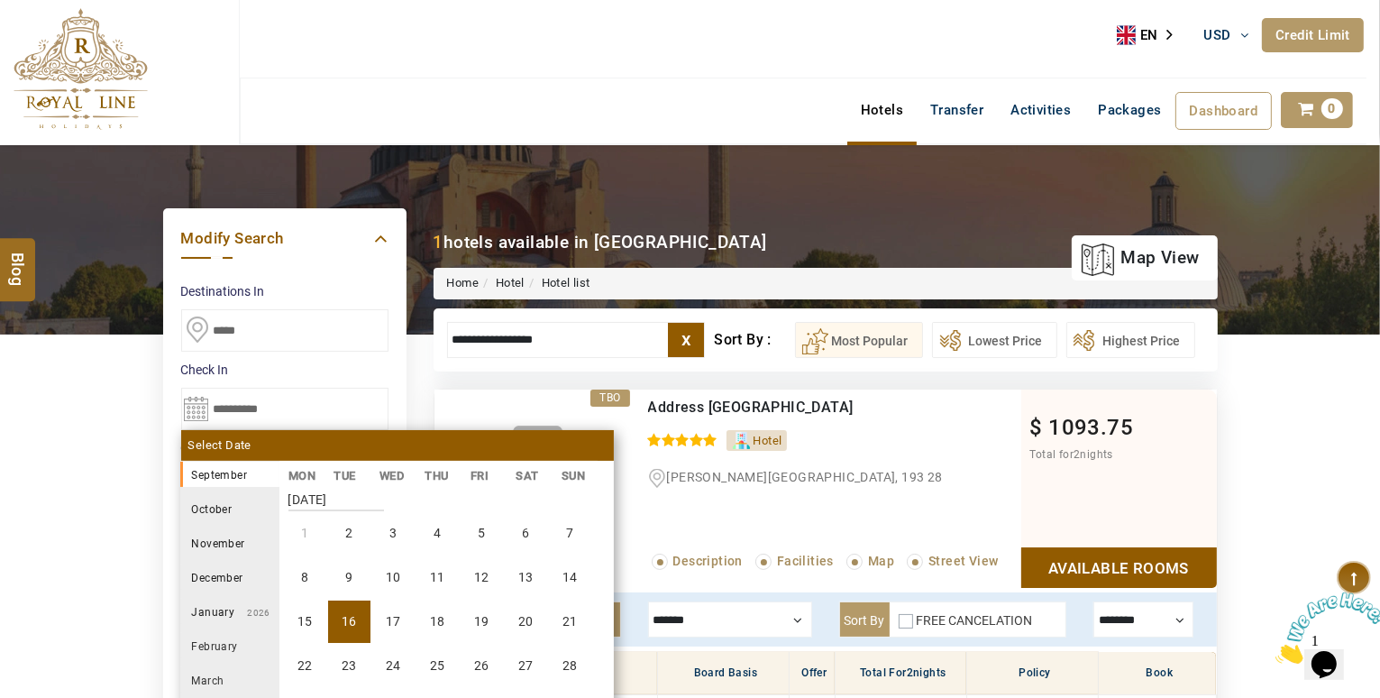
click at [330, 609] on li "16" at bounding box center [349, 621] width 42 height 42
type input "**********"
select select "*"
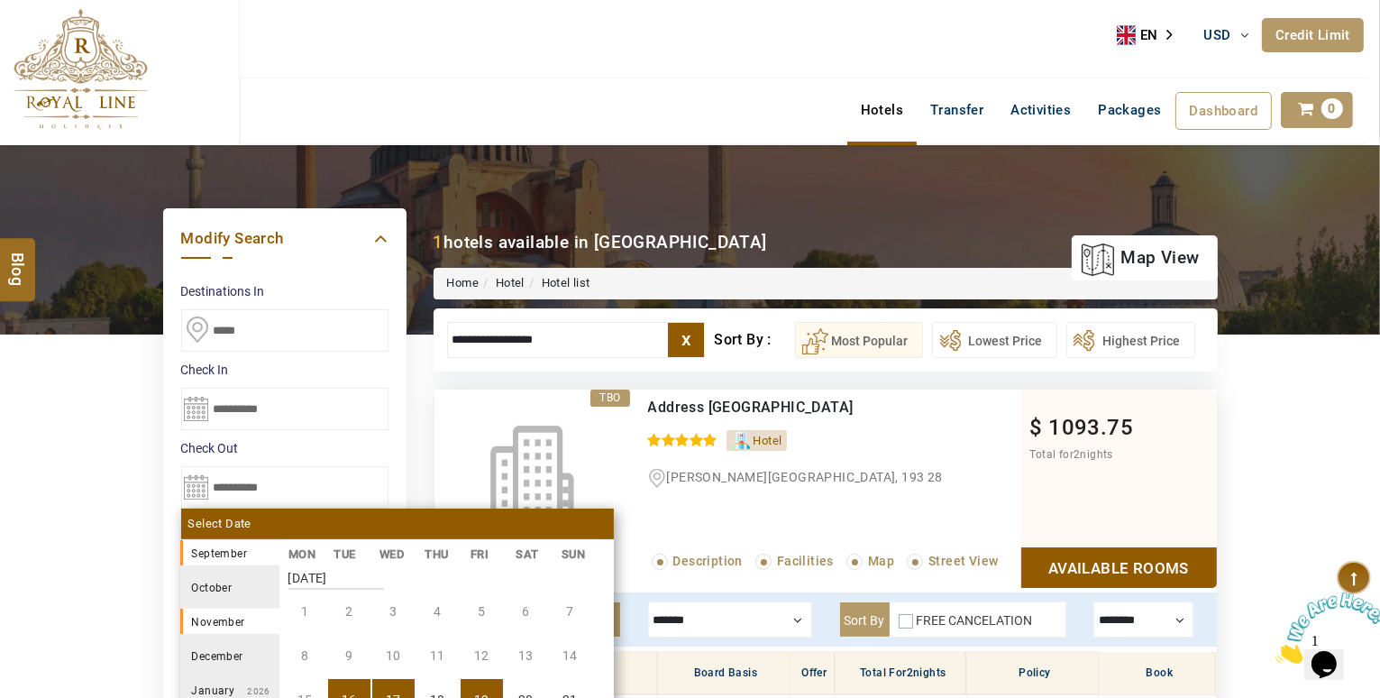
click at [465, 686] on li "19" at bounding box center [482, 700] width 42 height 42
type input "**********"
select select "*"
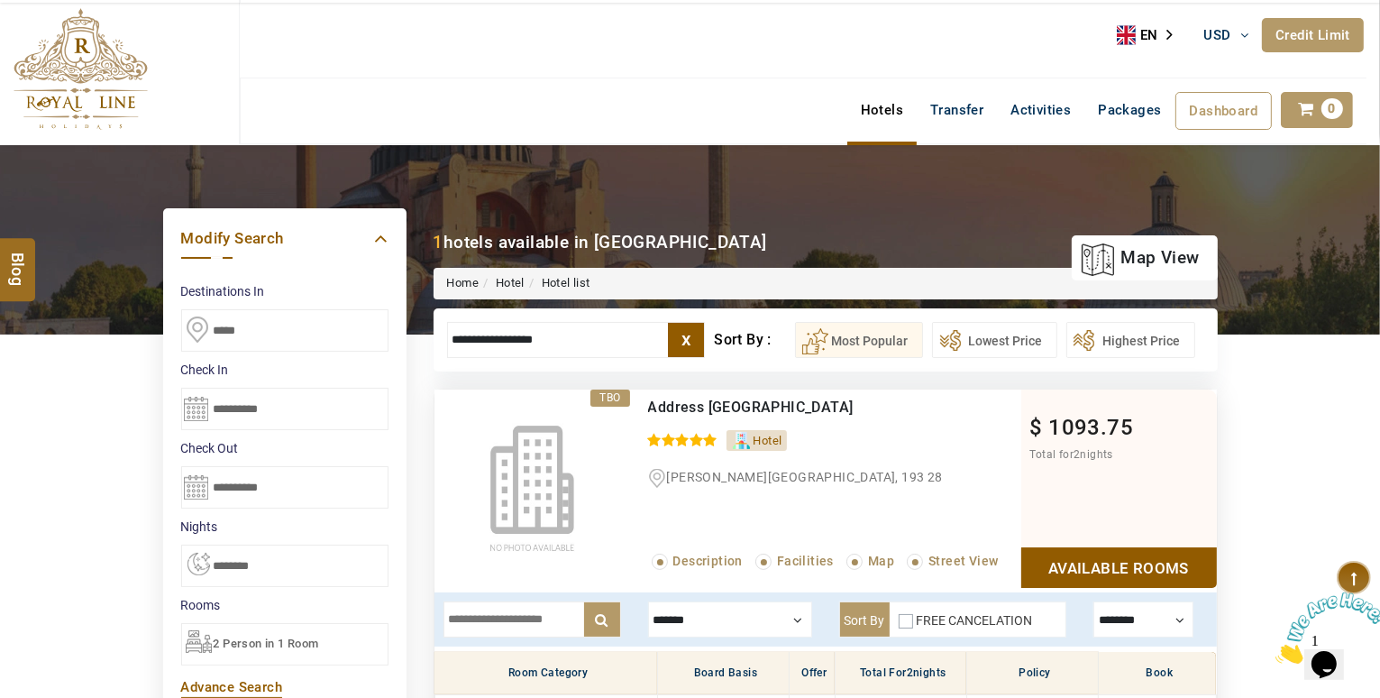
scroll to position [285, 0]
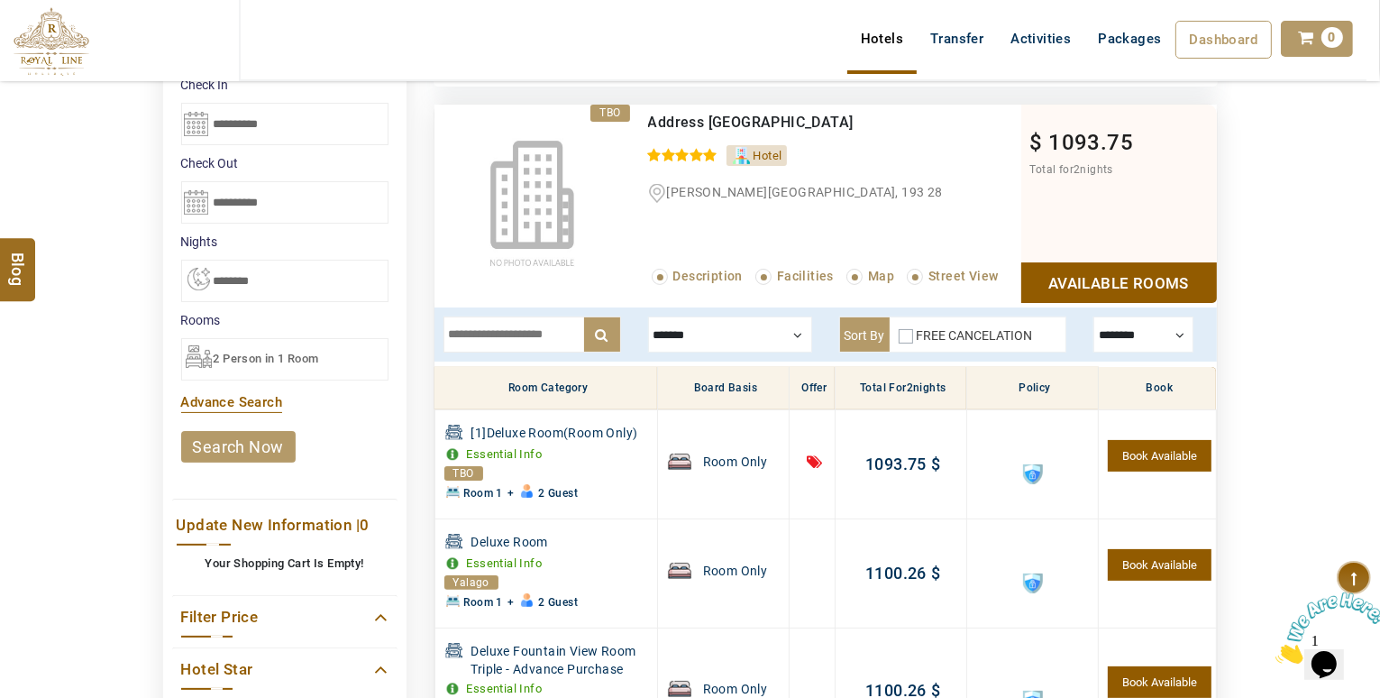
click at [271, 444] on link "search now" at bounding box center [238, 447] width 114 height 32
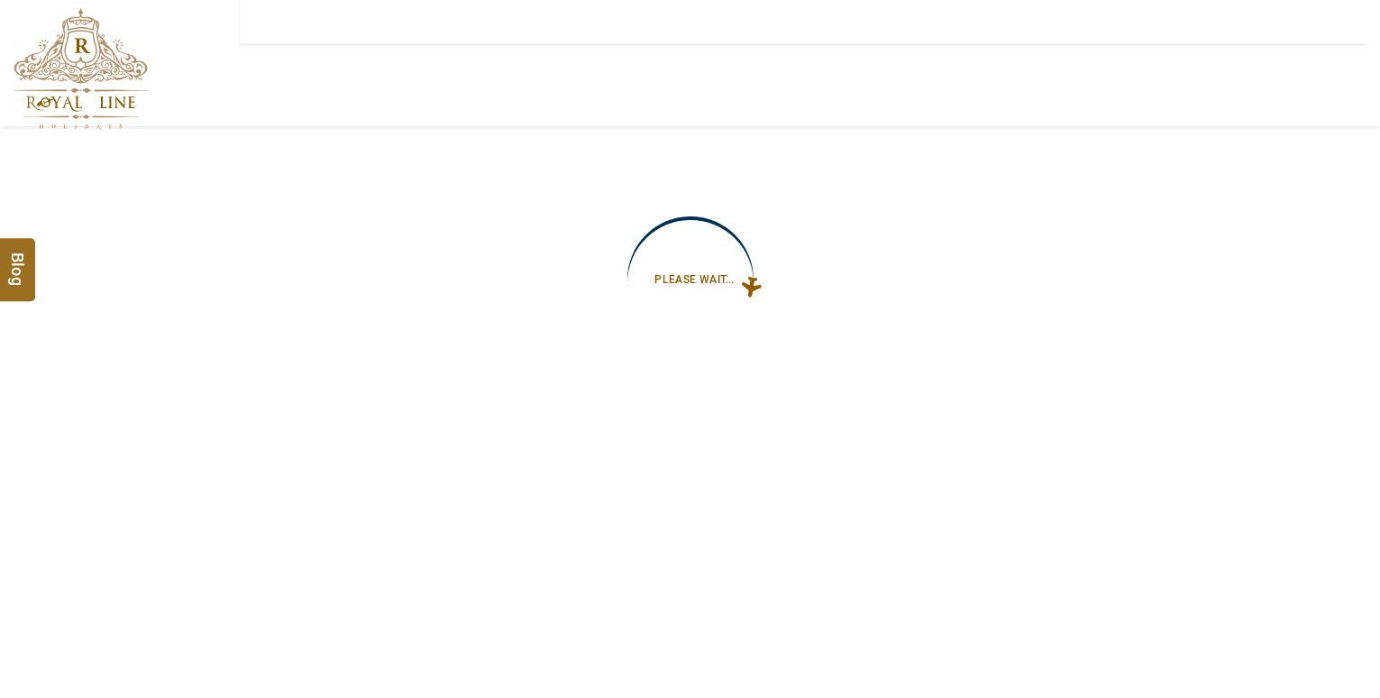
type input "**********"
select select "*"
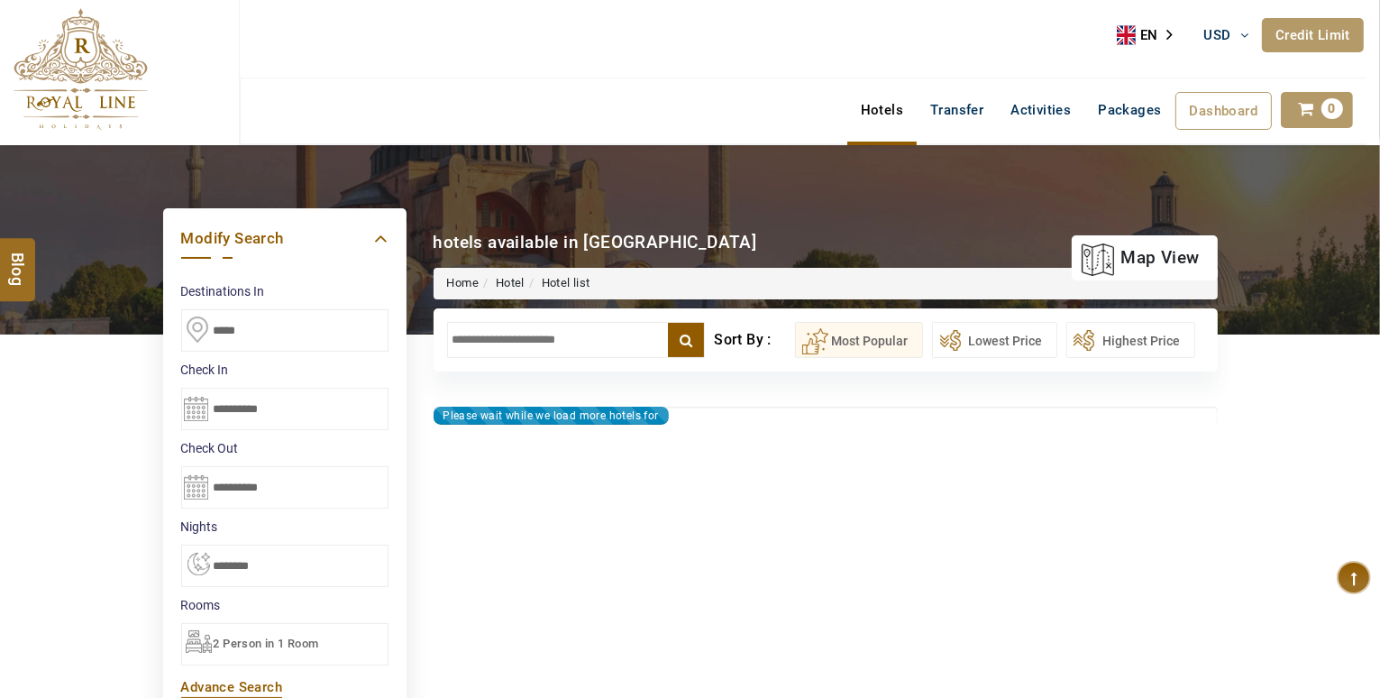
type input "**********"
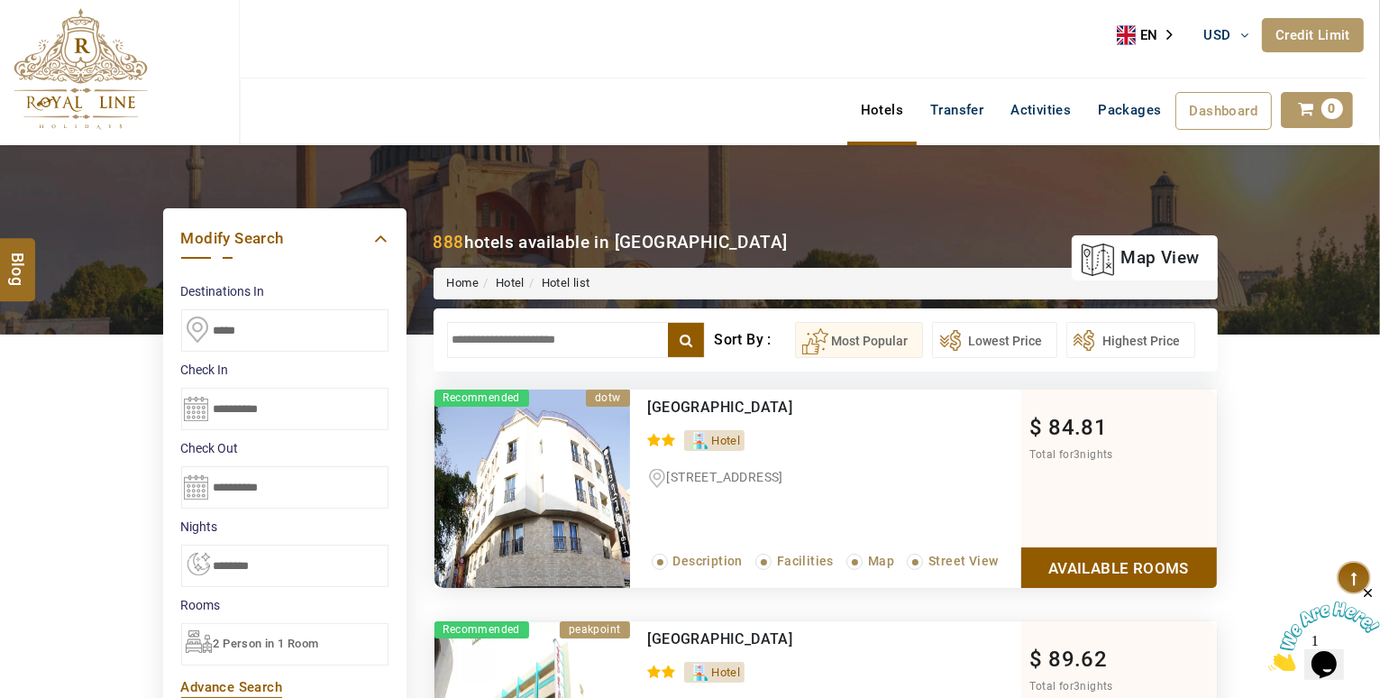
click at [557, 331] on input "text" at bounding box center [576, 340] width 259 height 36
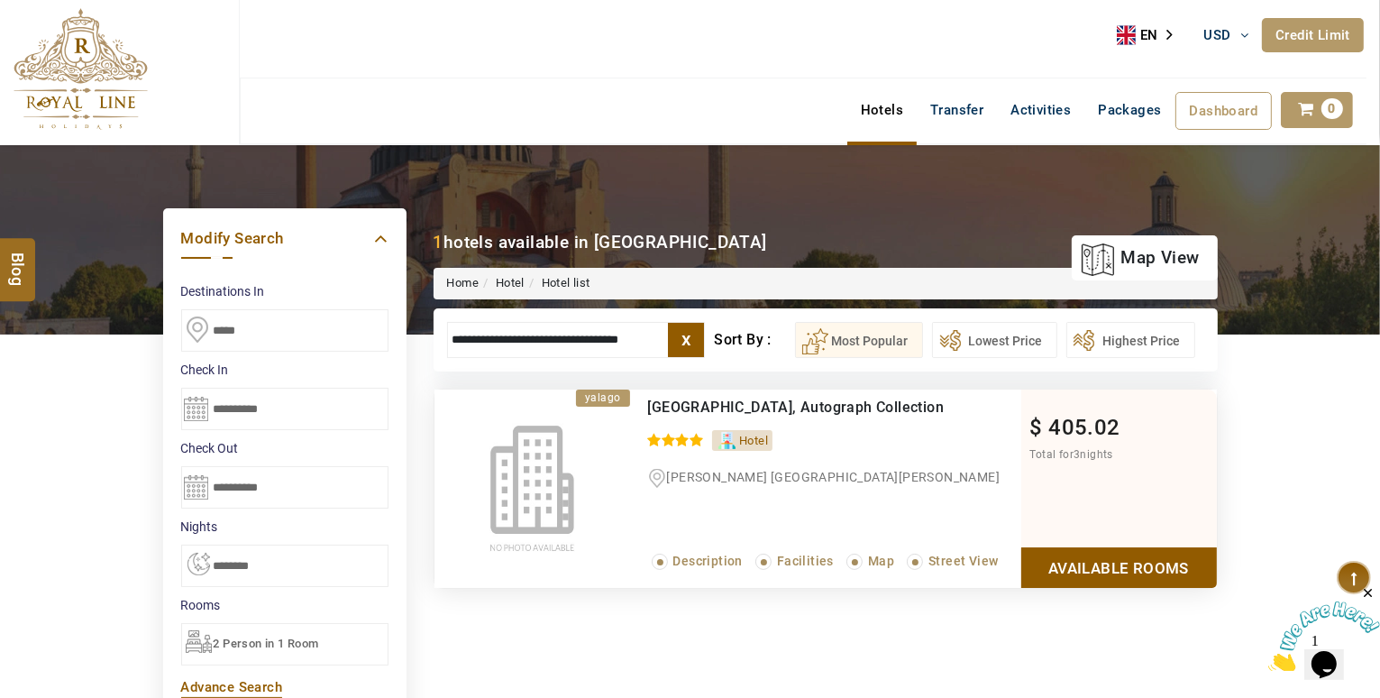
click at [1161, 563] on link "Available Rooms" at bounding box center [1119, 567] width 196 height 41
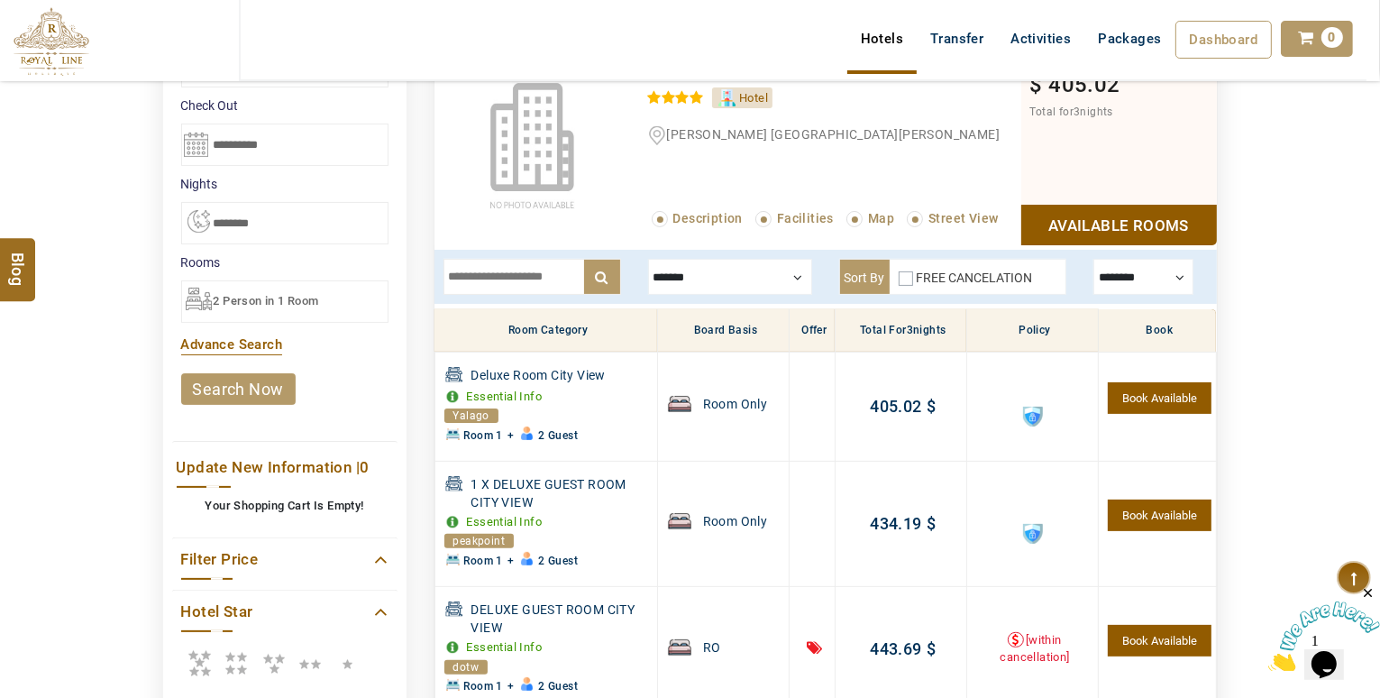
click at [712, 268] on div at bounding box center [730, 277] width 164 height 36
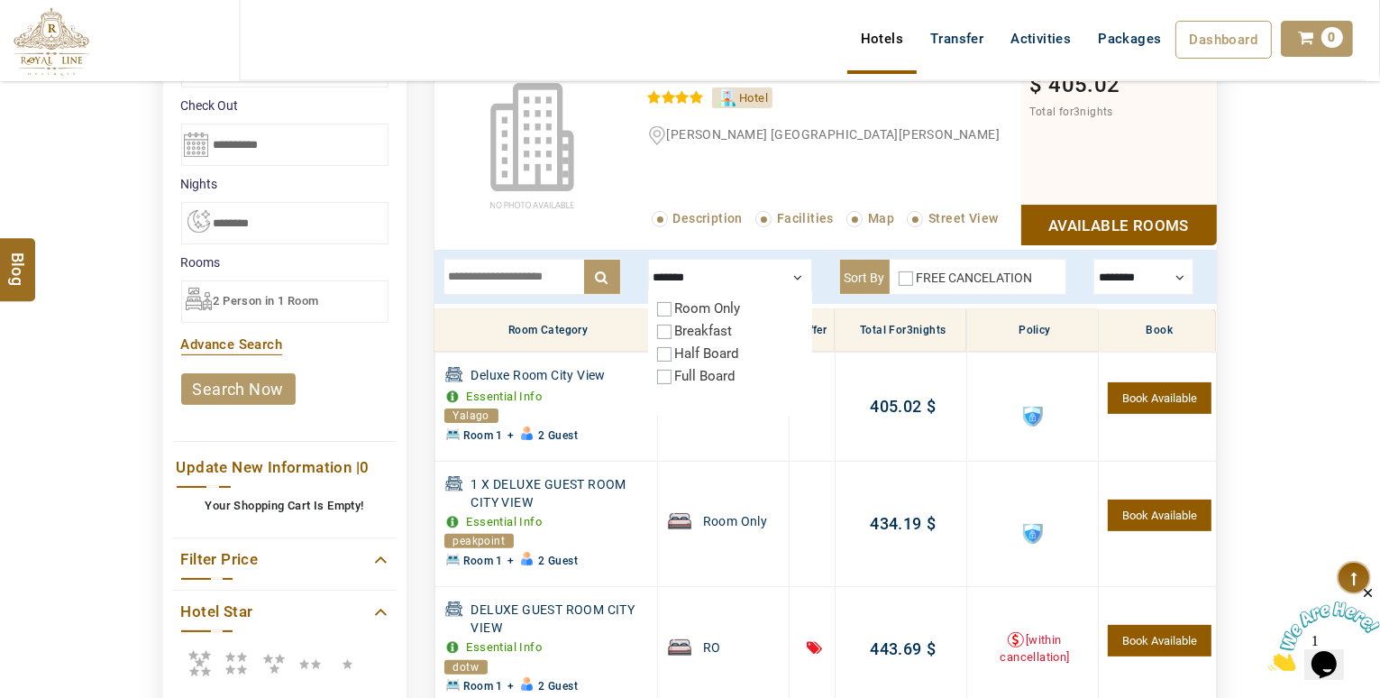
click at [689, 268] on div at bounding box center [730, 277] width 164 height 36
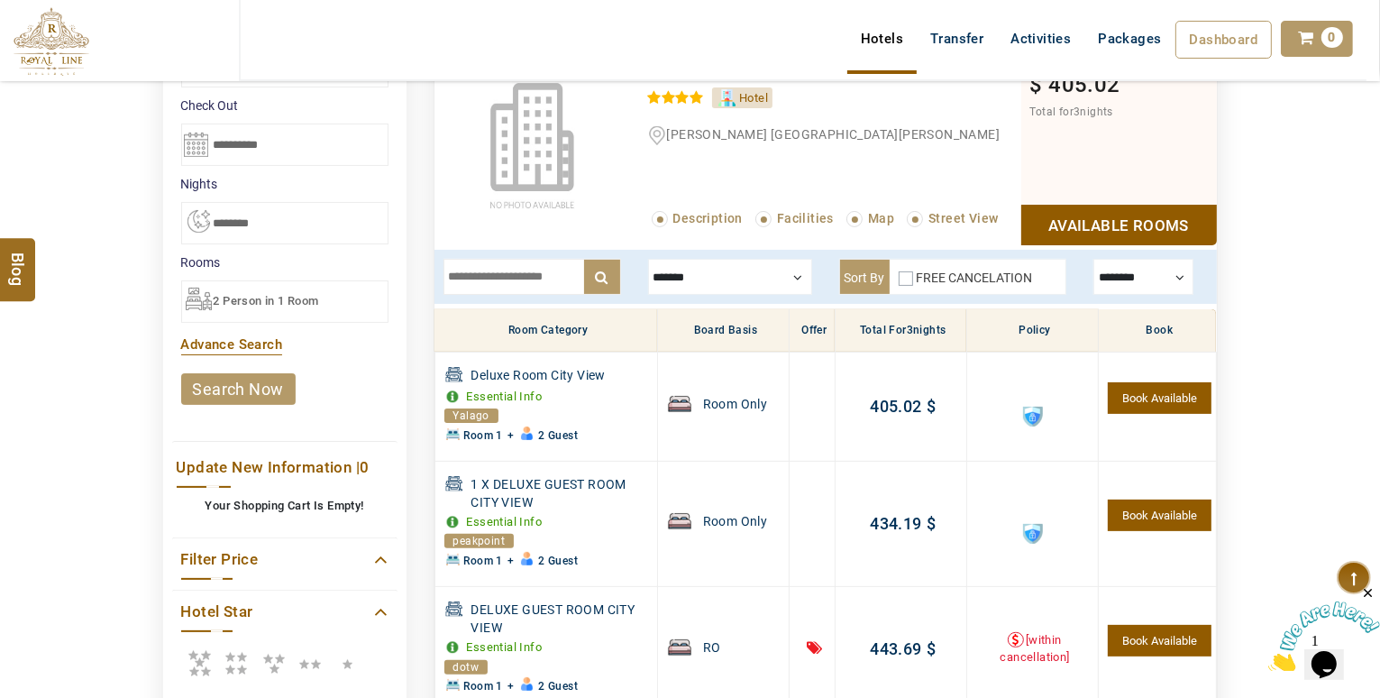
scroll to position [0, 0]
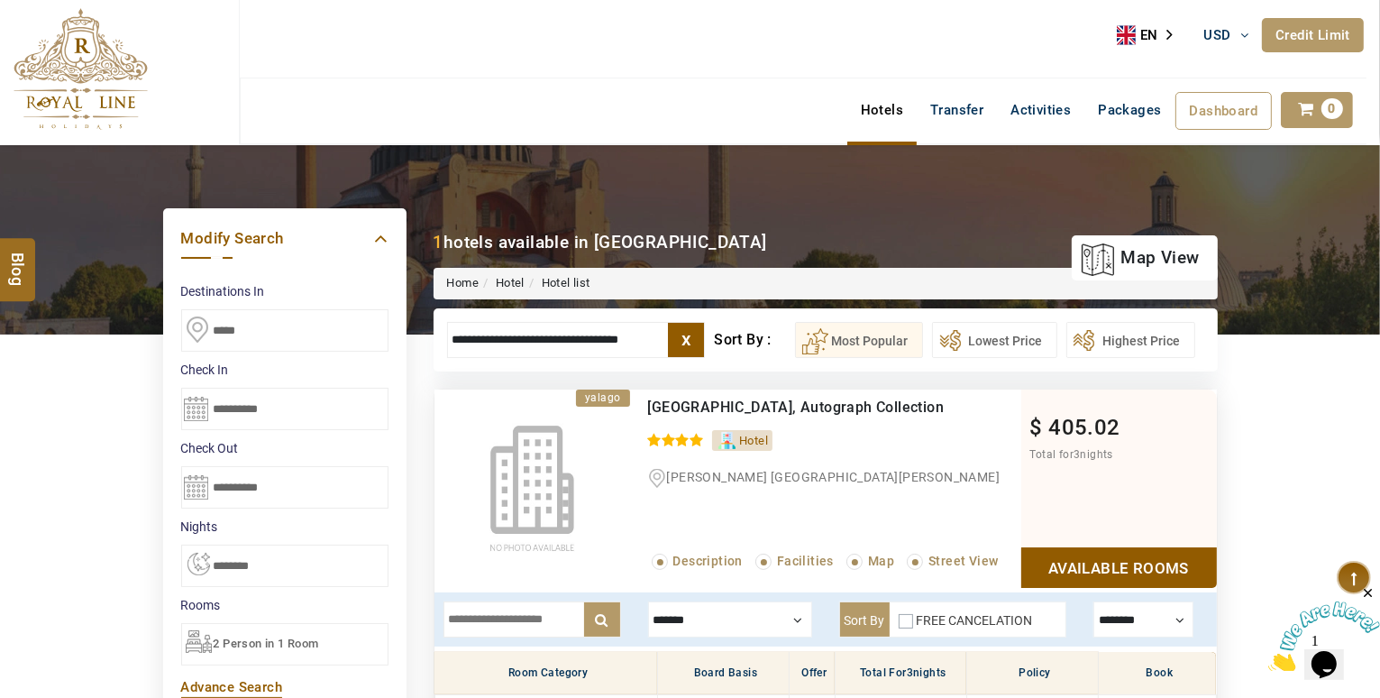
click at [566, 348] on input "**********" at bounding box center [576, 340] width 259 height 36
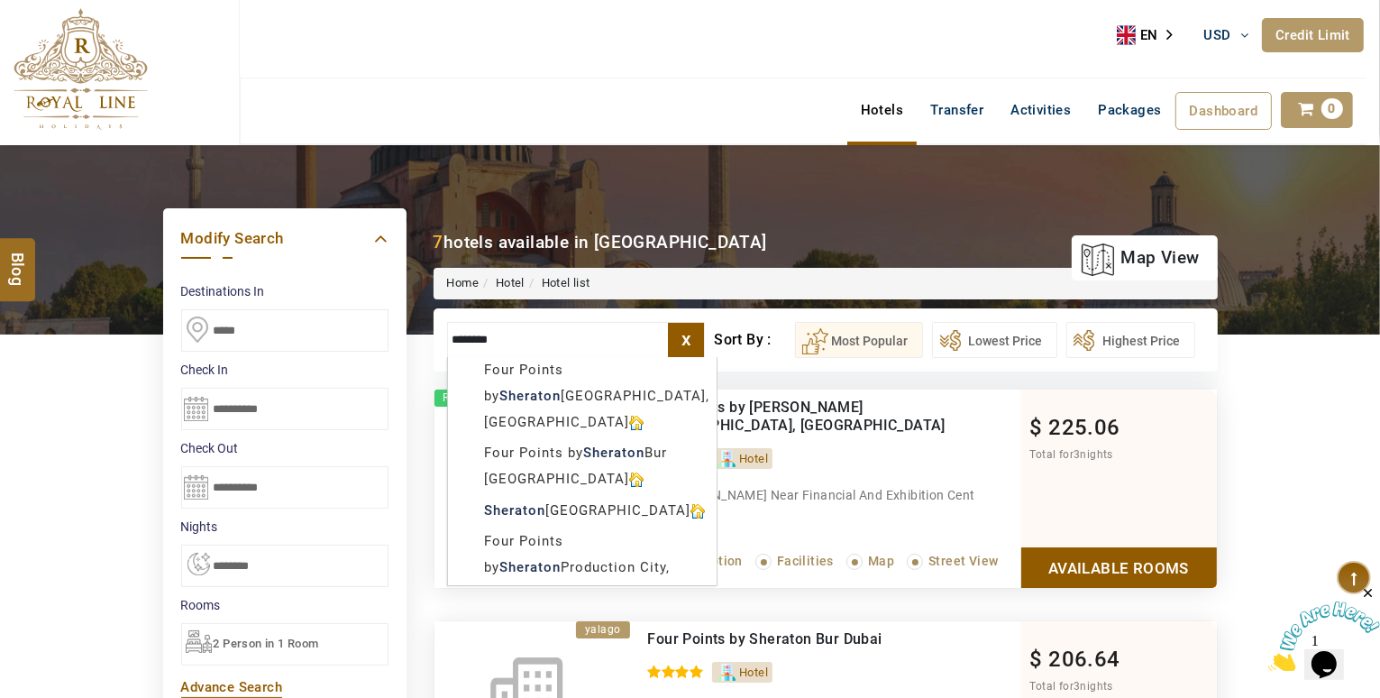
scroll to position [142, 0]
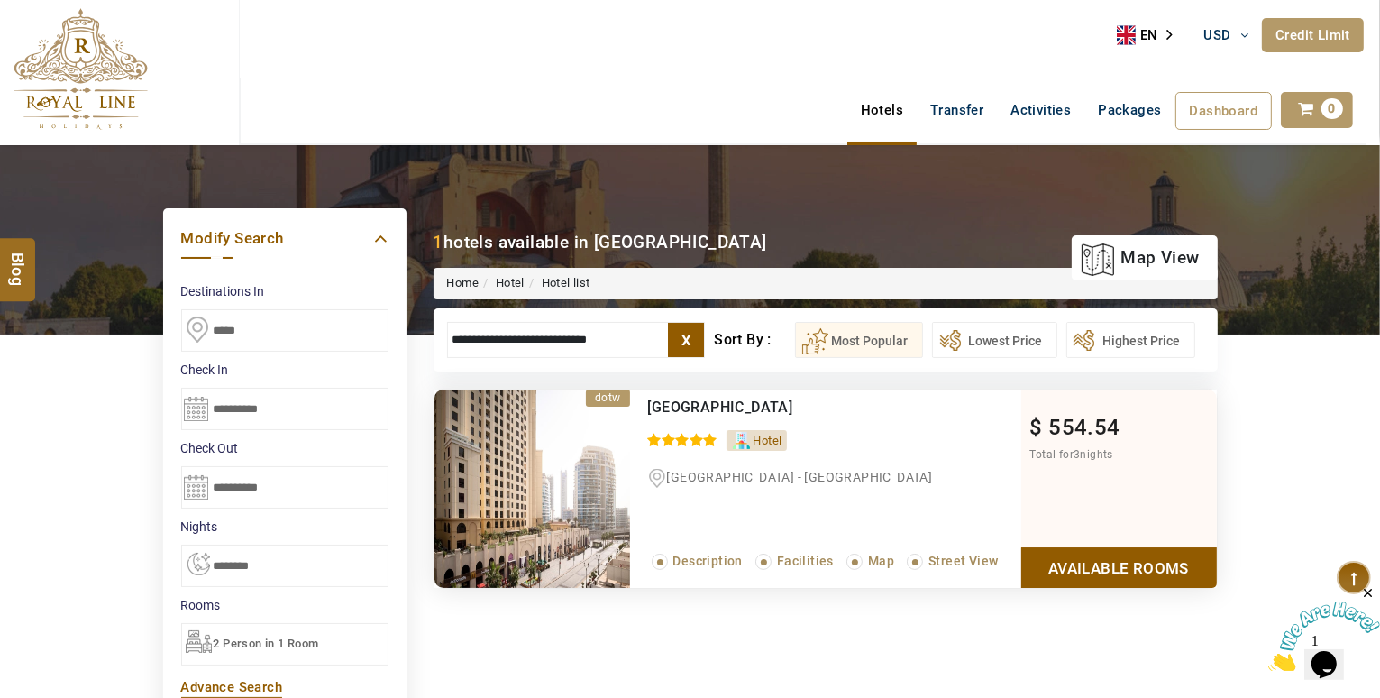
type input "**********"
click at [1161, 551] on link "Available Rooms" at bounding box center [1119, 567] width 196 height 41
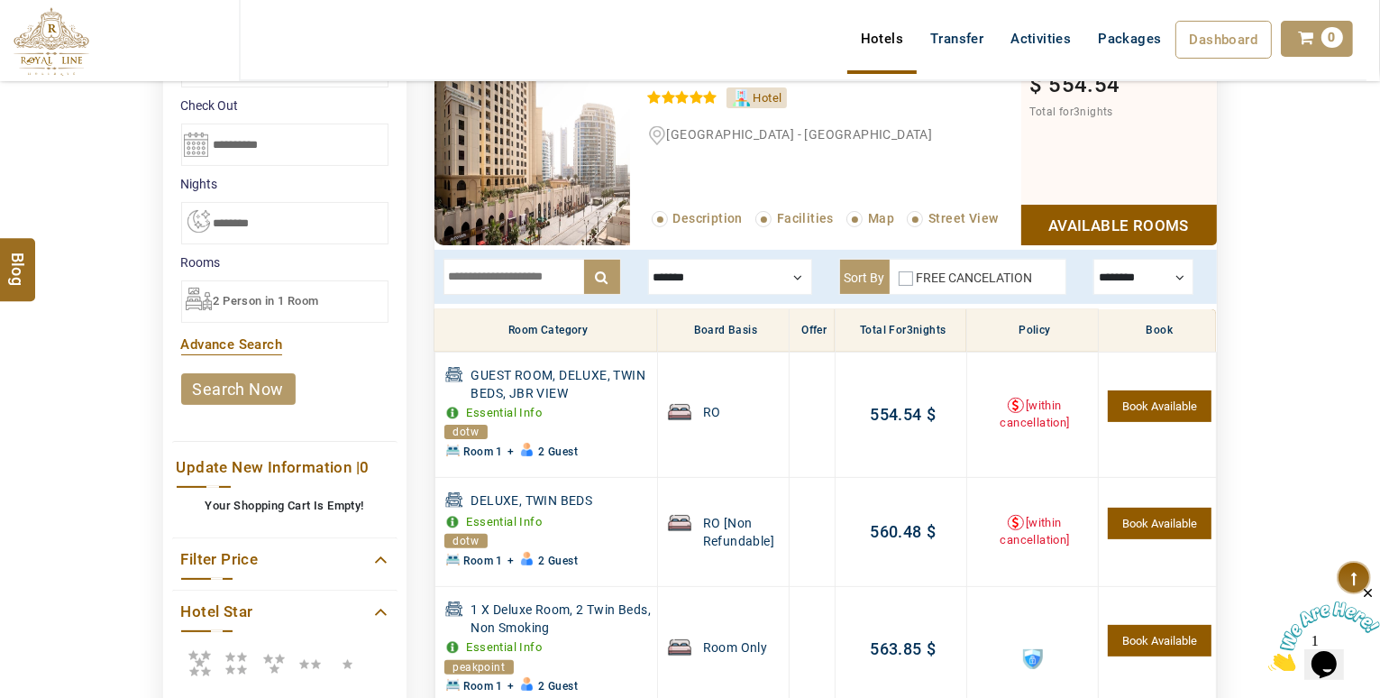
click at [1126, 283] on div at bounding box center [1144, 277] width 100 height 36
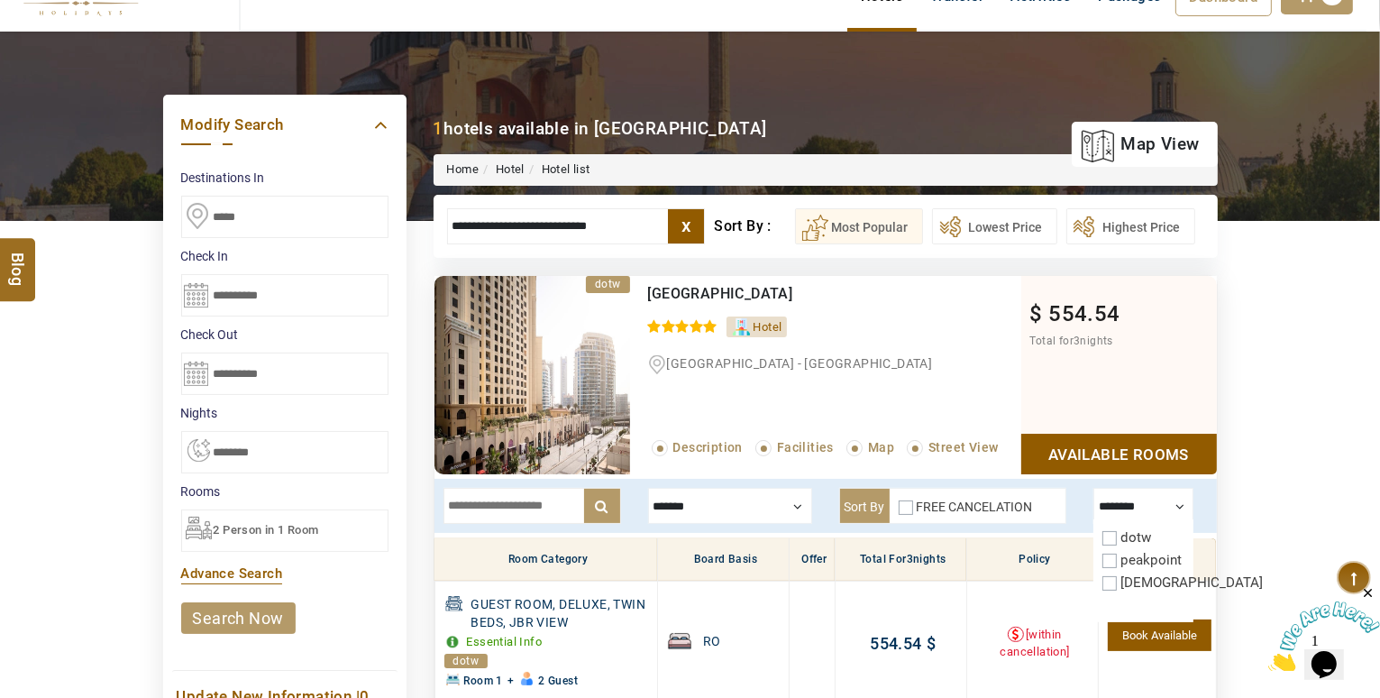
scroll to position [105, 0]
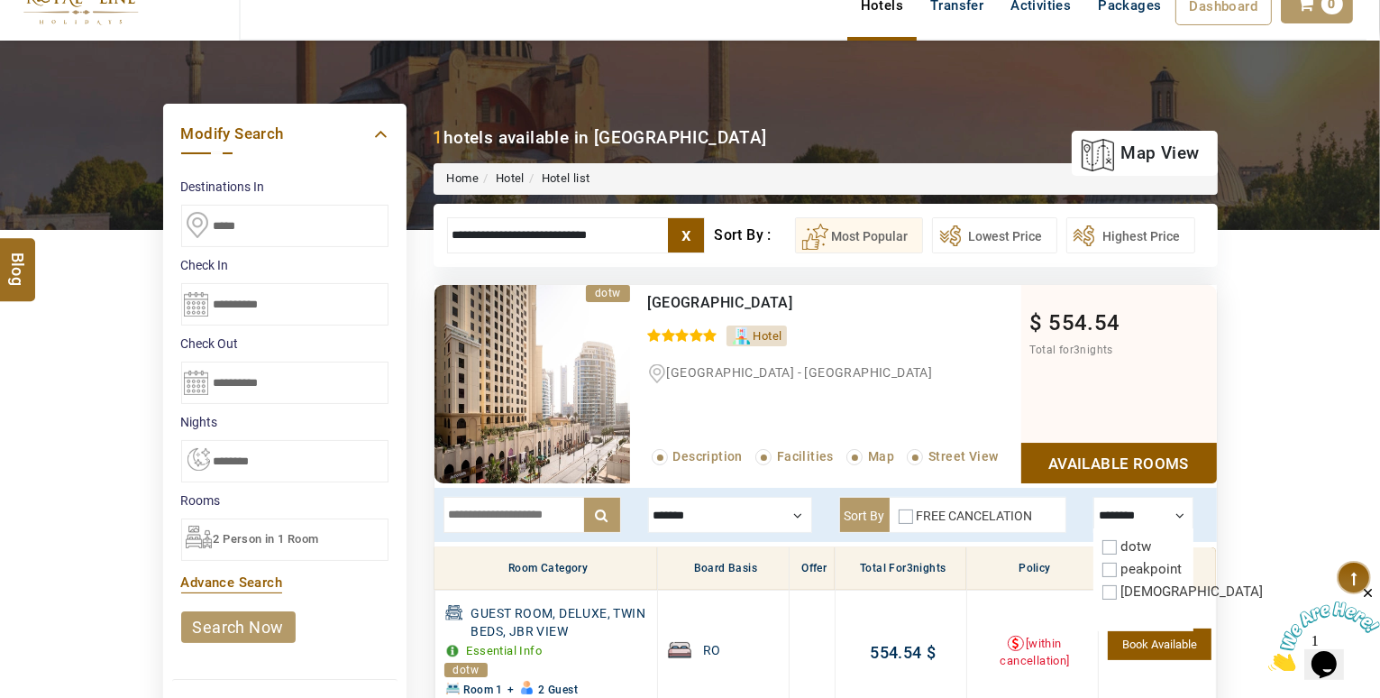
click at [696, 233] on label "x" at bounding box center [686, 235] width 36 height 34
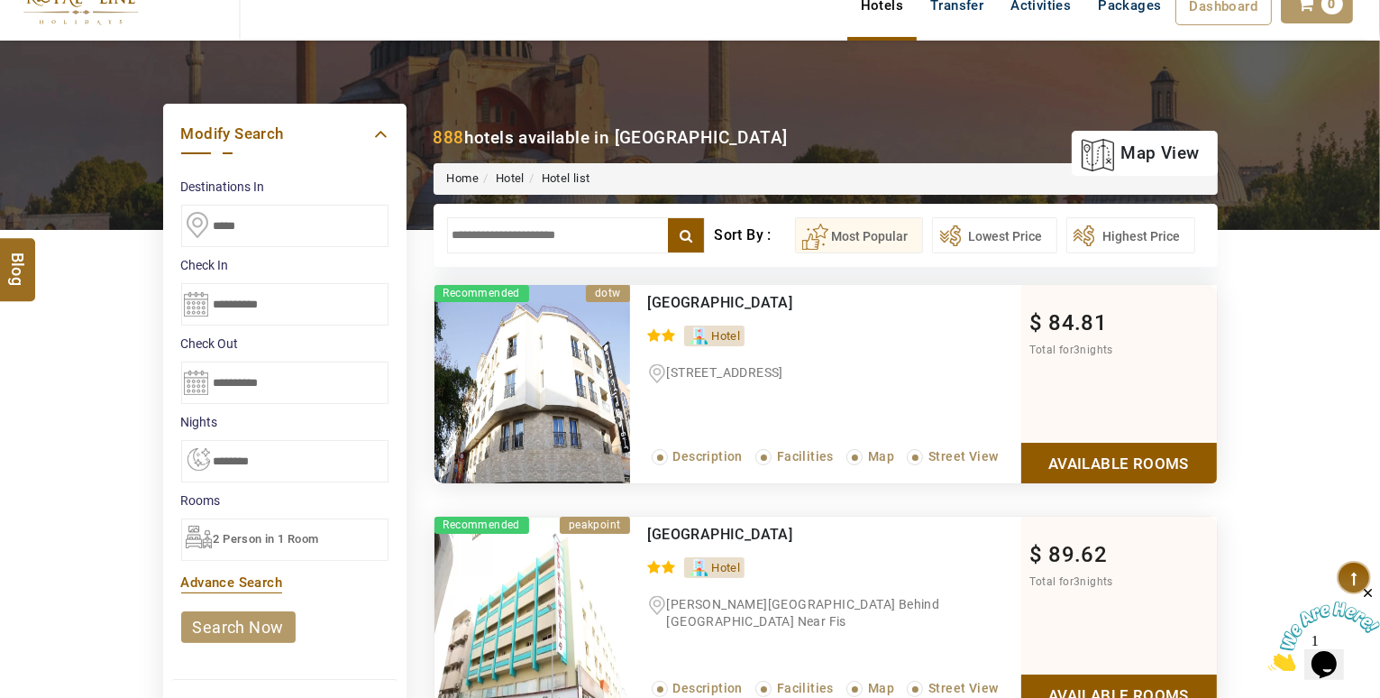
click at [609, 237] on input "text" at bounding box center [576, 235] width 259 height 36
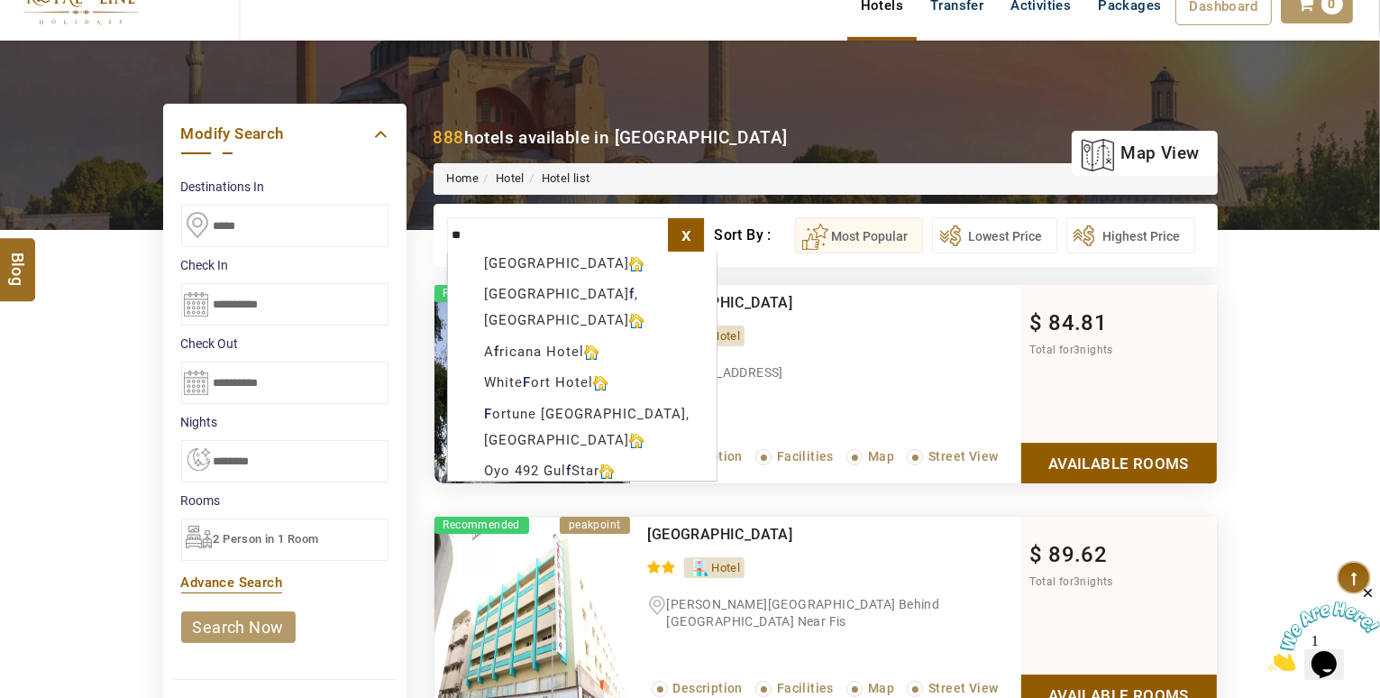
scroll to position [0, 0]
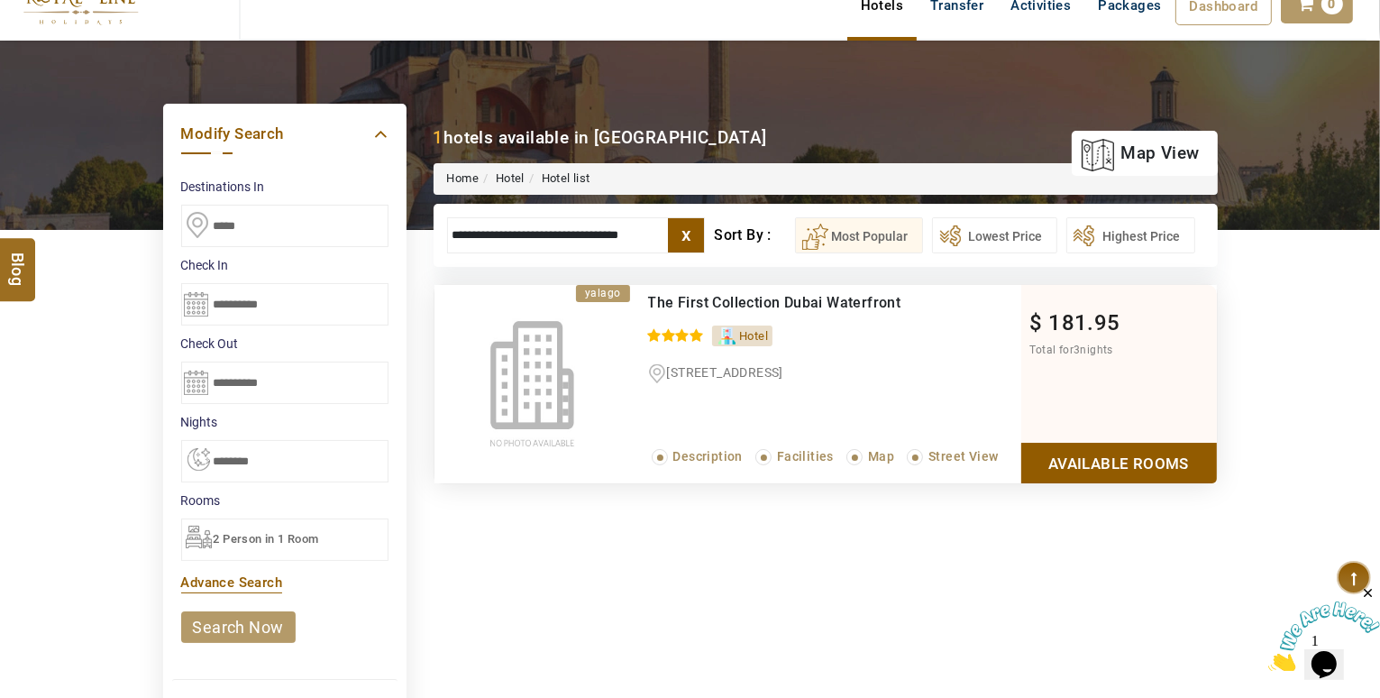
click at [1169, 460] on link "Available Rooms" at bounding box center [1119, 463] width 196 height 41
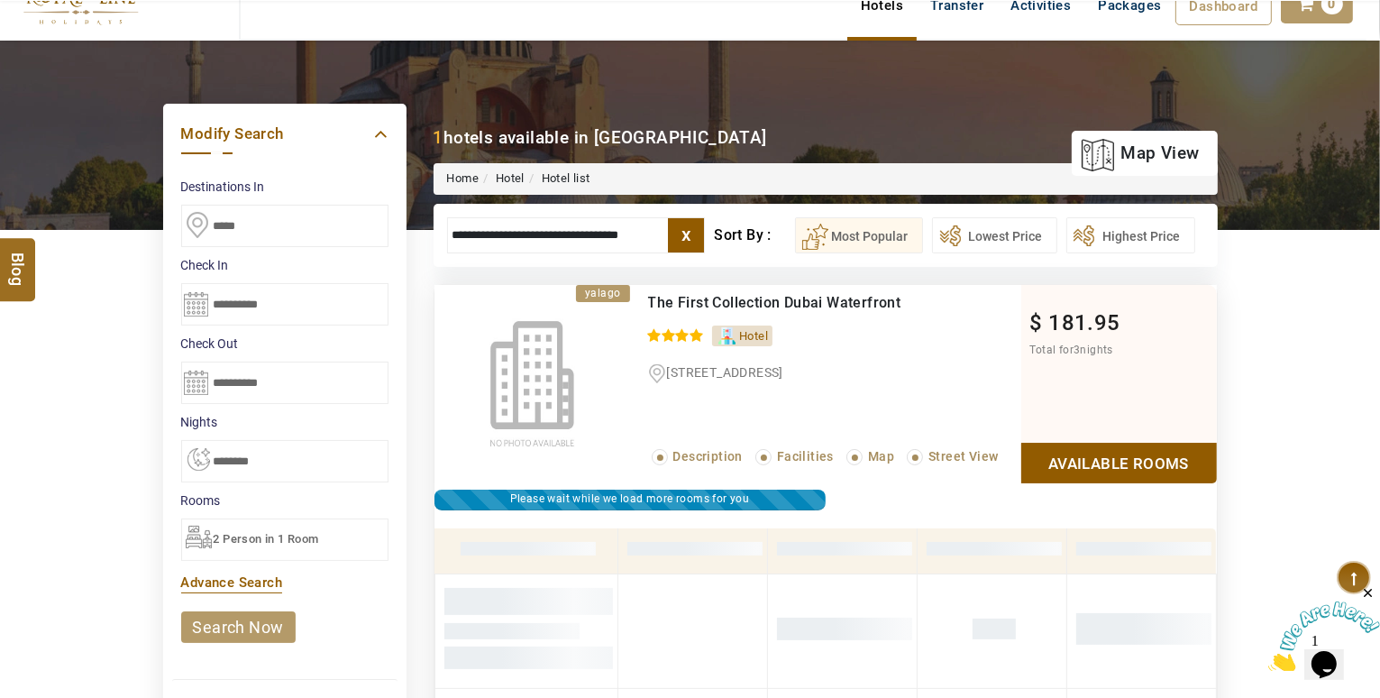
scroll to position [343, 0]
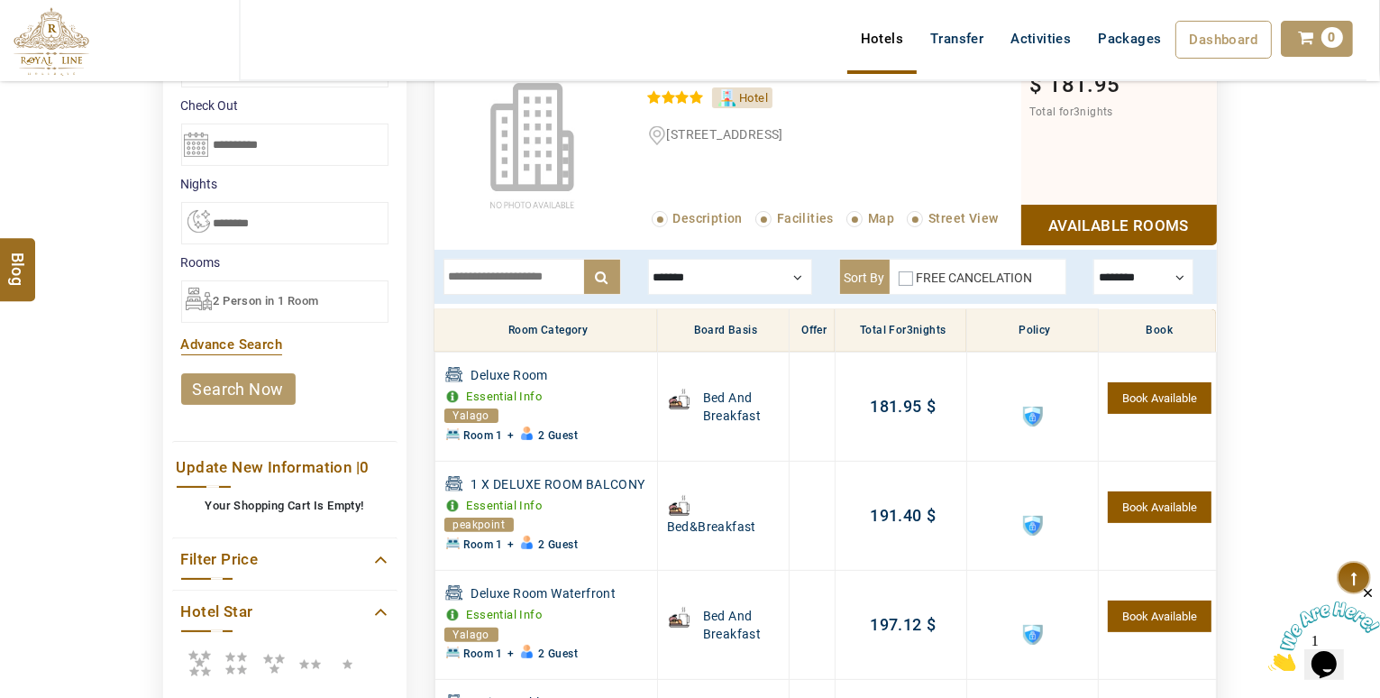
click at [729, 289] on div at bounding box center [730, 277] width 164 height 36
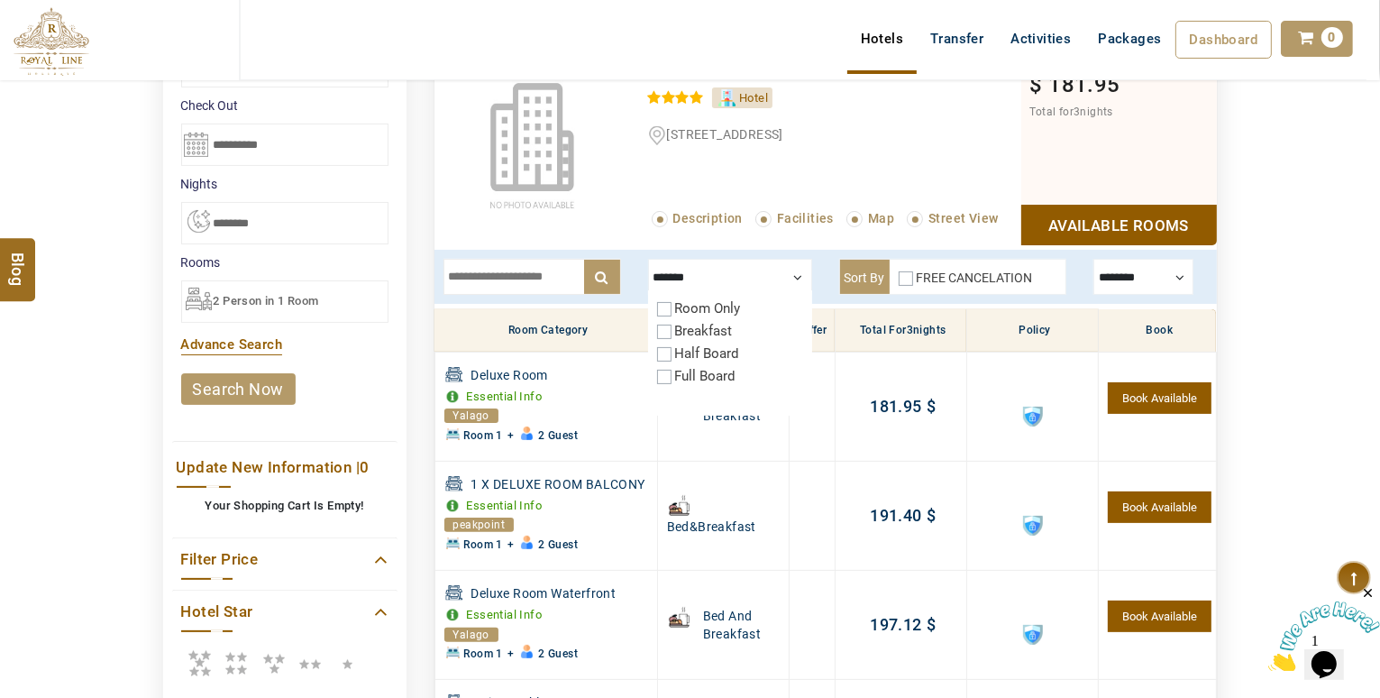
scroll to position [0, 0]
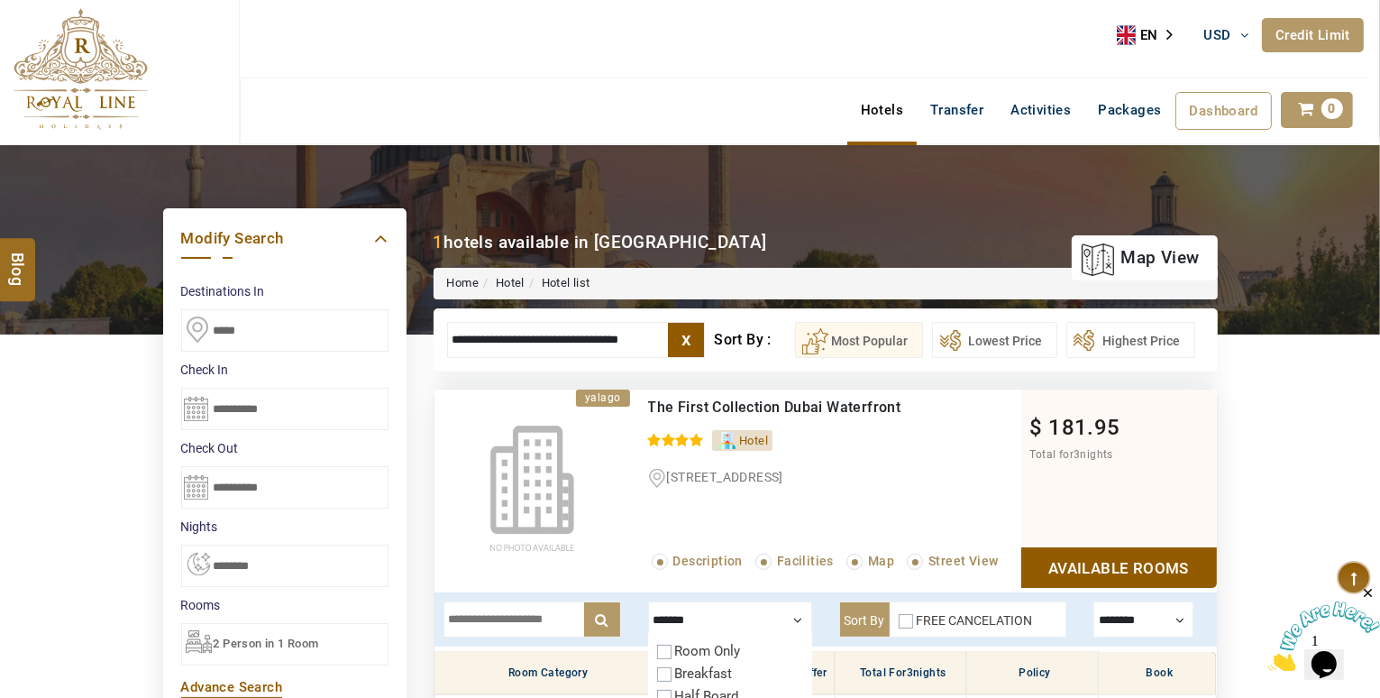
drag, startPoint x: 553, startPoint y: 334, endPoint x: 1072, endPoint y: 396, distance: 522.9
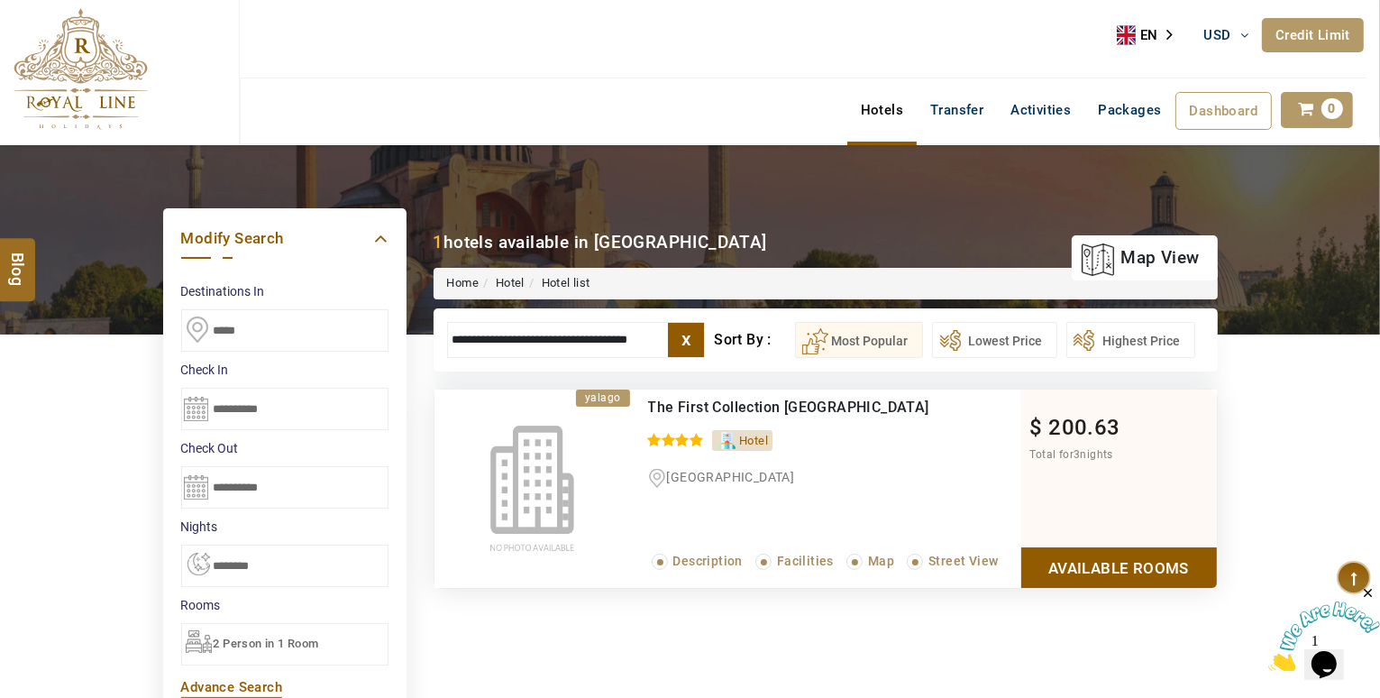
click at [1177, 562] on link "Available Rooms" at bounding box center [1119, 567] width 196 height 41
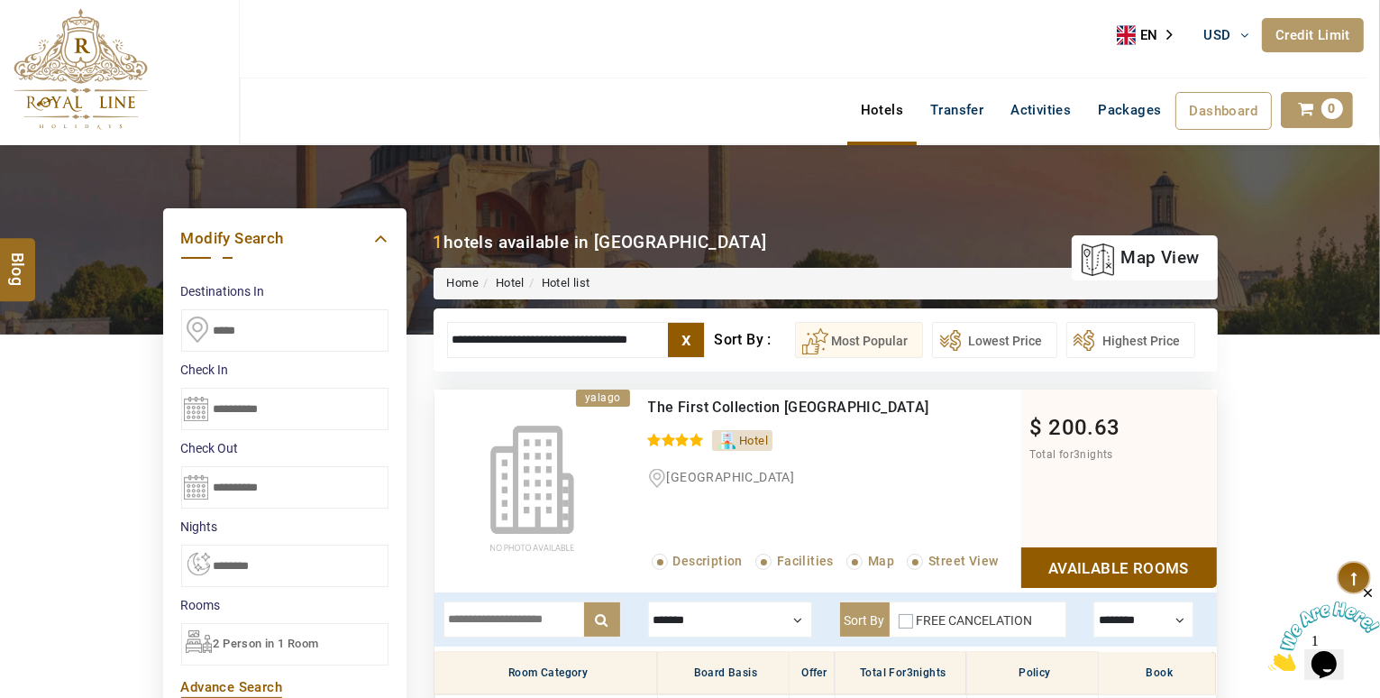
drag, startPoint x: 554, startPoint y: 333, endPoint x: 1202, endPoint y: 359, distance: 648.7
click at [1202, 359] on div "**********" at bounding box center [826, 339] width 784 height 63
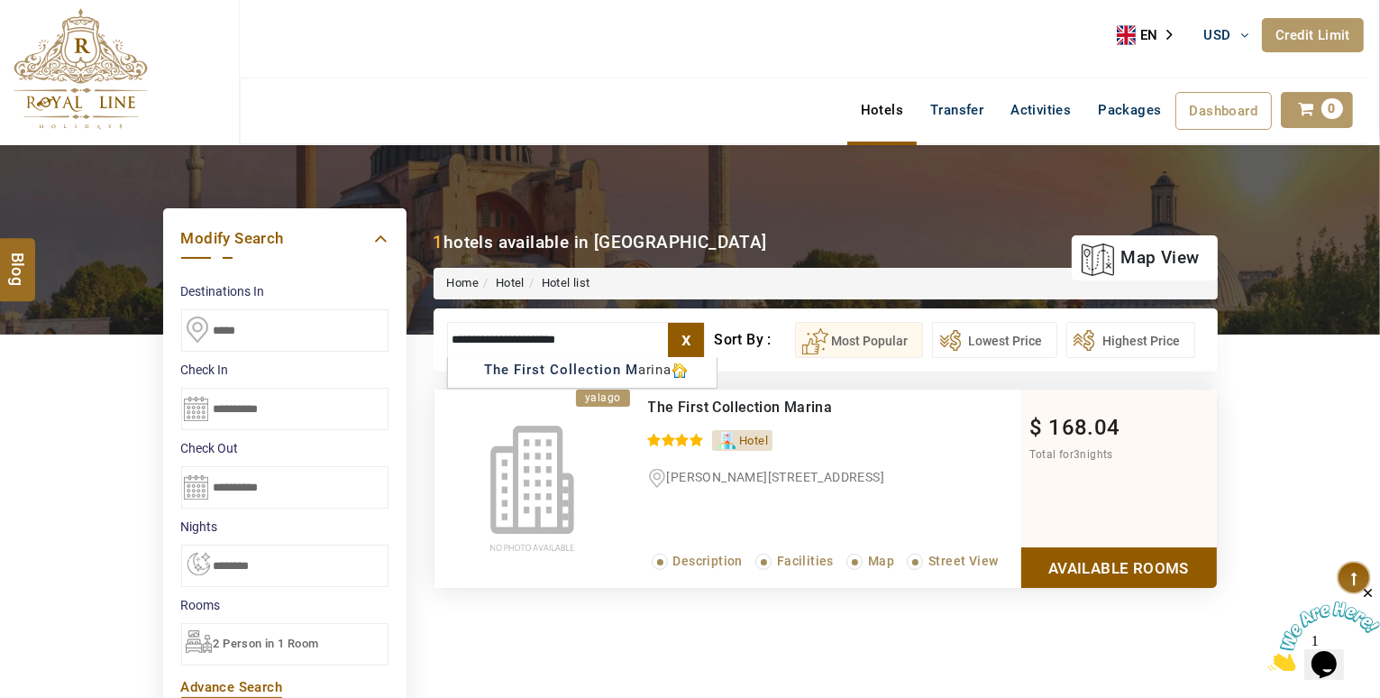
type input "**********"
click at [500, 337] on input "**********" at bounding box center [576, 340] width 259 height 36
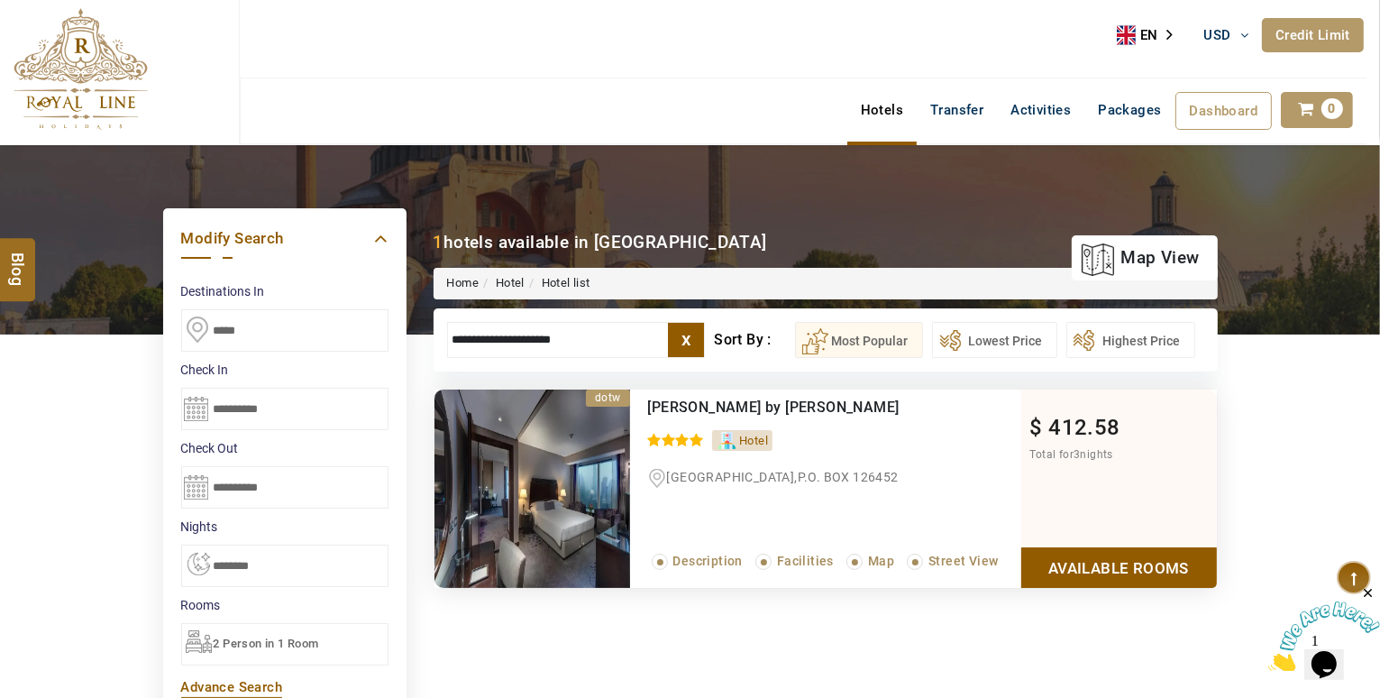
type input "**********"
click at [1145, 576] on link "Available Rooms" at bounding box center [1119, 567] width 196 height 41
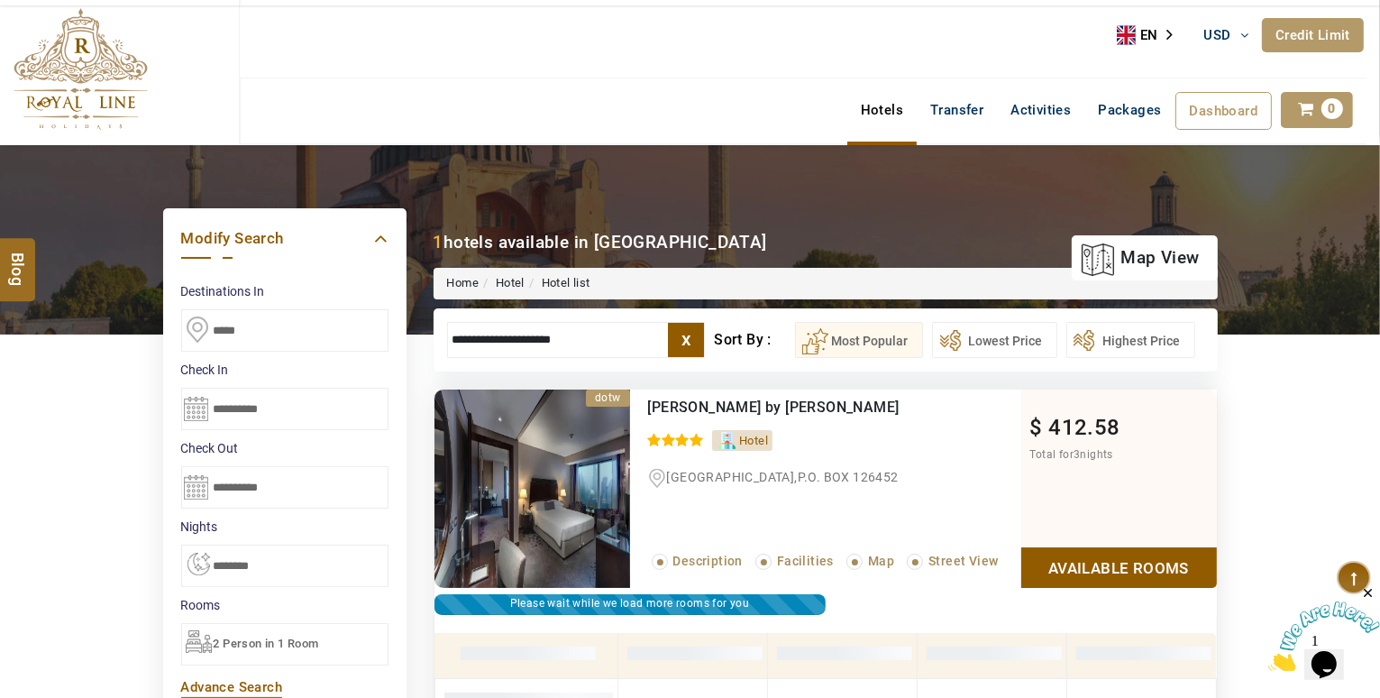
scroll to position [343, 0]
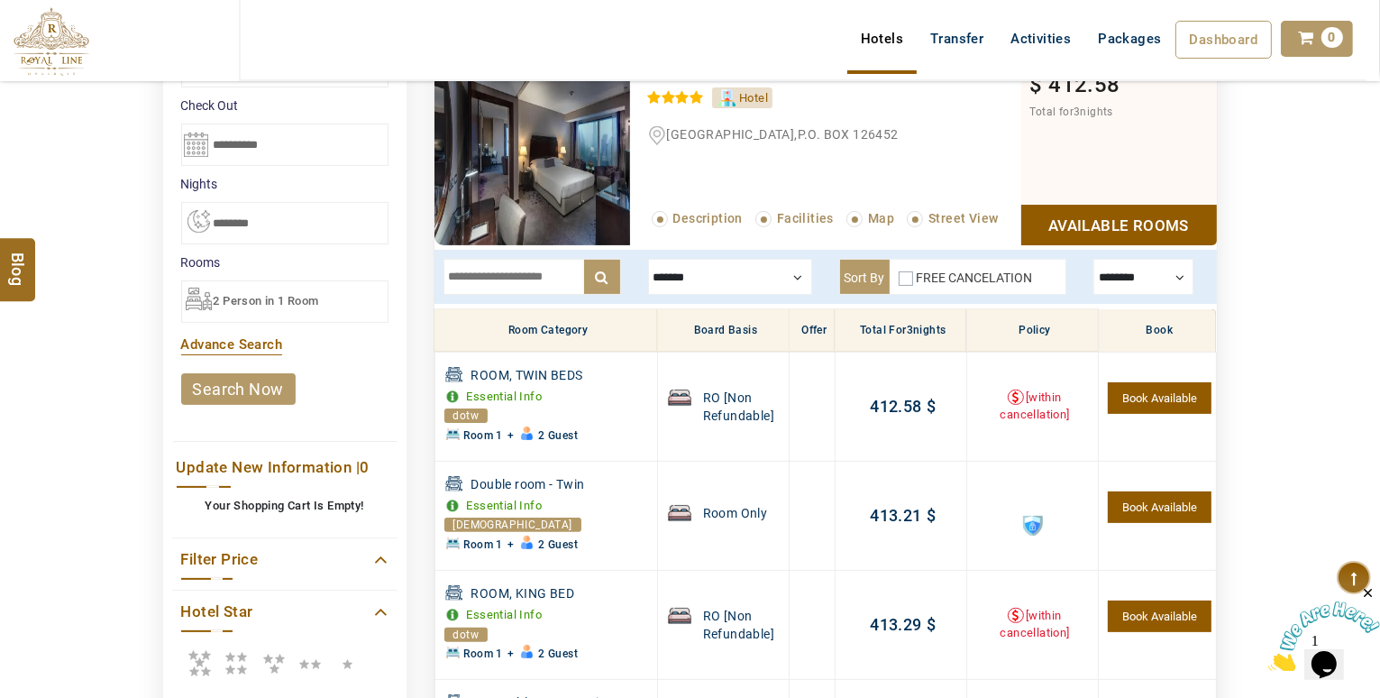
click at [1153, 286] on div at bounding box center [1144, 277] width 100 height 36
click at [1150, 271] on div at bounding box center [1144, 277] width 100 height 36
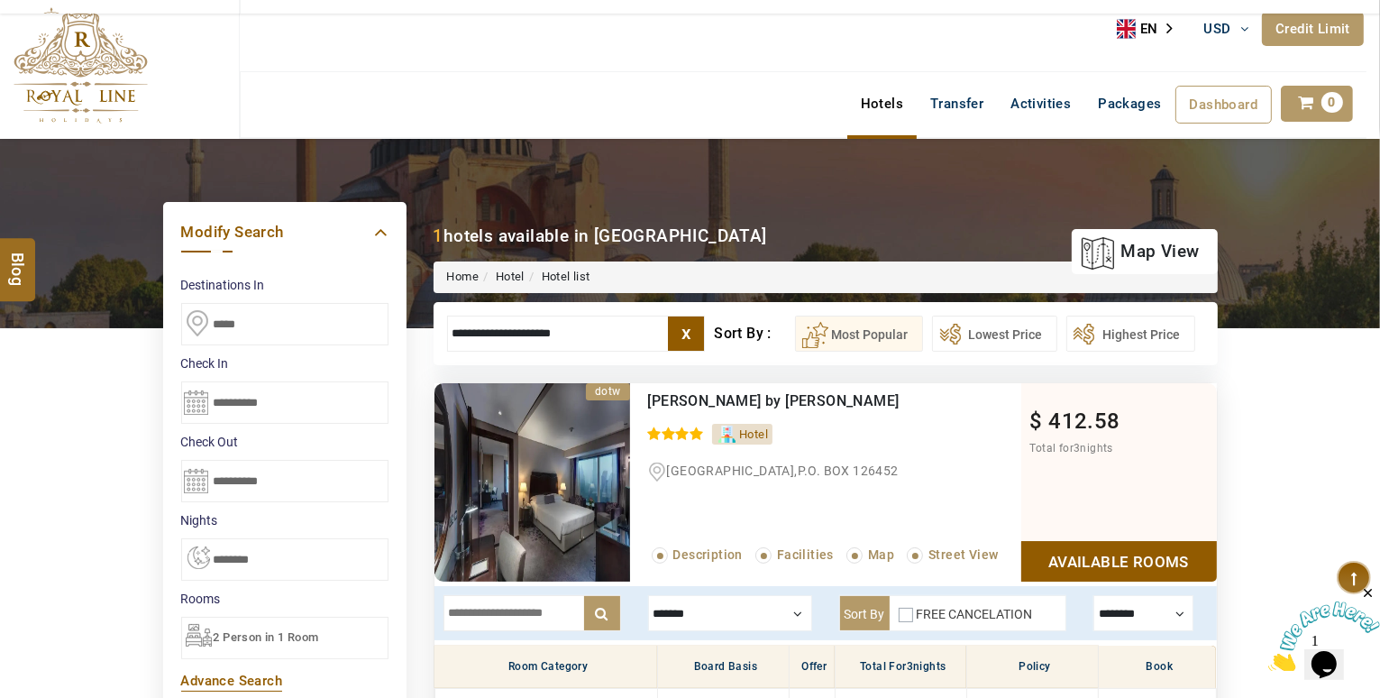
scroll to position [0, 0]
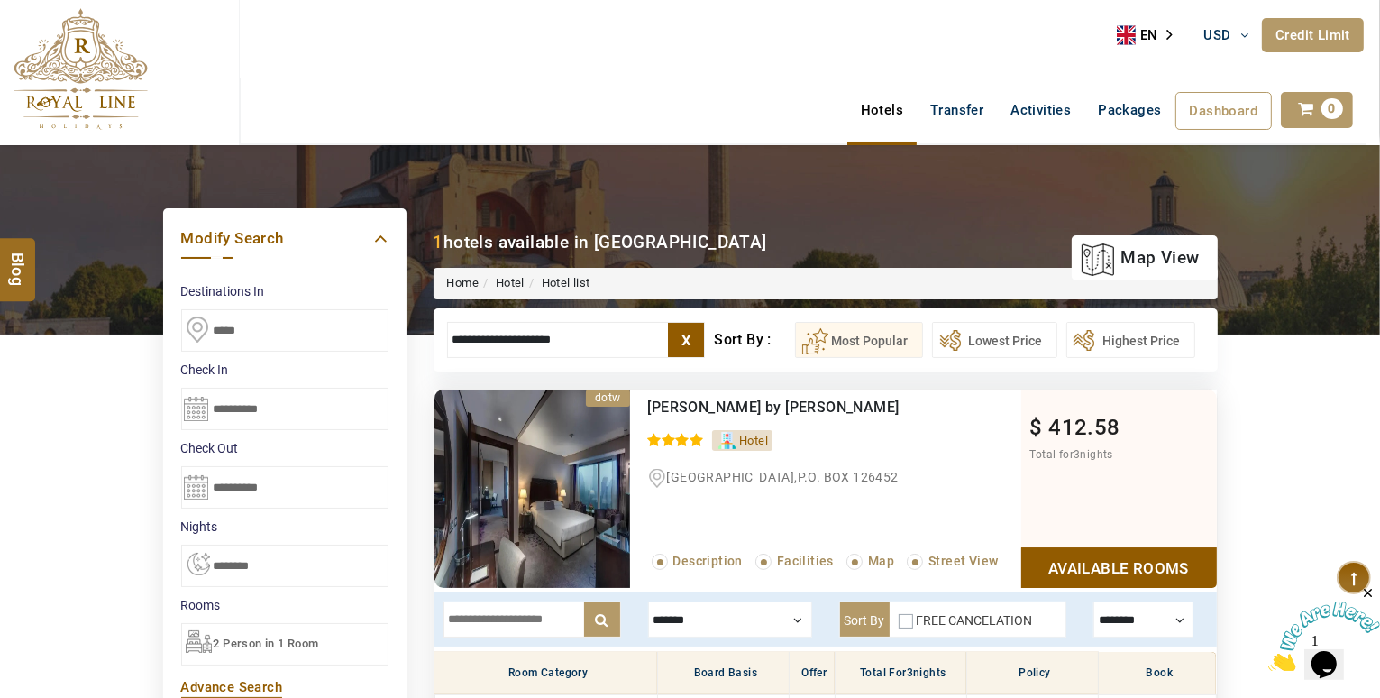
click at [685, 340] on label "x" at bounding box center [686, 340] width 36 height 34
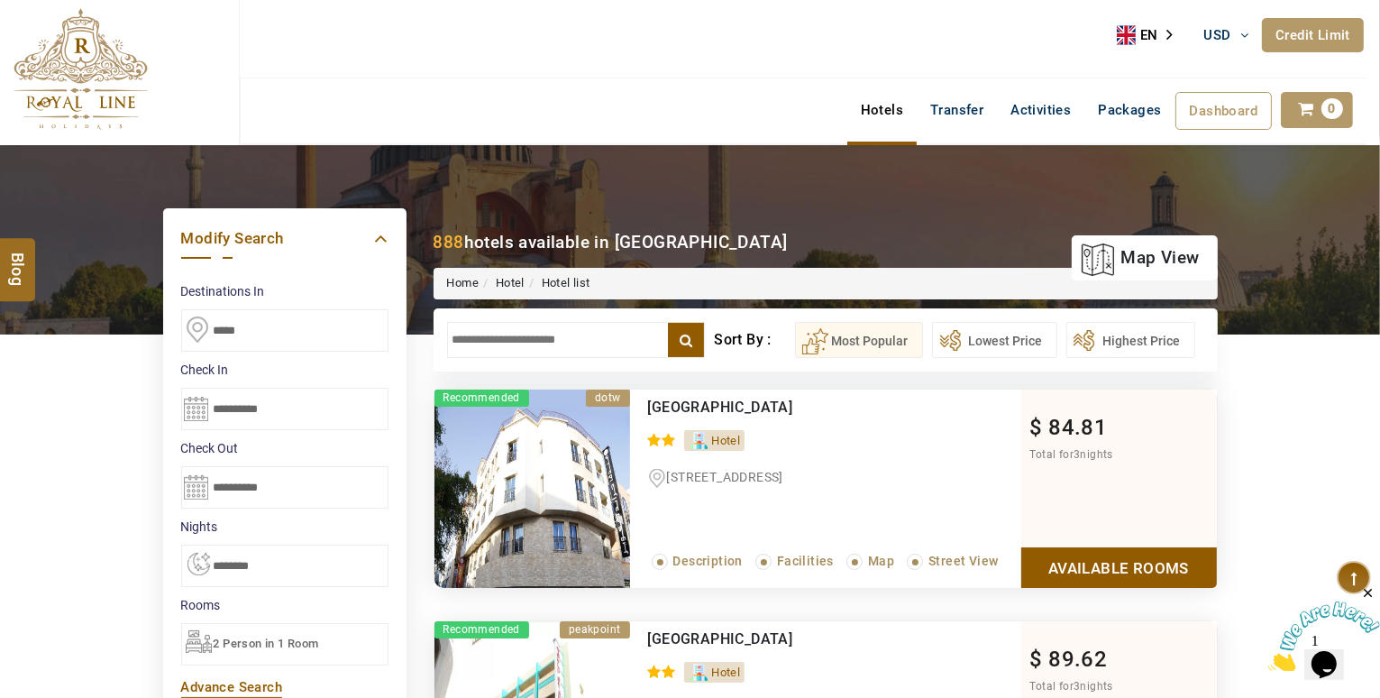
click at [532, 338] on input "text" at bounding box center [576, 340] width 259 height 36
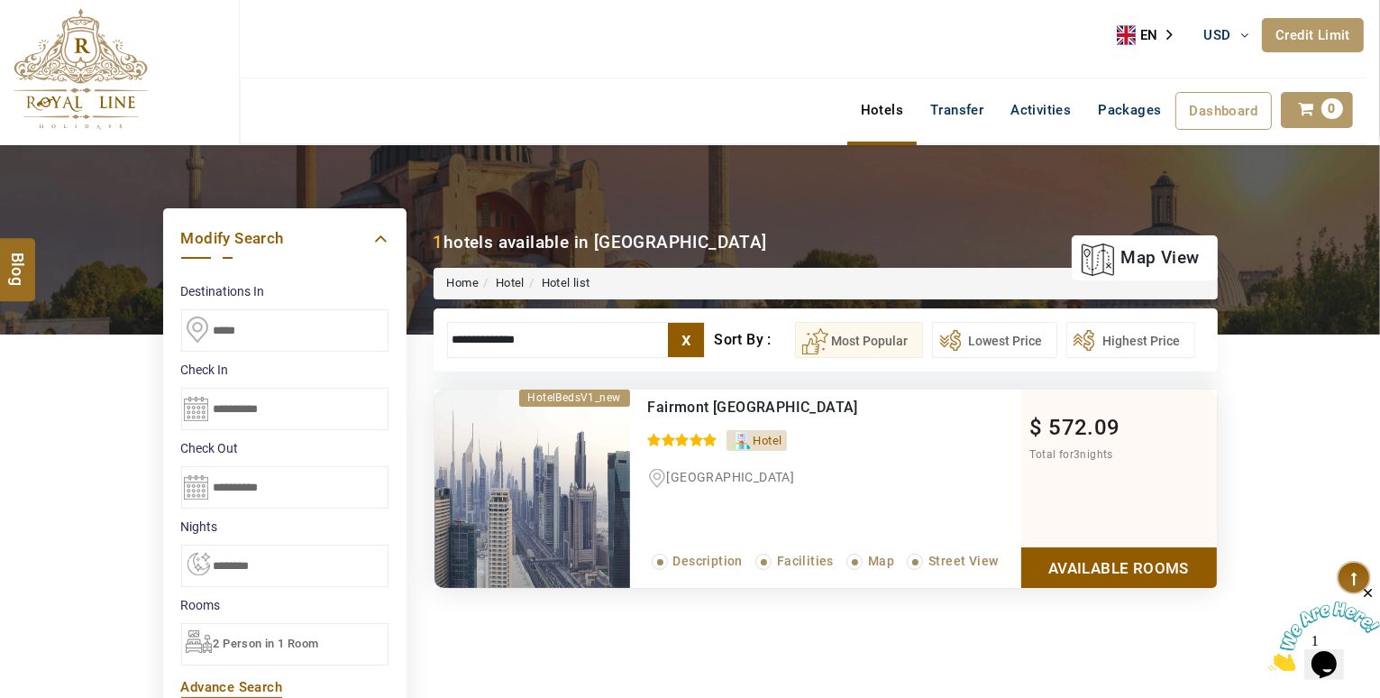
click at [1136, 575] on link "Available Rooms" at bounding box center [1119, 567] width 196 height 41
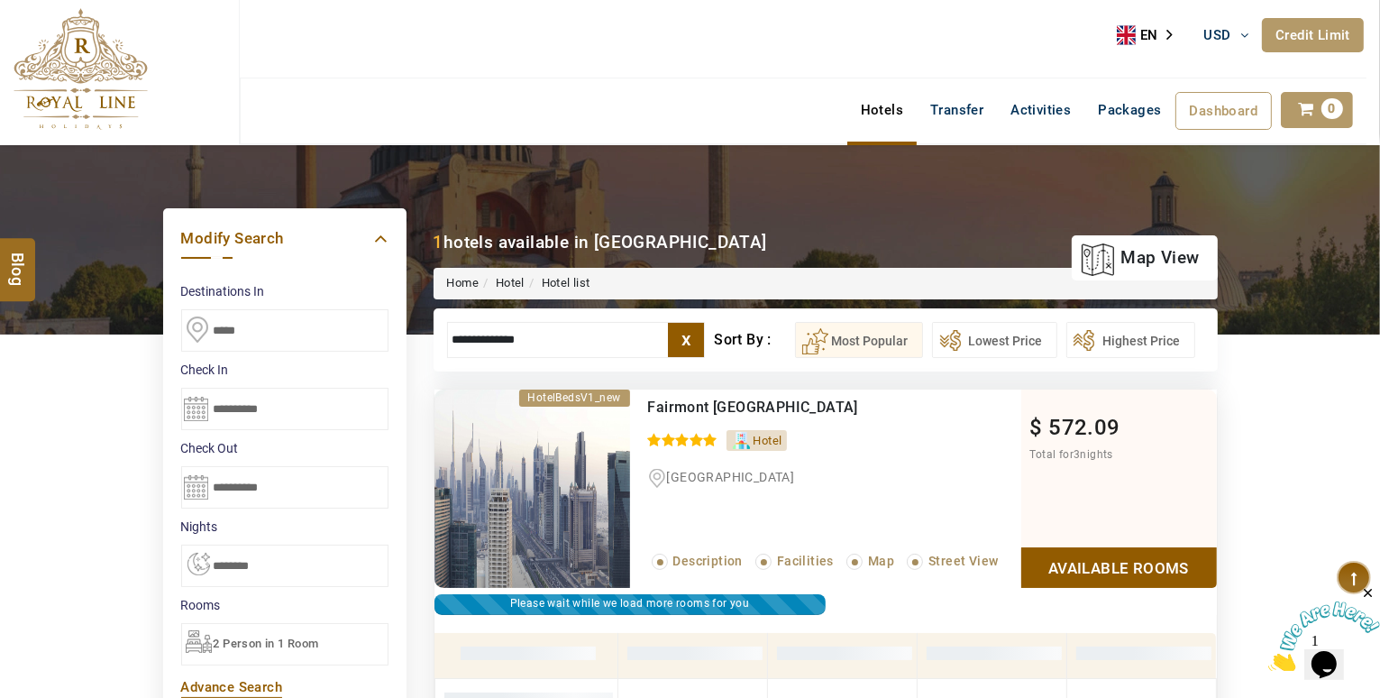
scroll to position [343, 0]
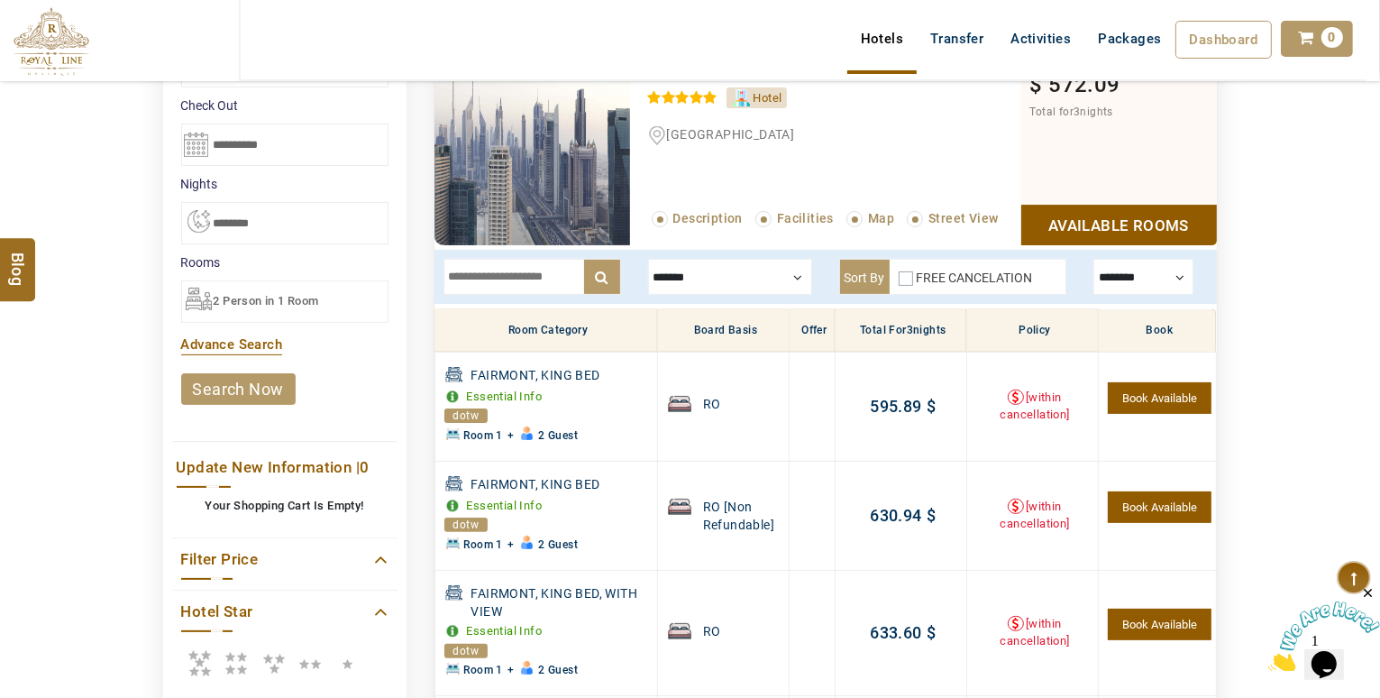
click at [1154, 267] on div at bounding box center [1144, 277] width 100 height 36
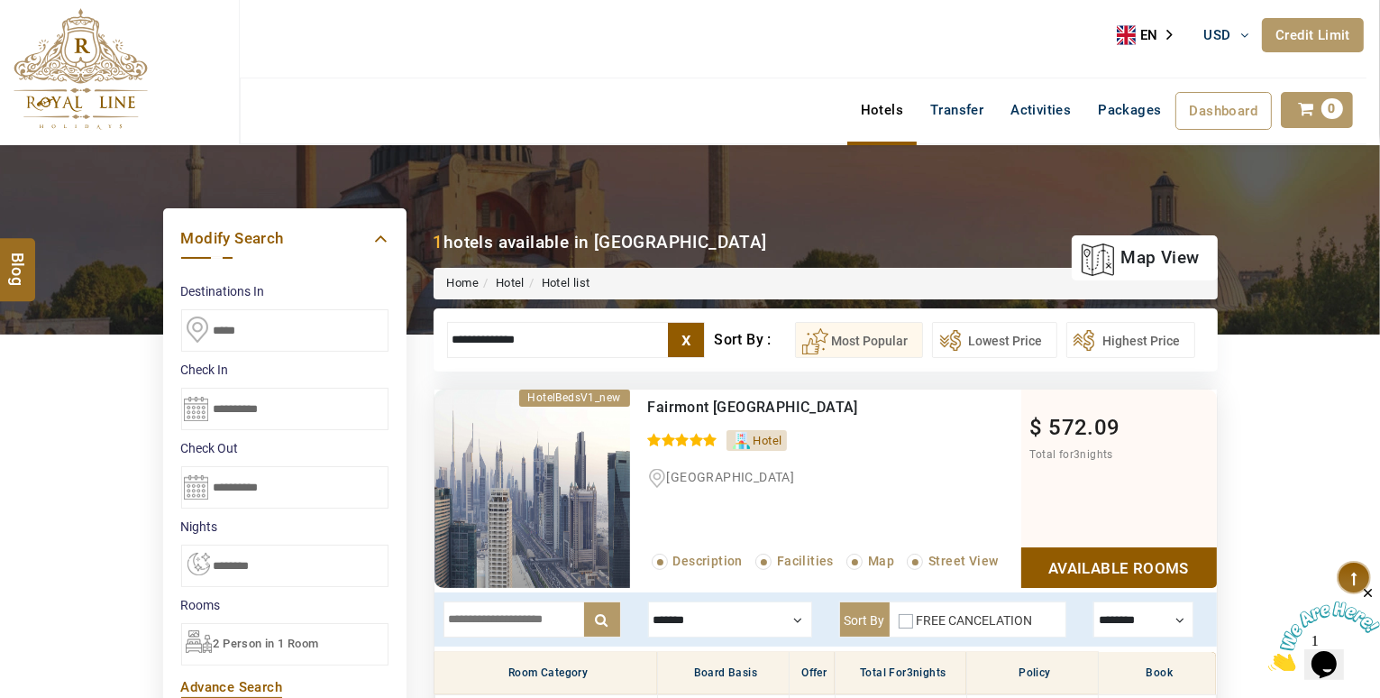
click at [548, 327] on input "**********" at bounding box center [576, 340] width 259 height 36
type input "*"
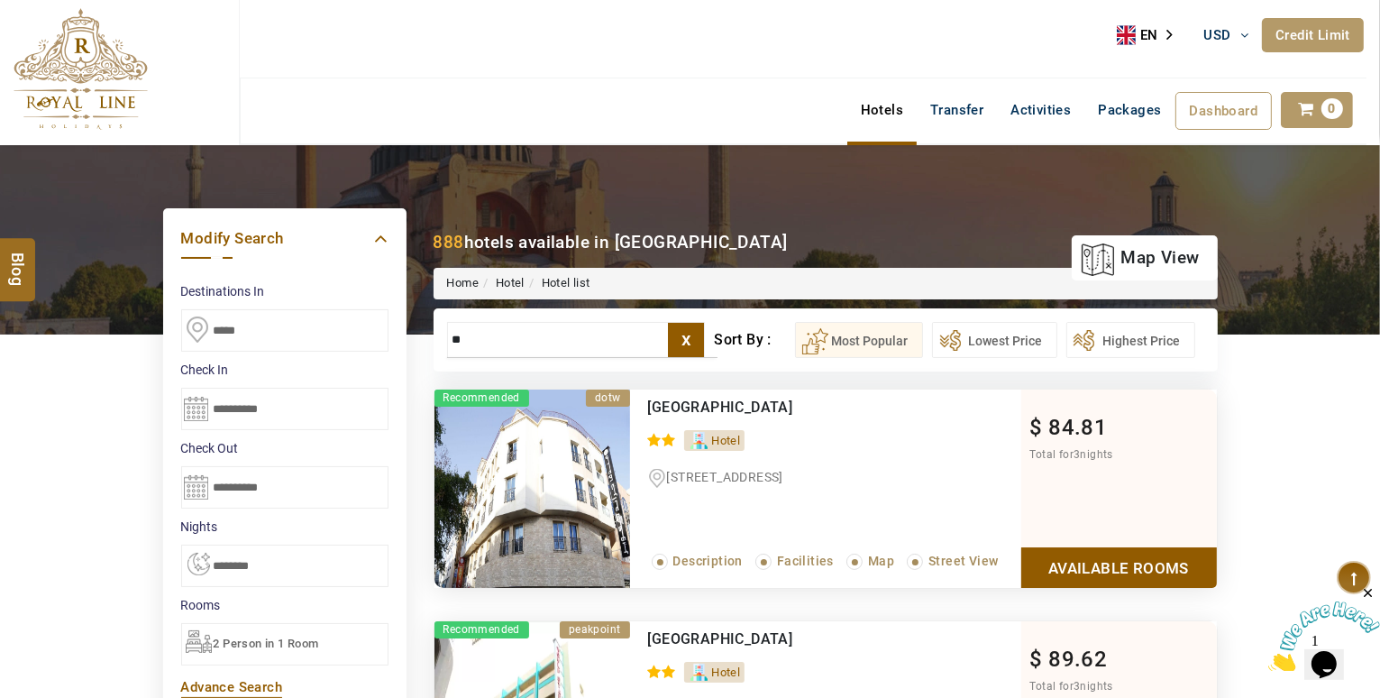
type input "*"
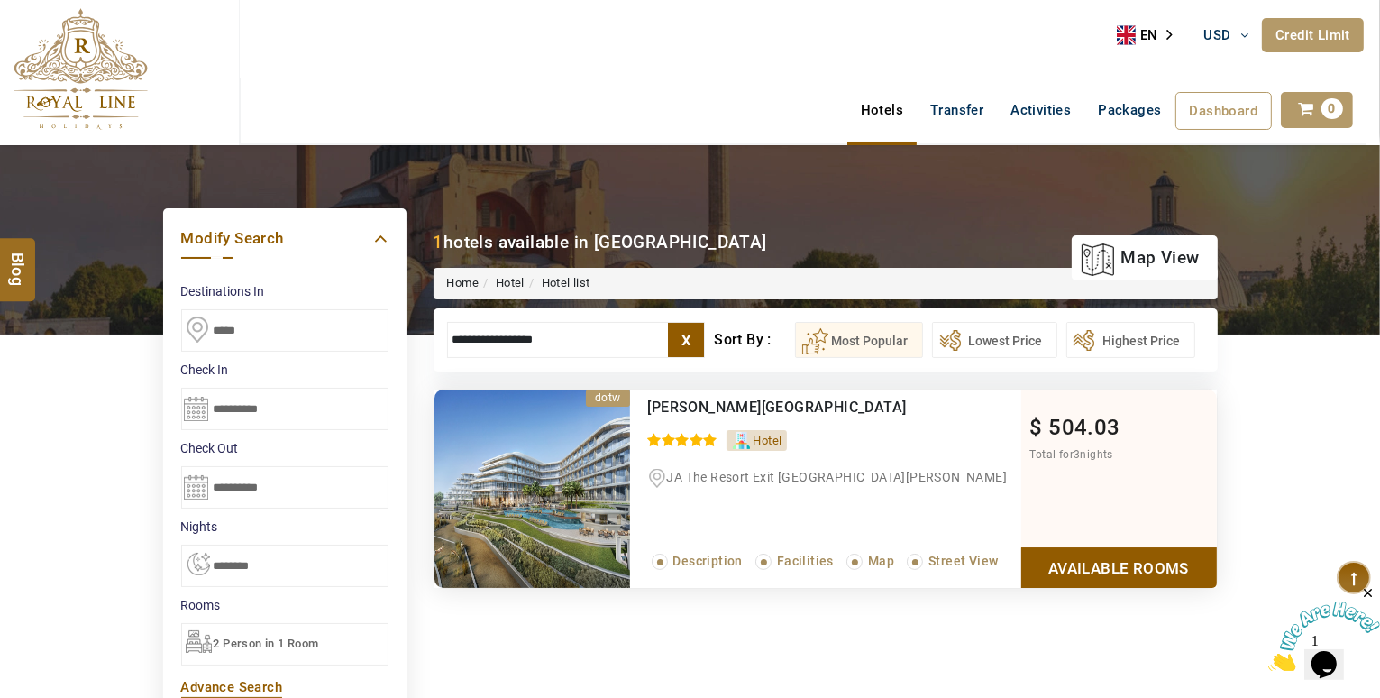
type input "**********"
click at [1154, 553] on link "Available Rooms" at bounding box center [1119, 567] width 196 height 41
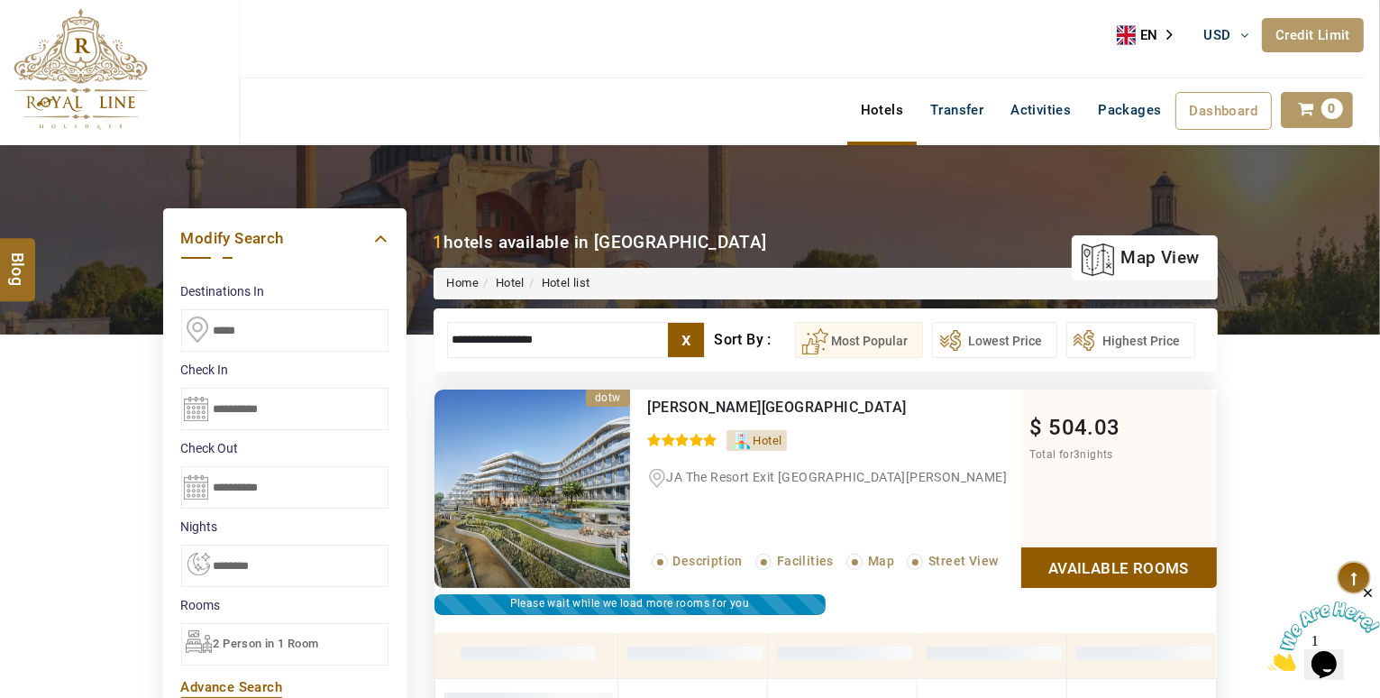
scroll to position [343, 0]
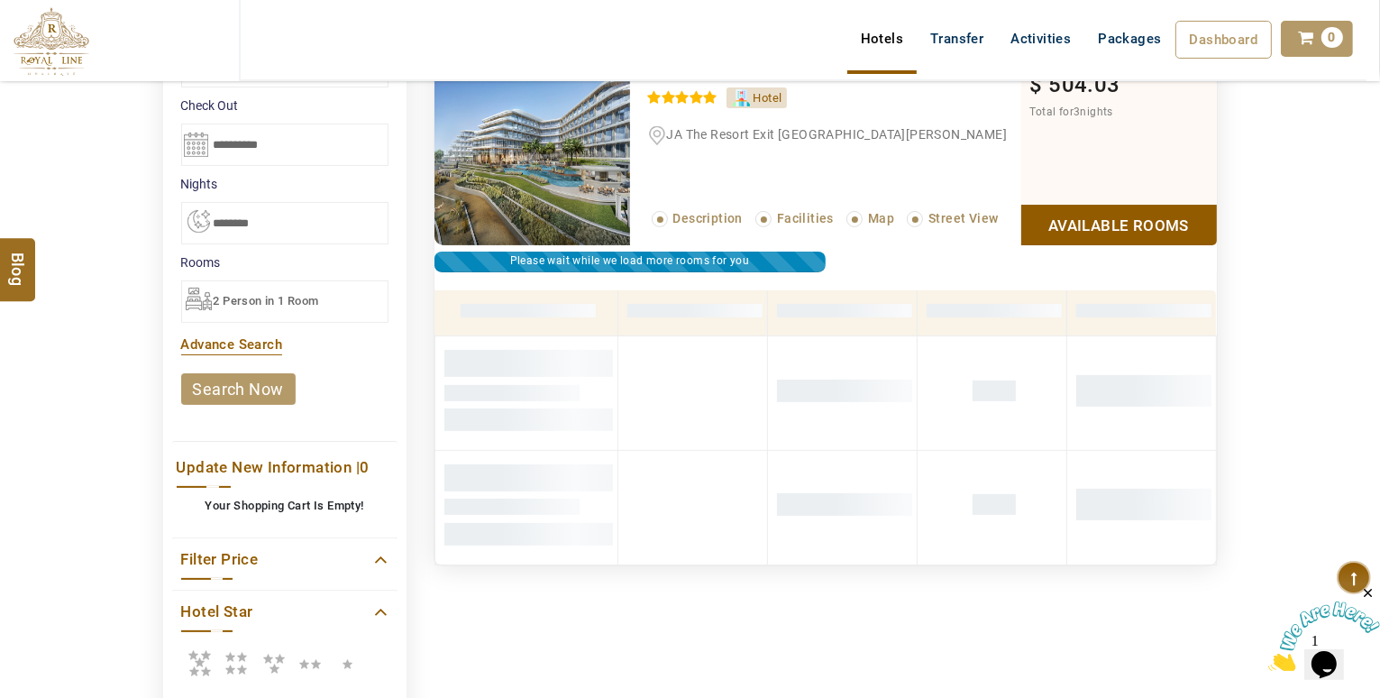
click at [1154, 553] on td at bounding box center [1142, 507] width 150 height 114
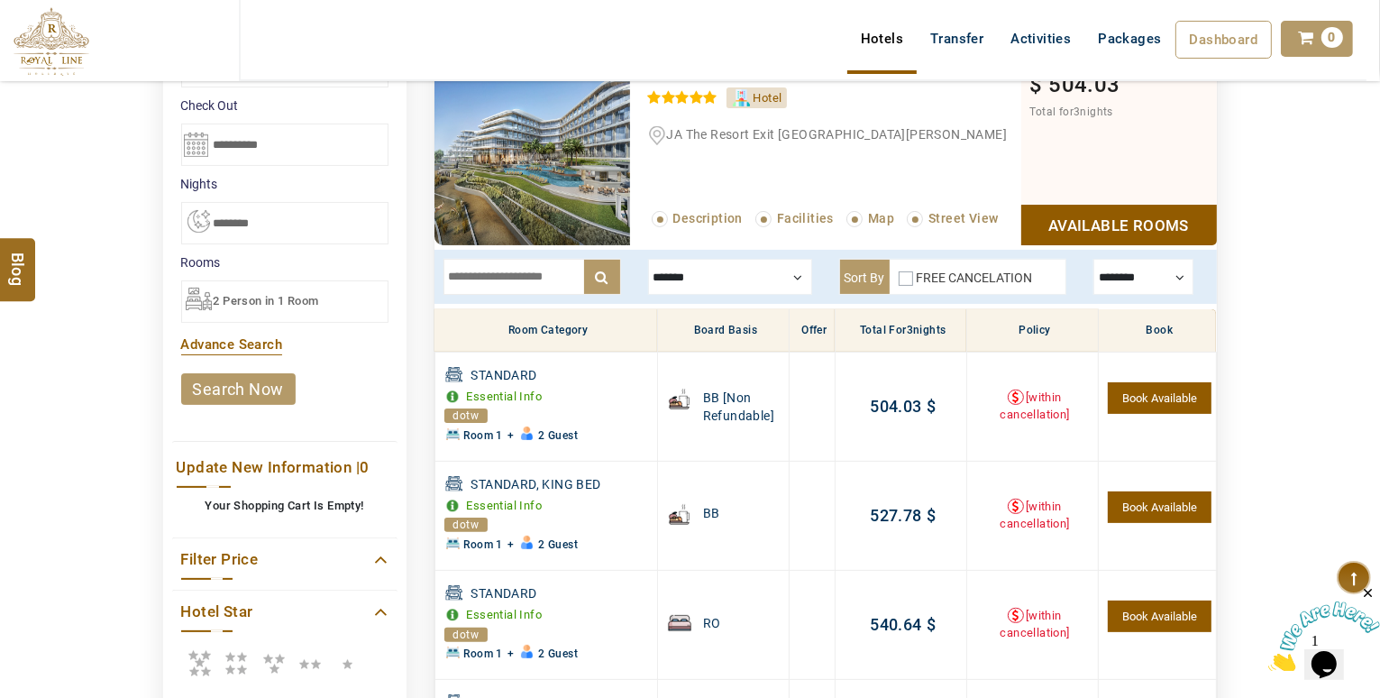
click at [1119, 268] on div at bounding box center [1144, 277] width 100 height 36
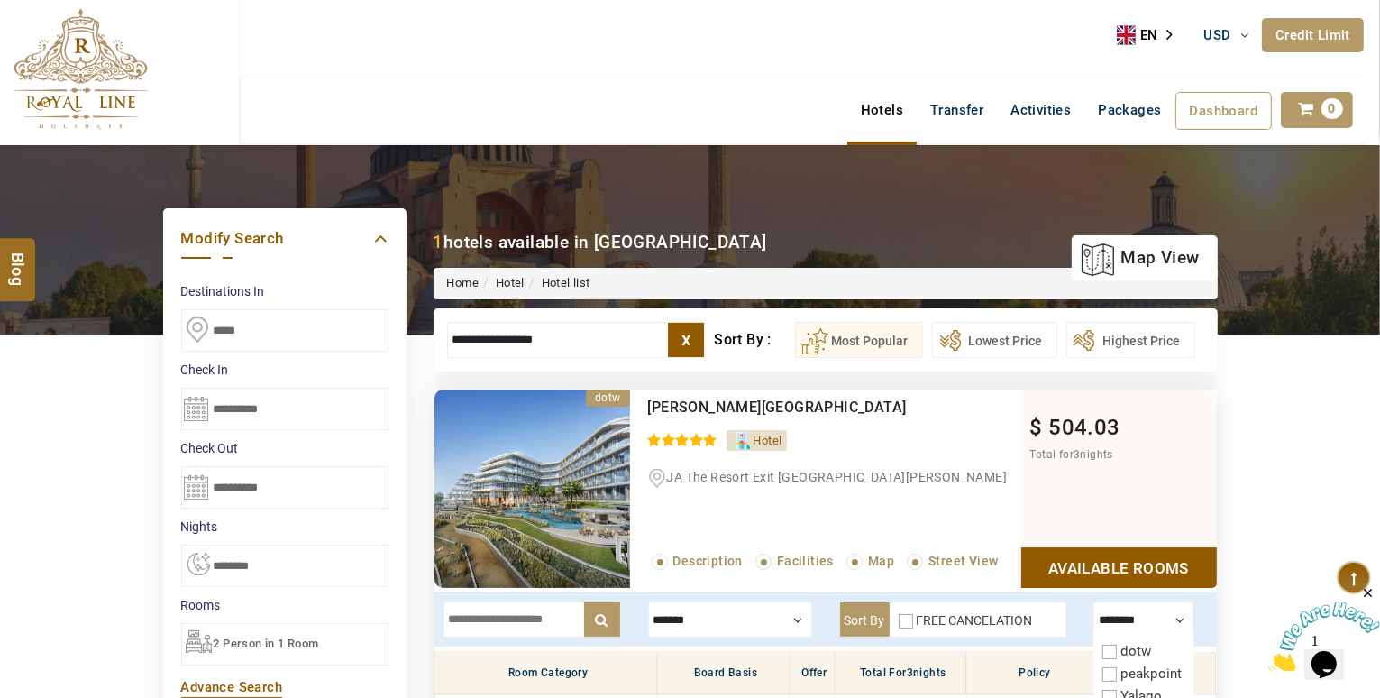
click at [694, 325] on label "x" at bounding box center [686, 340] width 36 height 34
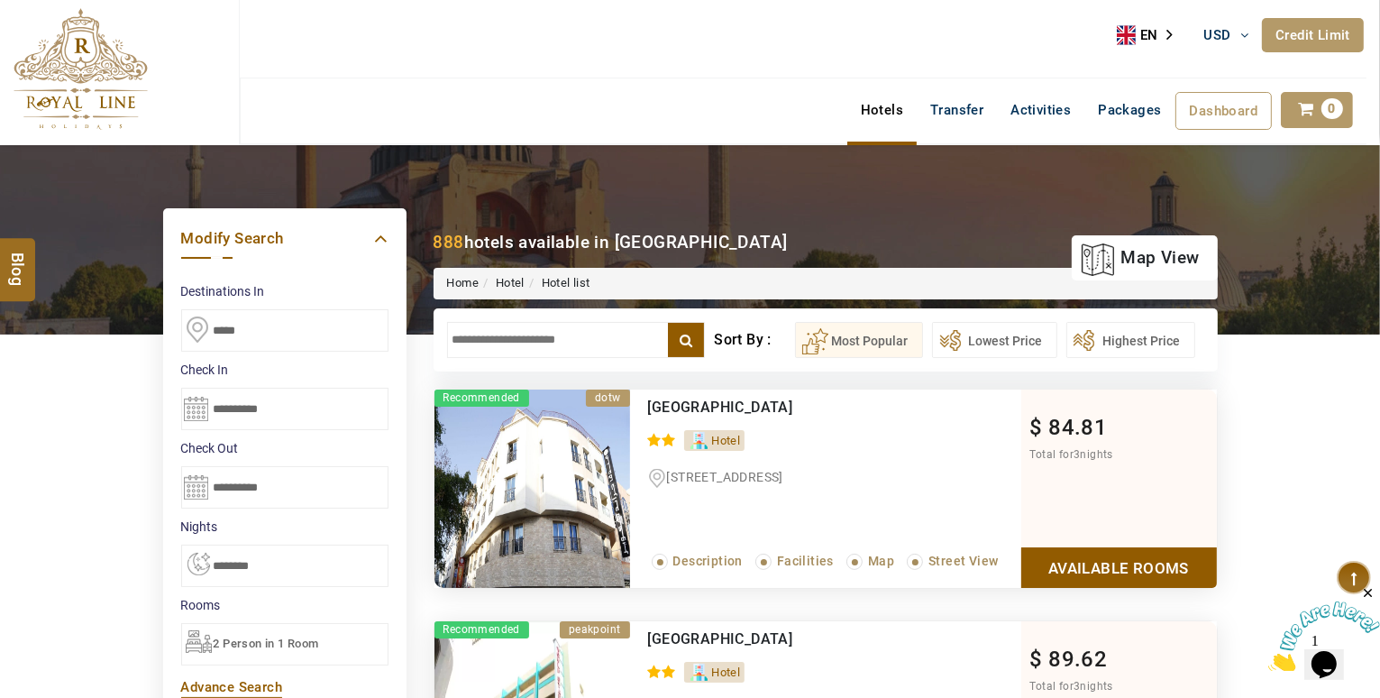
click at [593, 352] on input "text" at bounding box center [576, 340] width 259 height 36
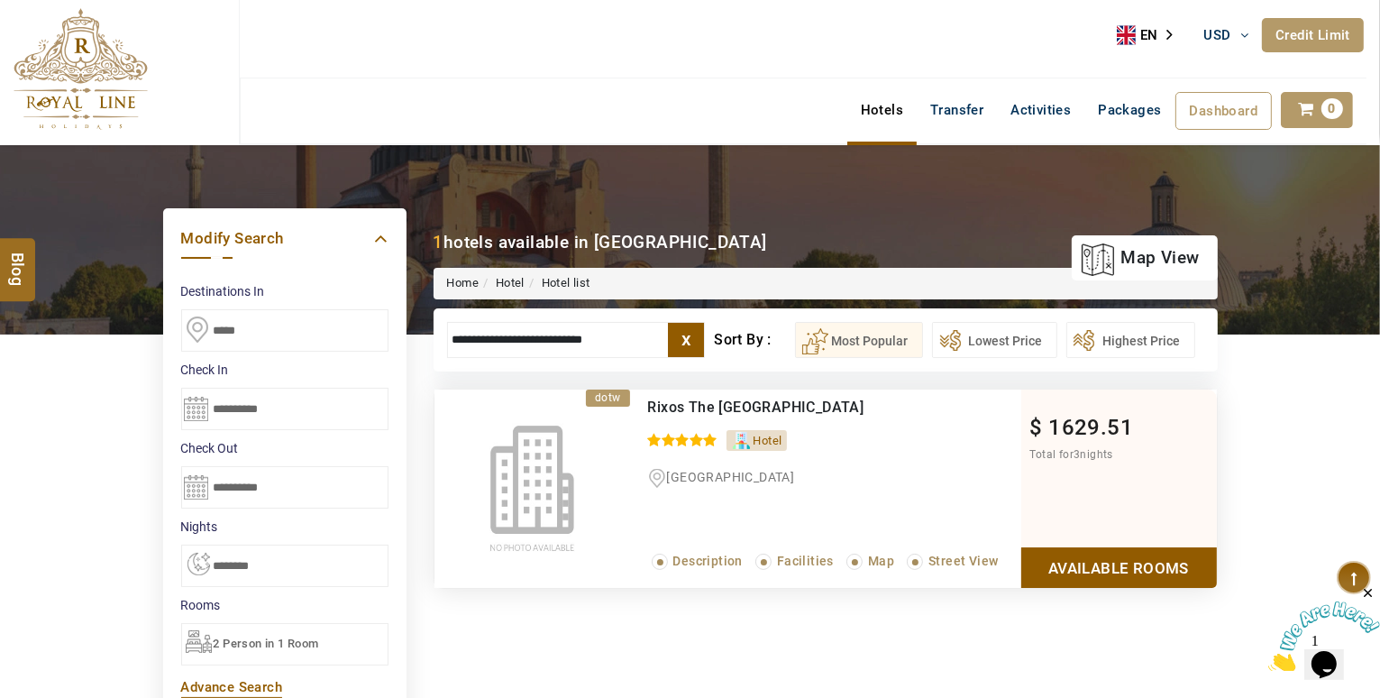
click at [1192, 571] on link "Available Rooms" at bounding box center [1119, 567] width 196 height 41
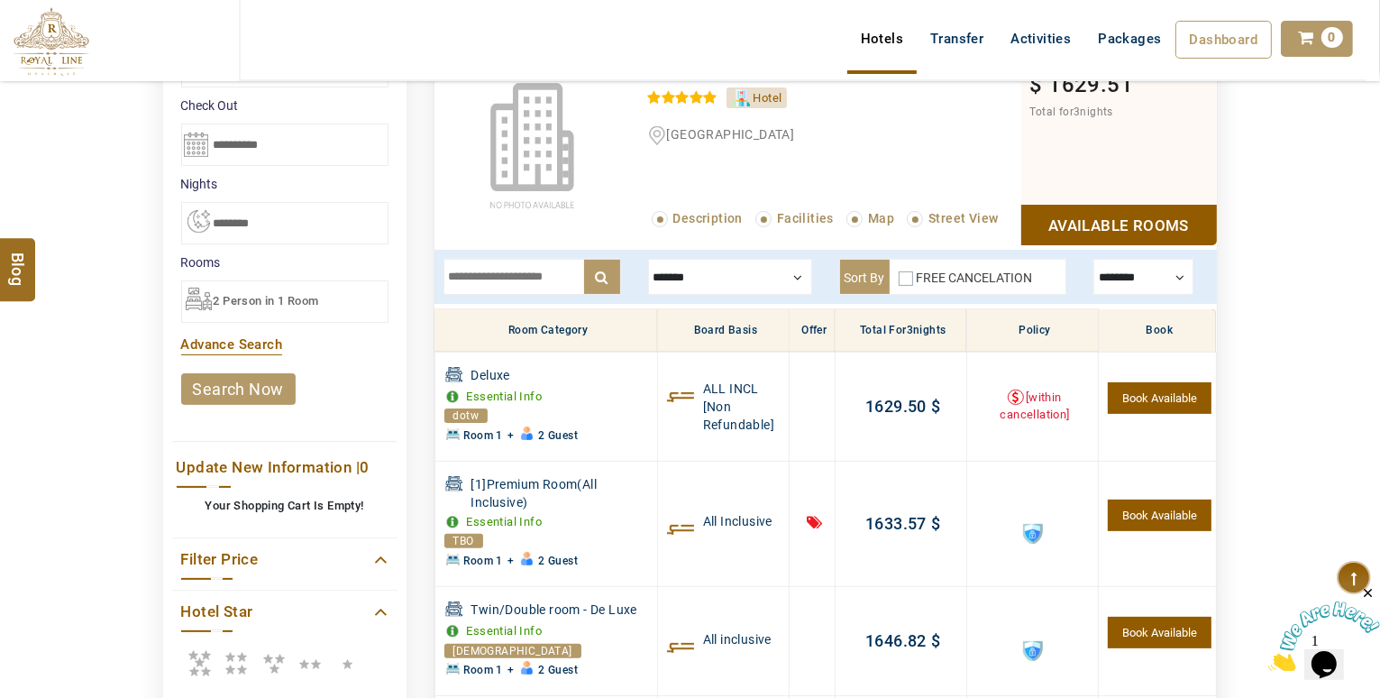
click at [1140, 285] on div at bounding box center [1144, 277] width 100 height 36
click at [1156, 268] on div at bounding box center [1144, 277] width 100 height 36
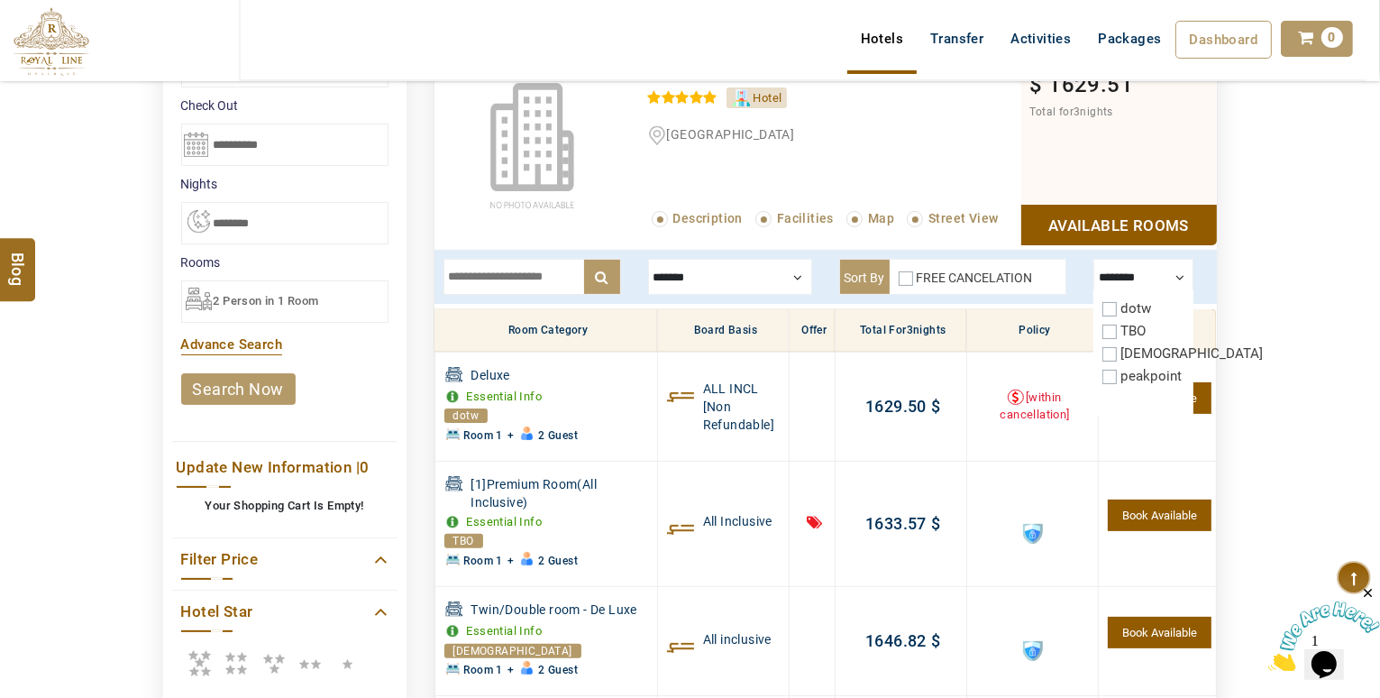
click at [1156, 268] on div at bounding box center [1144, 277] width 100 height 36
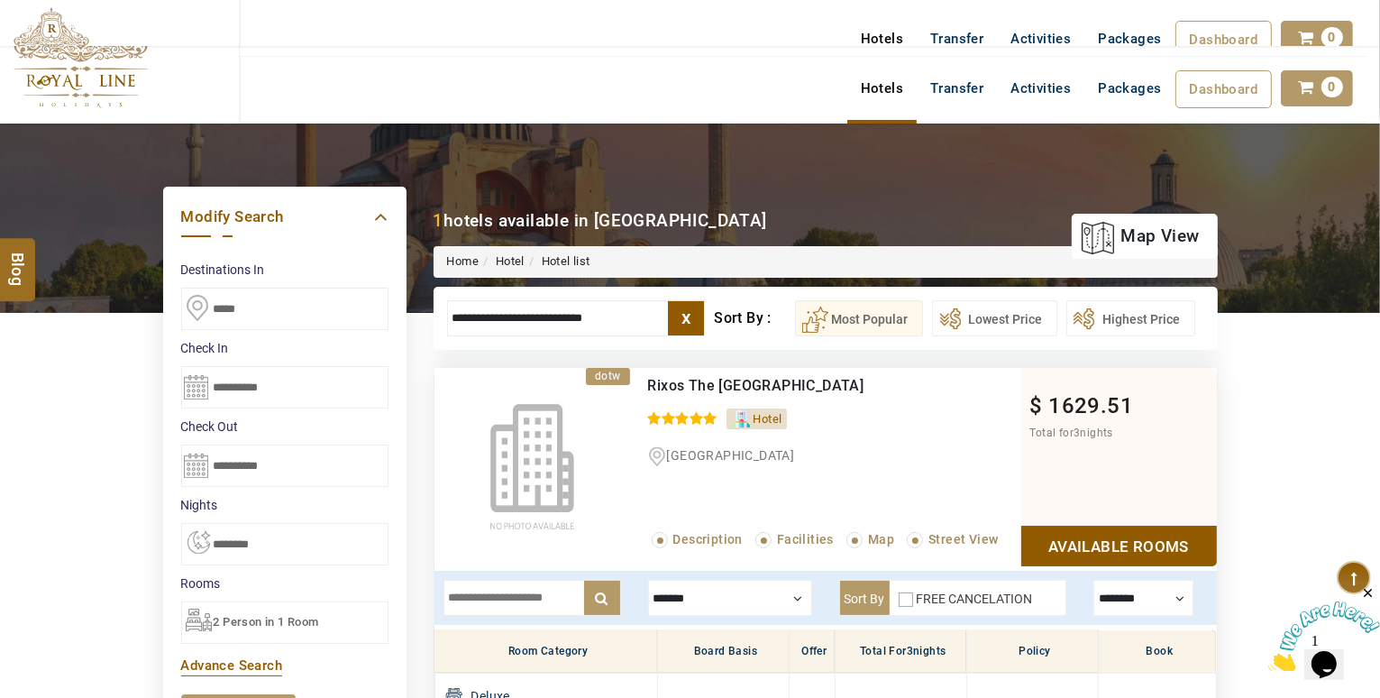
scroll to position [14, 0]
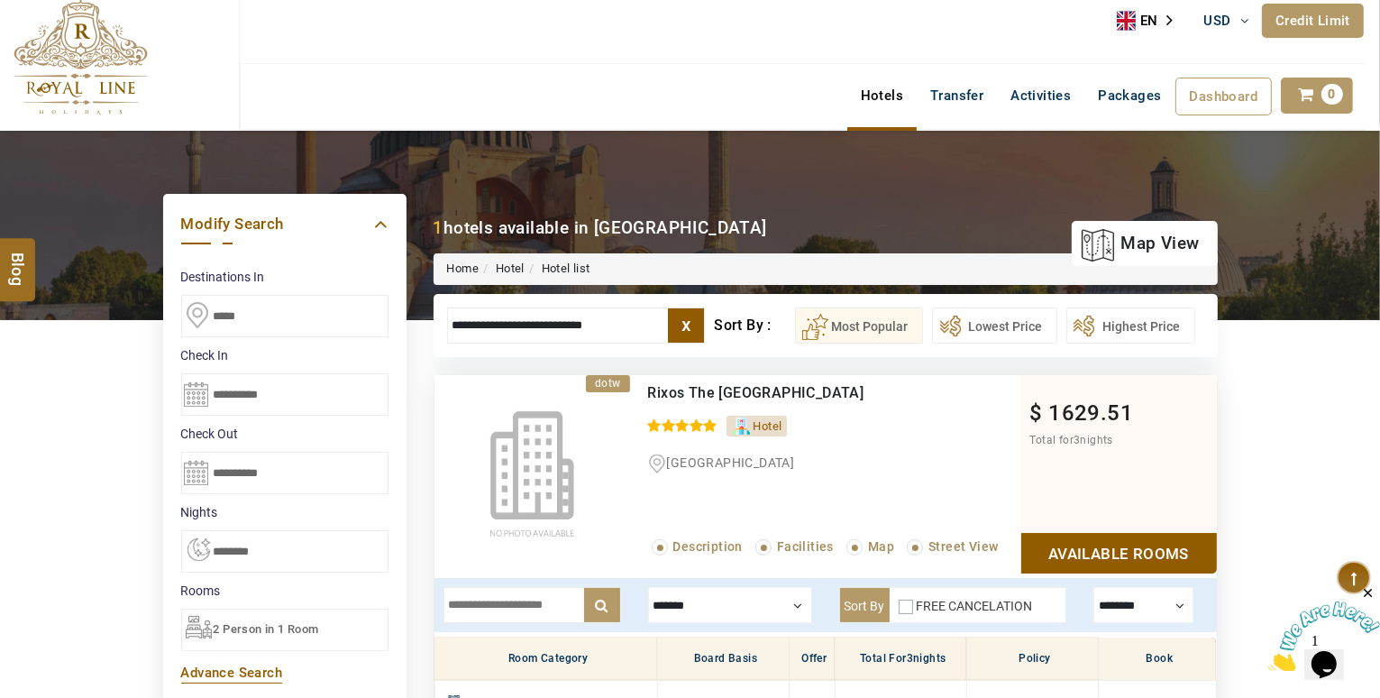
click at [566, 327] on input "**********" at bounding box center [576, 325] width 259 height 36
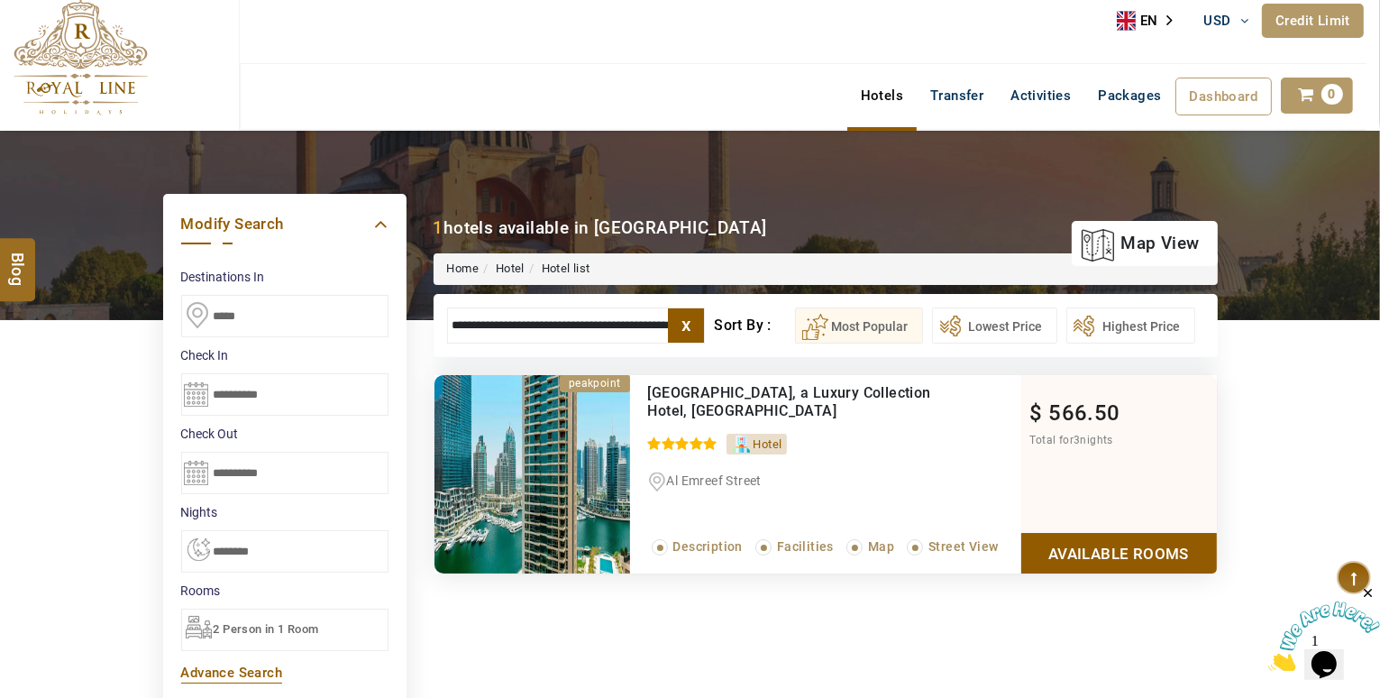
type input "**********"
click at [1131, 542] on link "Available Rooms" at bounding box center [1119, 553] width 196 height 41
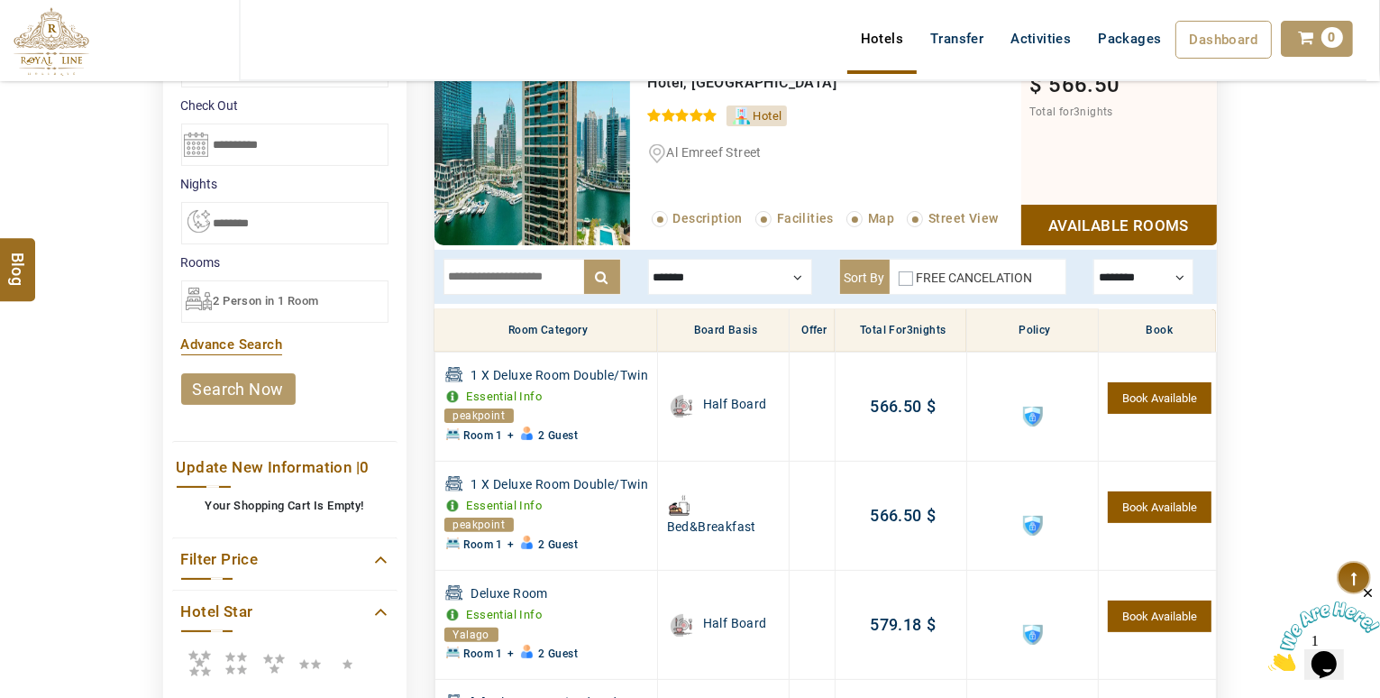
scroll to position [0, 0]
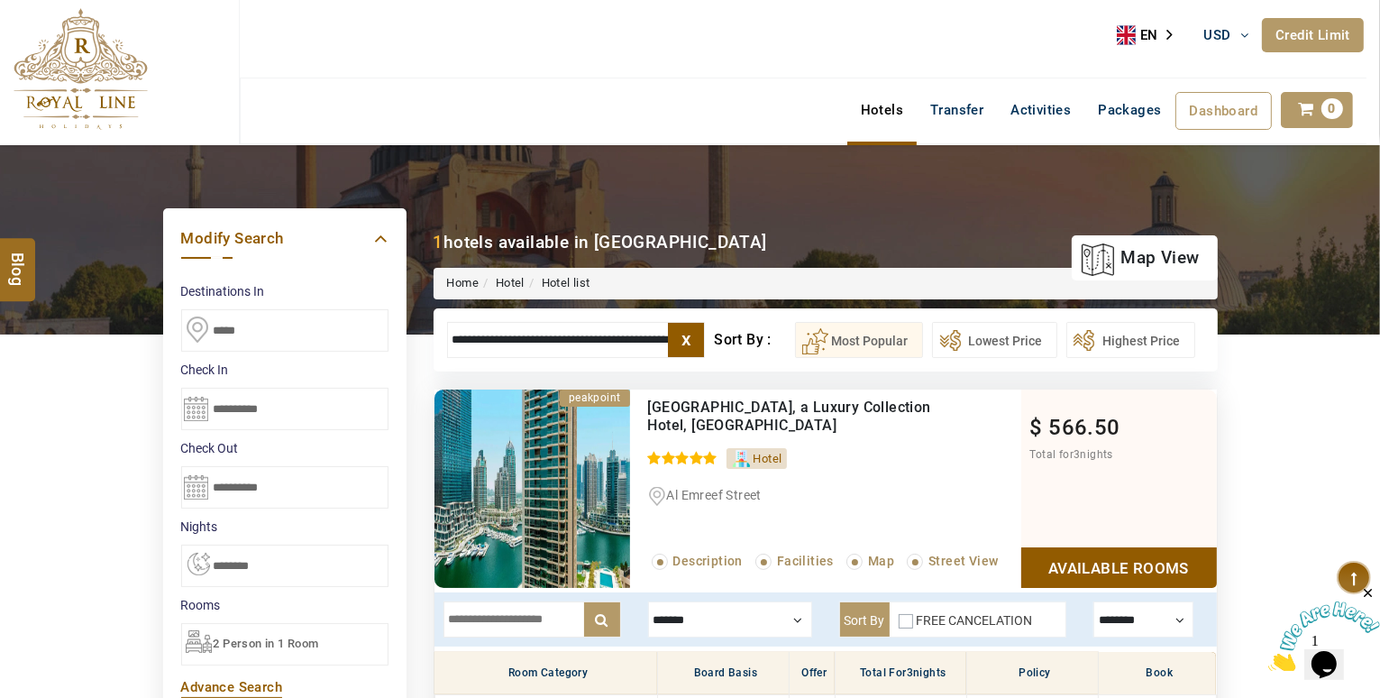
click at [531, 337] on input "**********" at bounding box center [576, 340] width 259 height 36
click at [273, 325] on input "*****" at bounding box center [284, 330] width 207 height 42
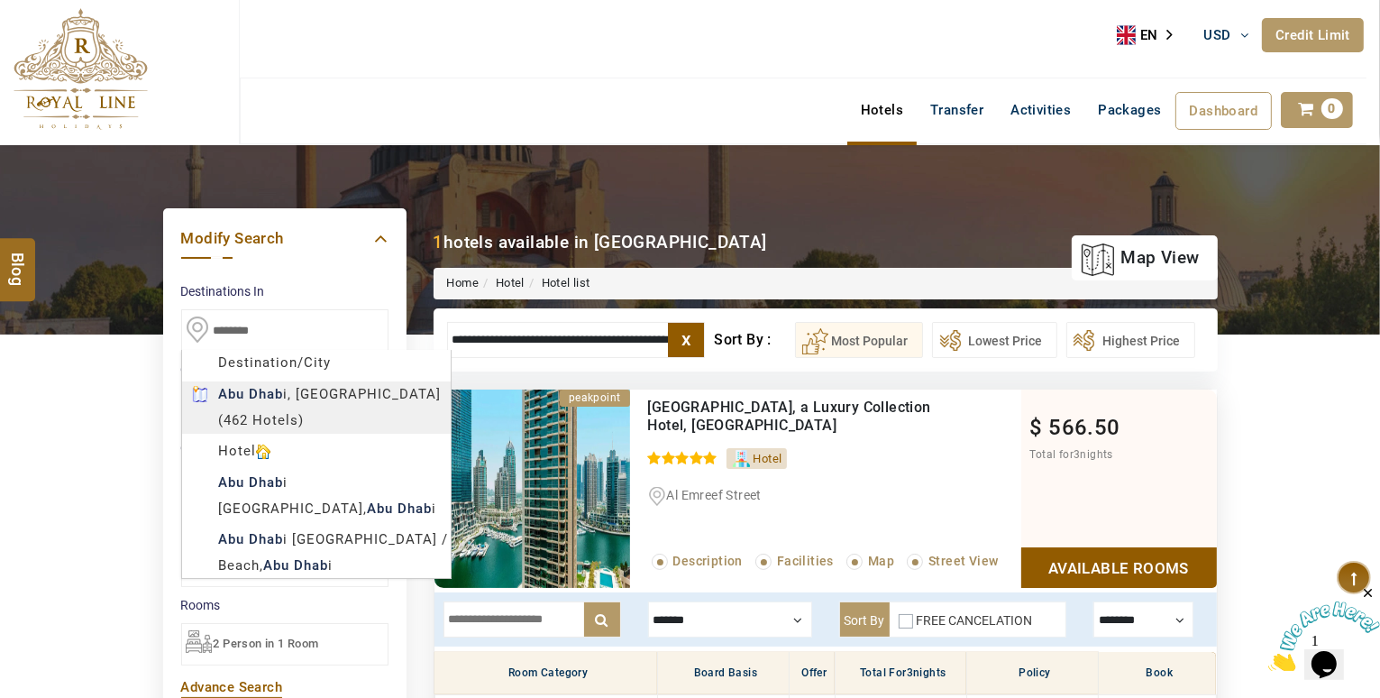
type input "*********"
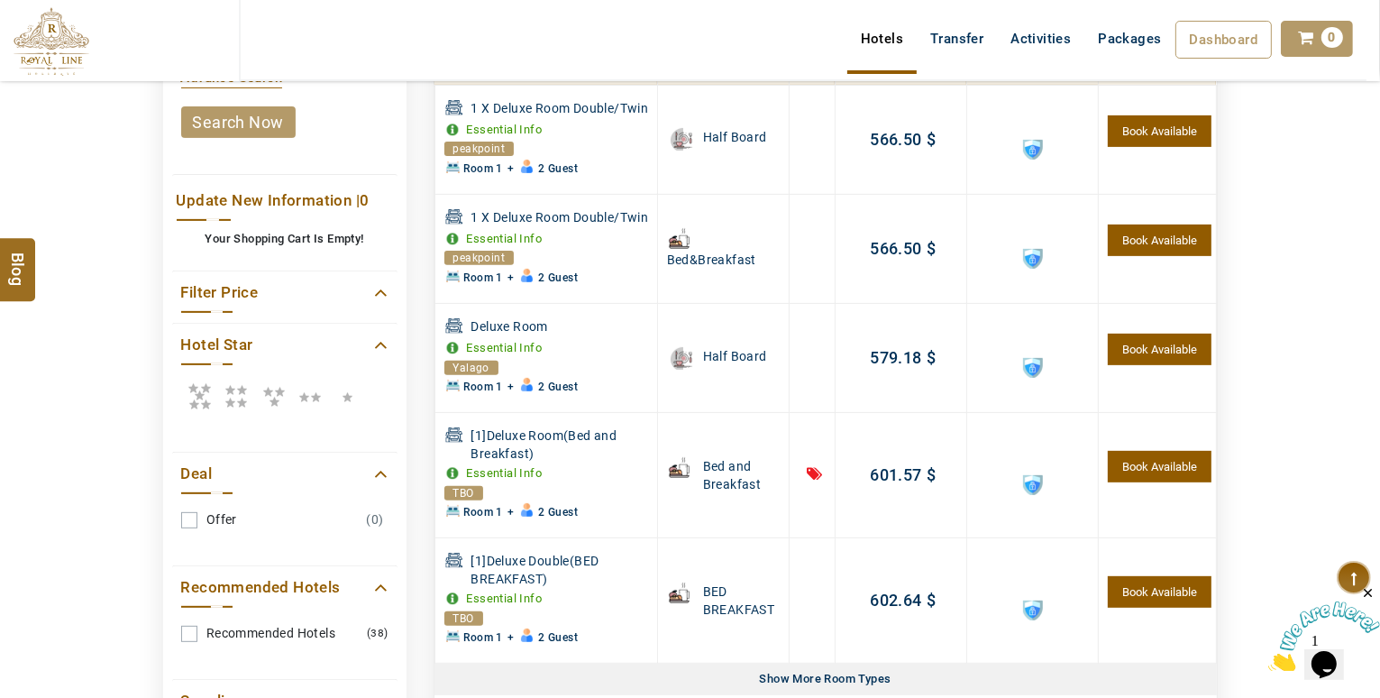
click at [263, 120] on header "TESTTEAM USD AED AED EUR € USD $ INR ₹ THB ฿ IDR Rp BHD BHD TRY ₺ Credit Limit …" at bounding box center [690, 63] width 1380 height 126
click at [230, 125] on header "TESTTEAM USD AED AED EUR € USD $ INR ₹ THB ฿ IDR Rp BHD BHD TRY ₺ Credit Limit …" at bounding box center [690, 63] width 1380 height 126
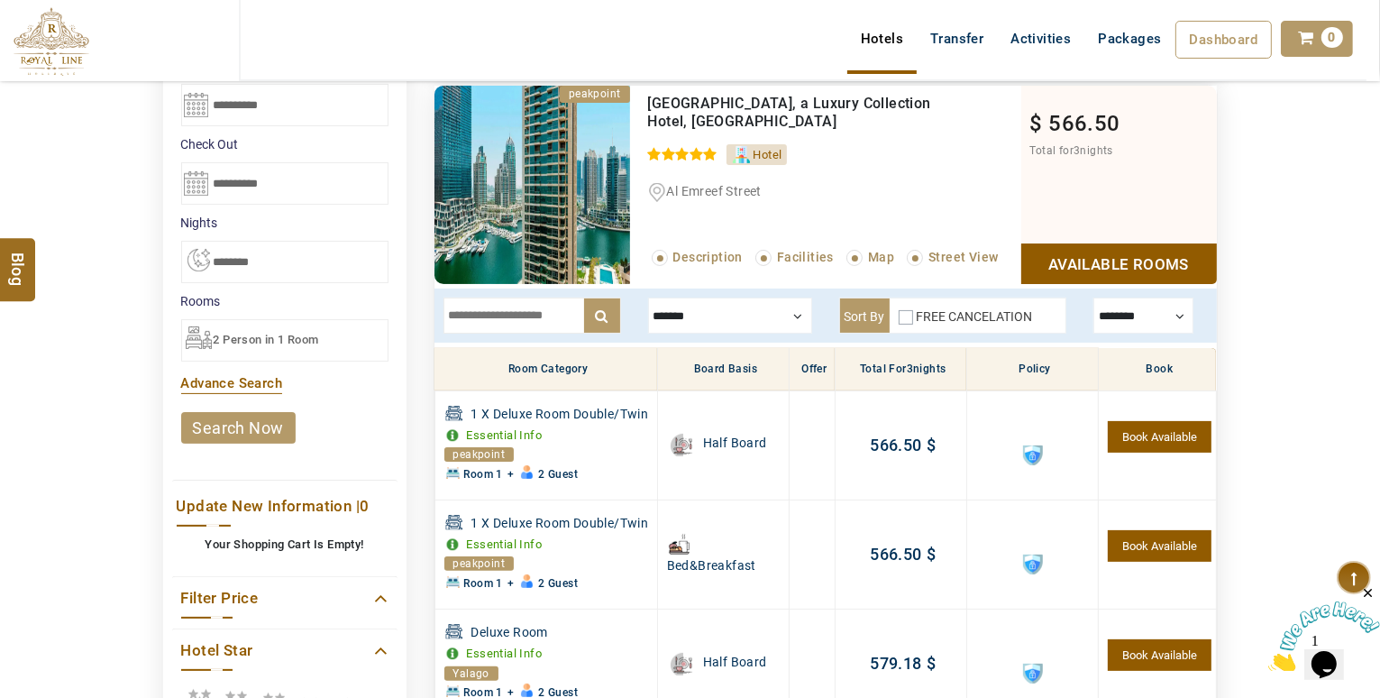
scroll to position [261, 0]
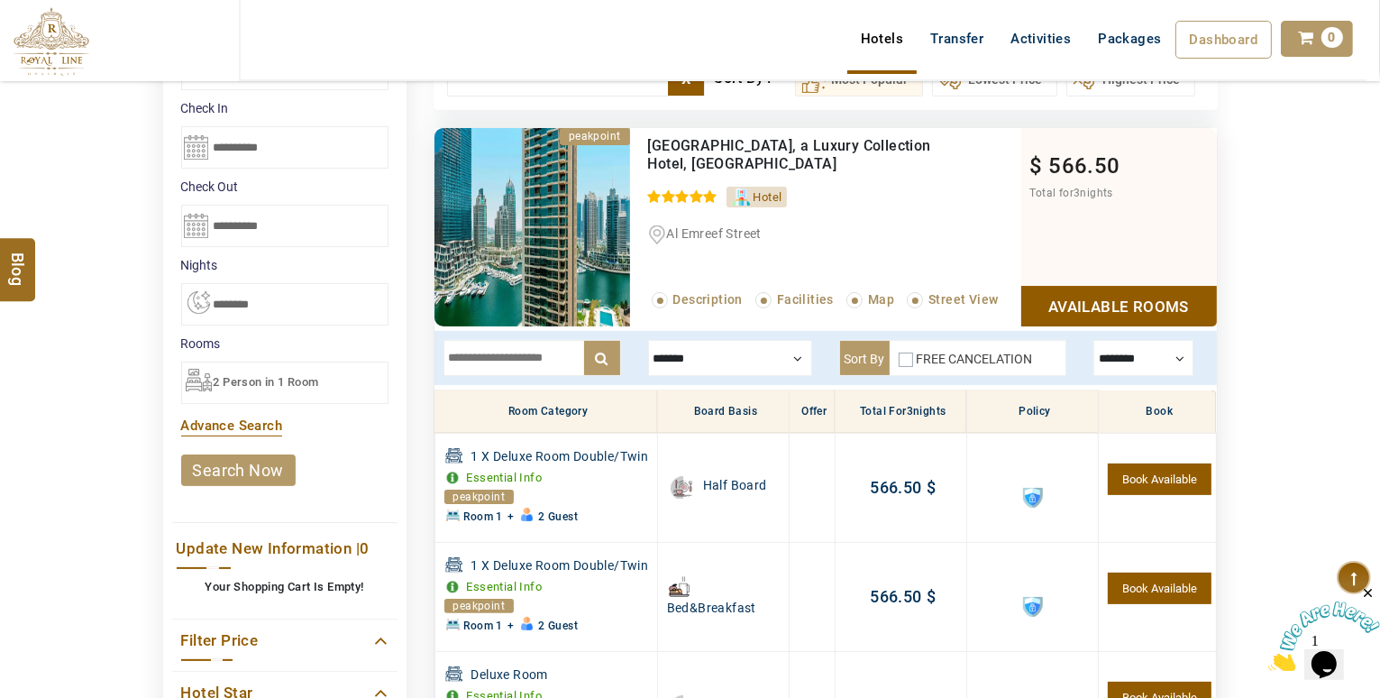
click at [243, 461] on link "search now" at bounding box center [238, 470] width 114 height 32
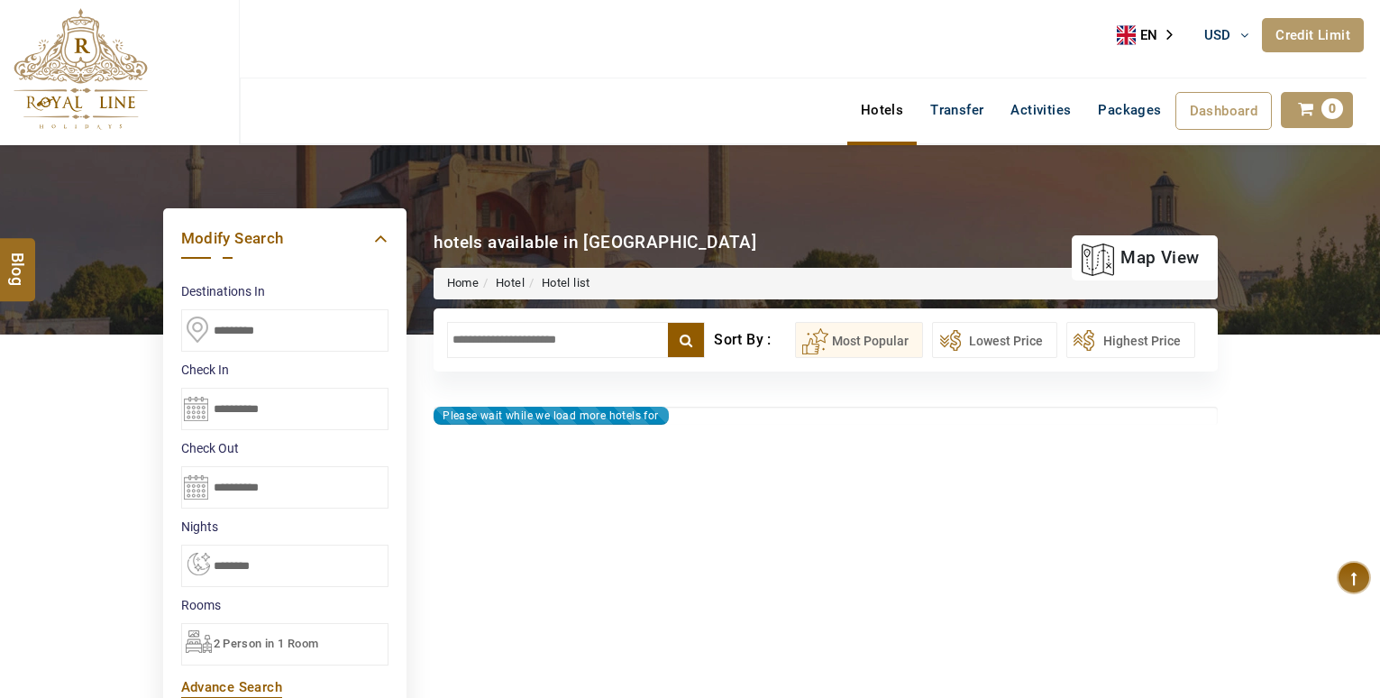
select select "*"
type input "**********"
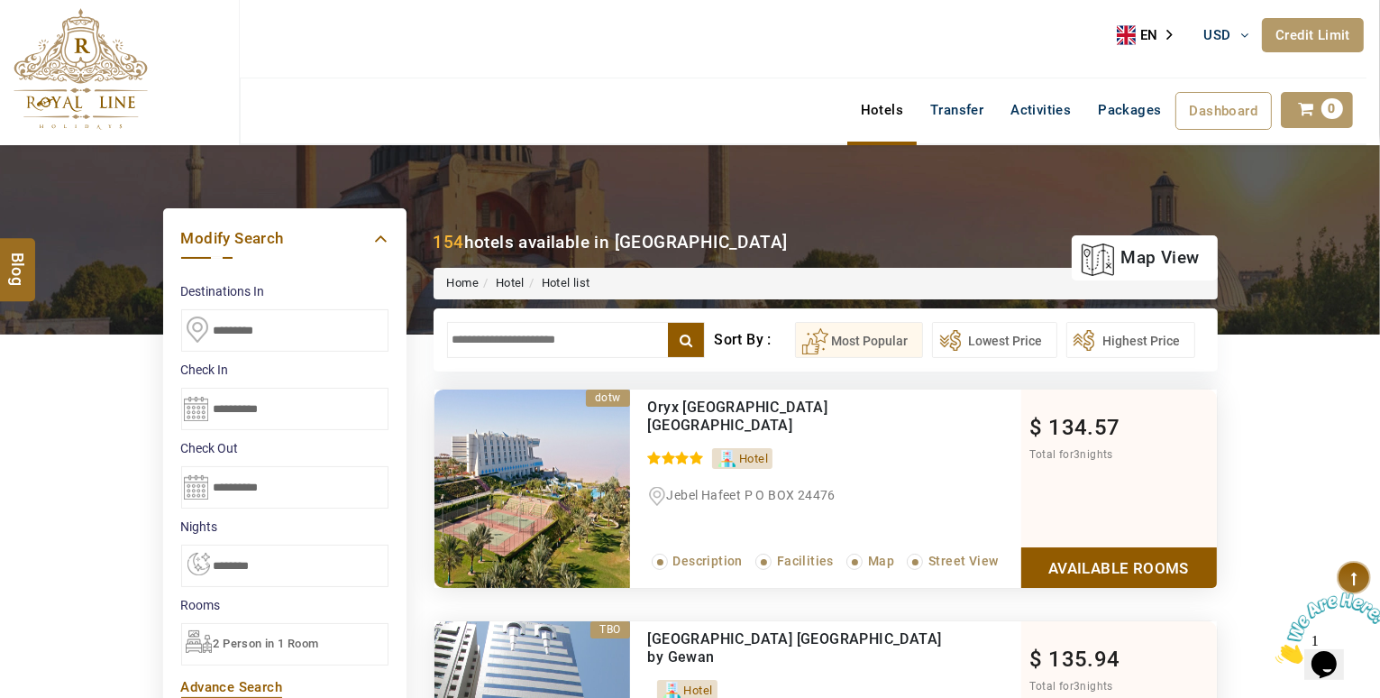
click at [479, 344] on input "text" at bounding box center [576, 340] width 259 height 36
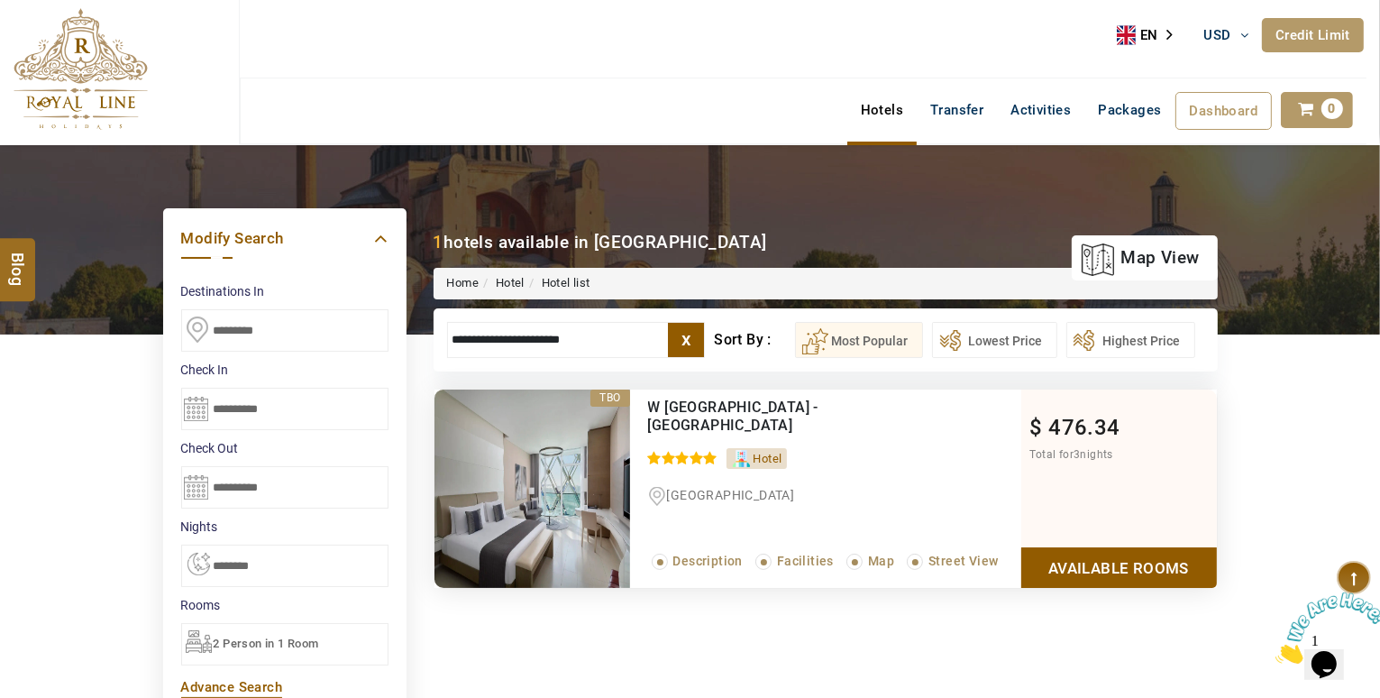
type input "**********"
click at [1172, 555] on link "Available Rooms" at bounding box center [1119, 567] width 196 height 41
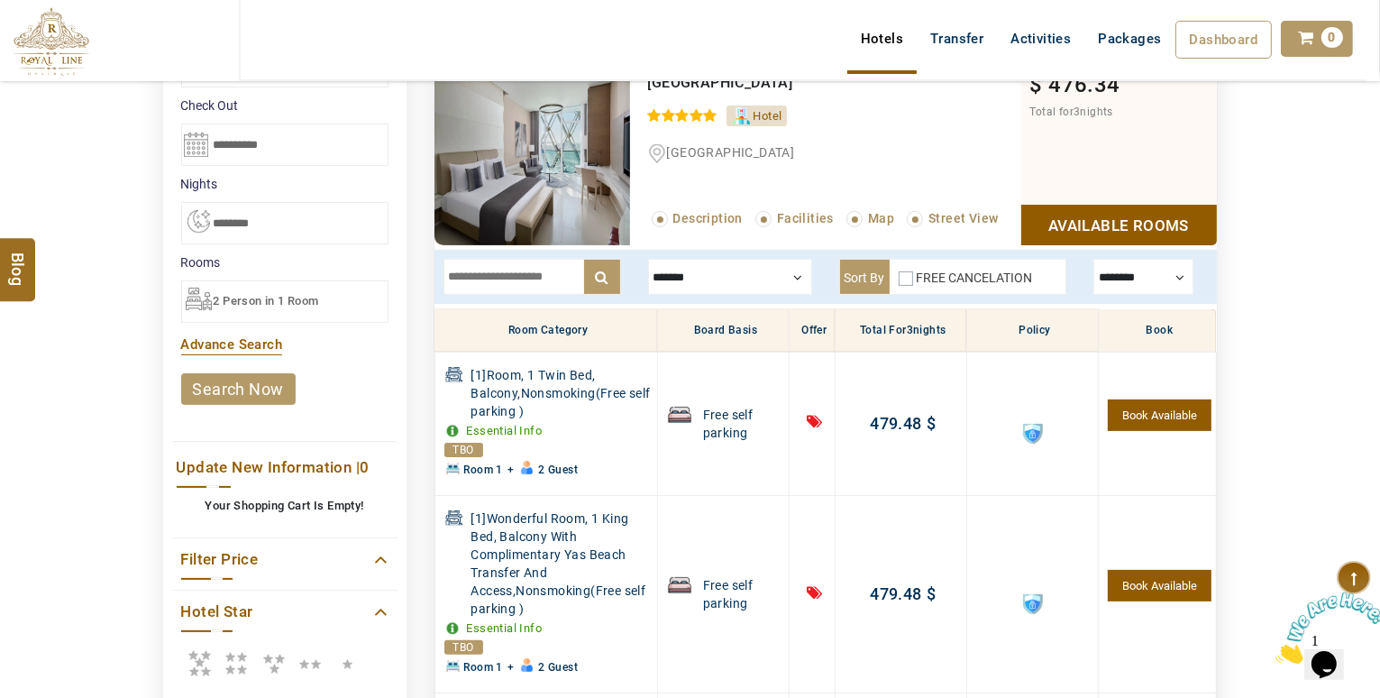
click at [1166, 270] on div at bounding box center [1144, 277] width 100 height 36
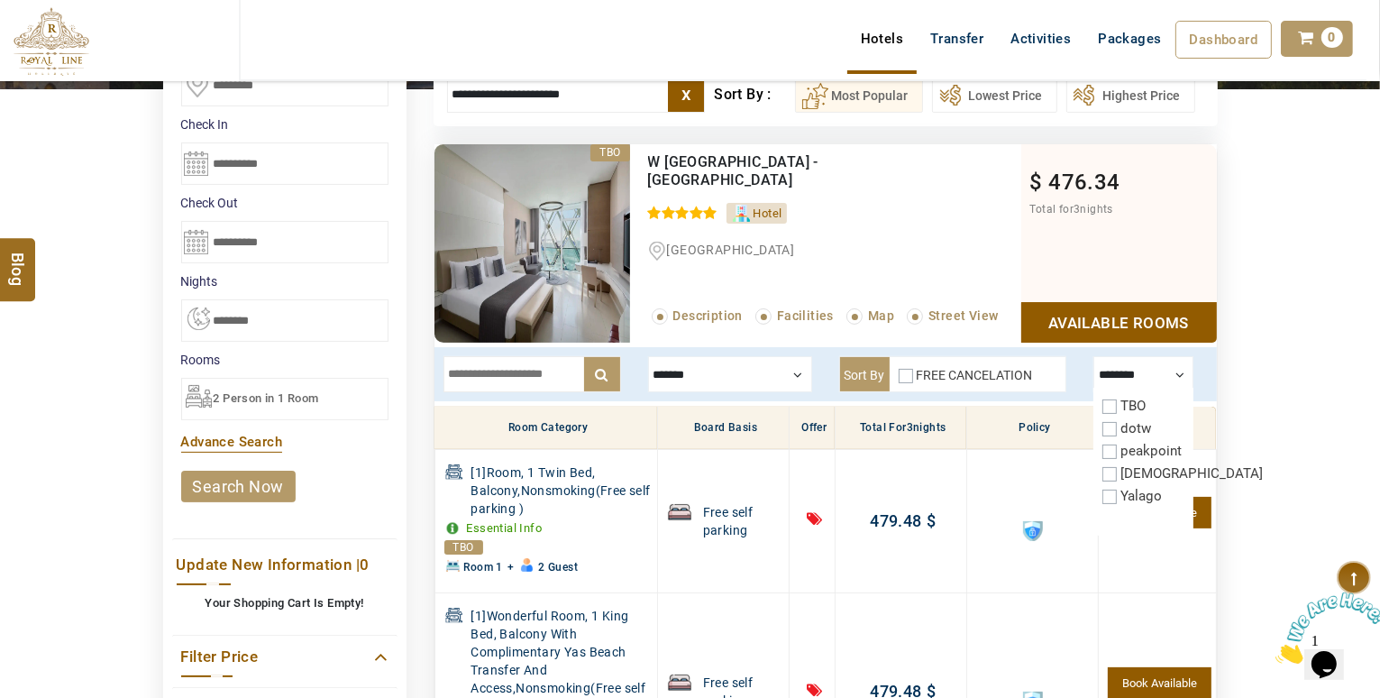
scroll to position [235, 0]
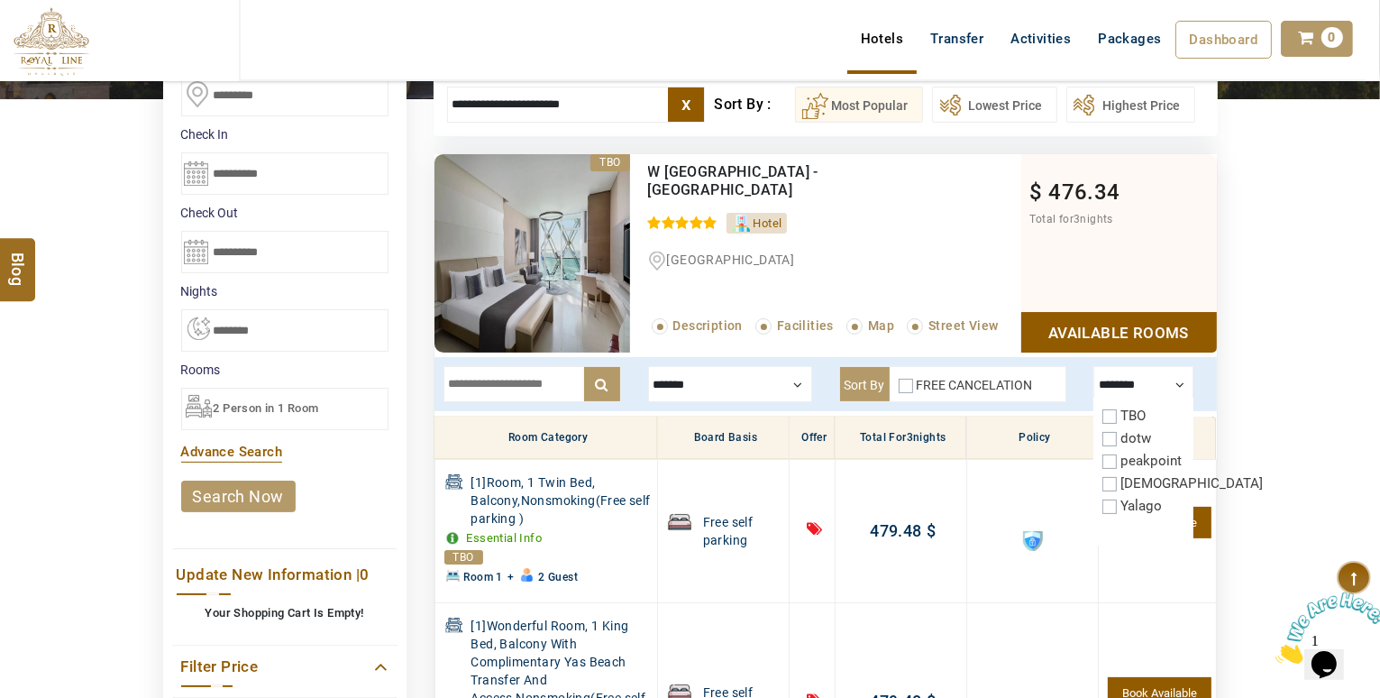
click at [691, 113] on header "TESTTEAM USD AED AED EUR € USD $ INR ₹ THB ฿ IDR Rp BHD BHD TRY ₺ Credit Limit …" at bounding box center [690, 63] width 1380 height 126
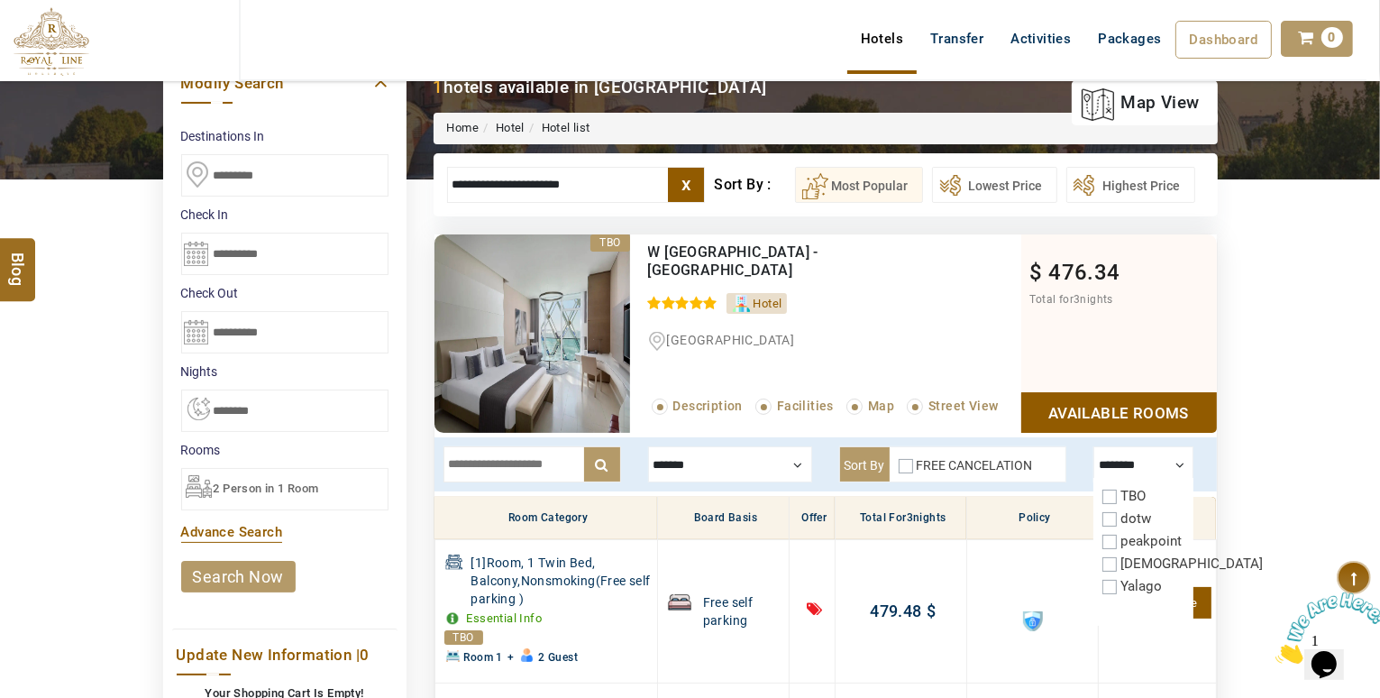
scroll to position [151, 0]
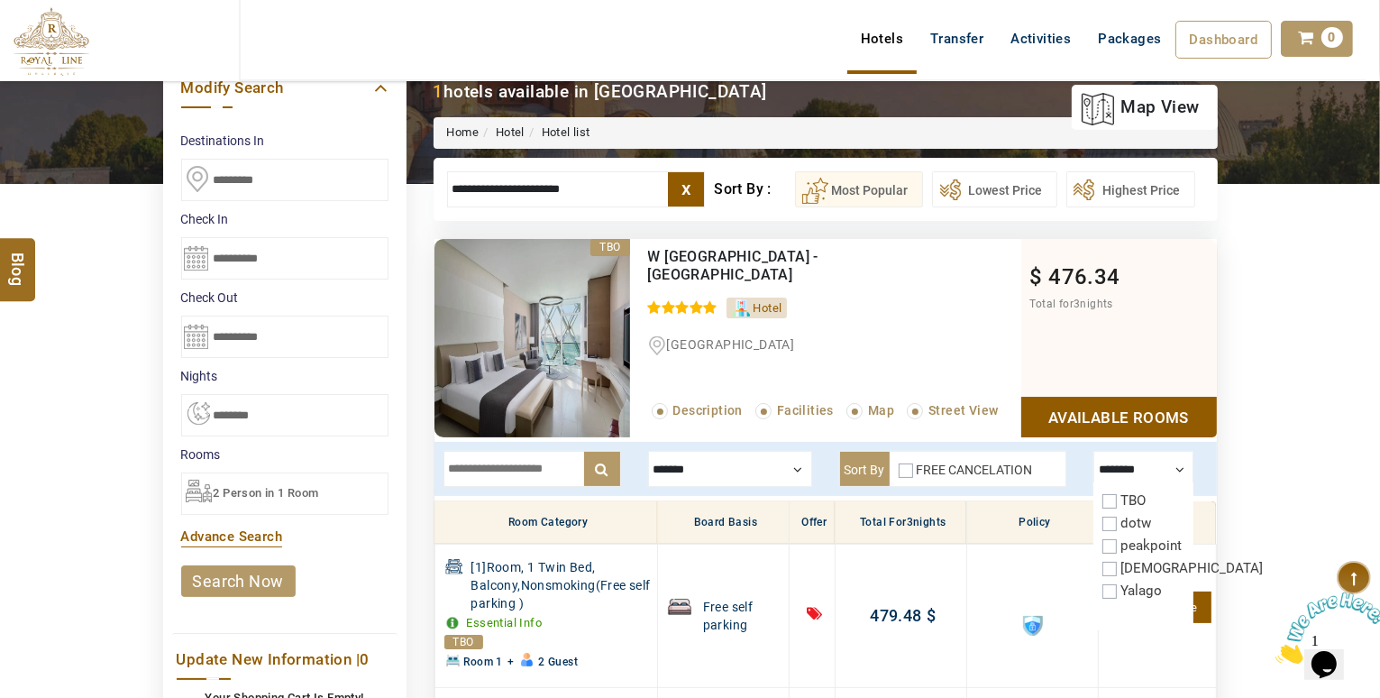
click at [689, 180] on label "x" at bounding box center [686, 189] width 36 height 34
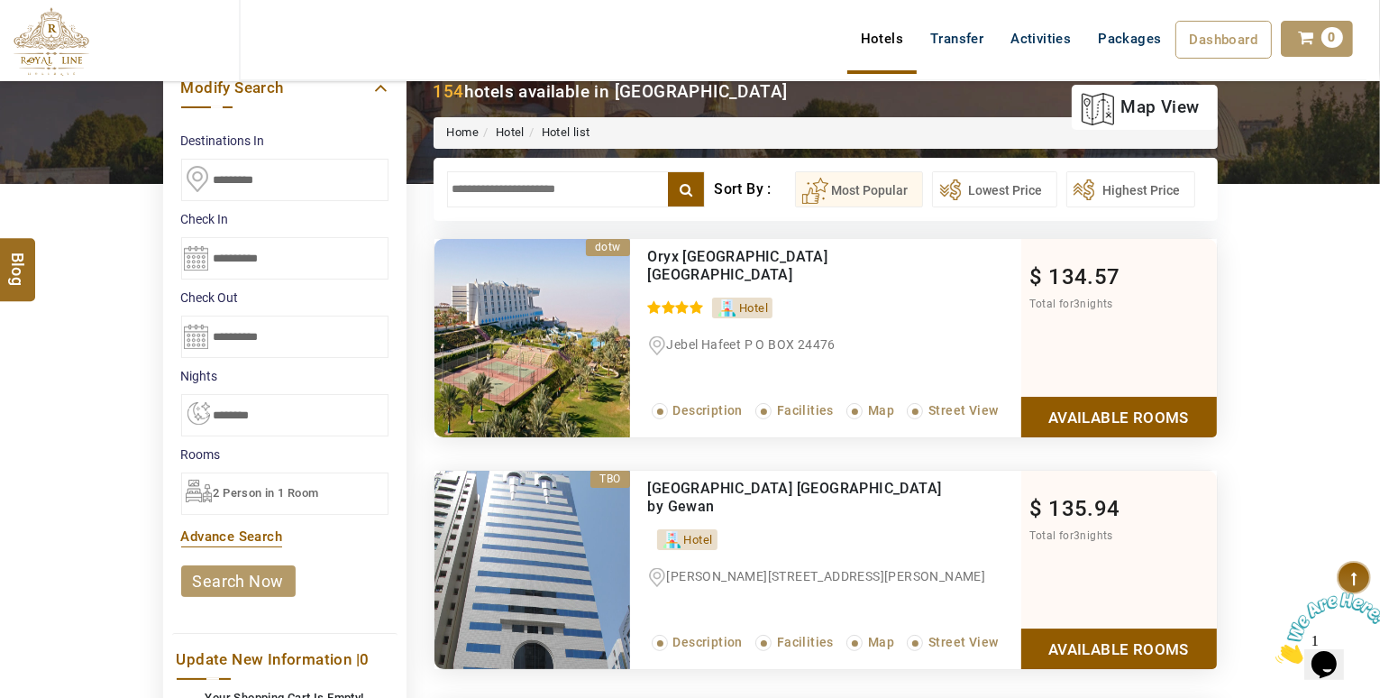
click at [468, 176] on input "text" at bounding box center [576, 189] width 259 height 36
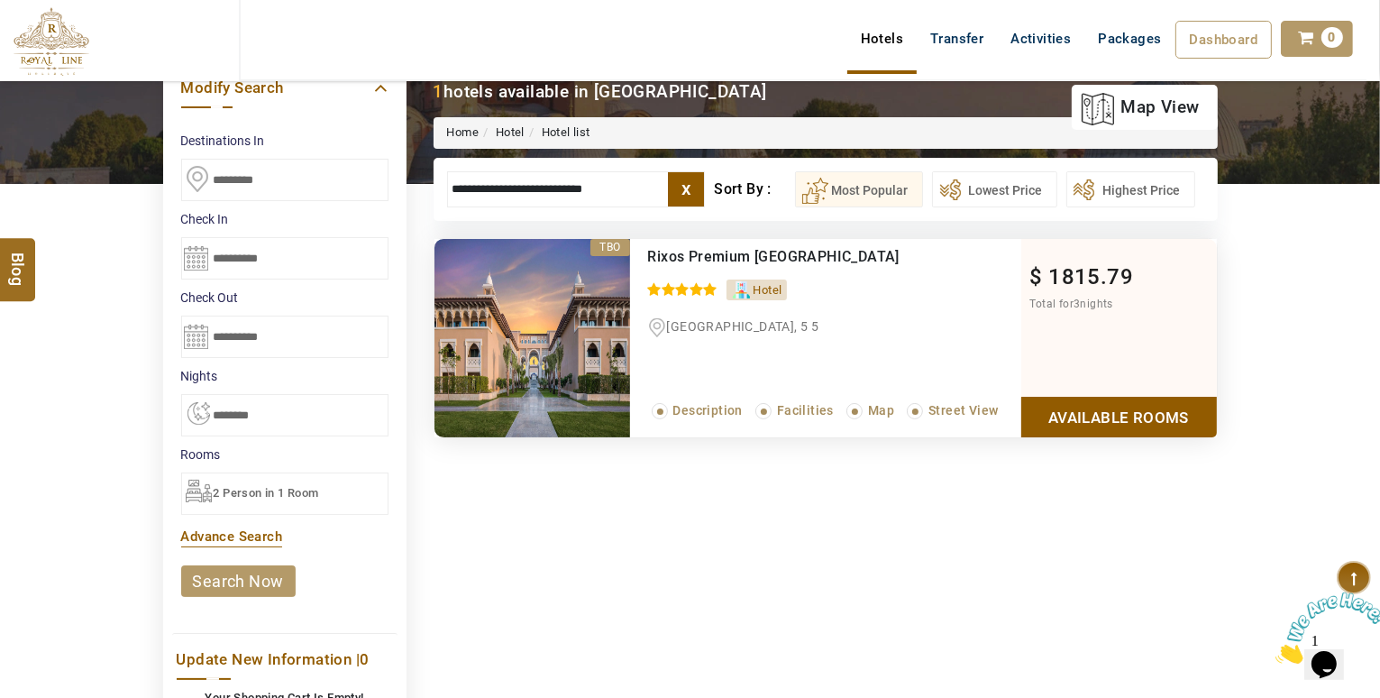
type input "**********"
click at [1130, 415] on link "Available Rooms" at bounding box center [1119, 417] width 196 height 41
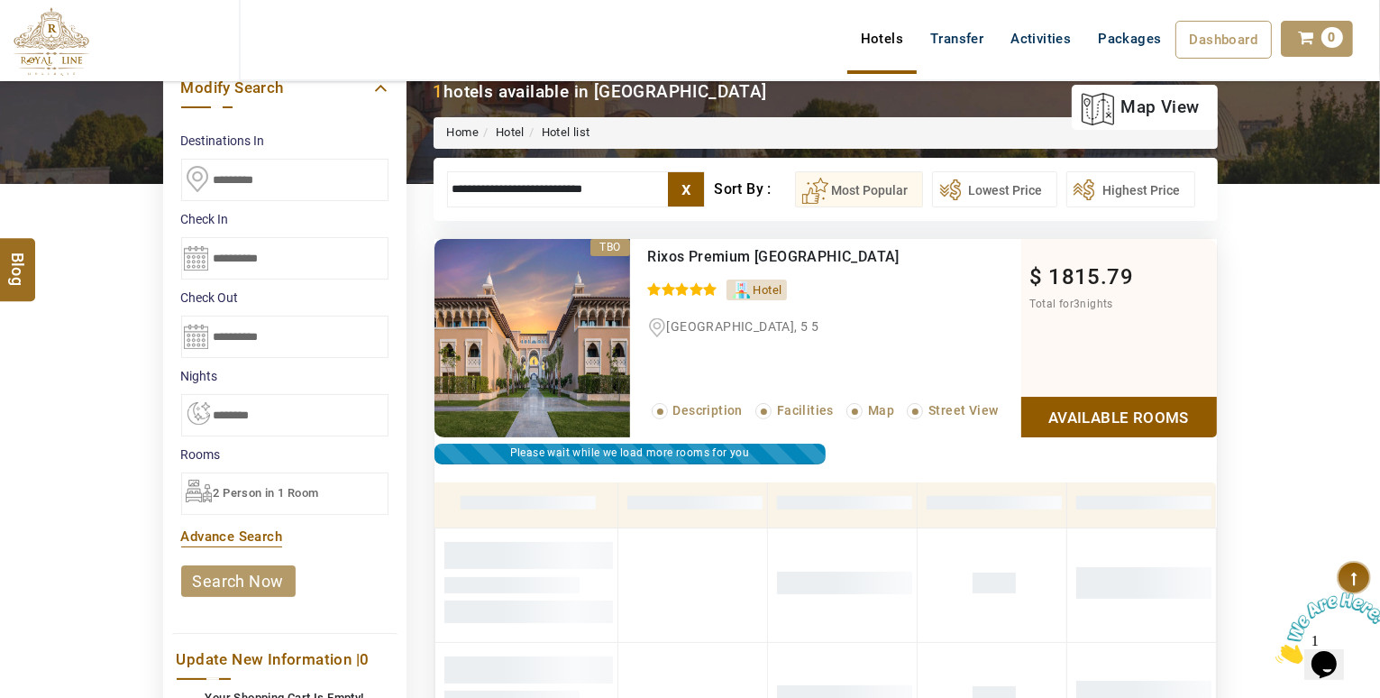
scroll to position [343, 0]
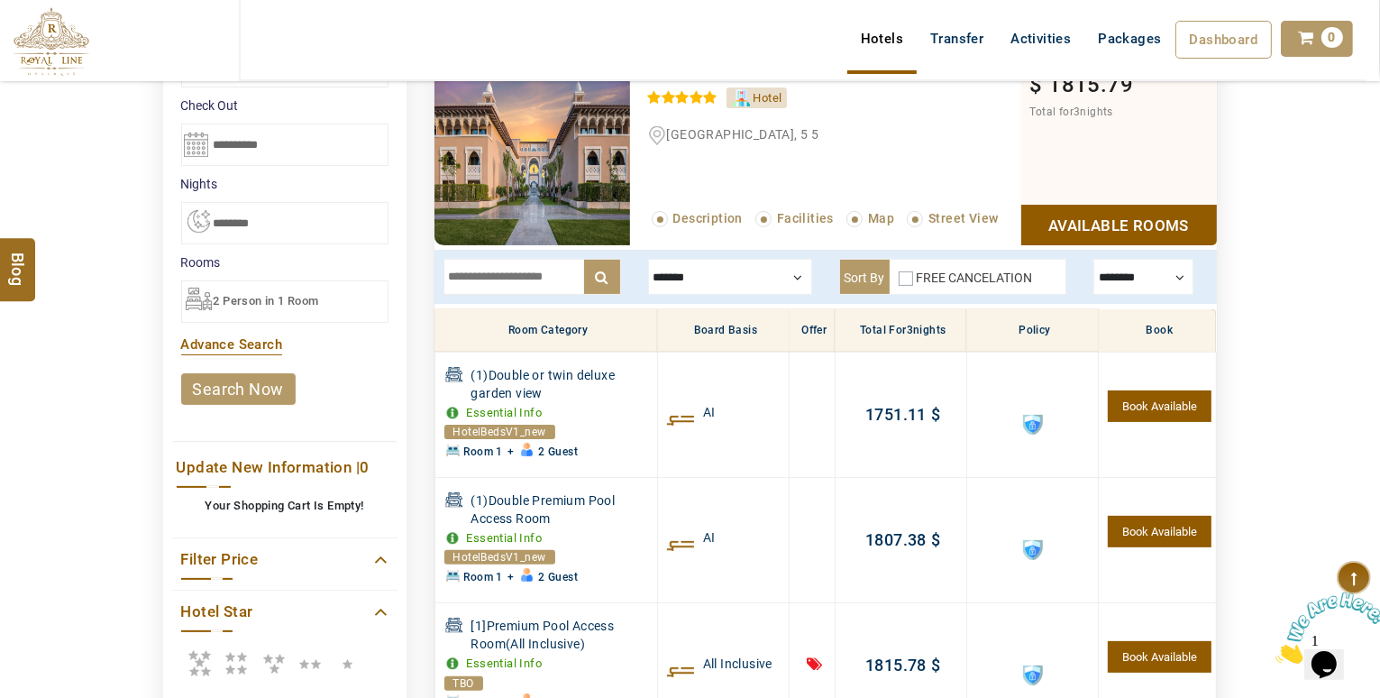
click at [1158, 267] on div at bounding box center [1144, 277] width 100 height 36
click at [1161, 268] on div at bounding box center [1144, 277] width 100 height 36
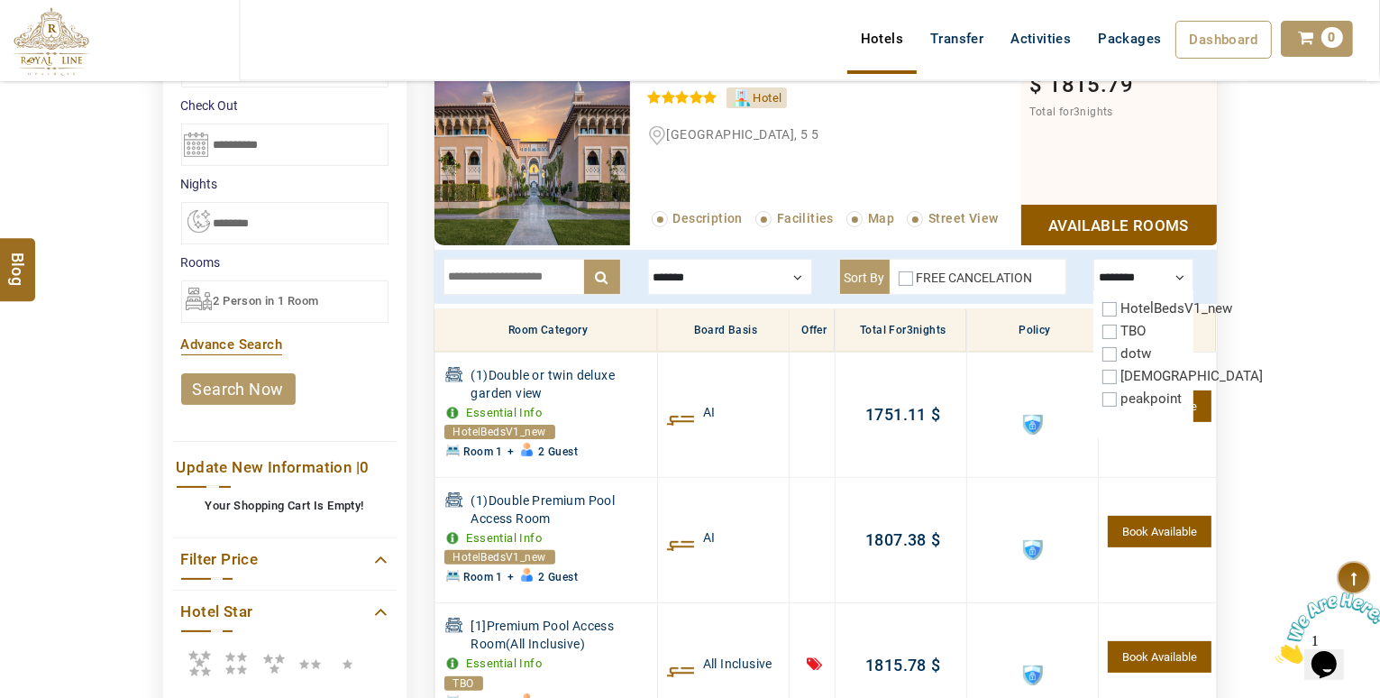
click at [1161, 268] on div at bounding box center [1144, 277] width 100 height 36
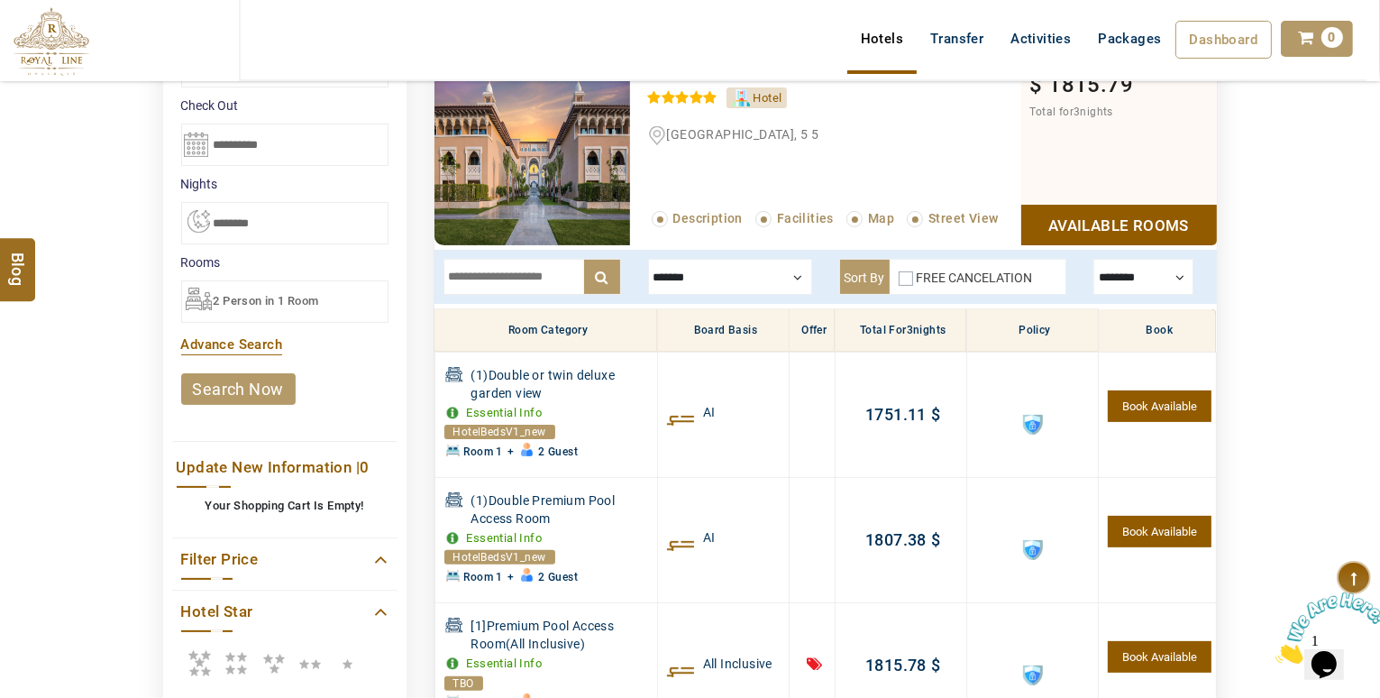
click at [1158, 271] on div at bounding box center [1144, 277] width 100 height 36
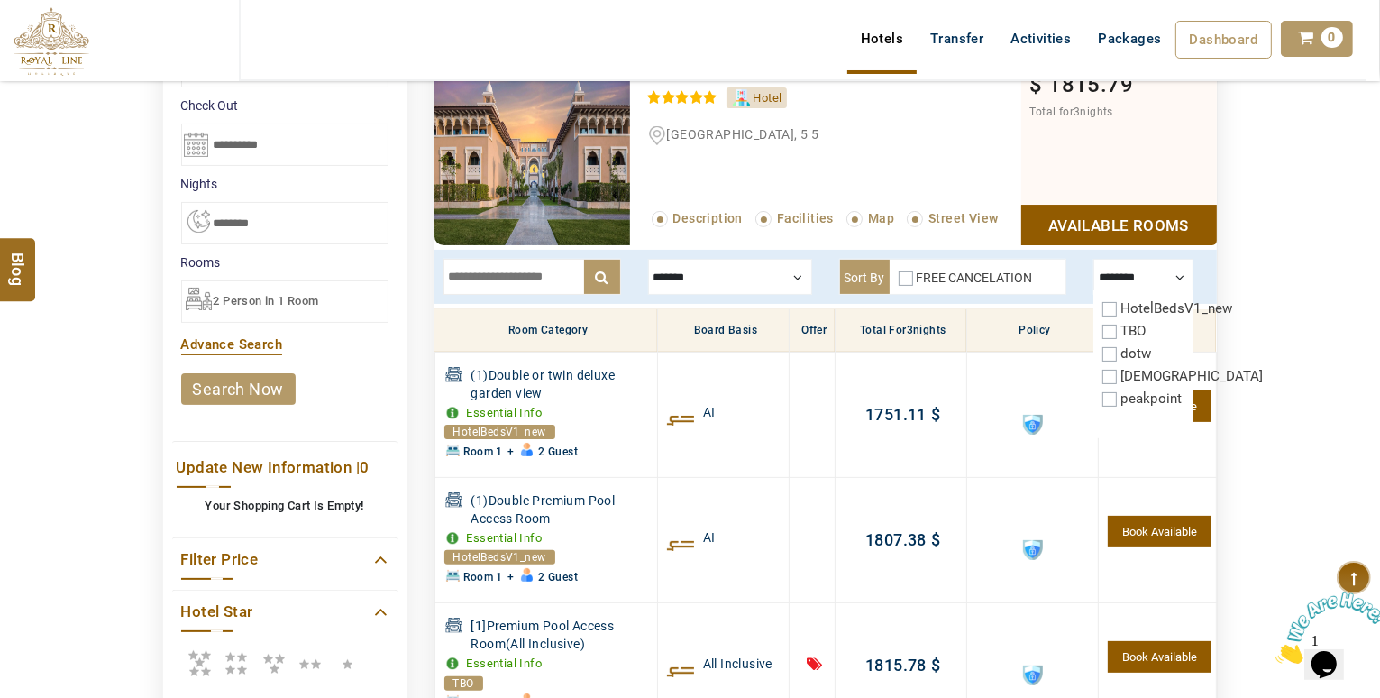
click at [1158, 271] on div at bounding box center [1144, 277] width 100 height 36
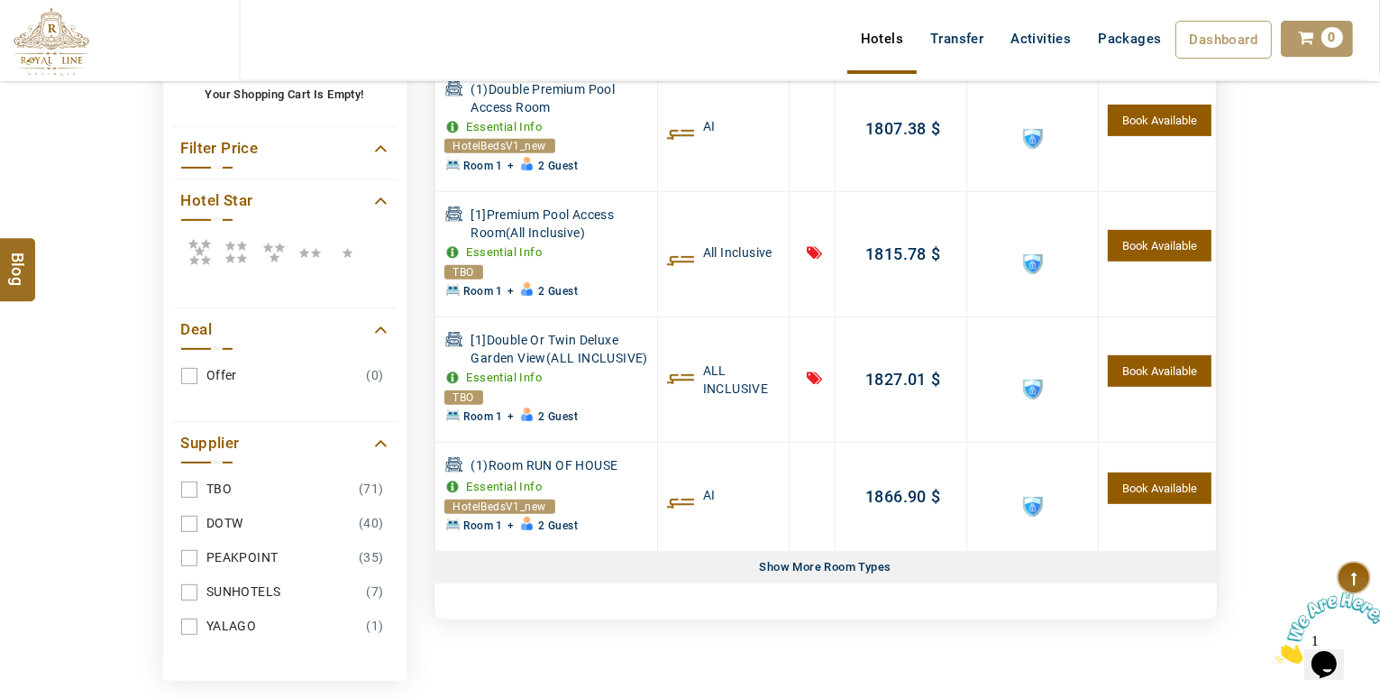
scroll to position [751, 0]
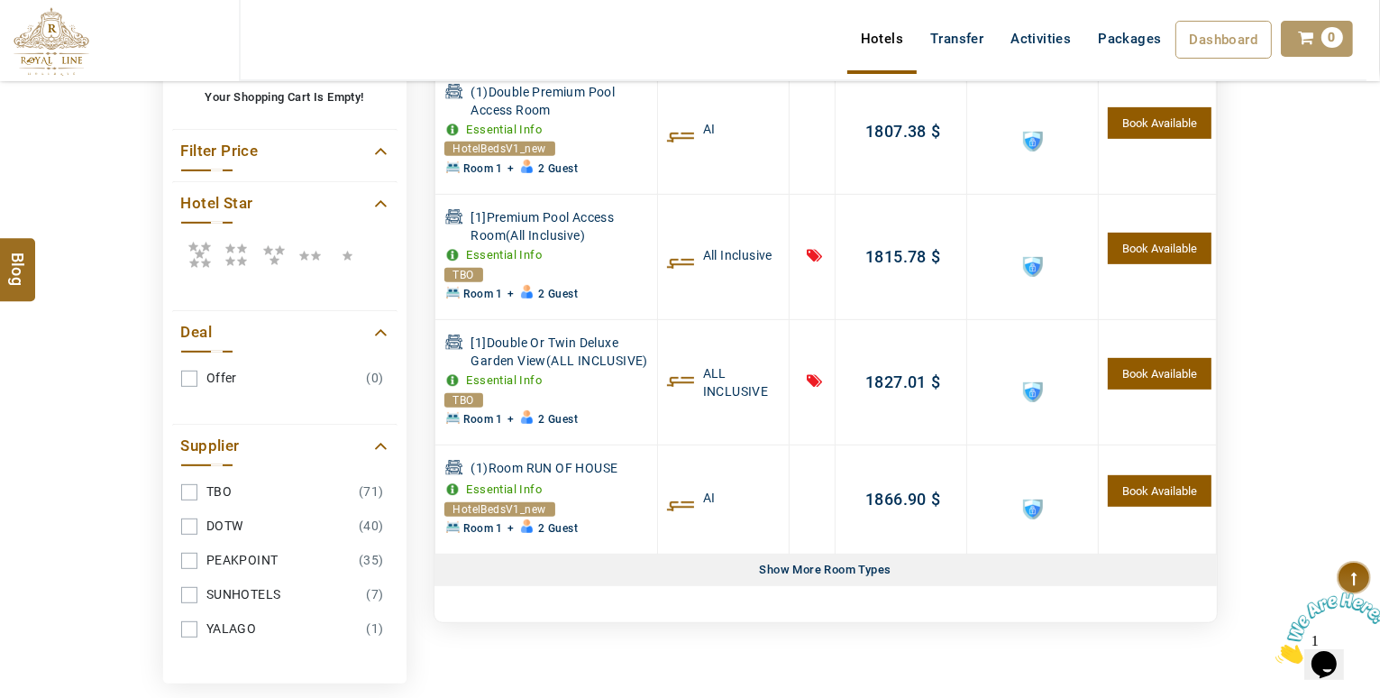
click at [188, 620] on link "YALAGO (1)" at bounding box center [284, 628] width 207 height 33
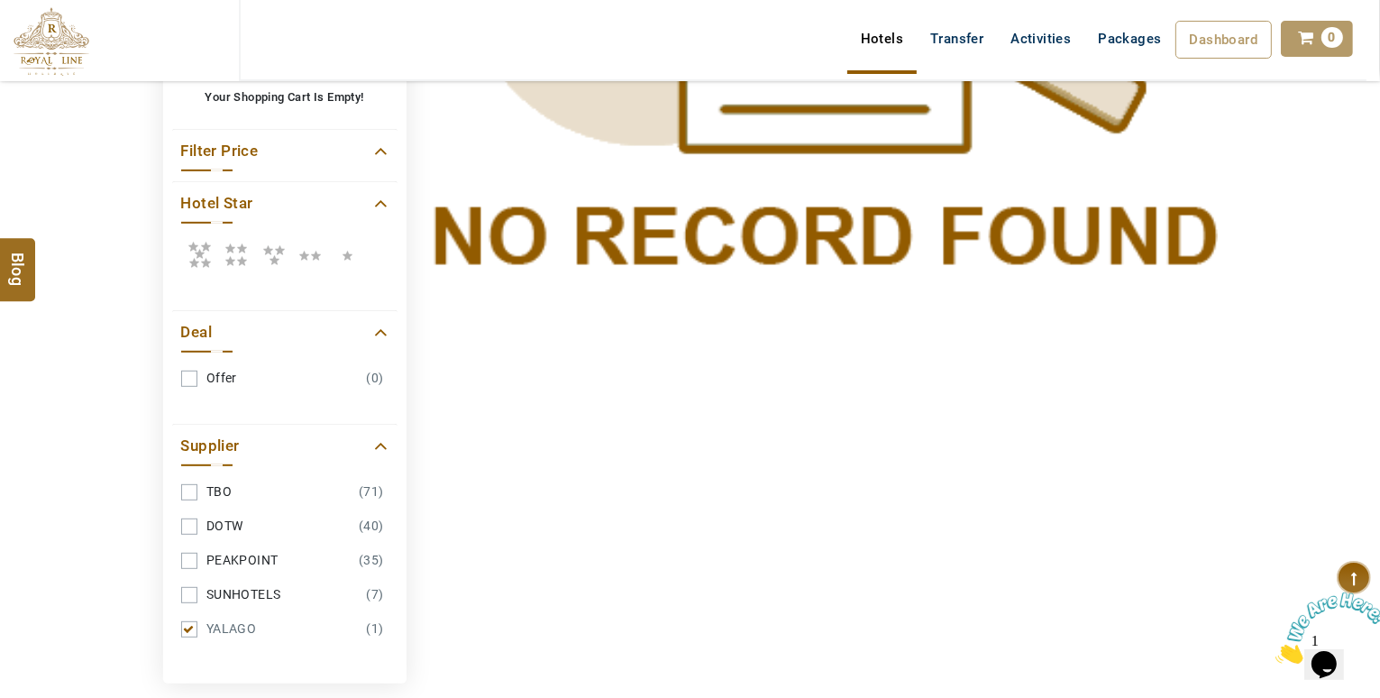
click at [184, 625] on link "YALAGO (1)" at bounding box center [284, 628] width 207 height 33
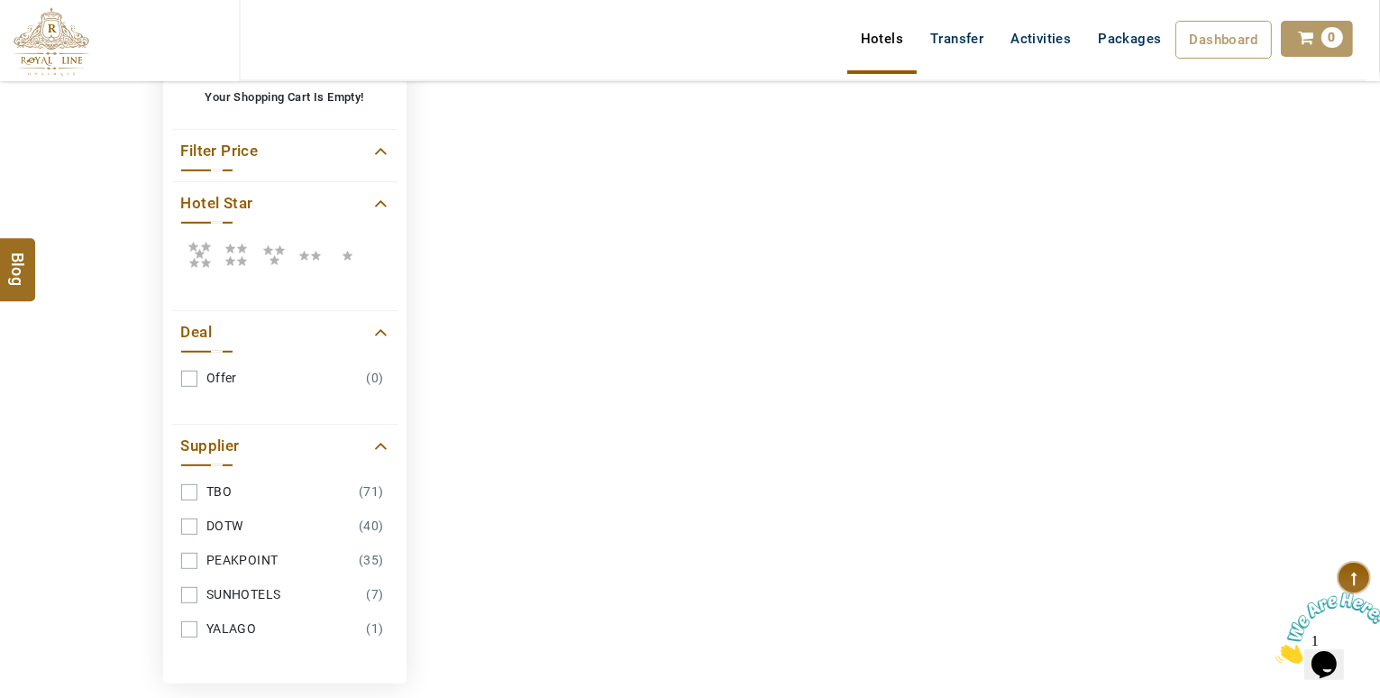
scroll to position [141, 0]
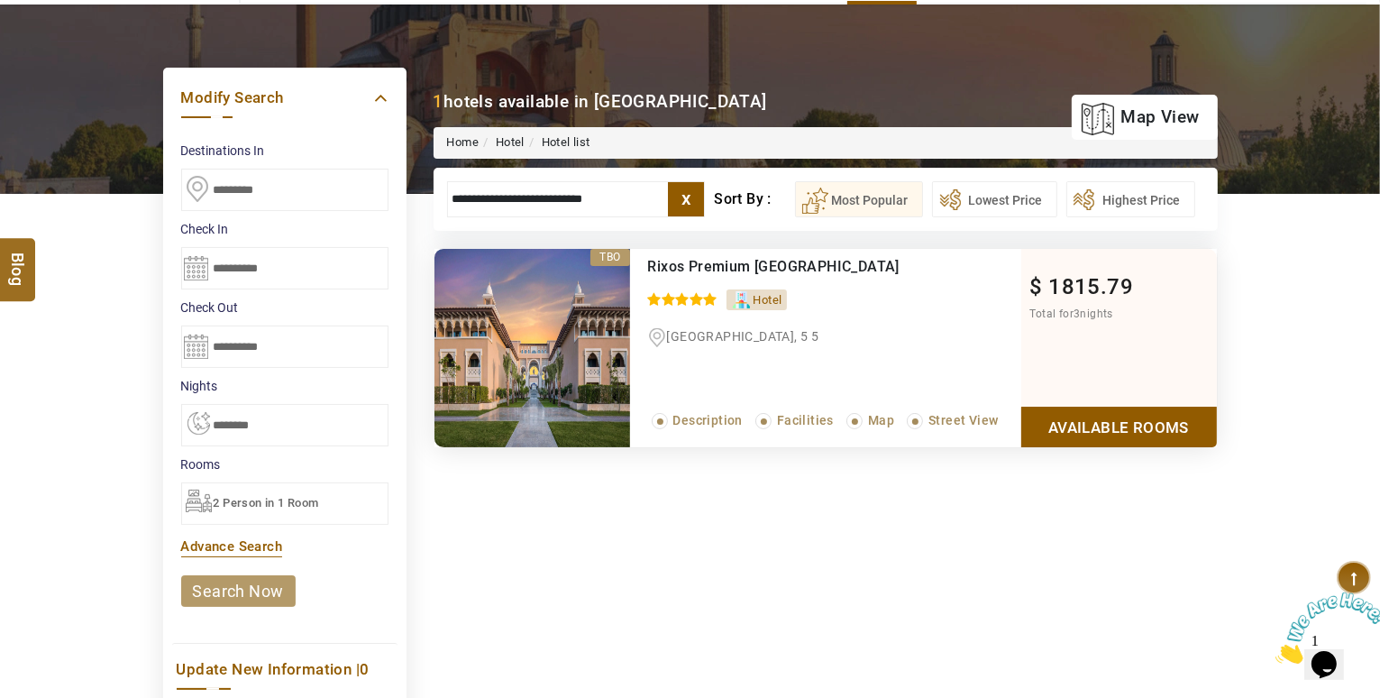
click at [700, 198] on label "x" at bounding box center [686, 199] width 36 height 34
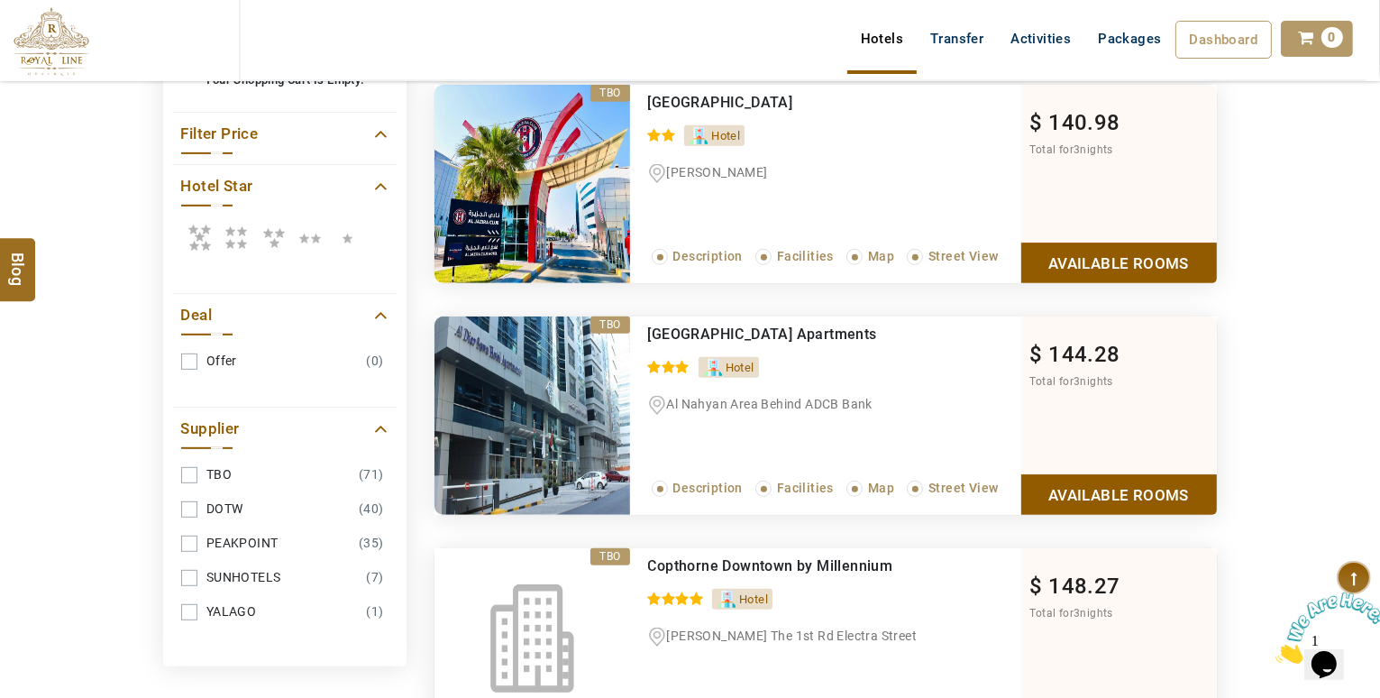
scroll to position [761, 0]
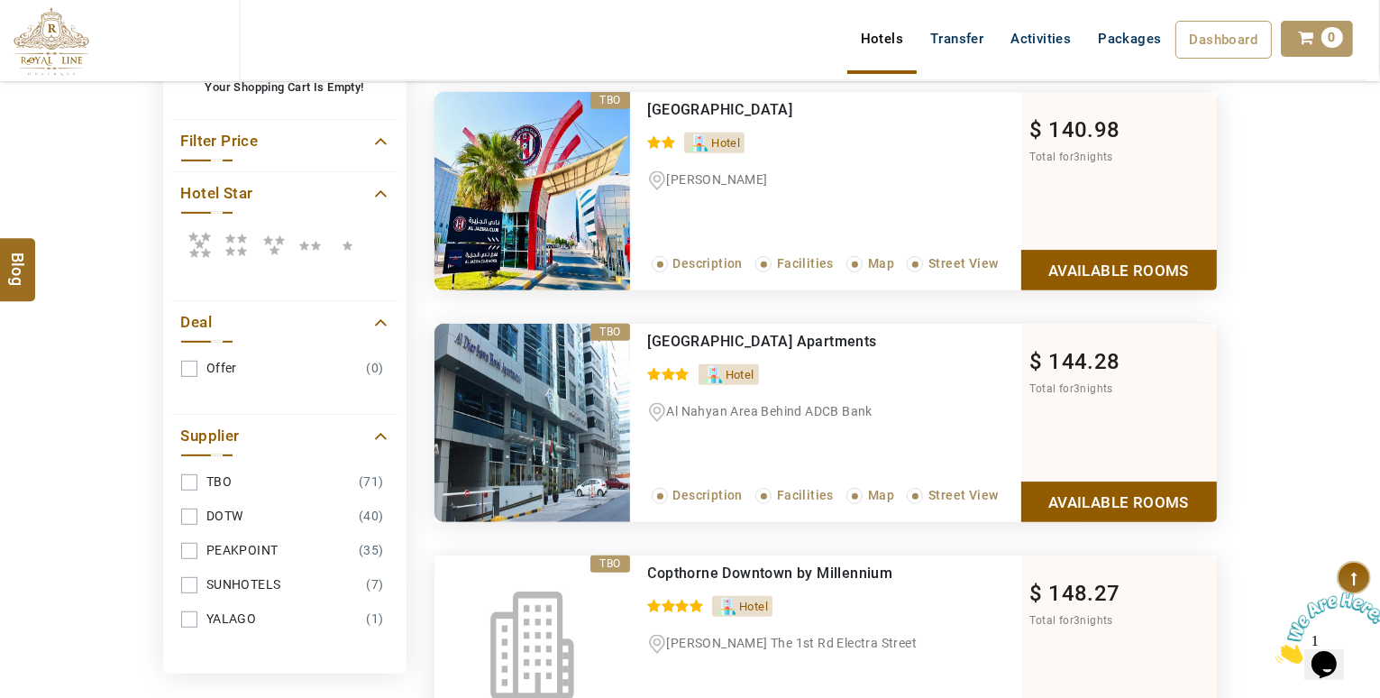
click at [196, 605] on link "YALAGO (1)" at bounding box center [284, 618] width 207 height 33
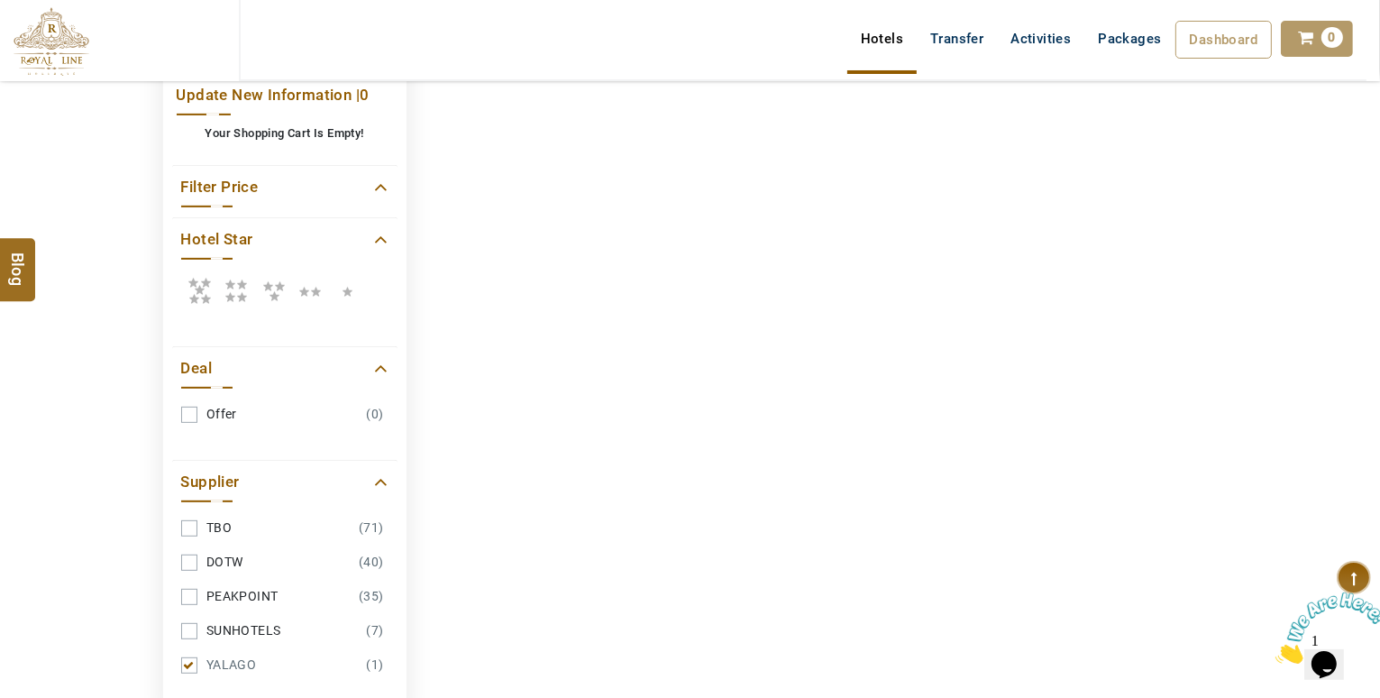
scroll to position [710, 0]
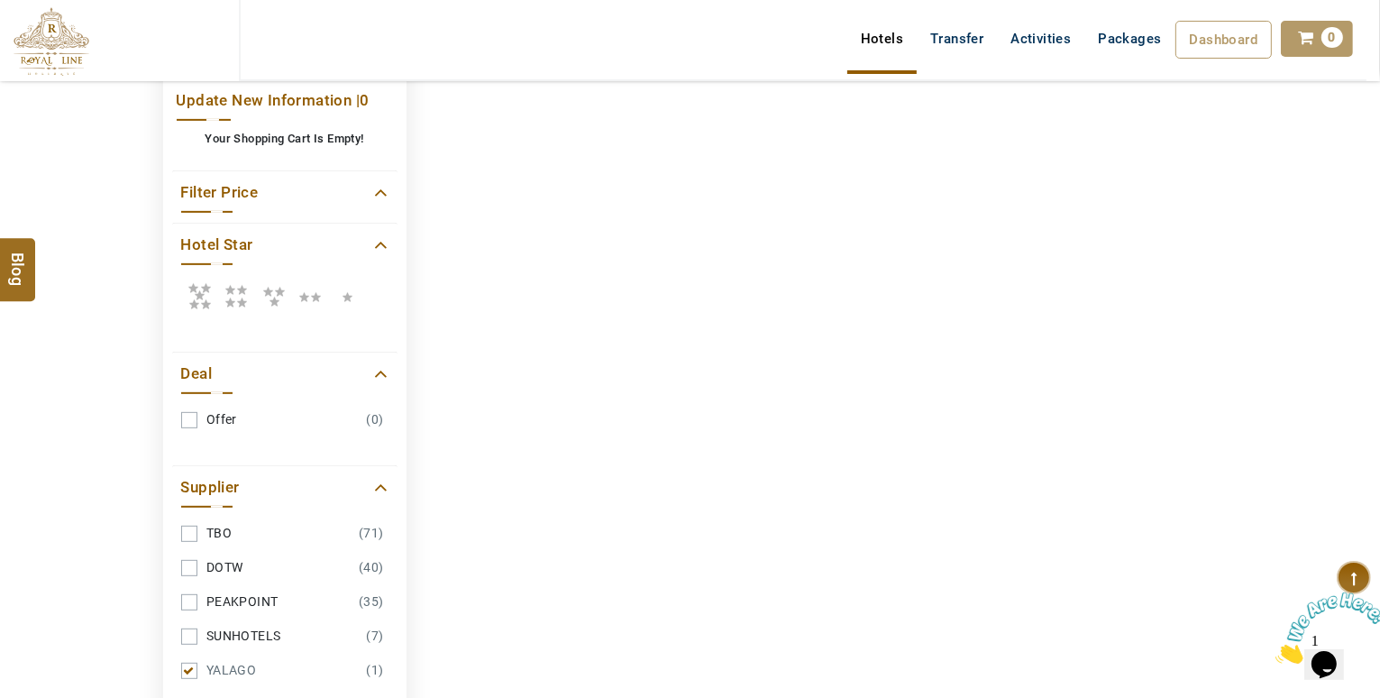
click at [188, 663] on link "YALAGO (1)" at bounding box center [284, 670] width 207 height 33
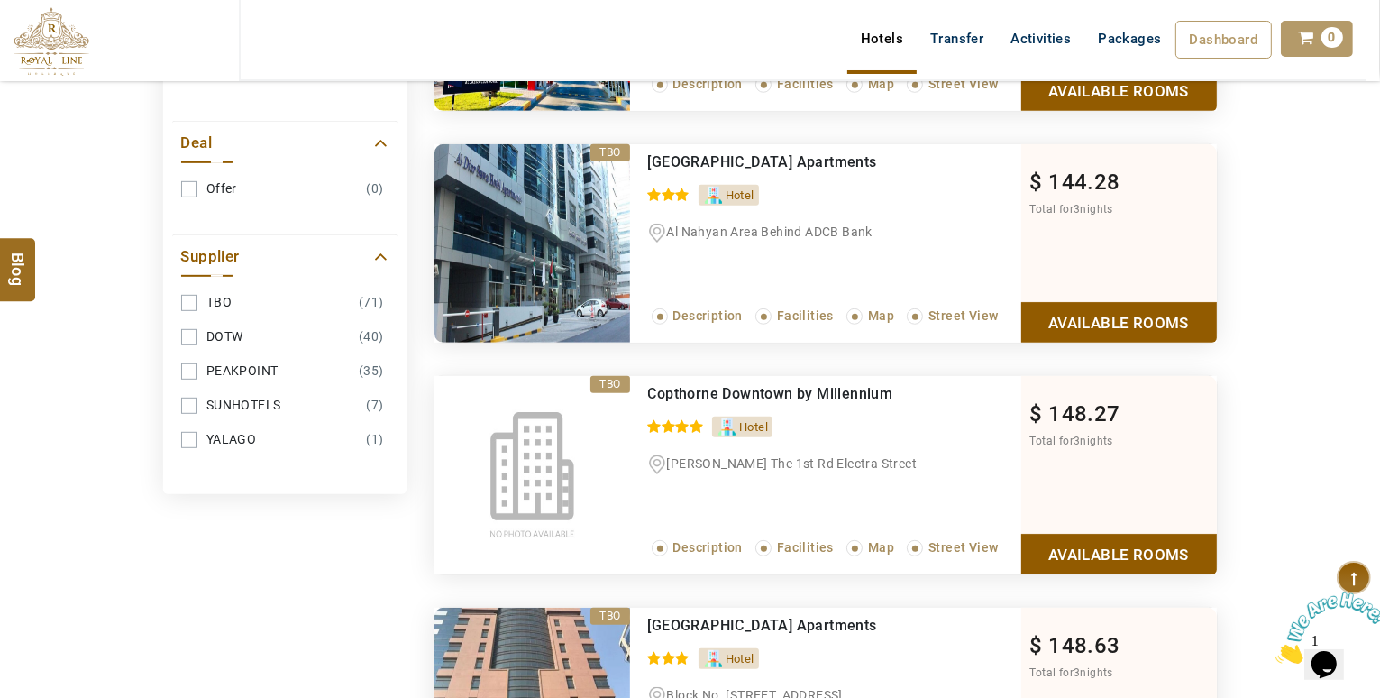
scroll to position [944, 0]
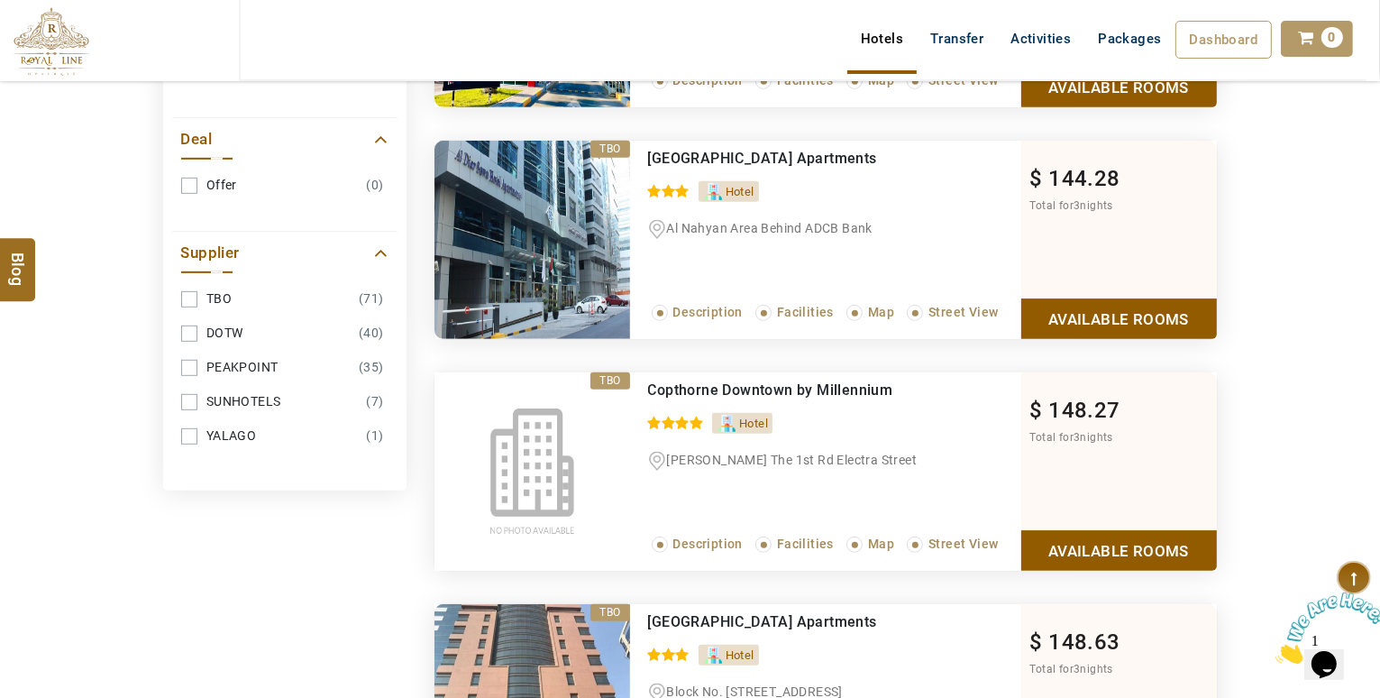
click at [1195, 535] on link "Available Rooms" at bounding box center [1119, 550] width 196 height 41
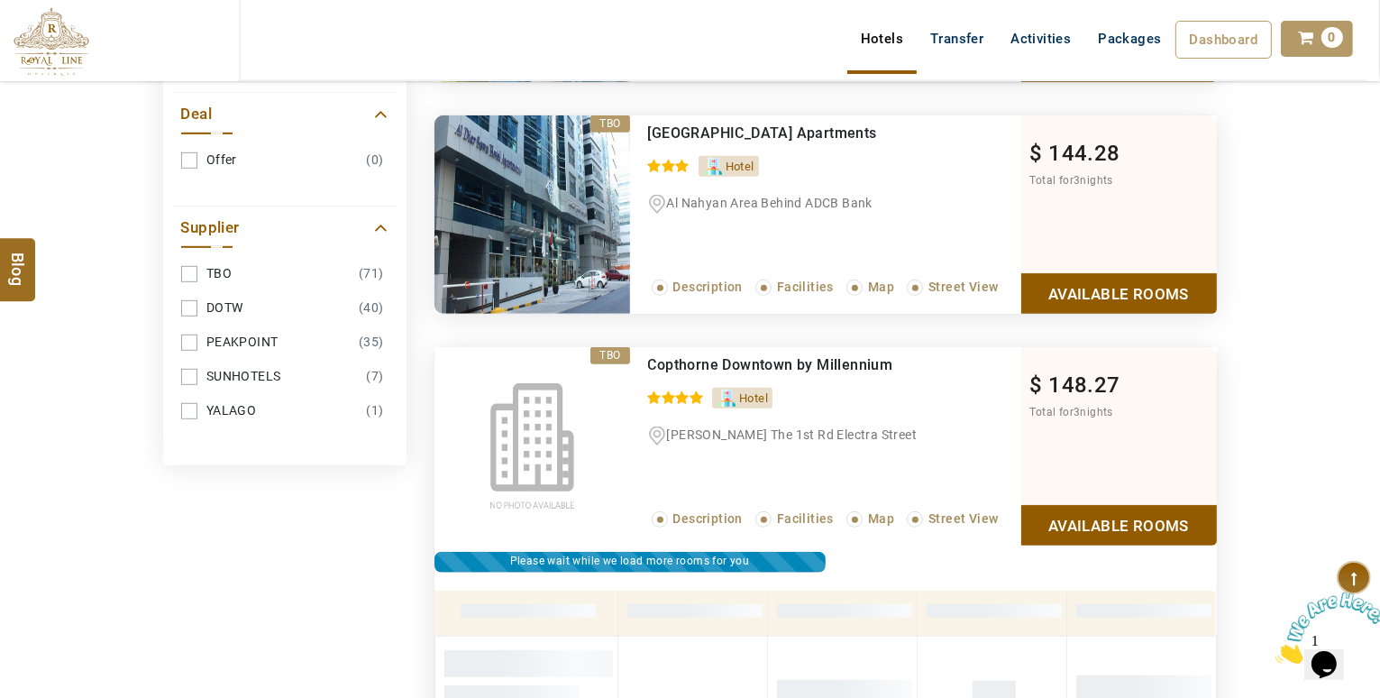
scroll to position [1268, 0]
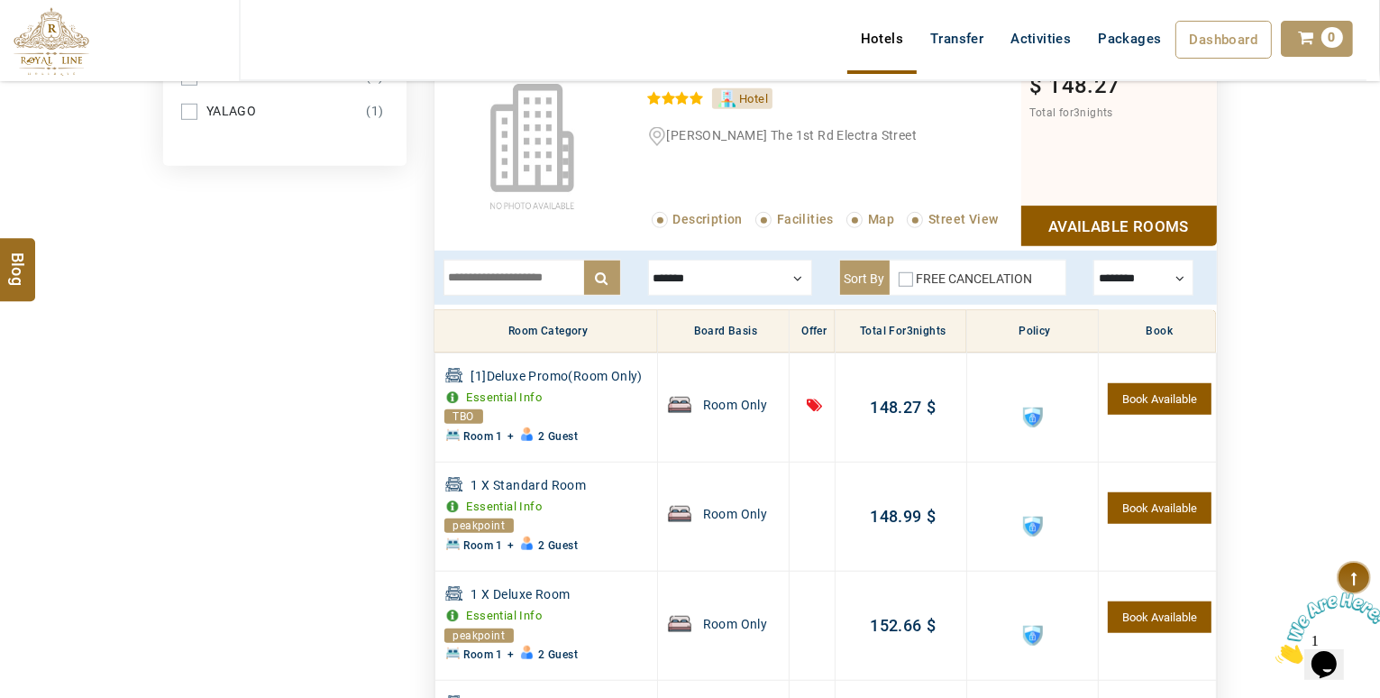
click at [1133, 275] on div at bounding box center [1144, 278] width 100 height 36
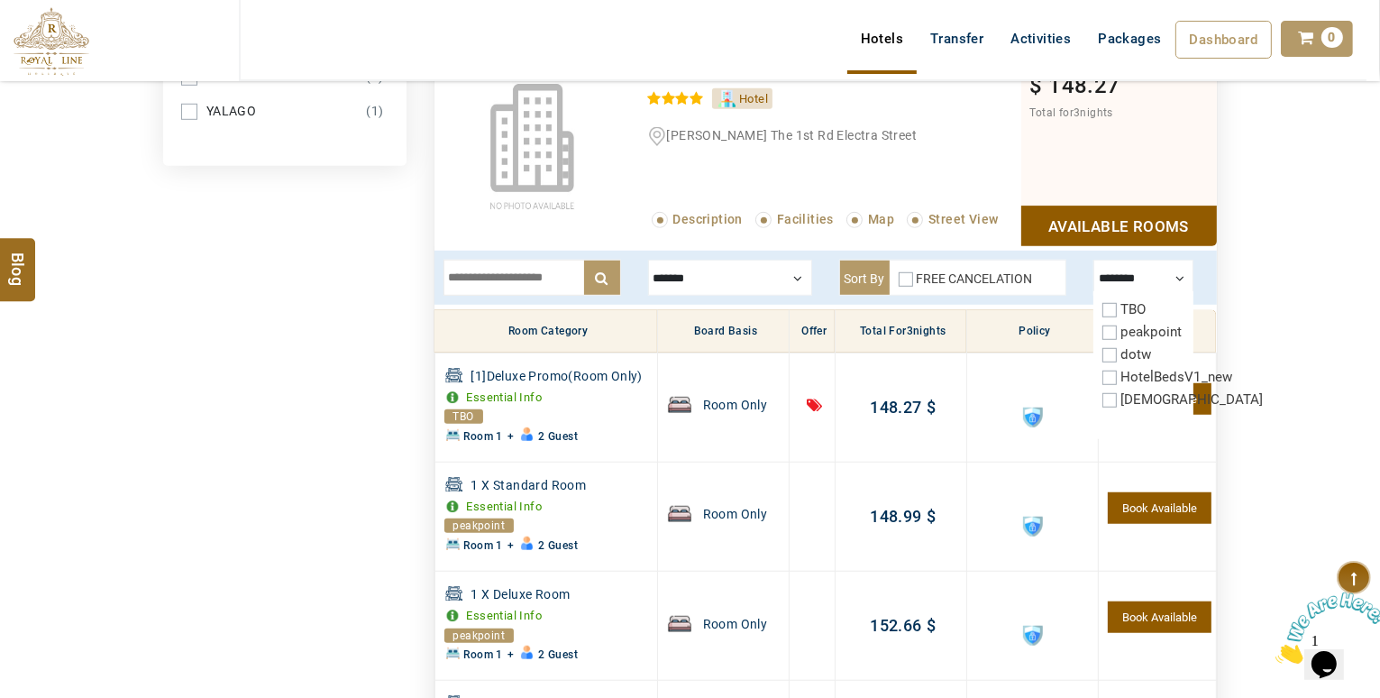
click at [1133, 275] on div at bounding box center [1144, 278] width 100 height 36
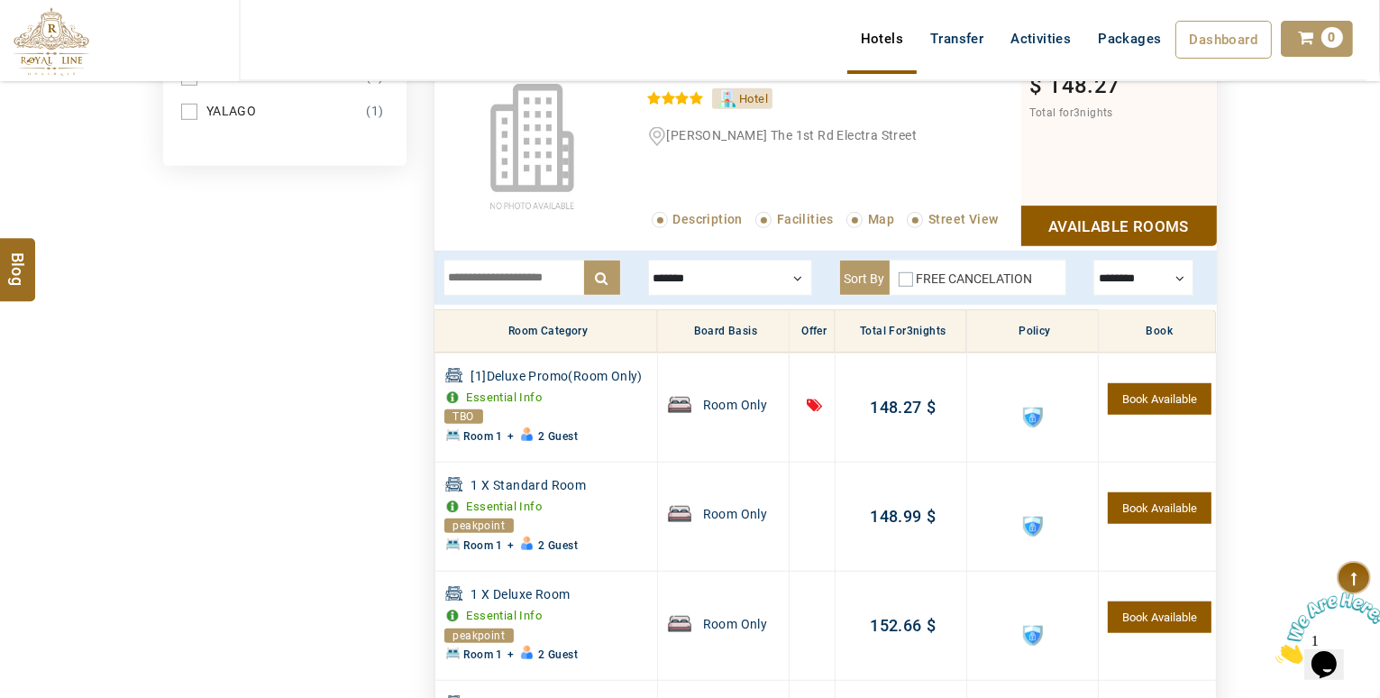
click at [1141, 219] on link "Available Rooms" at bounding box center [1119, 226] width 196 height 41
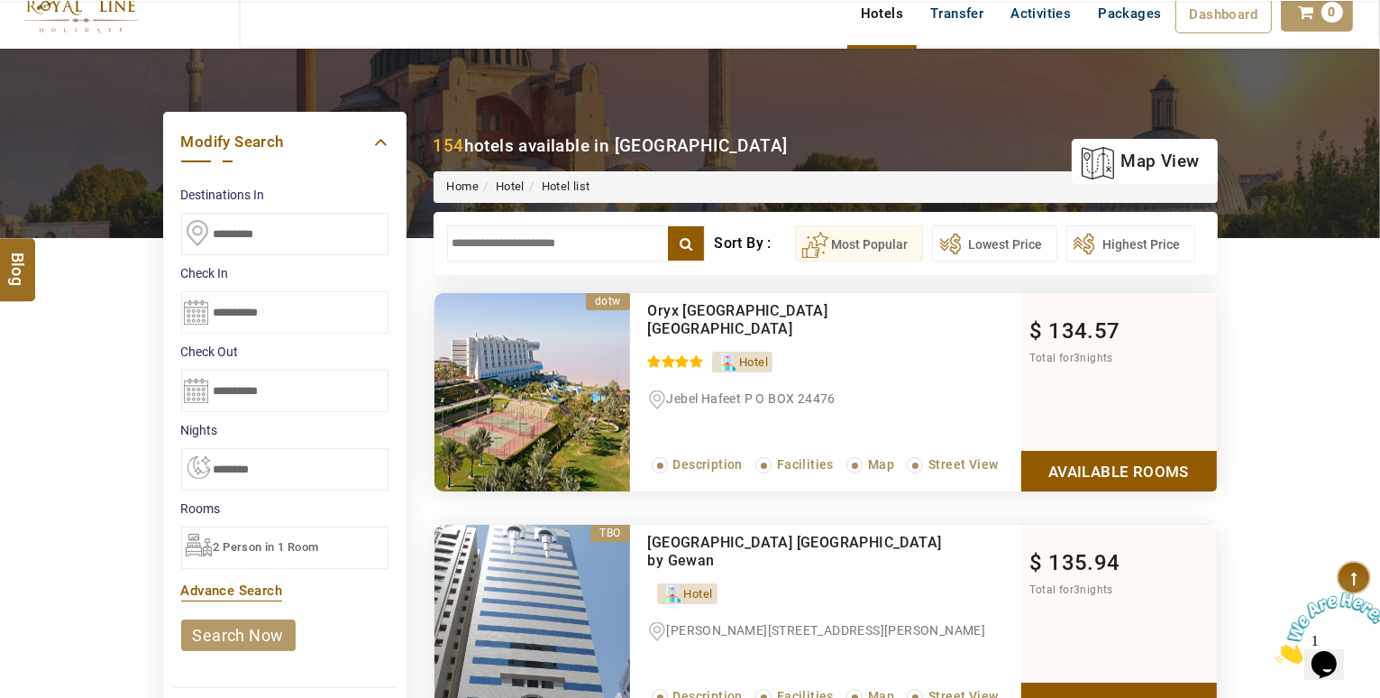
scroll to position [0, 0]
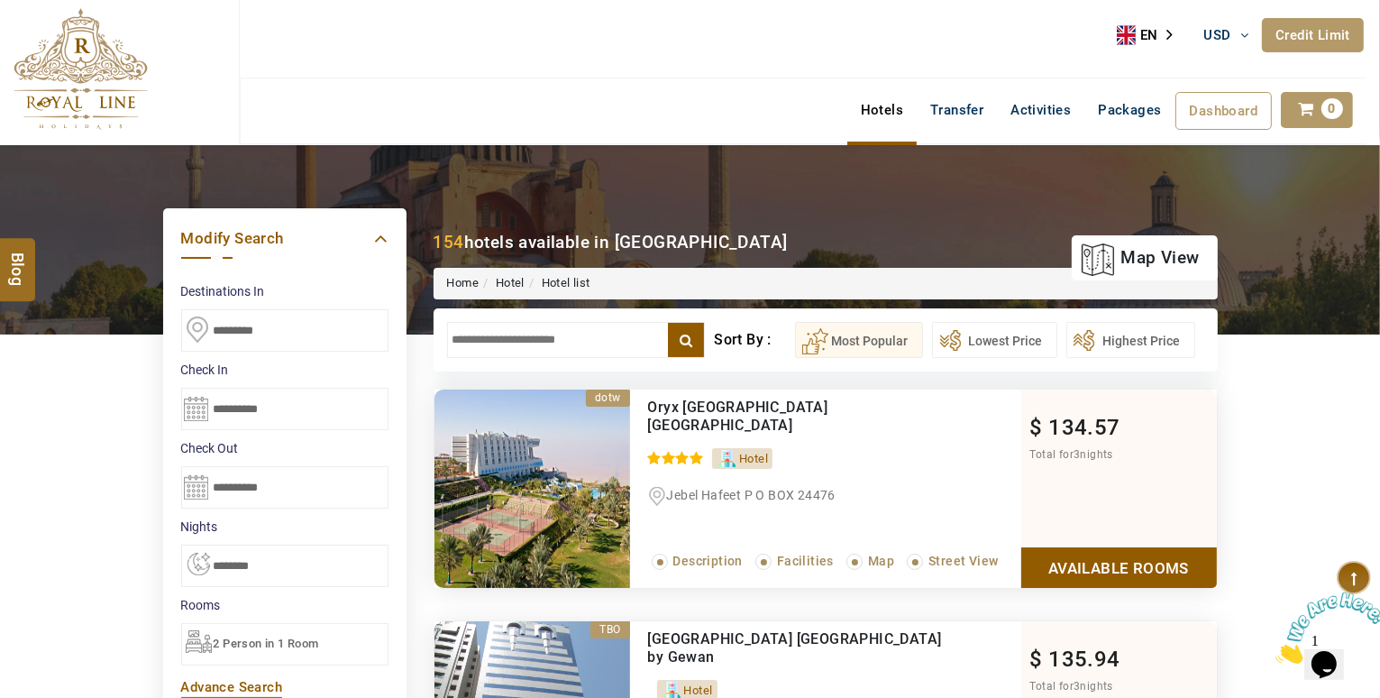
click at [517, 343] on input "text" at bounding box center [576, 340] width 259 height 36
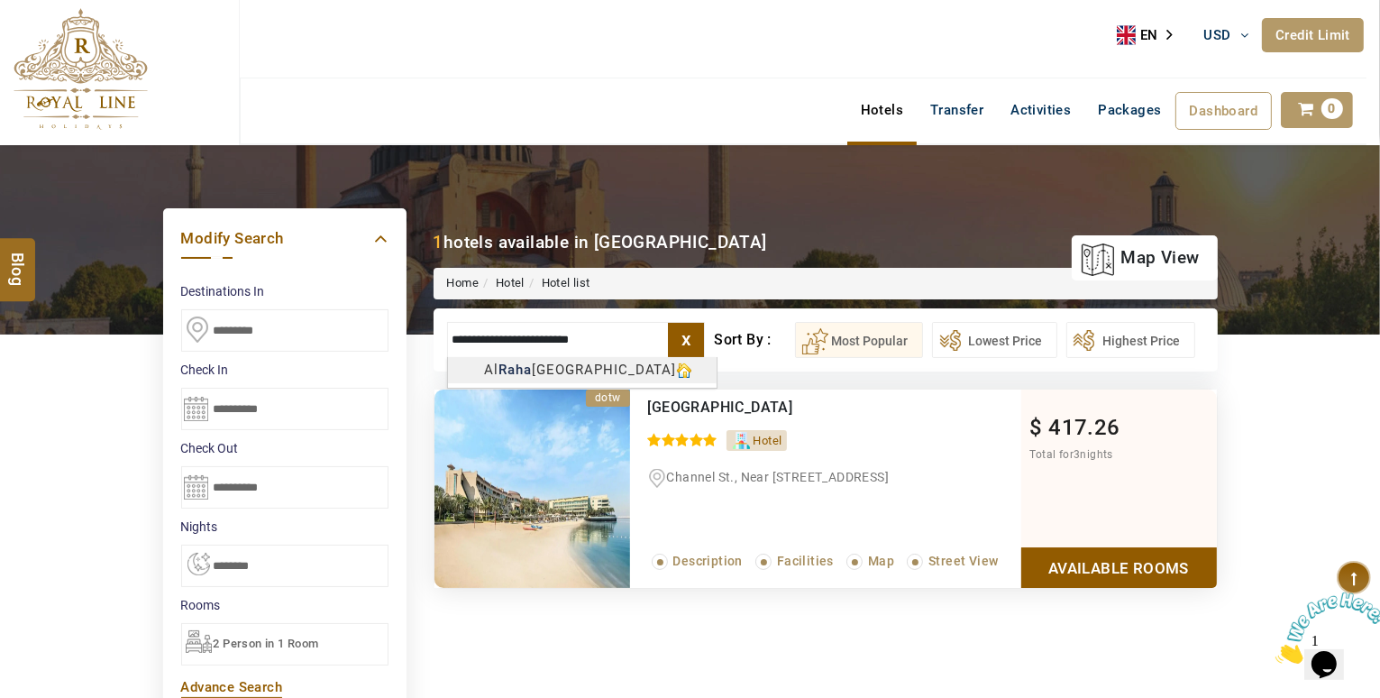
click at [1138, 575] on link "Available Rooms" at bounding box center [1119, 567] width 196 height 41
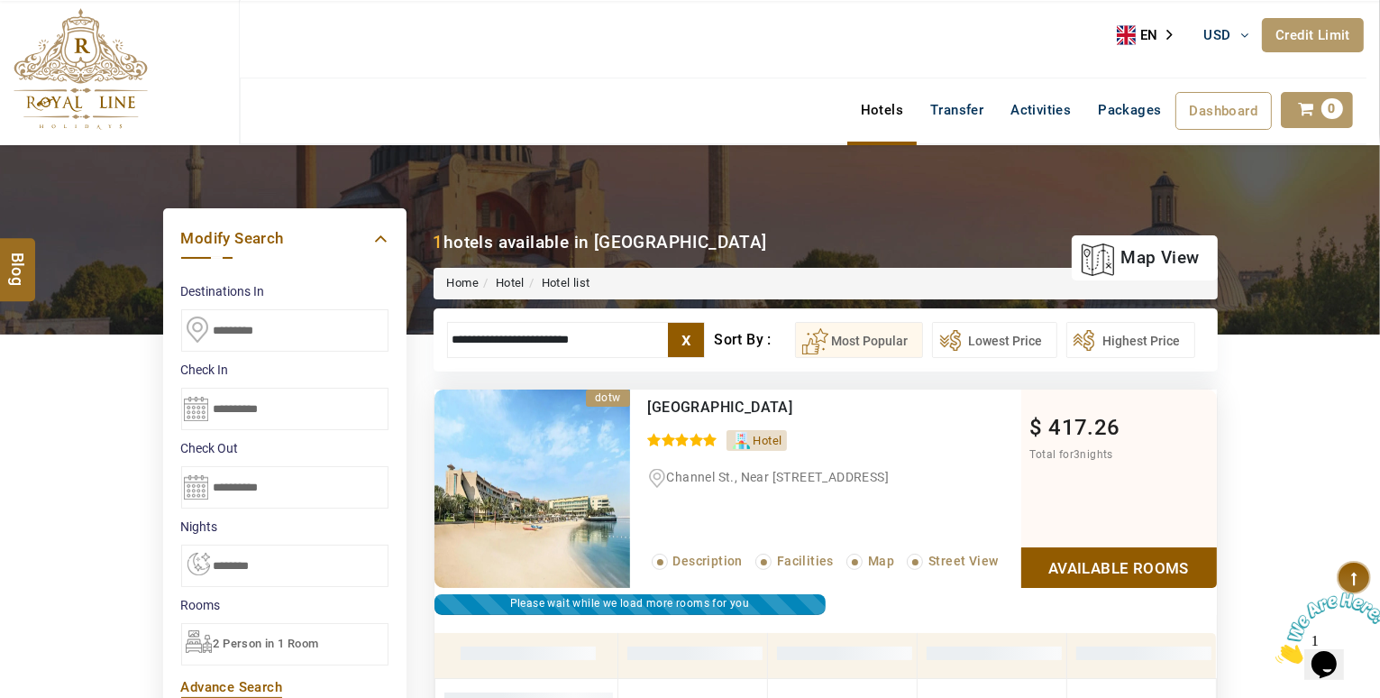
scroll to position [343, 0]
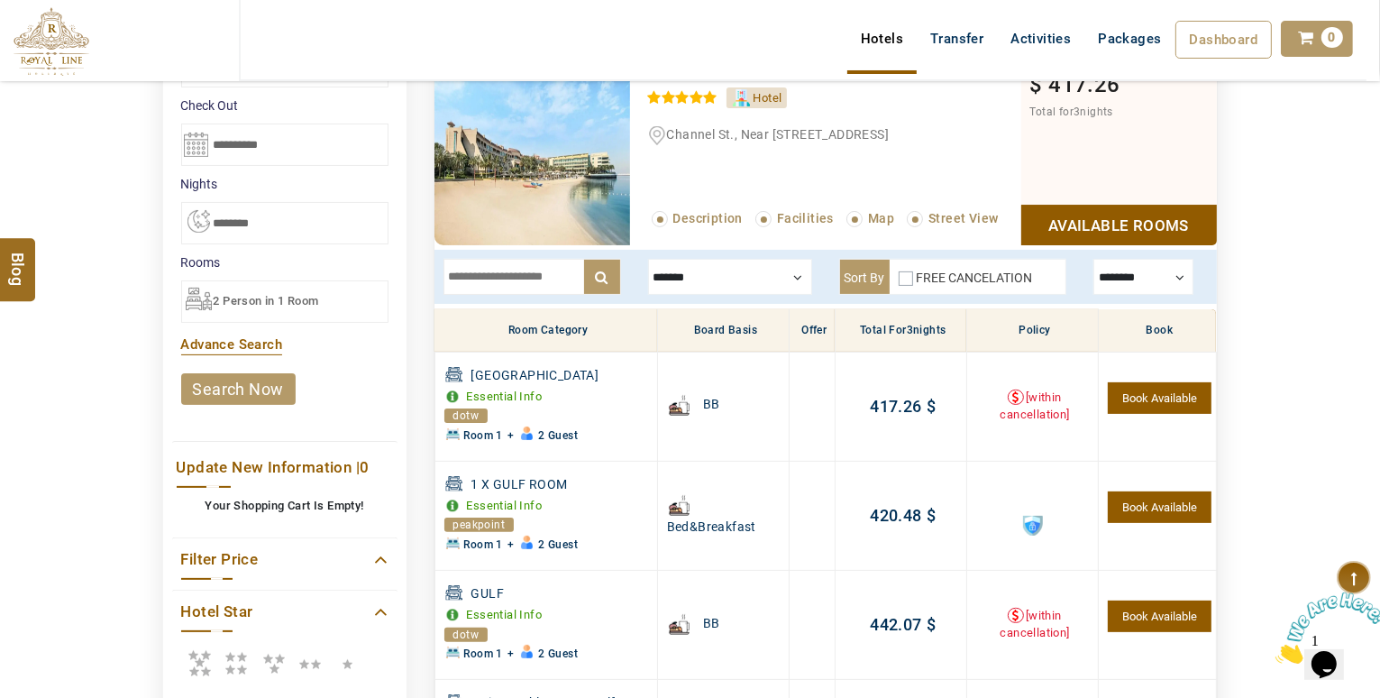
click at [1164, 268] on div at bounding box center [1144, 277] width 100 height 36
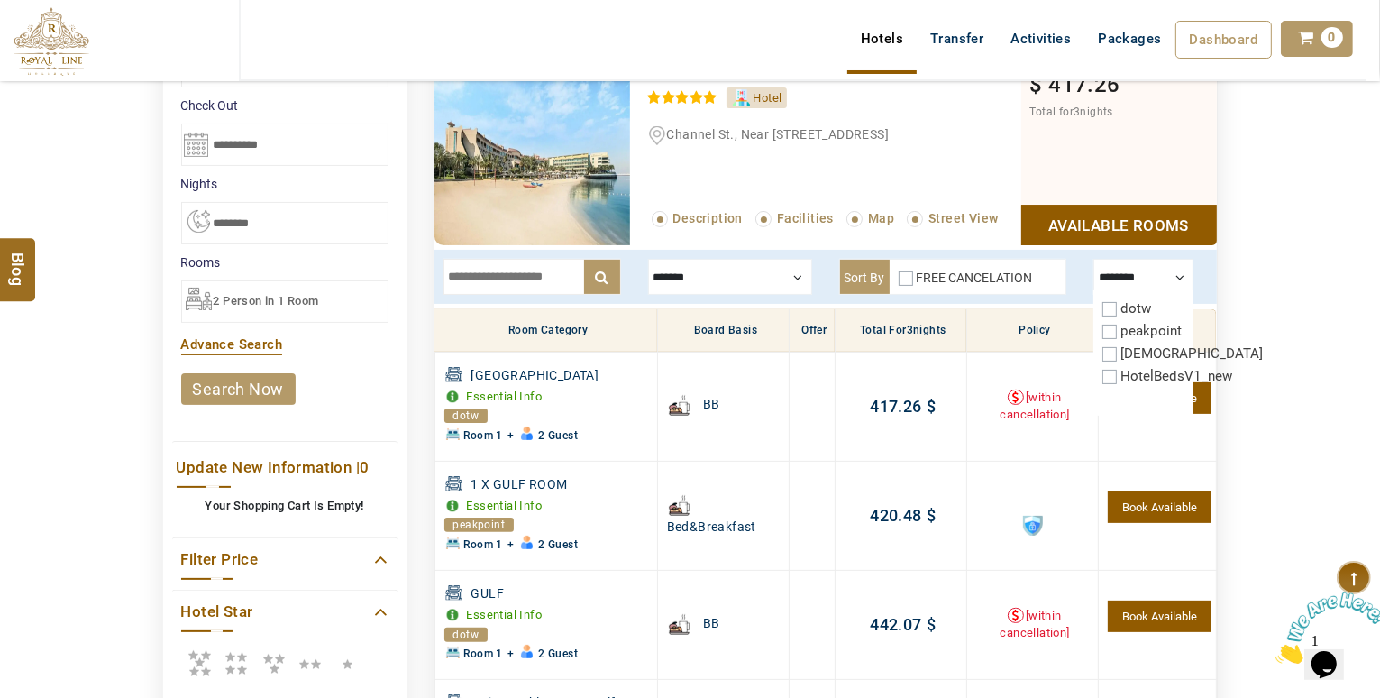
scroll to position [0, 0]
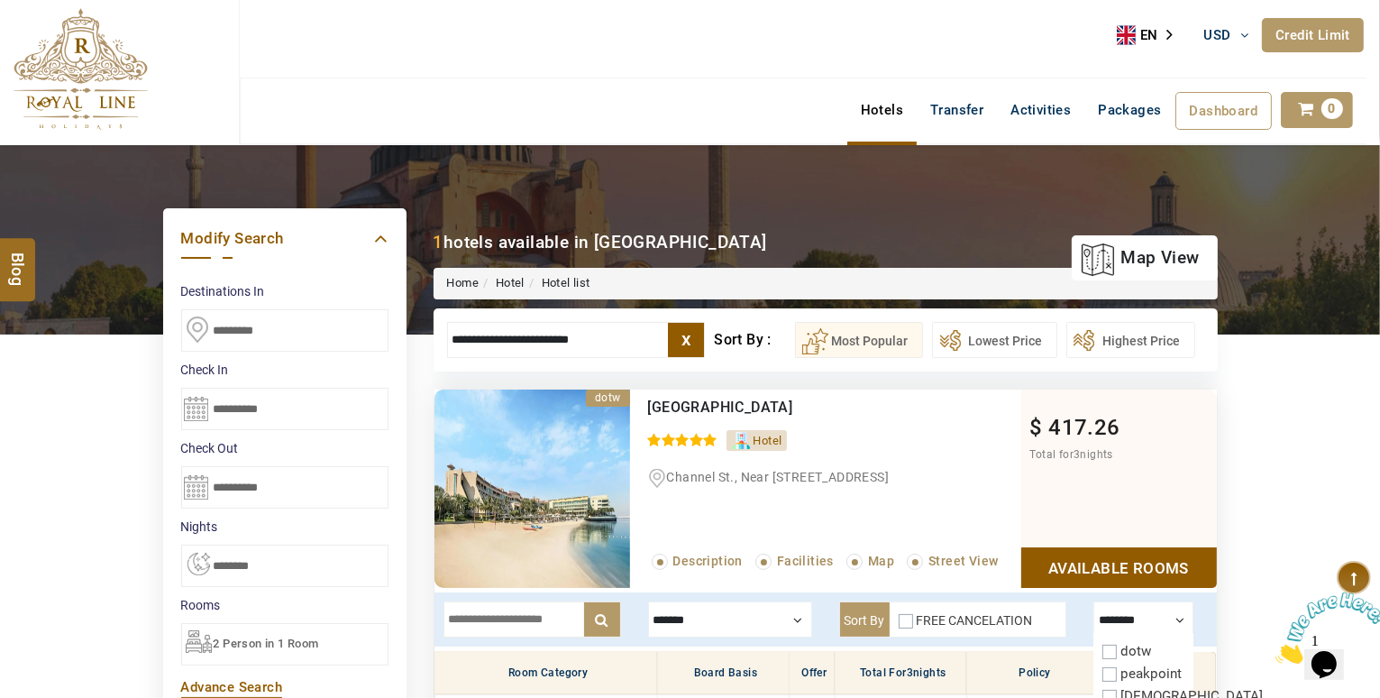
click at [623, 329] on input "**********" at bounding box center [576, 340] width 259 height 36
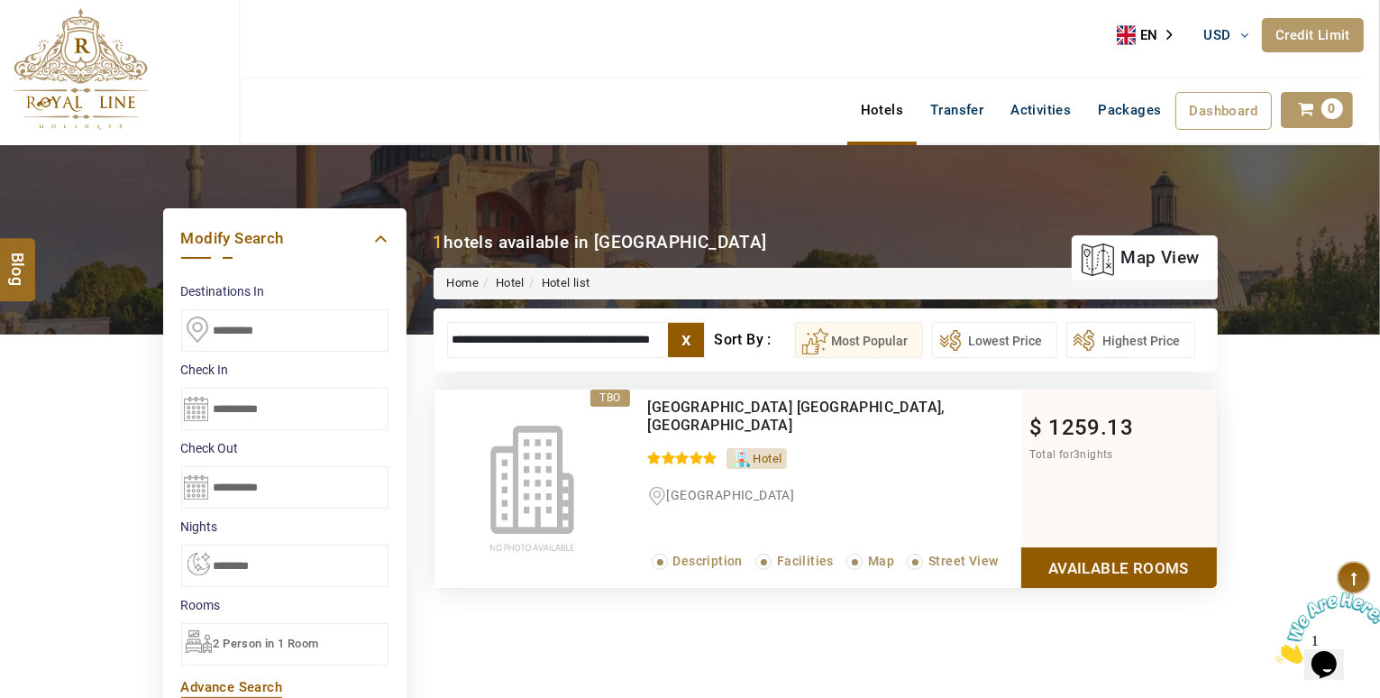
type input "**********"
click at [1093, 553] on link "Available Rooms" at bounding box center [1119, 567] width 196 height 41
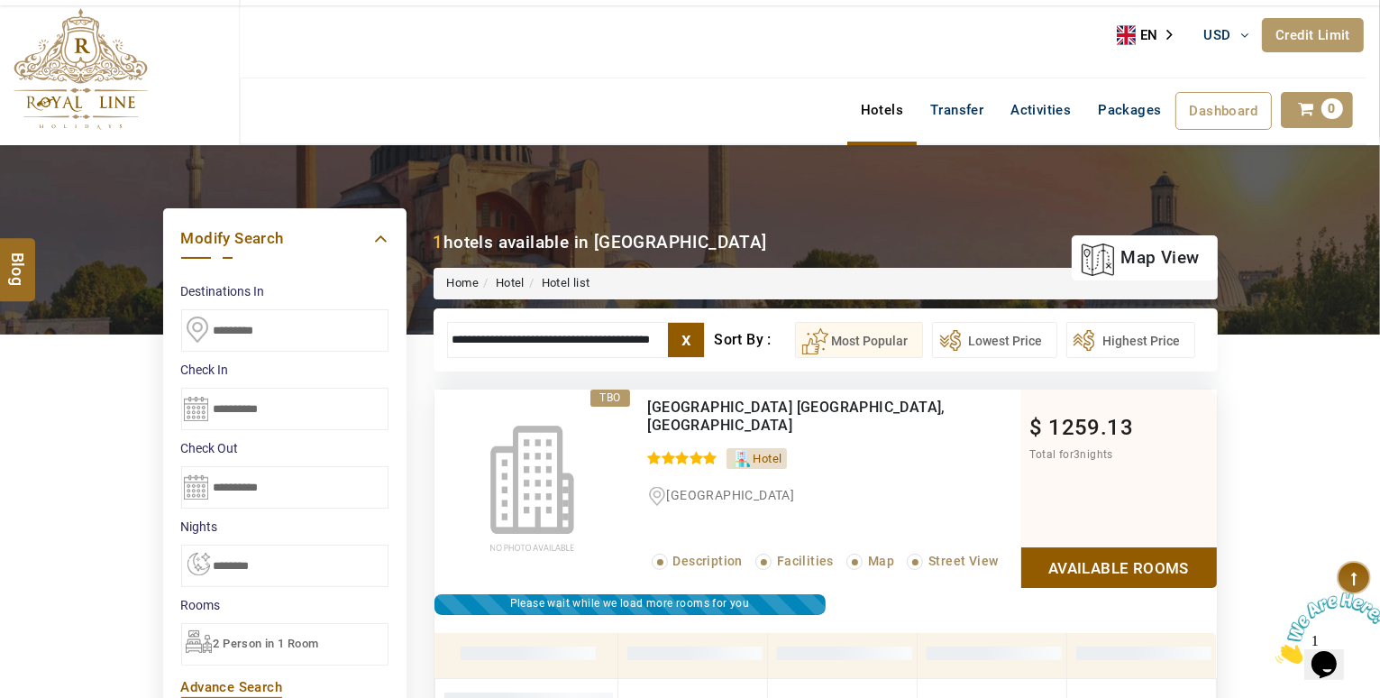
scroll to position [343, 0]
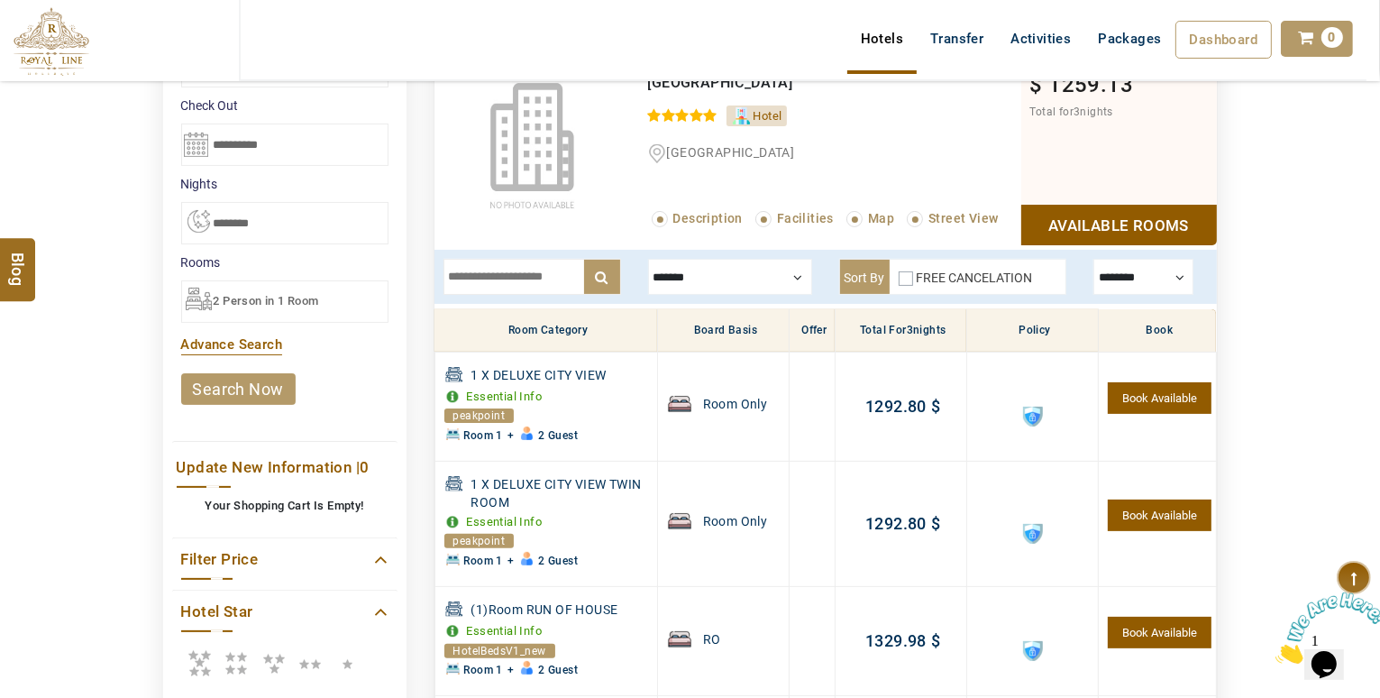
click at [1113, 269] on div at bounding box center [1144, 277] width 100 height 36
click at [1168, 277] on div at bounding box center [1144, 277] width 100 height 36
click at [763, 280] on div at bounding box center [730, 277] width 164 height 36
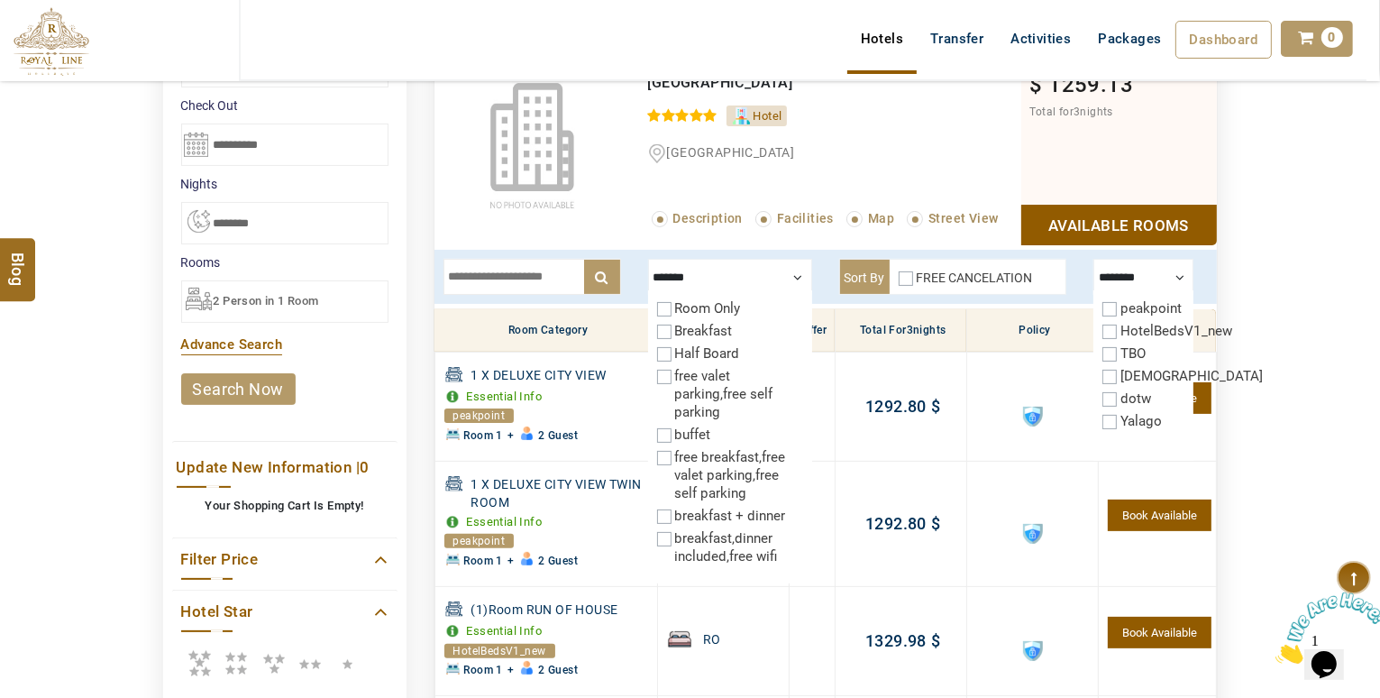
click at [631, 250] on div "x ******* Room Only Breakfast Half Board free valet parking,free self parking b…" at bounding box center [826, 277] width 783 height 54
click at [713, 282] on div at bounding box center [730, 277] width 164 height 36
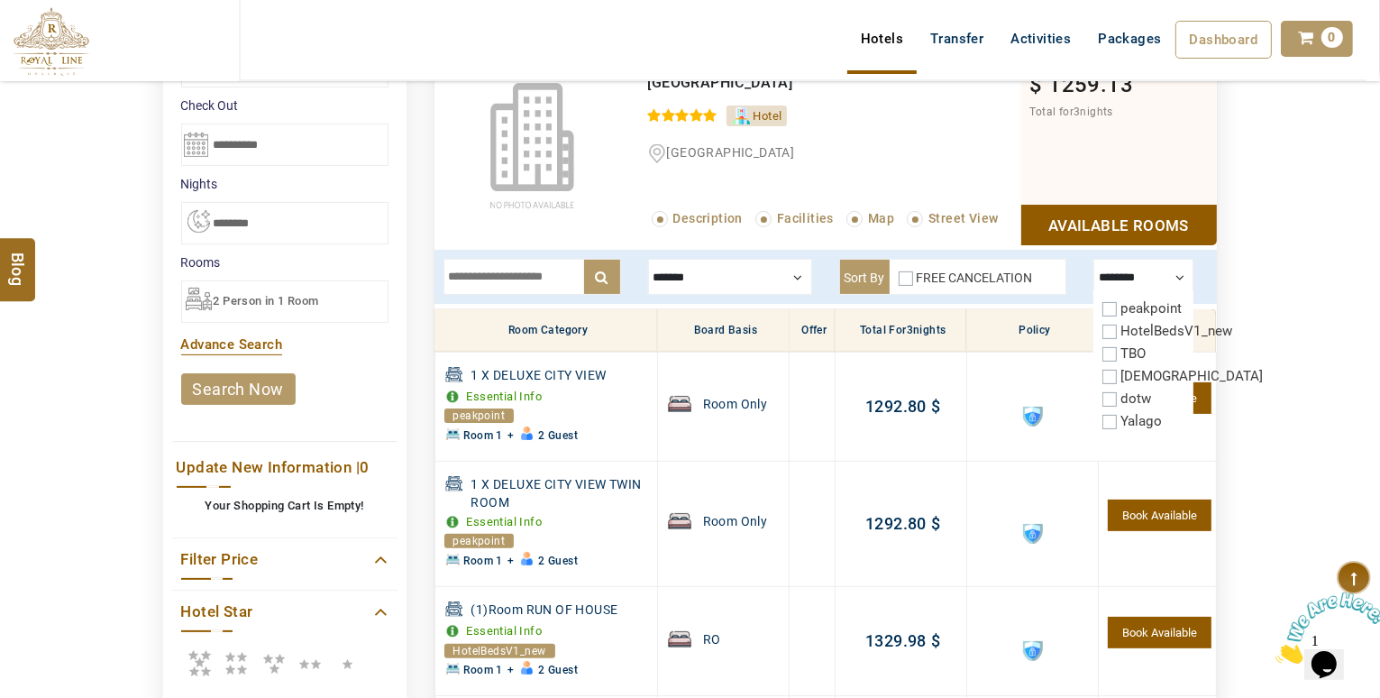
click at [737, 282] on div at bounding box center [730, 277] width 164 height 36
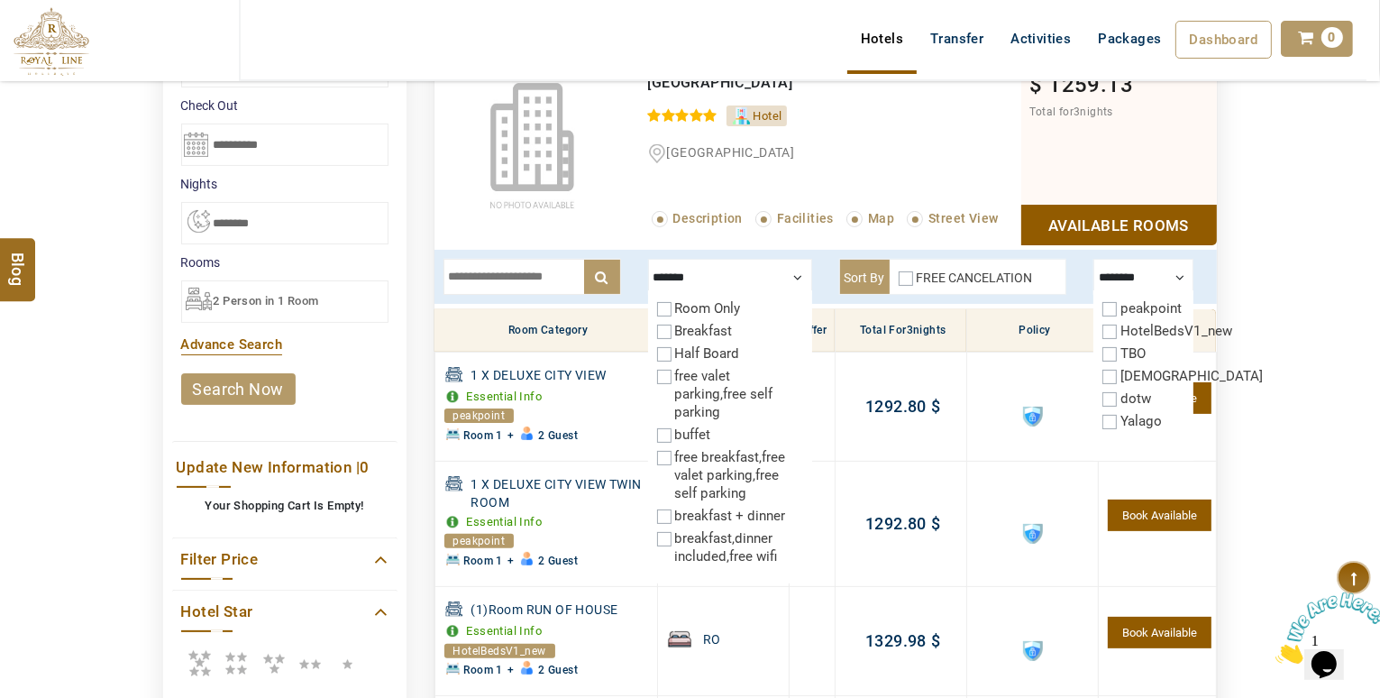
click at [671, 332] on div "Breakfast" at bounding box center [730, 331] width 146 height 18
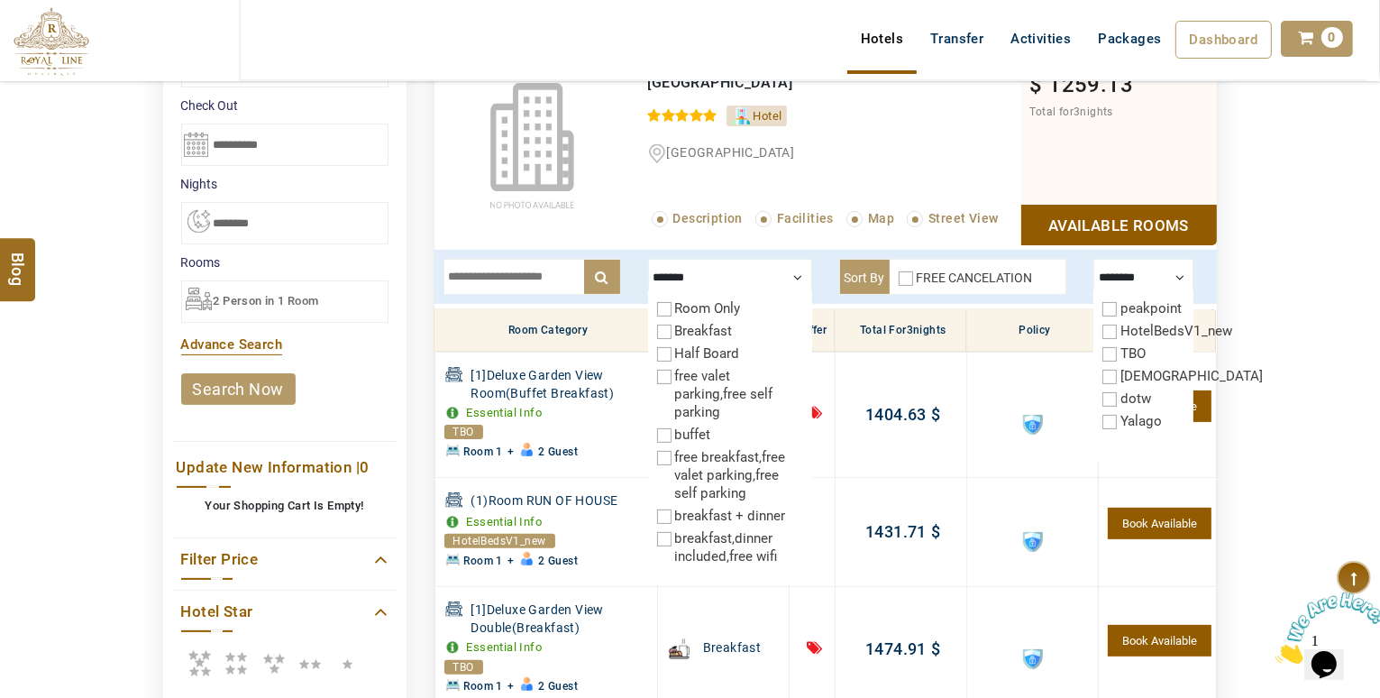
click at [659, 268] on div at bounding box center [730, 277] width 164 height 36
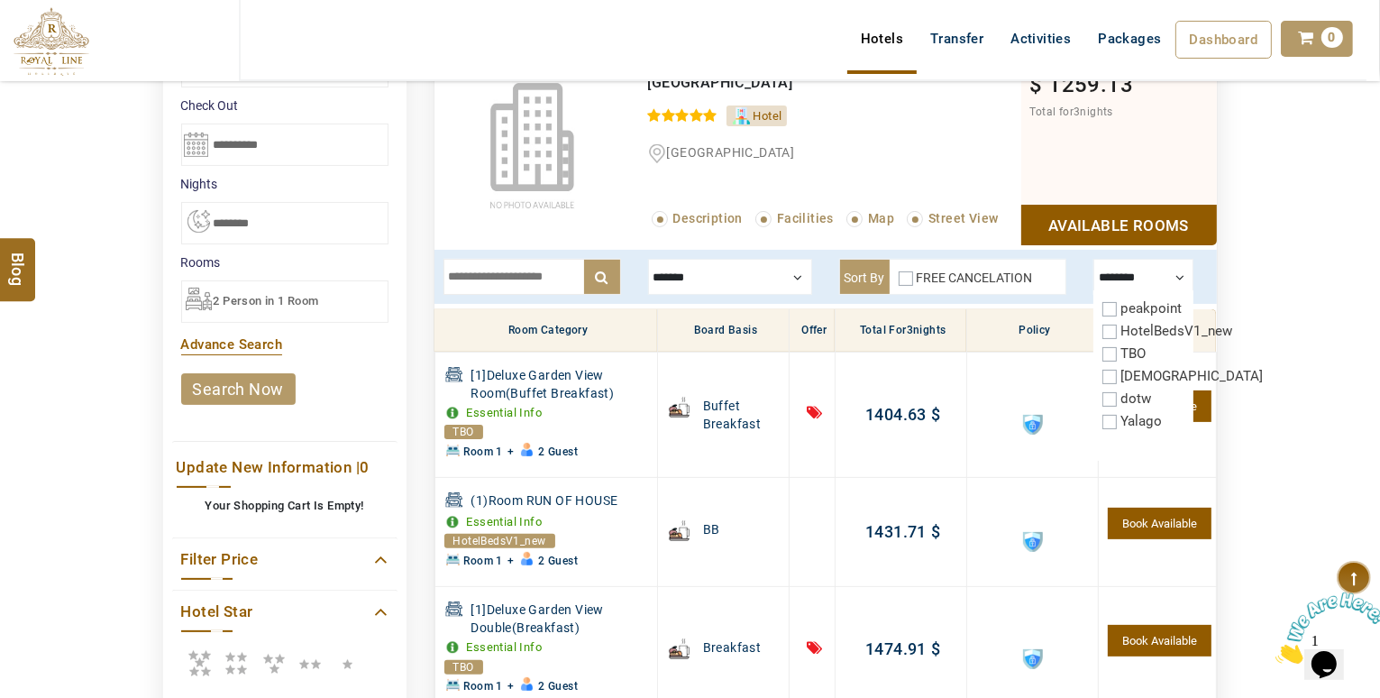
click at [1102, 417] on div "peakpoint HotelBedsV1_new TBO SunHotels dotw Yalago" at bounding box center [1144, 375] width 100 height 170
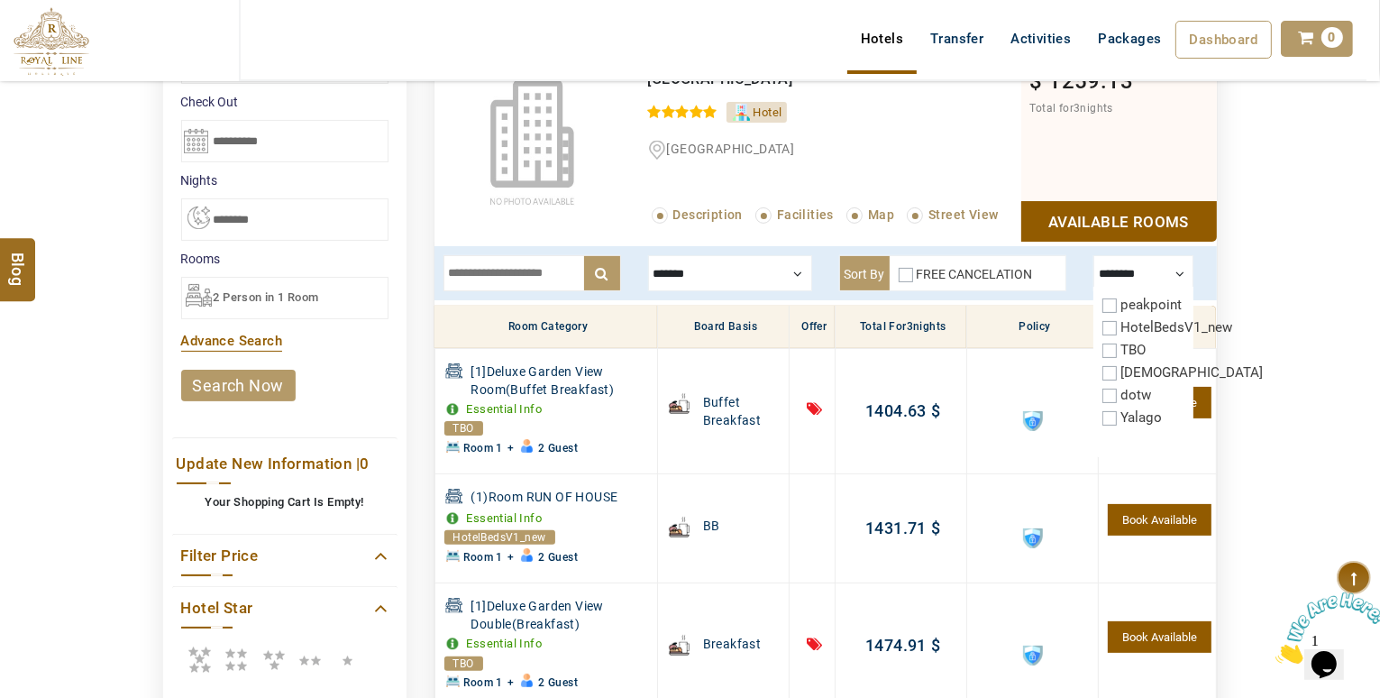
scroll to position [355, 0]
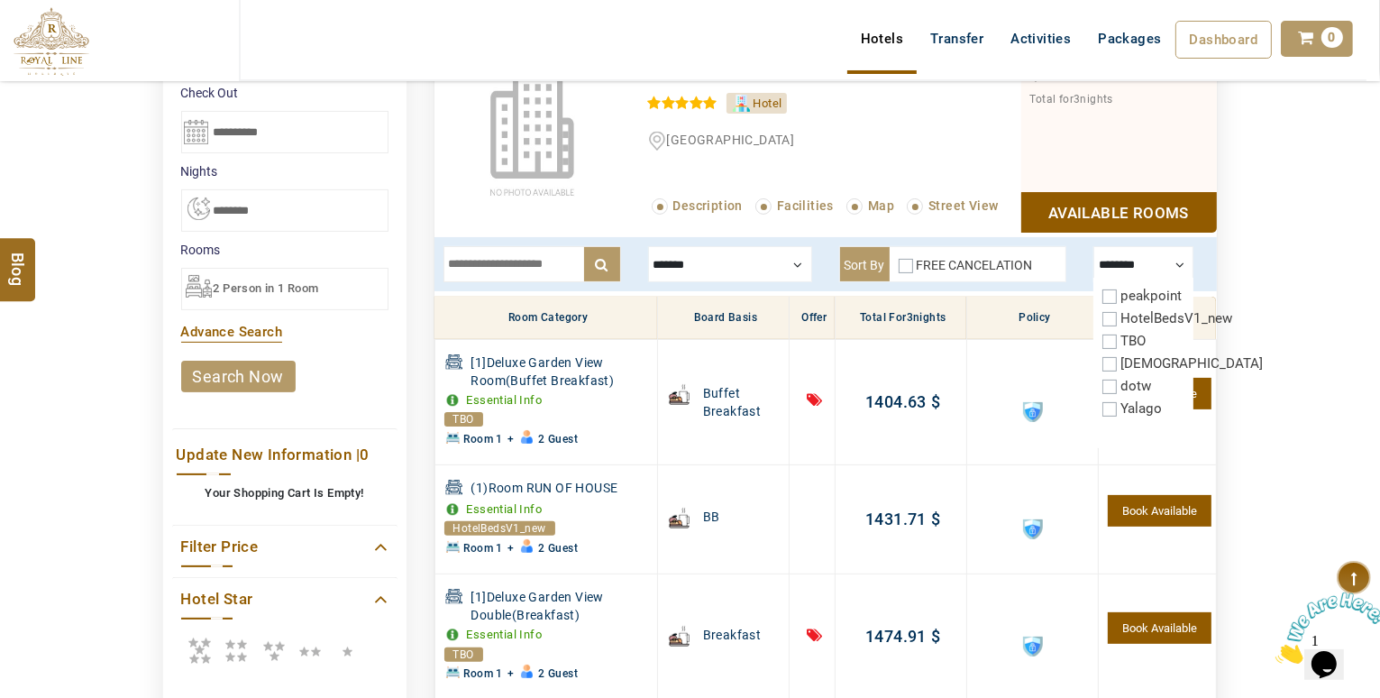
drag, startPoint x: 1320, startPoint y: 261, endPoint x: 1328, endPoint y: 315, distance: 54.7
click at [1328, 315] on div "DESTINATION + Add Destination Nationality [GEOGRAPHIC_DATA] [DEMOGRAPHIC_DATA] …" at bounding box center [690, 434] width 1380 height 1289
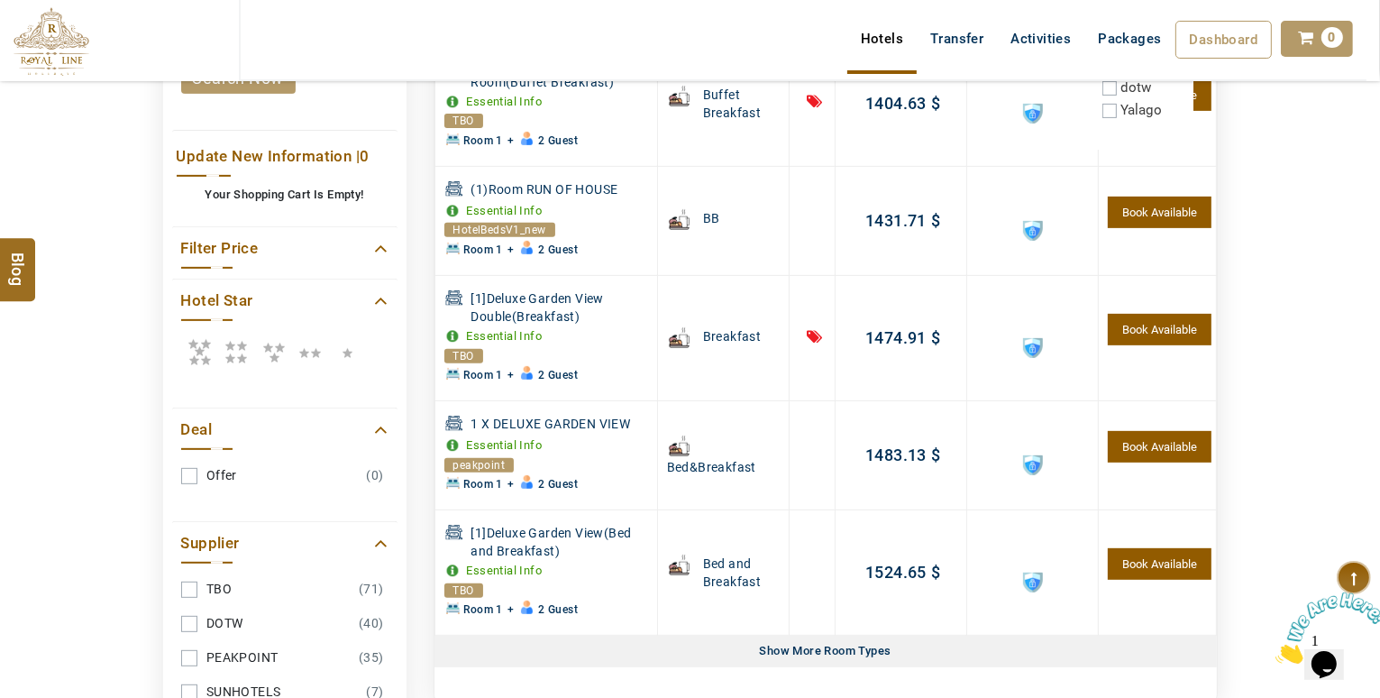
scroll to position [43, 0]
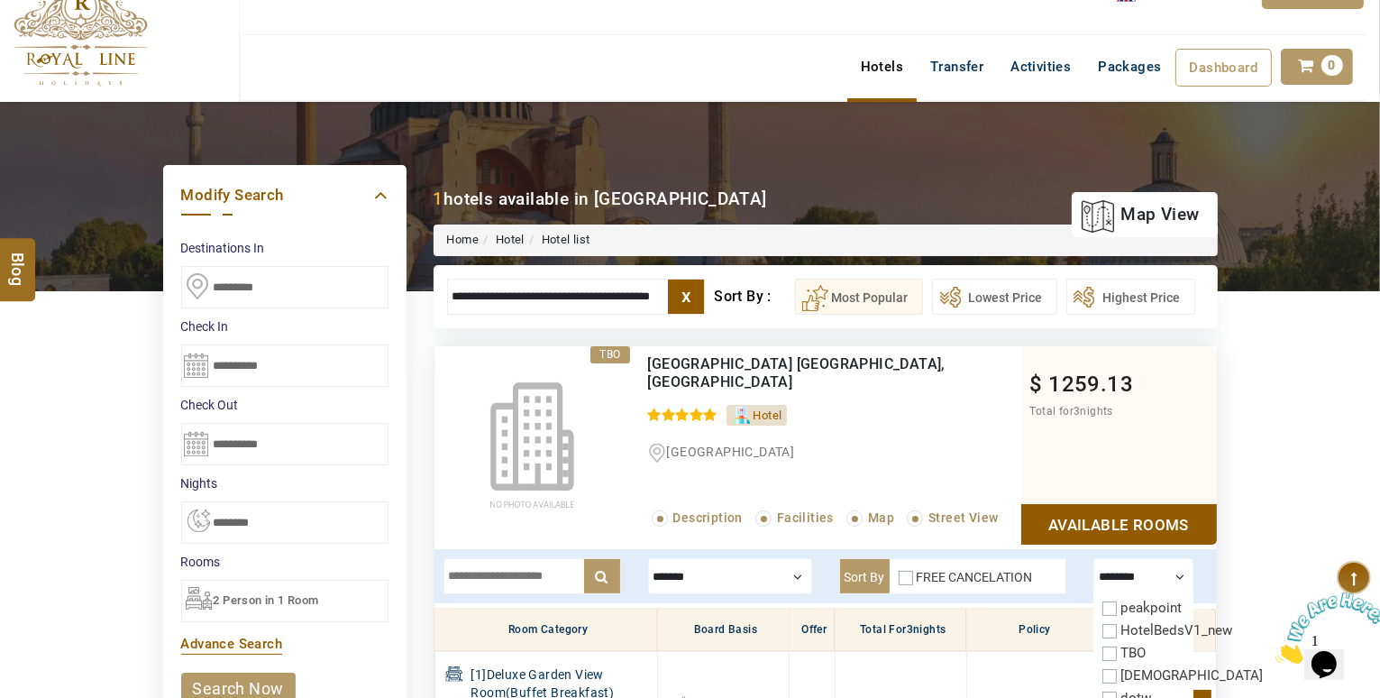
click at [685, 289] on label "x" at bounding box center [686, 296] width 36 height 34
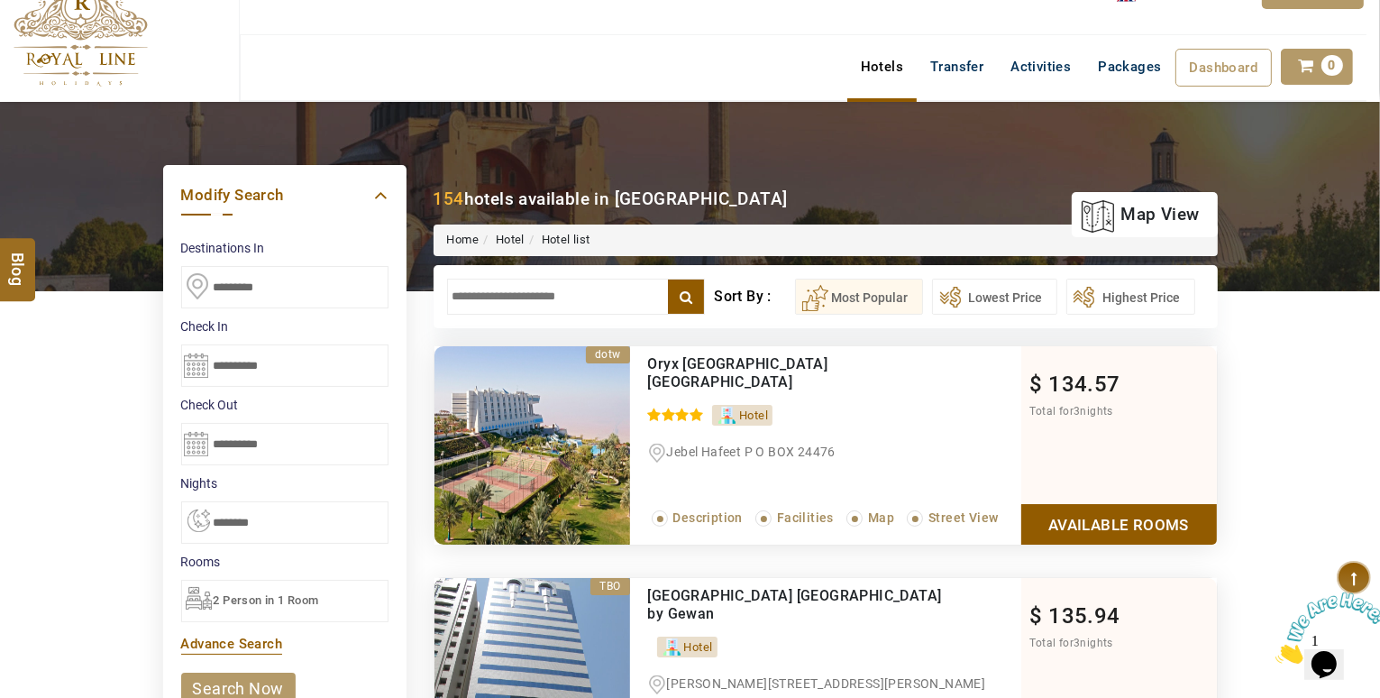
click at [535, 282] on input "text" at bounding box center [576, 297] width 259 height 36
